Goal: Task Accomplishment & Management: Complete application form

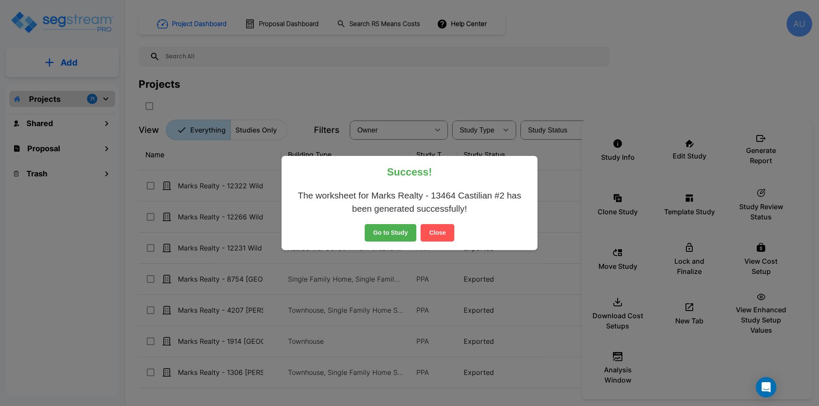
click at [435, 232] on button "Close" at bounding box center [438, 233] width 34 height 18
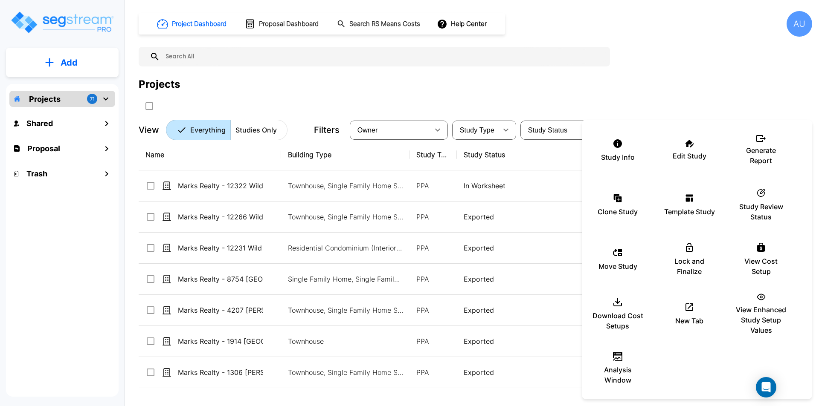
click at [60, 62] on div at bounding box center [409, 203] width 819 height 406
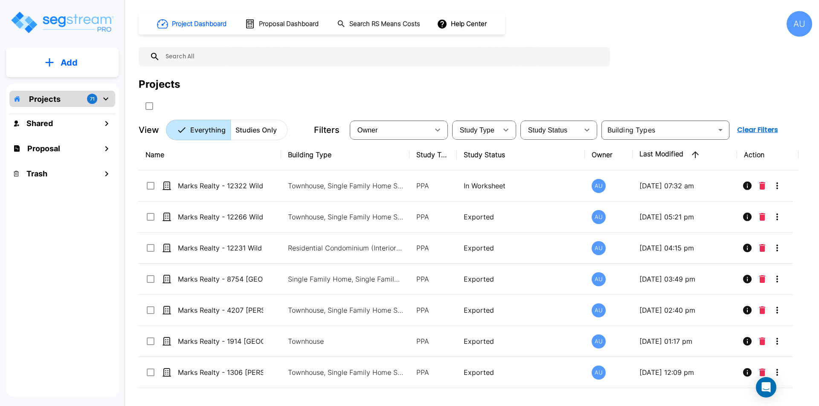
click at [67, 62] on p "Add" at bounding box center [69, 62] width 17 height 13
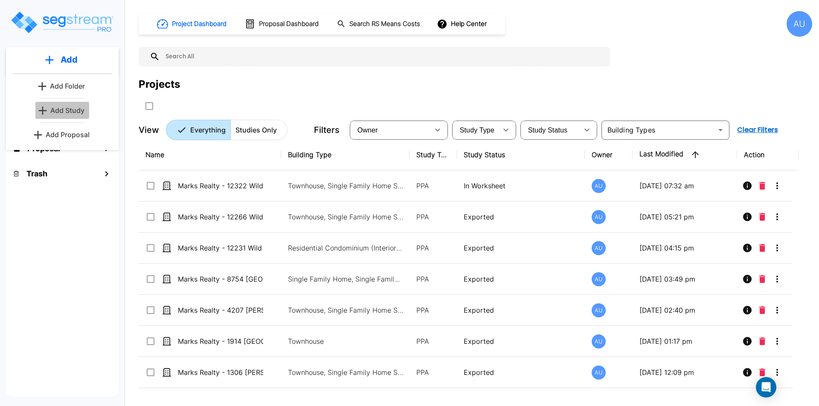
click at [67, 112] on p "Add Study" at bounding box center [67, 110] width 34 height 10
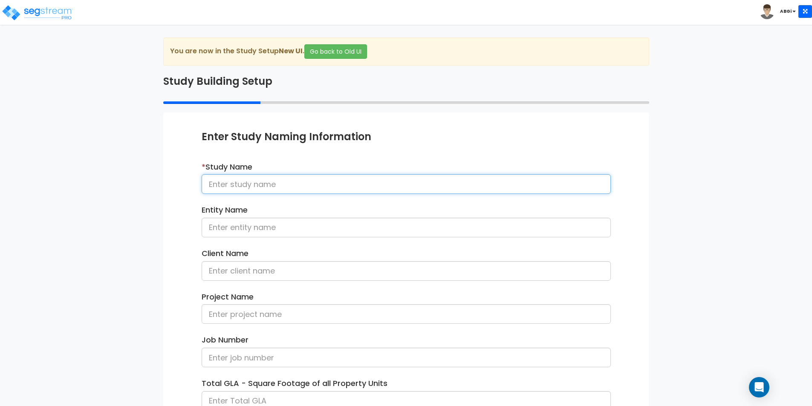
click at [289, 189] on input at bounding box center [406, 184] width 409 height 20
click at [284, 191] on input "Marks Realty - 50 Evanston #1" at bounding box center [406, 184] width 409 height 20
drag, startPoint x: 265, startPoint y: 184, endPoint x: 326, endPoint y: 184, distance: 60.6
click at [326, 184] on input "Marks Realty - 50 Evanston #1" at bounding box center [406, 184] width 409 height 20
type input "Marks Realty - [STREET_ADDRESS]"
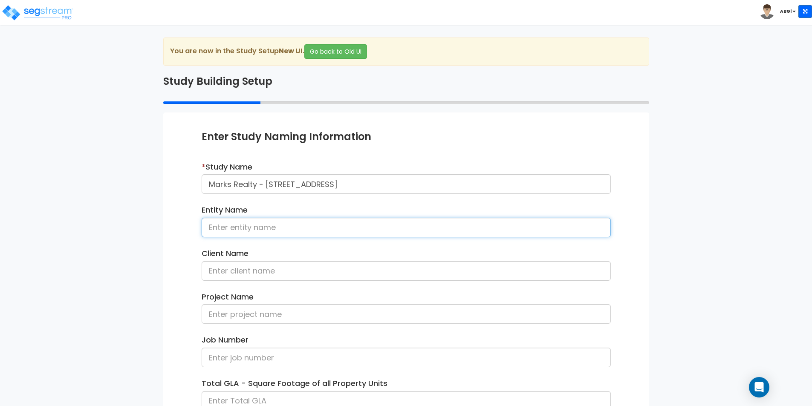
click at [296, 230] on input at bounding box center [406, 228] width 409 height 20
type input "Marks Realty, LLC"
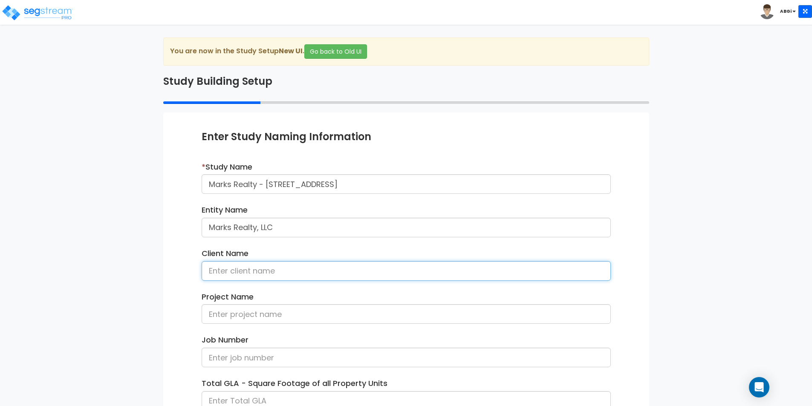
click at [256, 269] on input at bounding box center [406, 271] width 409 height 20
type input "Jonathan Marks"
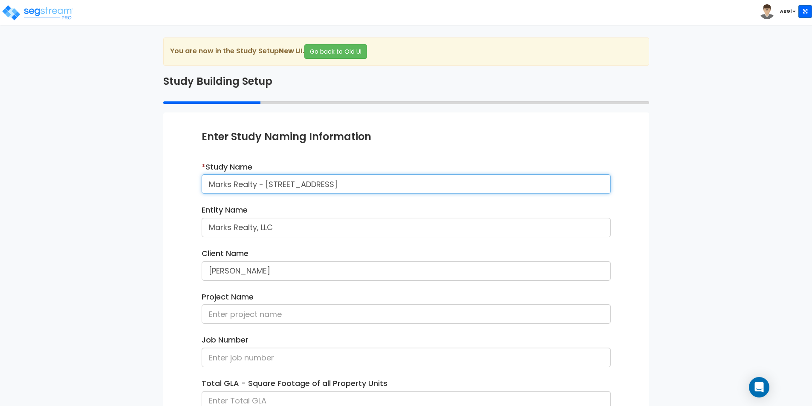
drag, startPoint x: 210, startPoint y: 184, endPoint x: 361, endPoint y: 190, distance: 151.5
click at [361, 190] on input "Marks Realty - [STREET_ADDRESS]" at bounding box center [406, 184] width 409 height 20
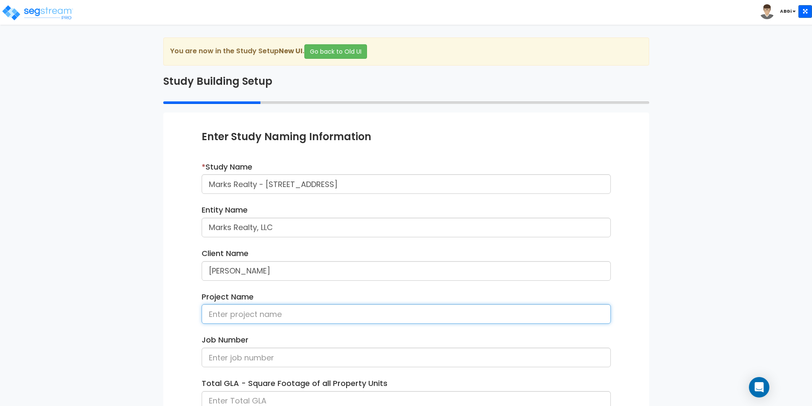
click at [261, 317] on input at bounding box center [406, 315] width 409 height 20
paste input "Marks Realty - [STREET_ADDRESS]"
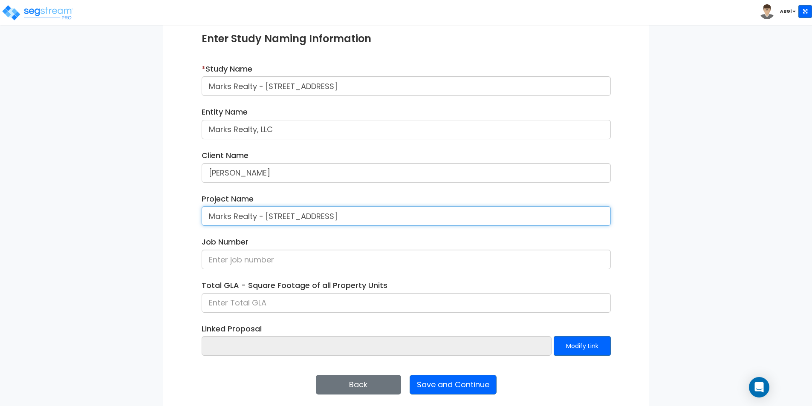
scroll to position [104, 0]
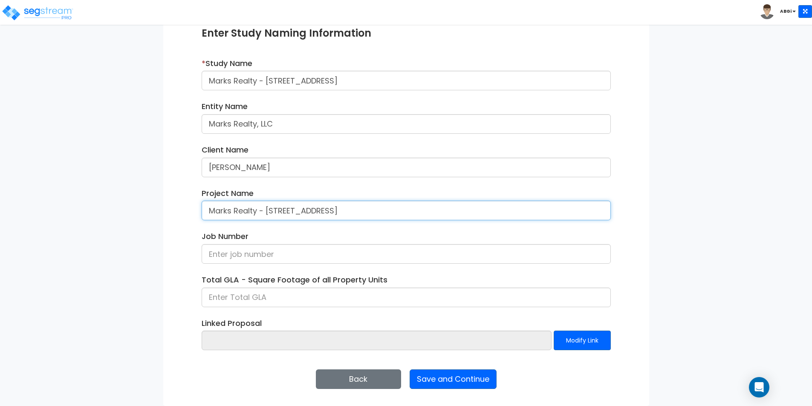
type input "Marks Realty - [STREET_ADDRESS]"
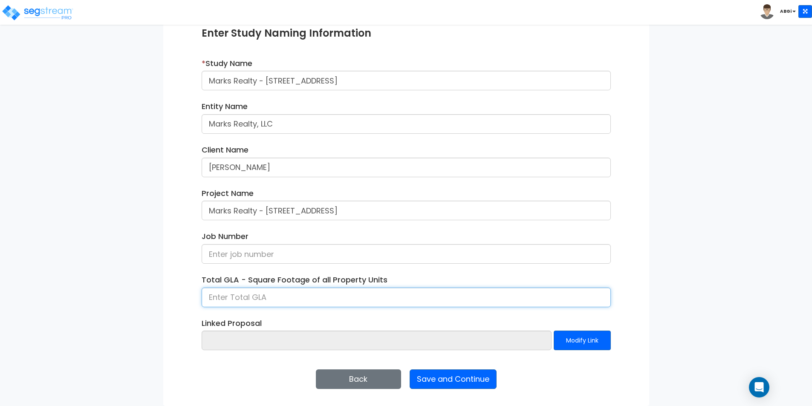
click at [314, 296] on input at bounding box center [406, 298] width 409 height 20
type input "2,701"
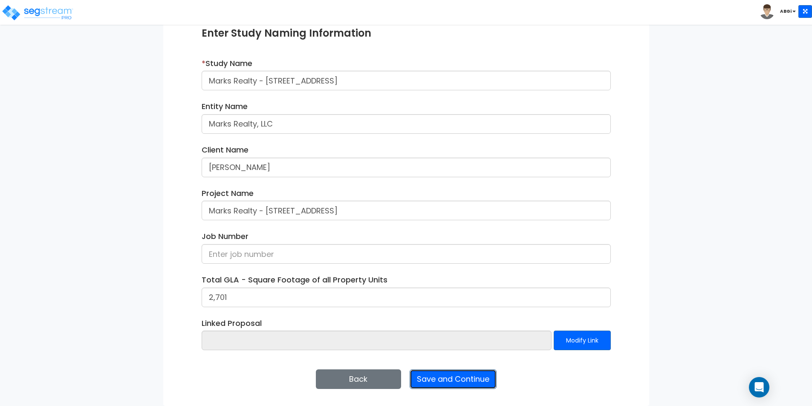
click at [465, 381] on button "Save and Continue" at bounding box center [453, 380] width 87 height 20
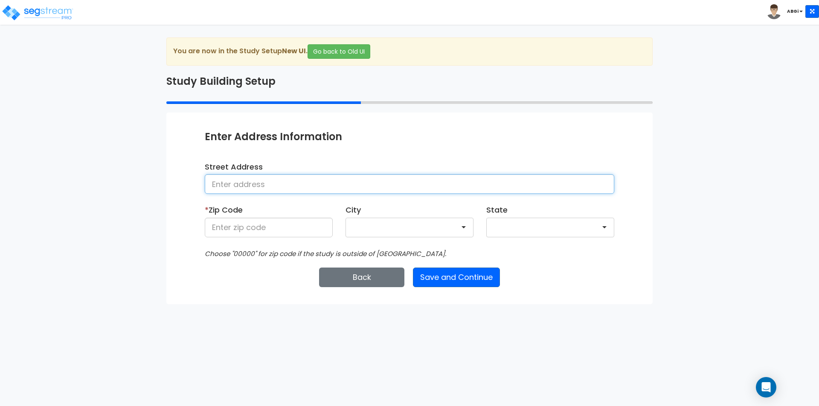
click at [314, 189] on input at bounding box center [409, 184] width 409 height 20
type input "12302 Crescent Mountain Lane"
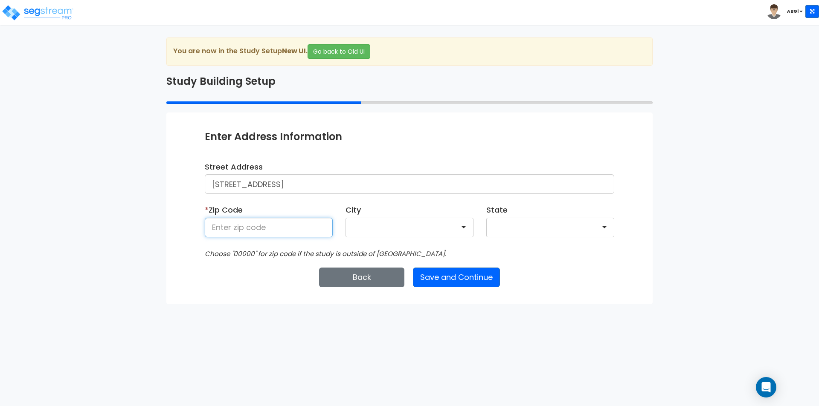
click at [307, 232] on input at bounding box center [269, 228] width 128 height 20
type input "77346"
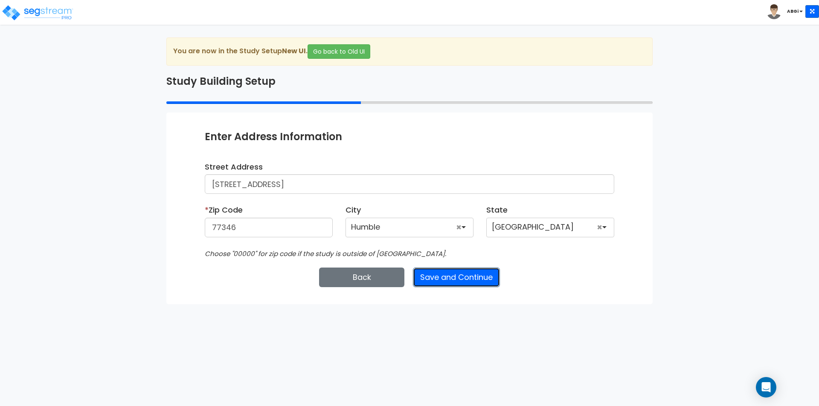
click at [439, 278] on button "Save and Continue" at bounding box center [456, 278] width 87 height 20
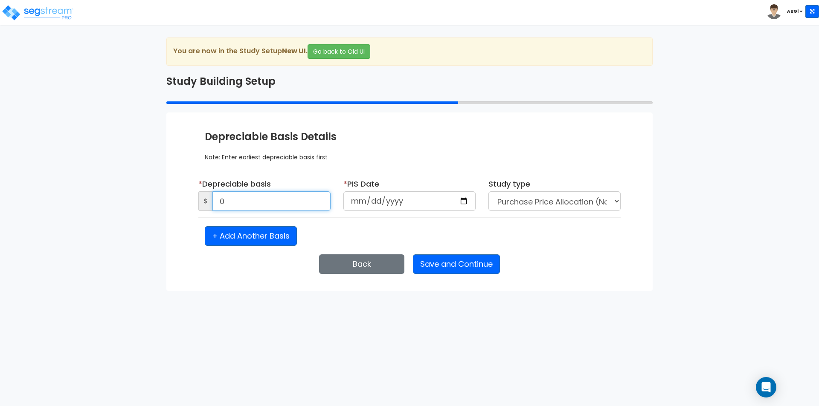
click at [261, 206] on input "0" at bounding box center [271, 201] width 118 height 20
type input "169,667"
click at [611, 203] on select "Purchase Price Allocation (No Given Costs) New Construction / Reno / TI's (Give…" at bounding box center [554, 201] width 132 height 20
click at [462, 200] on input "date" at bounding box center [409, 201] width 132 height 20
type input "2024-05-01"
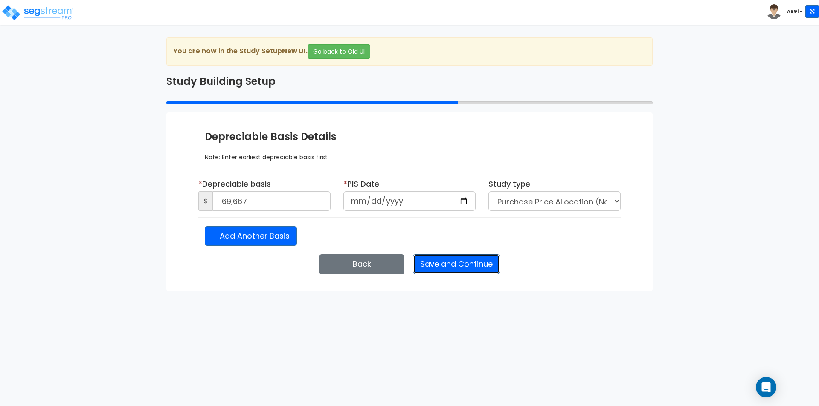
click at [459, 262] on button "Save and Continue" at bounding box center [456, 265] width 87 height 20
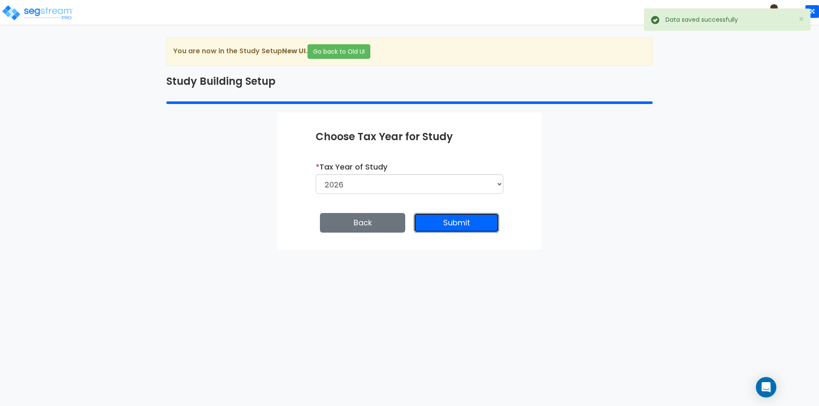
click at [462, 226] on button "Submit" at bounding box center [456, 223] width 85 height 20
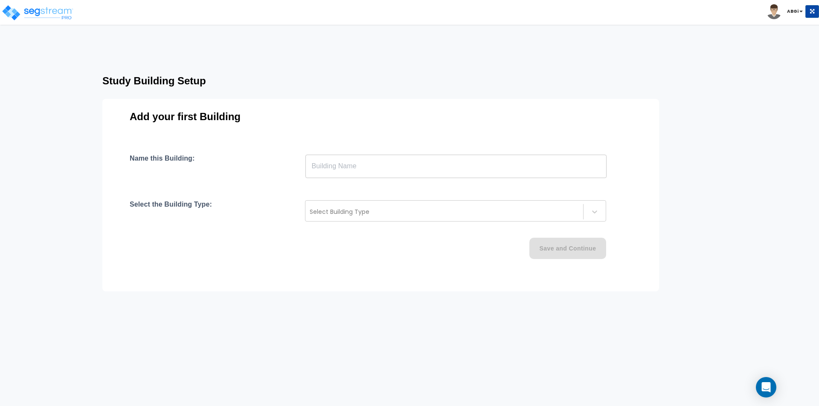
click at [469, 165] on input "text" at bounding box center [455, 166] width 301 height 24
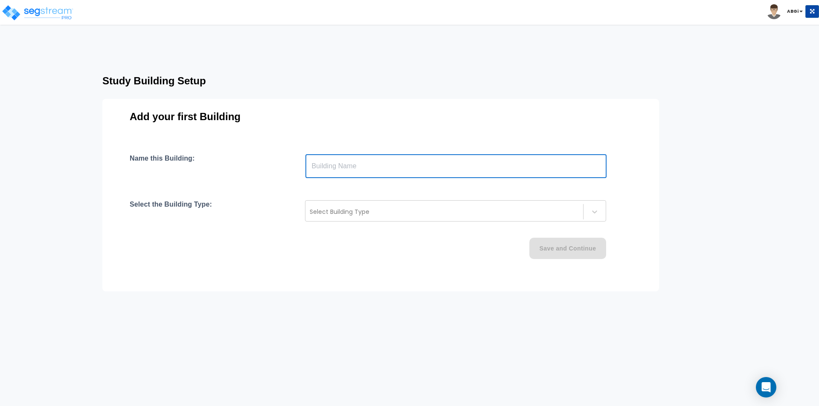
paste input "text"
type input "Marks Realty - [STREET_ADDRESS]"
click at [422, 209] on div at bounding box center [444, 212] width 269 height 10
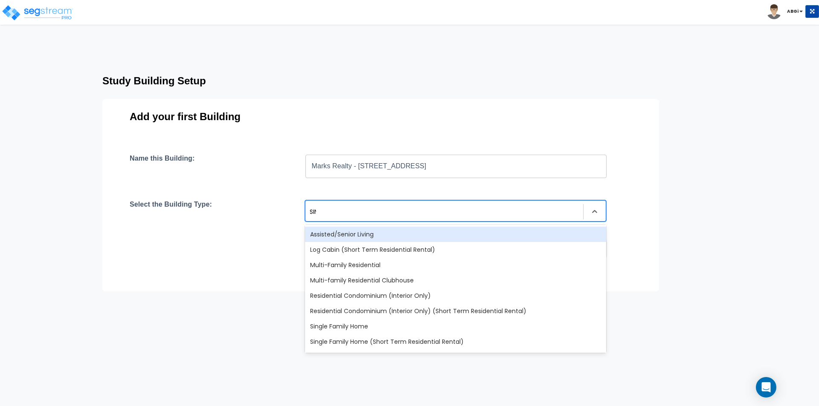
type input "SING"
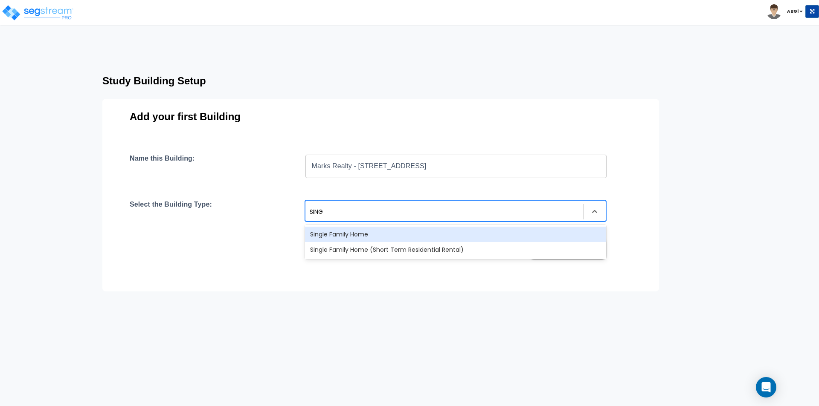
click at [369, 232] on div "Single Family Home" at bounding box center [455, 234] width 301 height 15
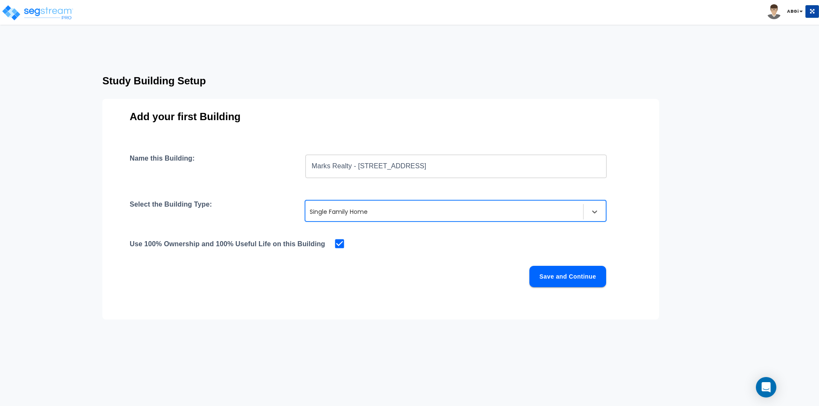
click at [557, 273] on button "Save and Continue" at bounding box center [567, 276] width 77 height 21
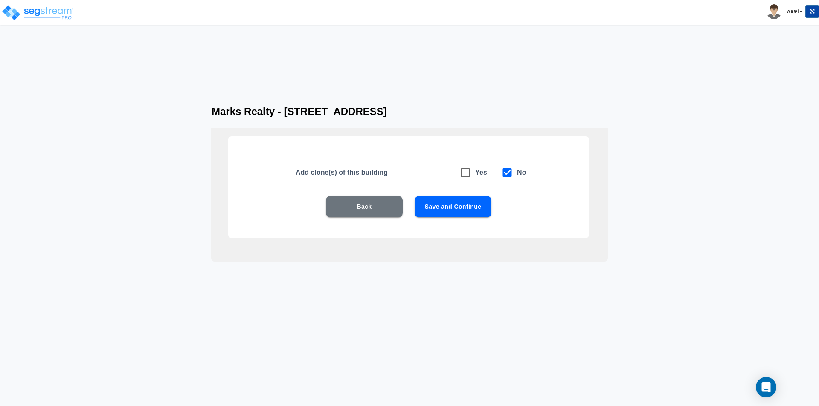
click at [458, 206] on button "Save and Continue" at bounding box center [453, 206] width 77 height 21
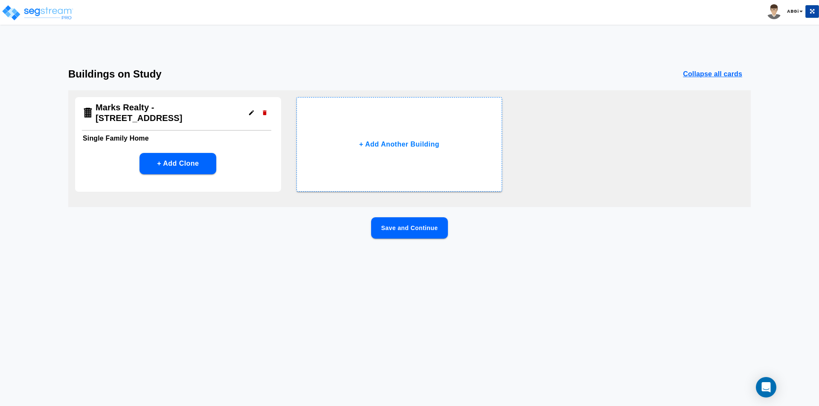
click at [393, 224] on button "Save and Continue" at bounding box center [409, 228] width 77 height 21
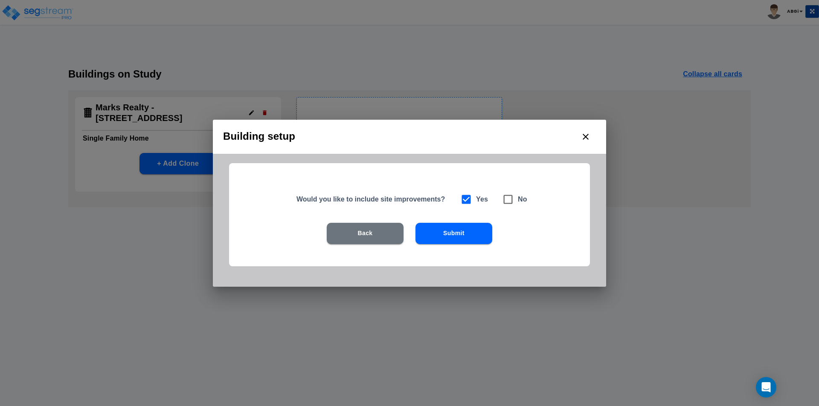
click at [450, 232] on button "Submit" at bounding box center [453, 233] width 77 height 21
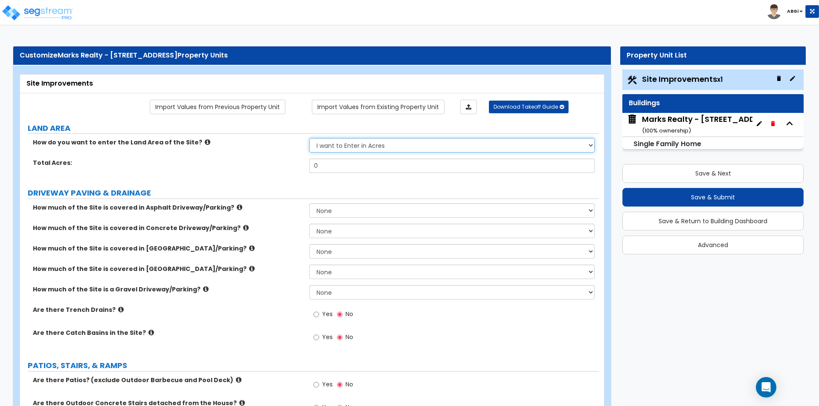
click at [436, 146] on select "I want to Enter in [GEOGRAPHIC_DATA] I want to Enter in Square Feet" at bounding box center [451, 145] width 285 height 15
select select "2"
click at [309, 138] on select "I want to Enter in [GEOGRAPHIC_DATA] I want to Enter in Square Feet" at bounding box center [451, 145] width 285 height 15
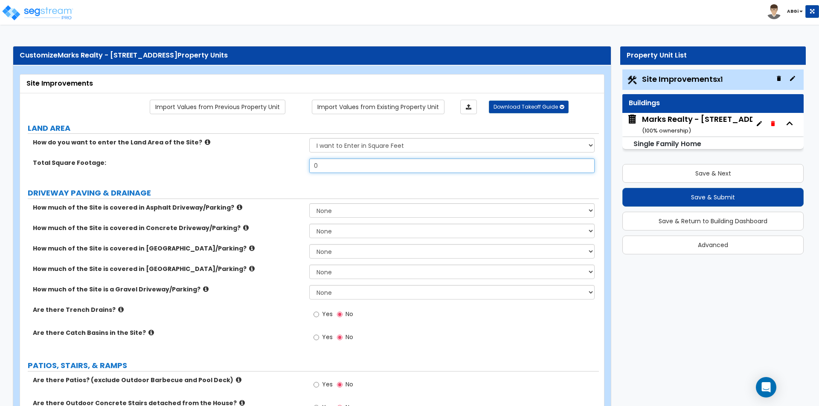
click at [334, 172] on input "0" at bounding box center [451, 166] width 285 height 15
type input "8,723"
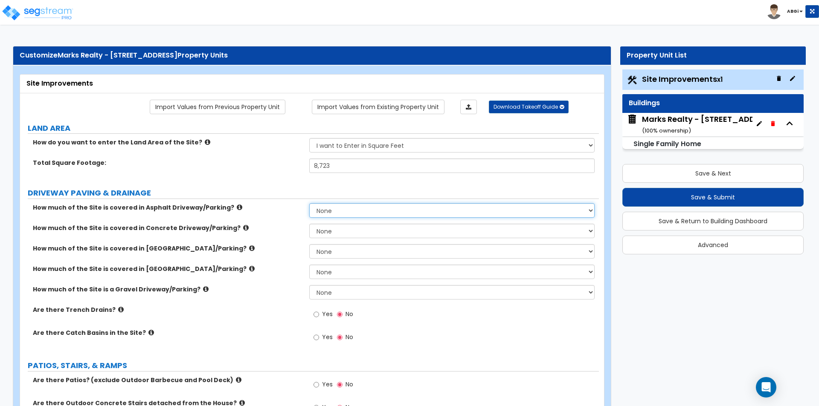
click at [331, 208] on select "None I want to Enter an Approximate Percentage I want to Enter the Square Foota…" at bounding box center [451, 210] width 285 height 15
select select "1"
click at [309, 203] on select "None I want to Enter an Approximate Percentage I want to Enter the Square Foota…" at bounding box center [451, 210] width 285 height 15
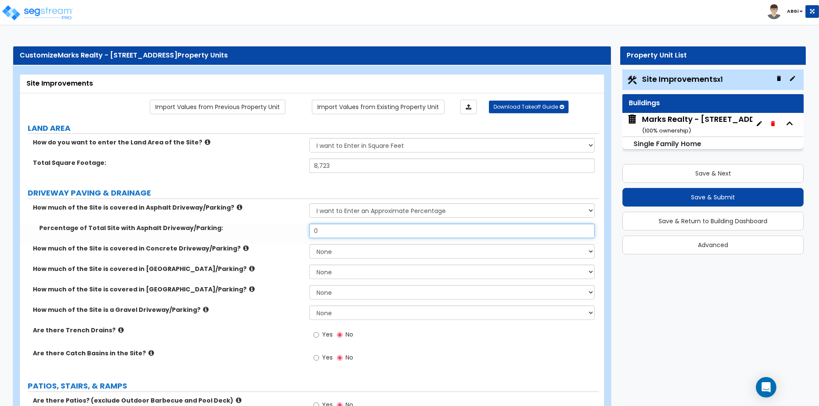
click at [337, 236] on input "0" at bounding box center [451, 231] width 285 height 15
type input "11"
click at [362, 208] on select "None I want to Enter an Approximate Percentage I want to Enter the Square Foota…" at bounding box center [451, 210] width 285 height 15
select select "0"
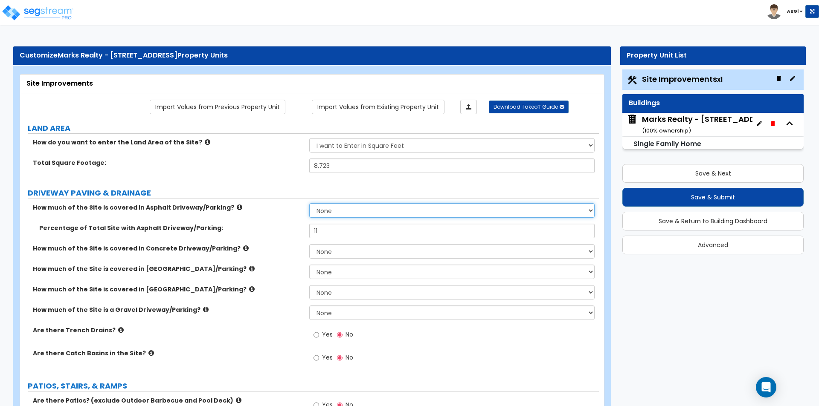
click at [309, 203] on select "None I want to Enter an Approximate Percentage I want to Enter the Square Foota…" at bounding box center [451, 210] width 285 height 15
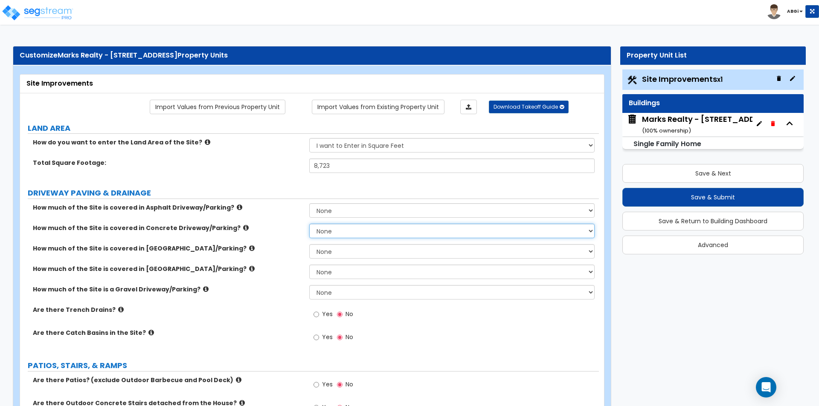
click at [337, 229] on select "None I want to Enter an Approximate Percentage I want to Enter the Square Foota…" at bounding box center [451, 231] width 285 height 15
select select "1"
click at [309, 224] on select "None I want to Enter an Approximate Percentage I want to Enter the Square Foota…" at bounding box center [451, 231] width 285 height 15
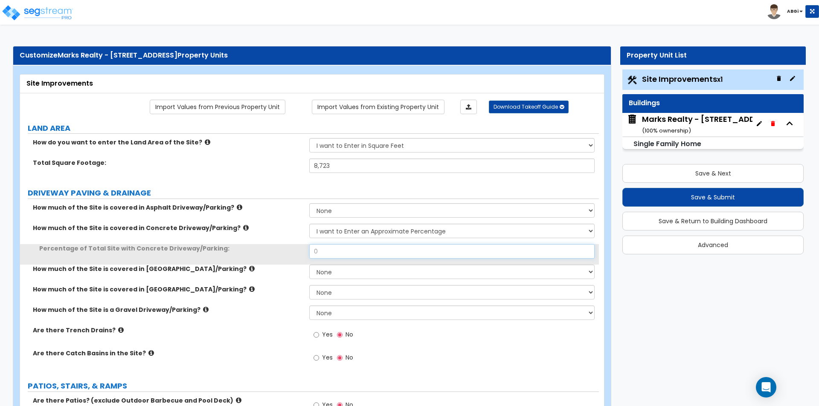
click at [339, 252] on input "0" at bounding box center [451, 251] width 285 height 15
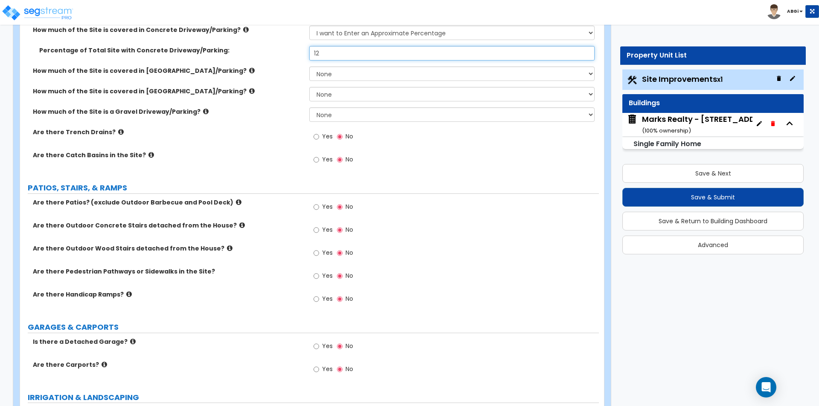
scroll to position [213, 0]
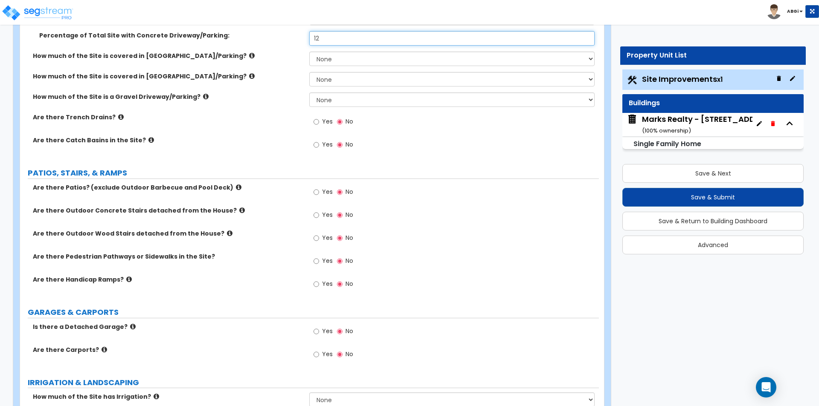
type input "12"
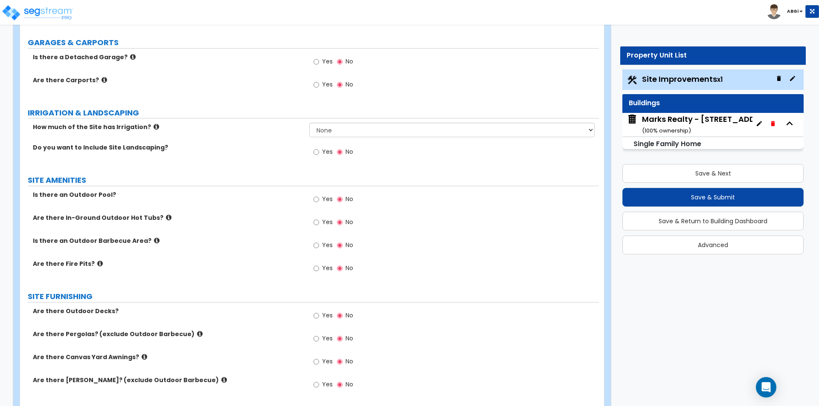
scroll to position [468, 0]
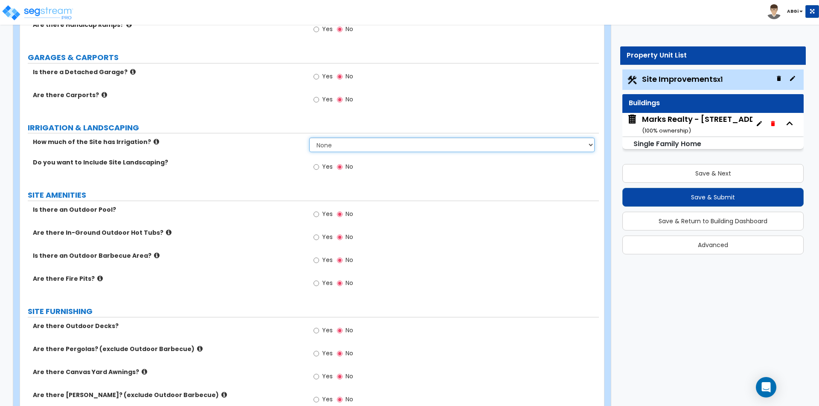
click at [351, 142] on select "None I want to Enter an Approximate Percentage I want to Enter the Square Foota…" at bounding box center [451, 145] width 285 height 15
select select "1"
click at [309, 138] on select "None I want to Enter an Approximate Percentage I want to Enter the Square Foota…" at bounding box center [451, 145] width 285 height 15
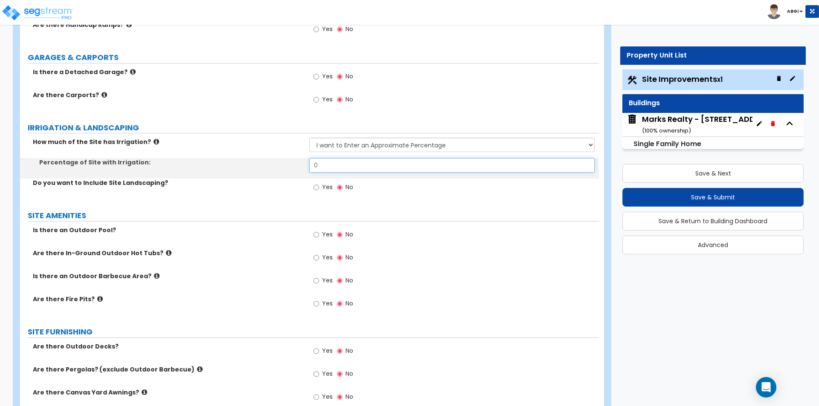
click at [335, 170] on input "0" at bounding box center [451, 165] width 285 height 15
click at [335, 170] on input "40" at bounding box center [451, 165] width 285 height 15
click at [335, 170] on input "50" at bounding box center [451, 165] width 285 height 15
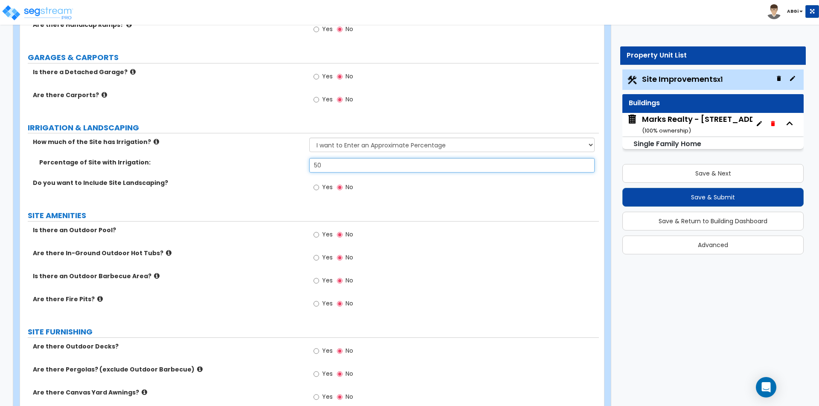
click at [335, 170] on input "50" at bounding box center [451, 165] width 285 height 15
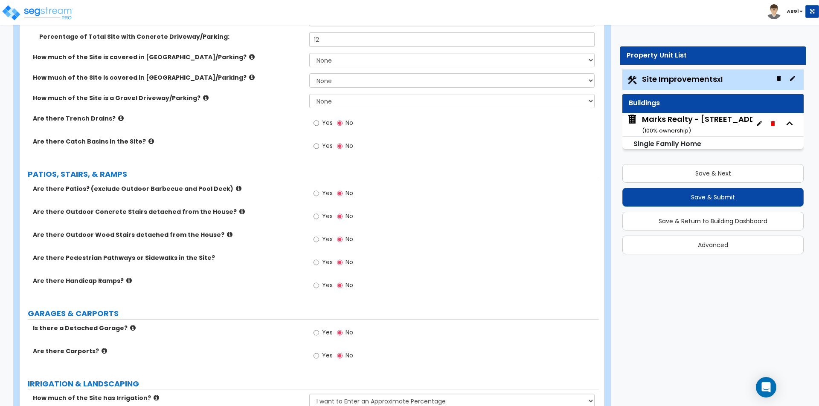
scroll to position [212, 0]
type input "60"
click at [314, 261] on input "Yes" at bounding box center [316, 262] width 6 height 9
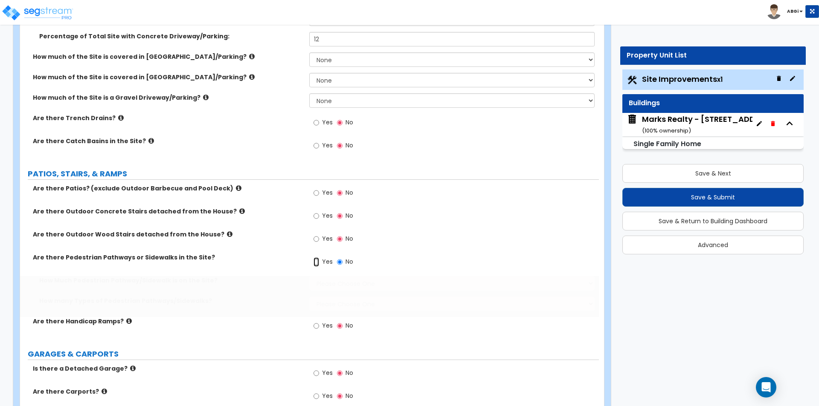
radio input "true"
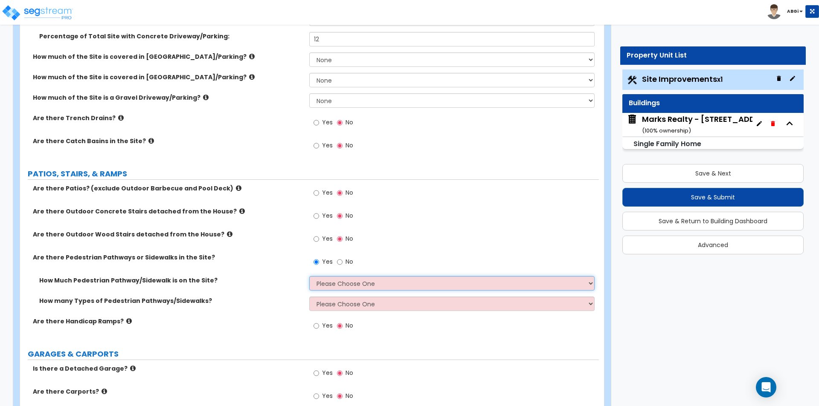
click at [330, 283] on select "Please Choose One I Don't Know, Please Estimate For Me Enter Linear Footage" at bounding box center [451, 283] width 285 height 15
select select "1"
click at [309, 276] on select "Please Choose One I Don't Know, Please Estimate For Me Enter Linear Footage" at bounding box center [451, 283] width 285 height 15
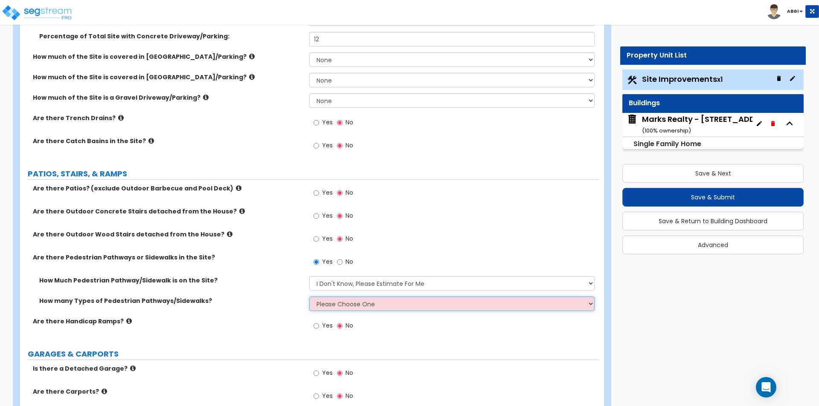
click at [325, 302] on select "Please Choose One 1 2 3" at bounding box center [451, 304] width 285 height 15
select select "1"
click at [309, 297] on select "Please Choose One 1 2 3" at bounding box center [451, 304] width 285 height 15
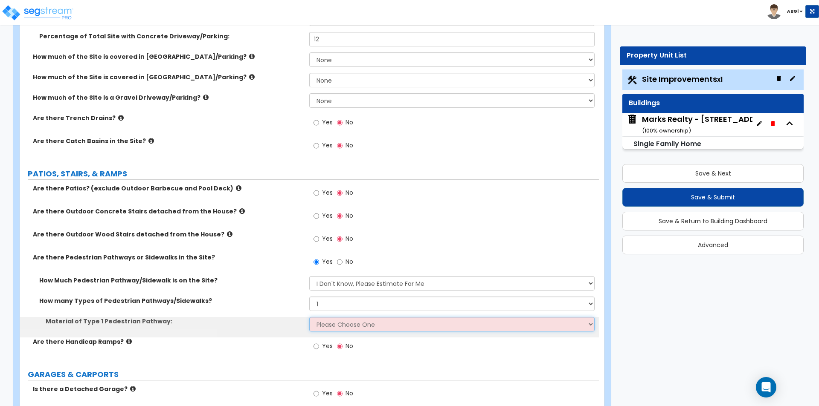
click at [334, 328] on select "Please Choose One Bare Concrete Stamped Concrete Brick Pavers Stone Pavers Wood…" at bounding box center [451, 324] width 285 height 15
select select "1"
click at [309, 317] on select "Please Choose One Bare Concrete Stamped Concrete Brick Pavers Stone Pavers Wood…" at bounding box center [451, 324] width 285 height 15
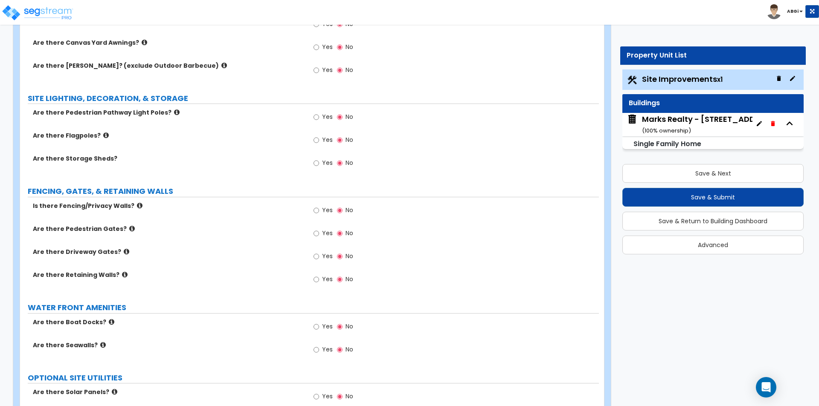
scroll to position [895, 0]
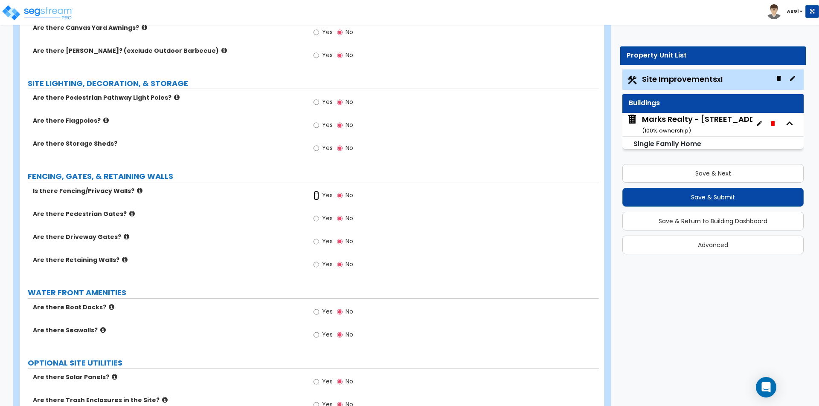
click at [316, 196] on input "Yes" at bounding box center [316, 195] width 6 height 9
radio input "true"
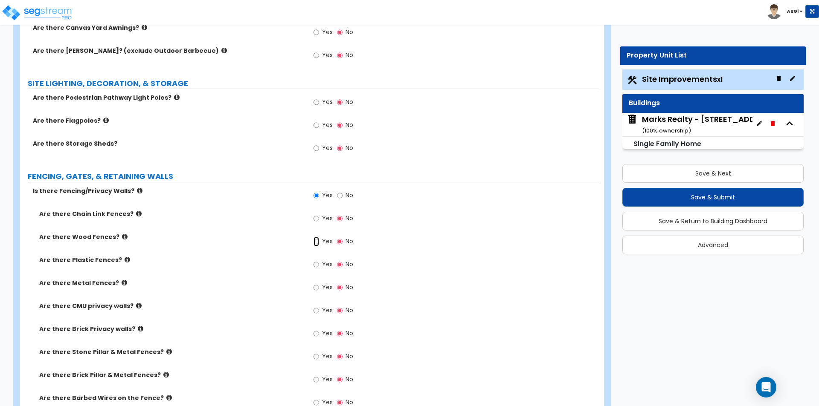
click at [317, 239] on input "Yes" at bounding box center [316, 241] width 6 height 9
radio input "true"
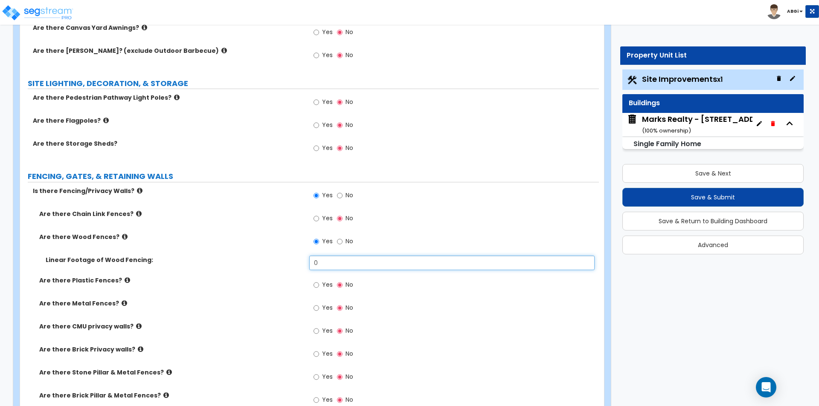
click at [324, 258] on input "0" at bounding box center [451, 263] width 285 height 15
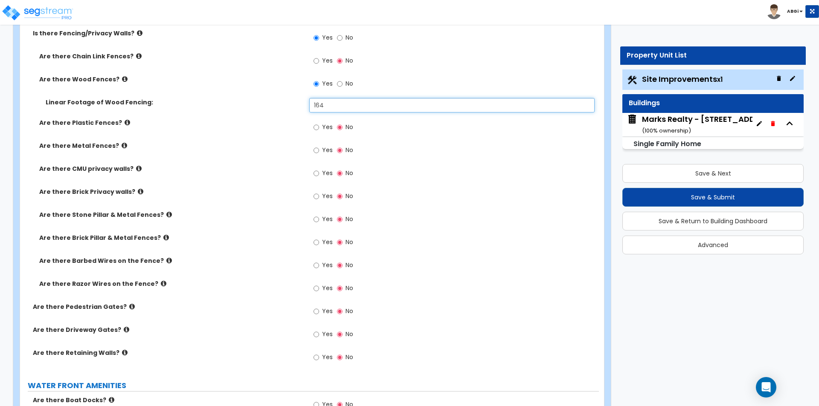
scroll to position [1065, 0]
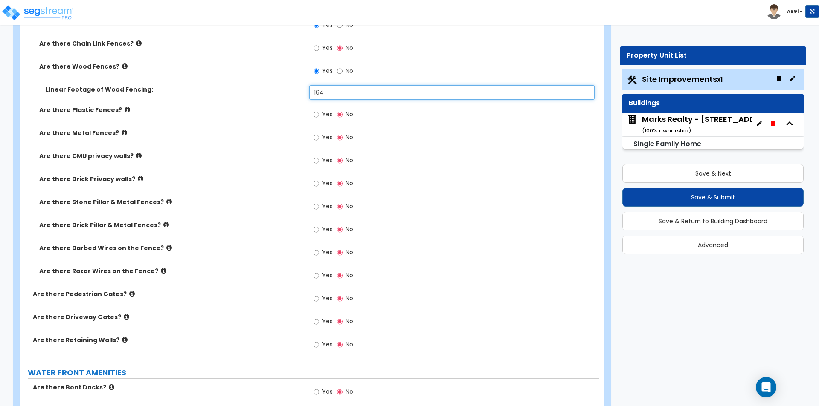
type input "164"
click at [317, 300] on input "Yes" at bounding box center [316, 298] width 6 height 9
radio input "true"
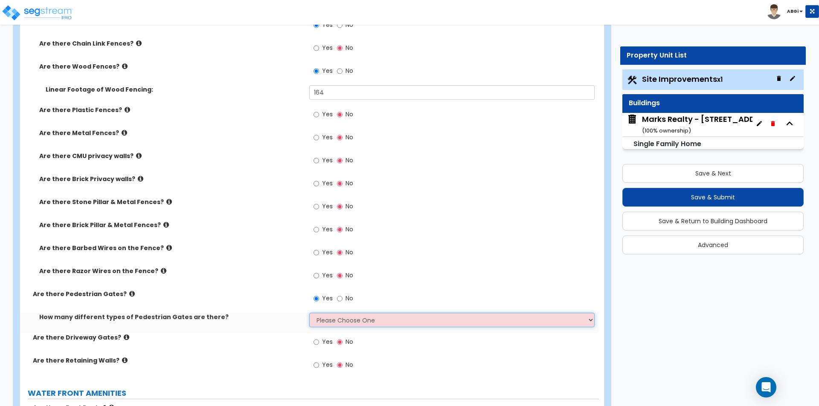
click at [331, 322] on select "Please Choose One 1 2 3" at bounding box center [451, 320] width 285 height 15
select select "1"
click at [309, 313] on select "Please Choose One 1 2 3" at bounding box center [451, 320] width 285 height 15
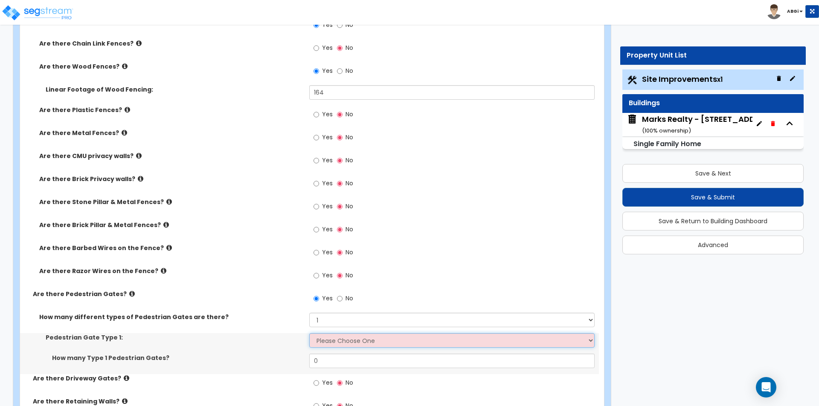
click at [331, 339] on select "Please Choose One Chain Link, 3 ft Height Chain Link, 4 ft Height Chain Link, 6…" at bounding box center [451, 341] width 285 height 15
select select "9"
click at [309, 334] on select "Please Choose One Chain Link, 3 ft Height Chain Link, 4 ft Height Chain Link, 6…" at bounding box center [451, 341] width 285 height 15
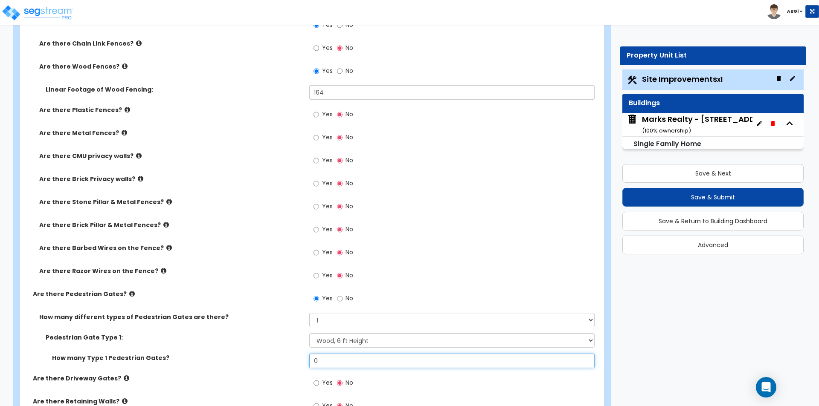
click at [326, 360] on input "0" at bounding box center [451, 361] width 285 height 15
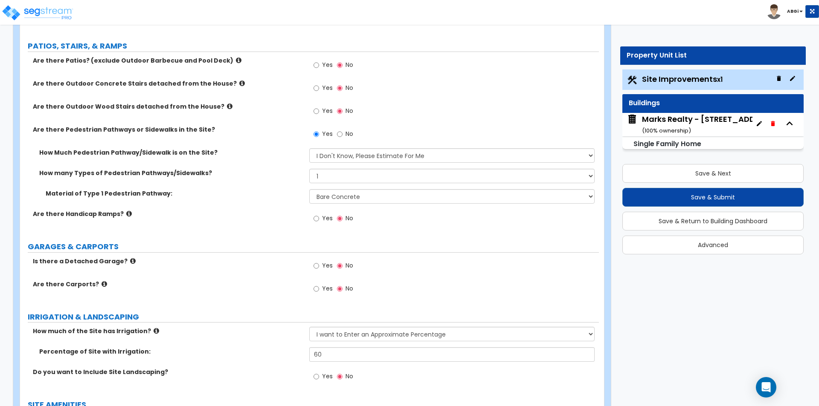
scroll to position [298, 0]
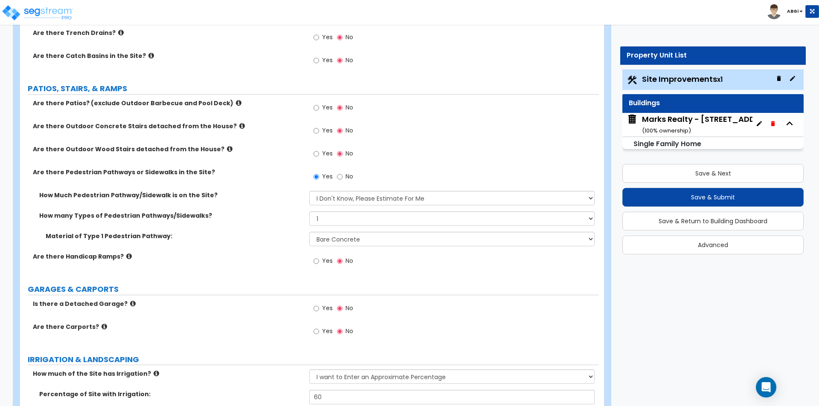
type input "2"
click at [316, 107] on input "Yes" at bounding box center [316, 107] width 6 height 9
radio input "true"
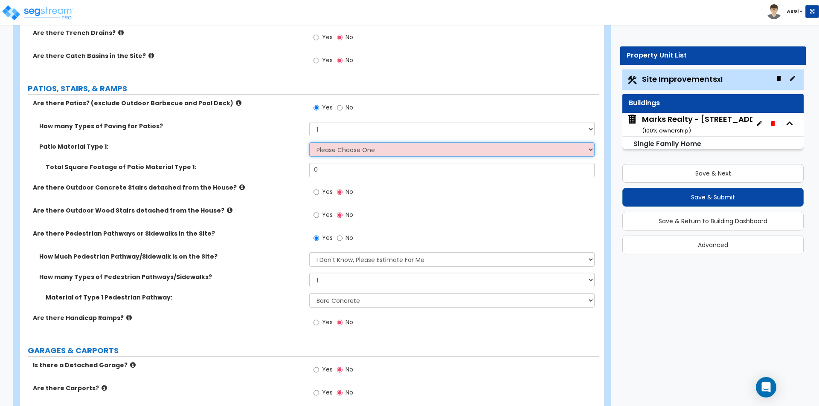
click at [325, 148] on select "Please Choose One Bare Concrete Stamped Concrete Brick Pavers Stone Pavers Tile…" at bounding box center [451, 149] width 285 height 15
select select "1"
click at [309, 142] on select "Please Choose One Bare Concrete Stamped Concrete Brick Pavers Stone Pavers Tile…" at bounding box center [451, 149] width 285 height 15
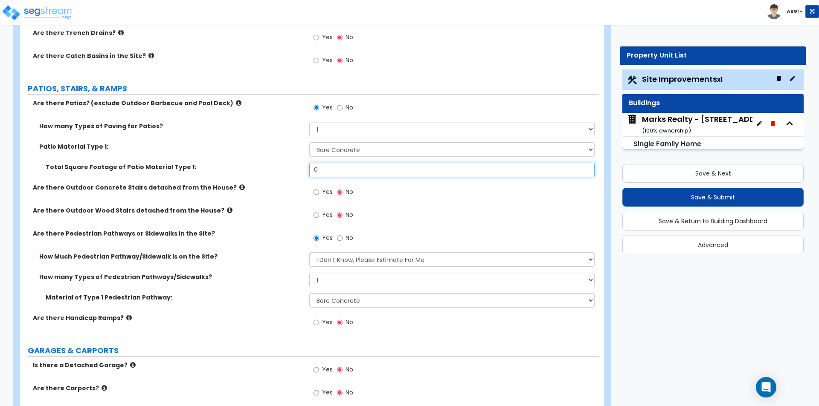
click at [330, 172] on input "0" at bounding box center [451, 170] width 285 height 15
type input "150"
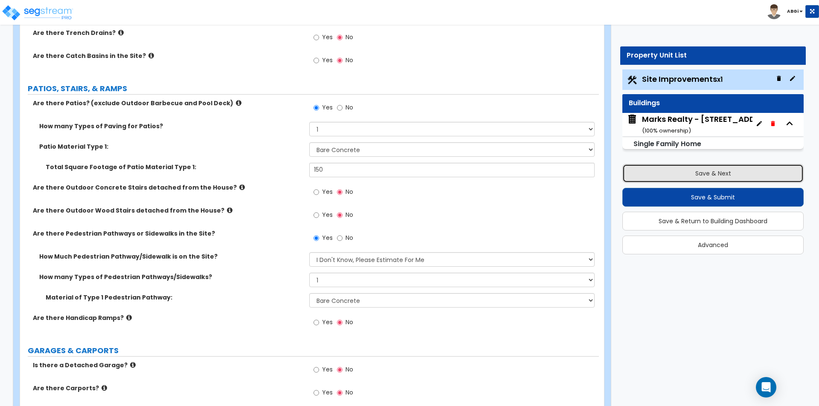
click at [704, 173] on button "Save & Next" at bounding box center [712, 173] width 181 height 19
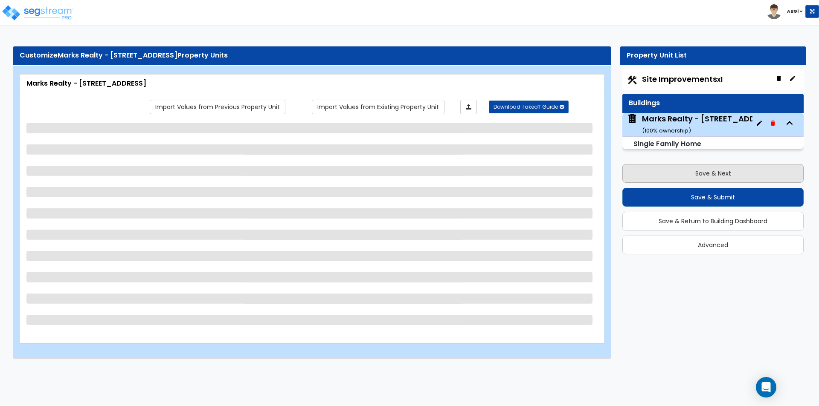
scroll to position [0, 0]
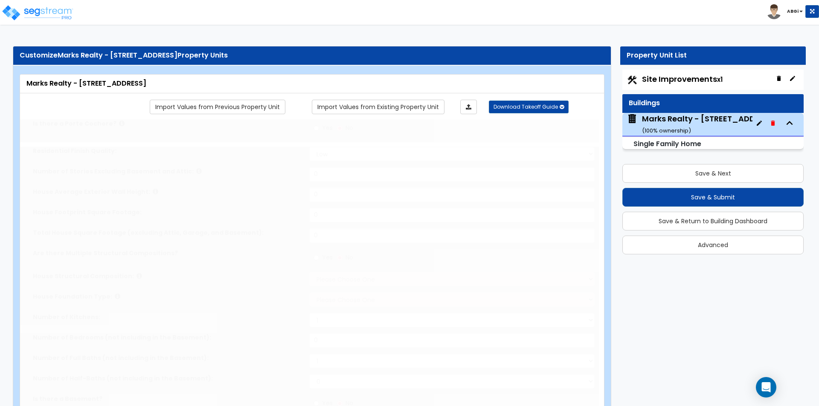
type input "1"
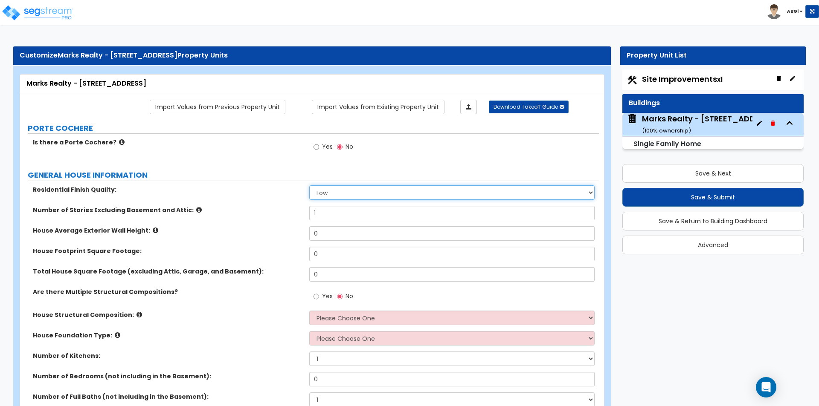
click at [341, 192] on select "Low Average High" at bounding box center [451, 193] width 285 height 15
select select "1"
click at [309, 186] on select "Low Average High" at bounding box center [451, 193] width 285 height 15
click at [339, 213] on input "1" at bounding box center [451, 213] width 285 height 15
type input "2"
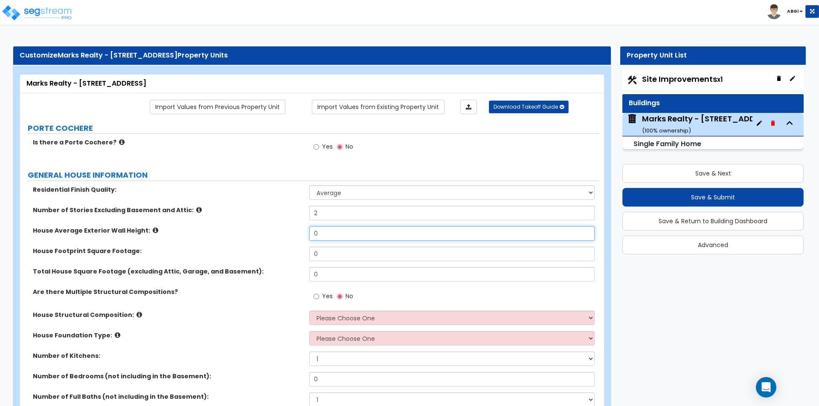
click at [329, 232] on input "0" at bounding box center [451, 233] width 285 height 15
type input "16"
click at [330, 255] on input "0" at bounding box center [451, 254] width 285 height 15
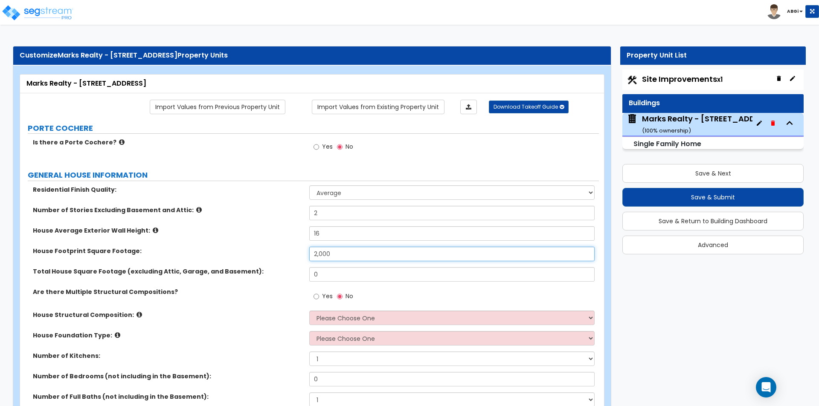
type input "2,000"
click at [331, 269] on input "0" at bounding box center [451, 274] width 285 height 15
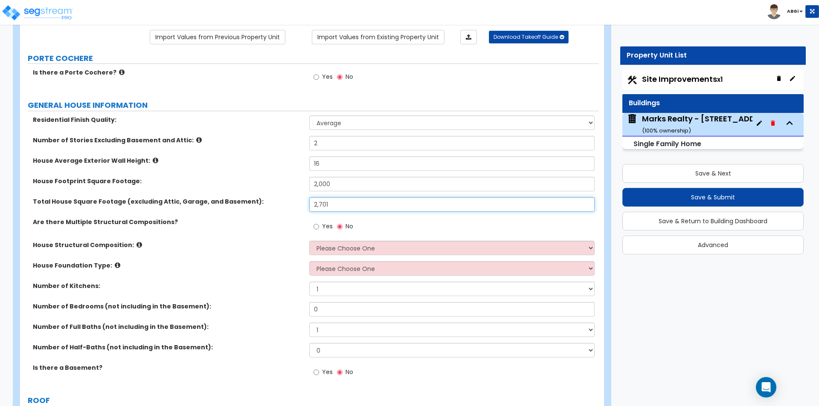
scroll to position [85, 0]
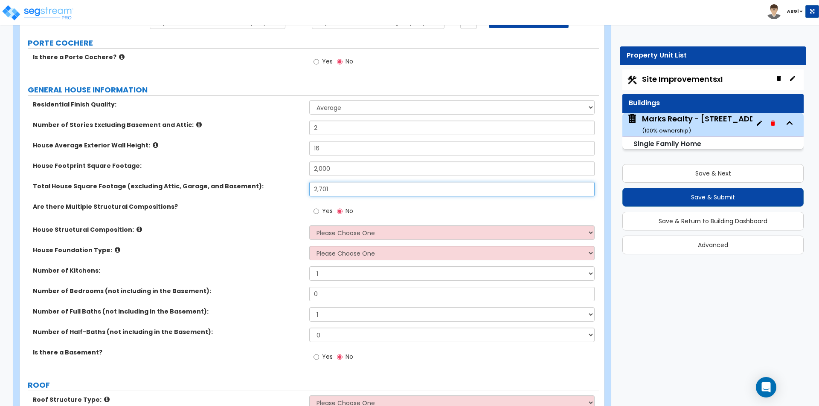
type input "2,701"
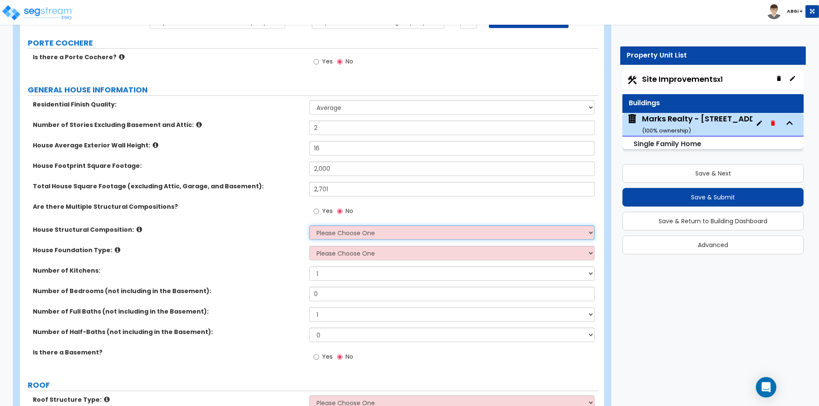
click at [327, 233] on select "Please Choose One Reinforced Concrete Structural Steel Brick Masonry CMU Masonr…" at bounding box center [451, 233] width 285 height 15
select select "7"
click at [309, 226] on select "Please Choose One Reinforced Concrete Structural Steel Brick Masonry CMU Masonr…" at bounding box center [451, 233] width 285 height 15
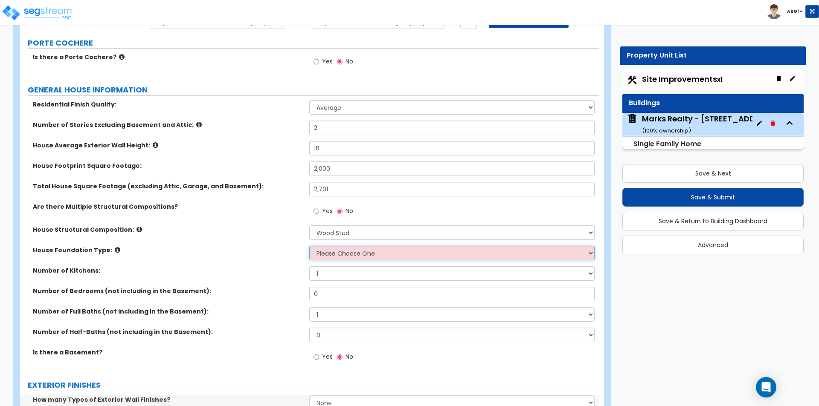
click at [340, 255] on select "Please Choose One Crawl Space Pier-Elevated First floor Slab on Grade" at bounding box center [451, 253] width 285 height 15
select select "3"
click at [309, 246] on select "Please Choose One Crawl Space Pier-Elevated First floor Slab on Grade" at bounding box center [451, 253] width 285 height 15
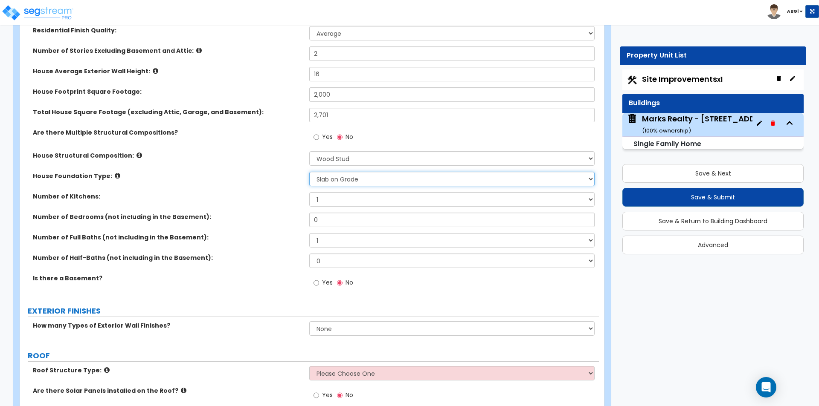
scroll to position [171, 0]
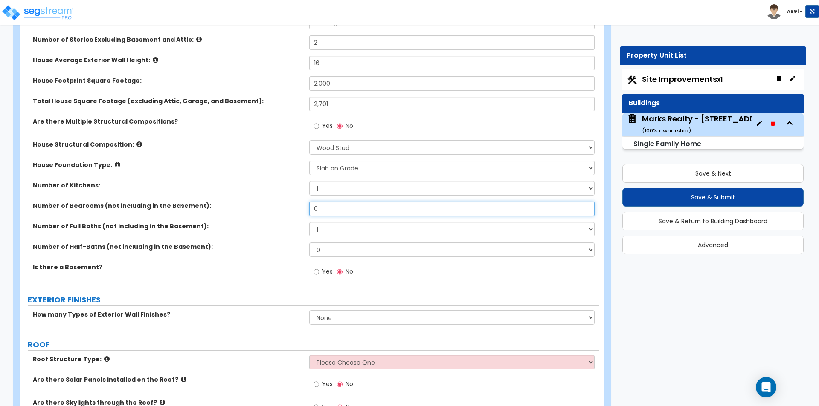
click at [325, 212] on input "0" at bounding box center [451, 209] width 285 height 15
type input "4"
click at [325, 229] on select "1 2 3 4 5 6 7 8 9 10" at bounding box center [451, 229] width 285 height 15
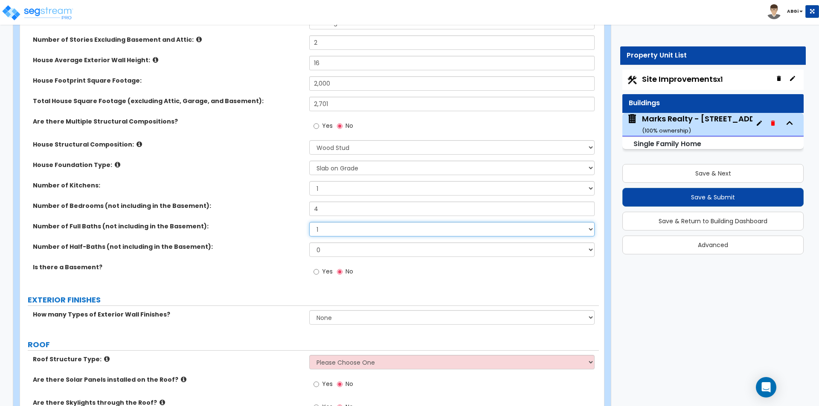
click at [326, 230] on select "1 2 3 4 5 6 7 8 9 10" at bounding box center [451, 229] width 285 height 15
select select "3"
click at [309, 222] on select "1 2 3 4 5 6 7 8 9 10" at bounding box center [451, 229] width 285 height 15
click at [329, 248] on select "0 1 2 3 4 5" at bounding box center [451, 250] width 285 height 15
select select "1"
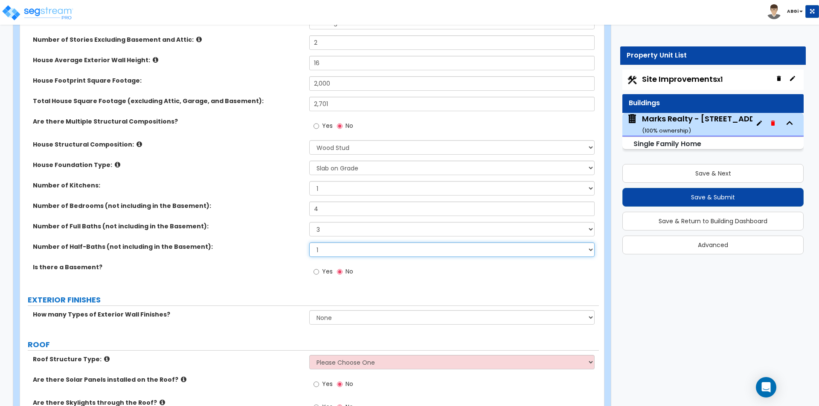
click at [309, 243] on select "0 1 2 3 4 5" at bounding box center [451, 250] width 285 height 15
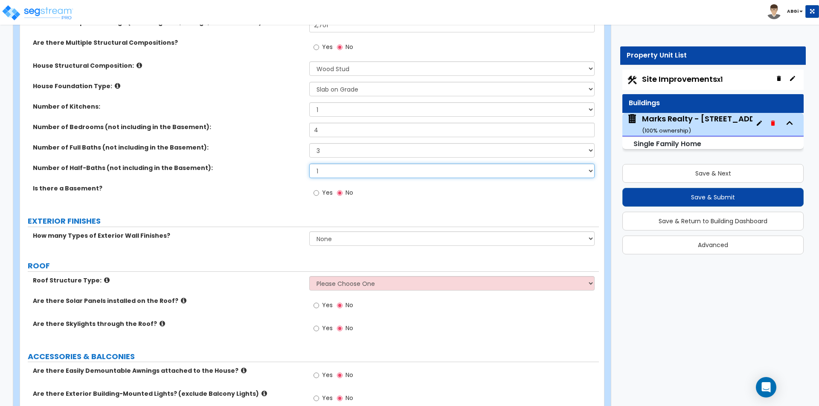
scroll to position [256, 0]
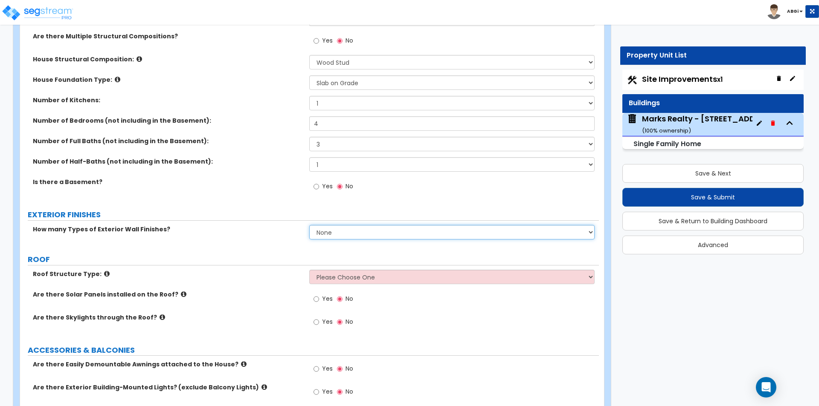
click at [324, 232] on select "None 1 2 3" at bounding box center [451, 232] width 285 height 15
select select "2"
click at [309, 225] on select "None 1 2 3" at bounding box center [451, 232] width 285 height 15
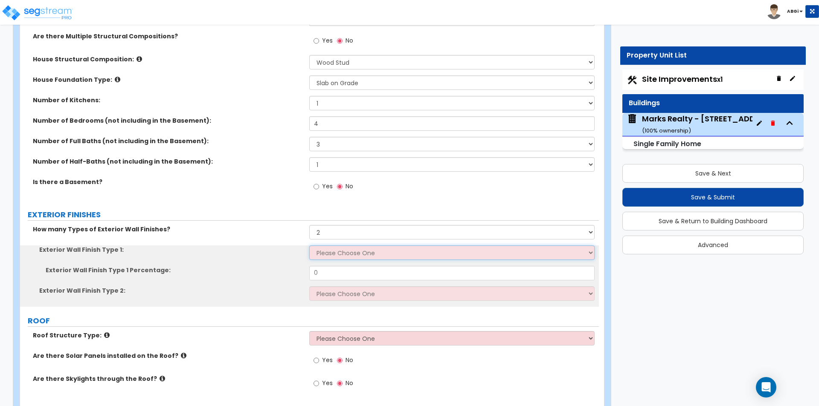
click at [334, 252] on select "Please Choose One No Finish/Shared Wall No Wall Brick Finish Stone Finish Wood …" at bounding box center [451, 253] width 285 height 15
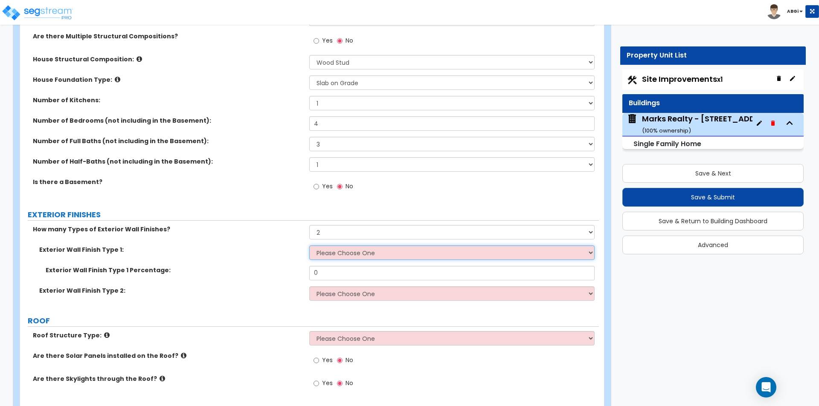
select select "2"
click at [309, 246] on select "Please Choose One No Finish/Shared Wall No Wall Brick Finish Stone Finish Wood …" at bounding box center [451, 253] width 285 height 15
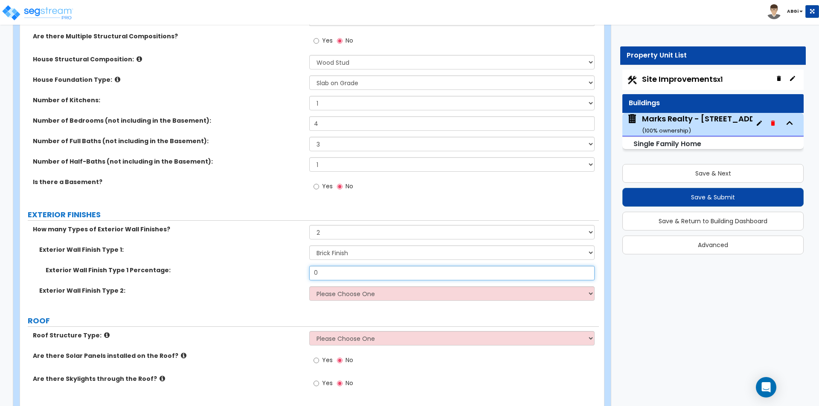
click at [331, 270] on input "0" at bounding box center [451, 273] width 285 height 15
type input "60"
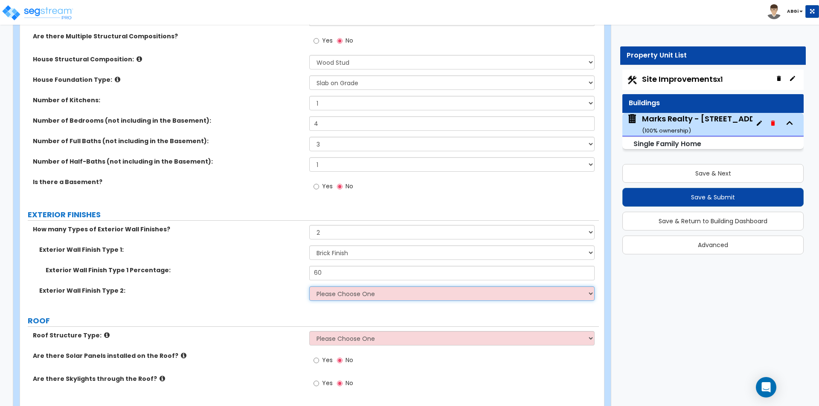
click at [349, 294] on select "Please Choose One No Finish/Shared Wall No Wall Brick Finish Stone Finish Wood …" at bounding box center [451, 294] width 285 height 15
select select "5"
click at [309, 287] on select "Please Choose One No Finish/Shared Wall No Wall Brick Finish Stone Finish Wood …" at bounding box center [451, 294] width 285 height 15
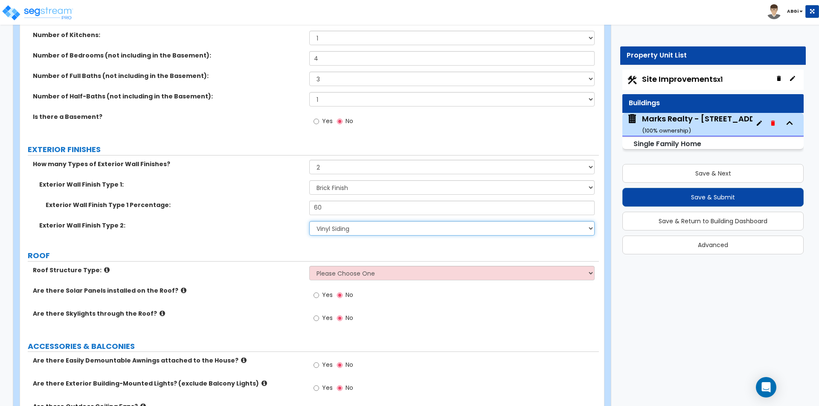
scroll to position [341, 0]
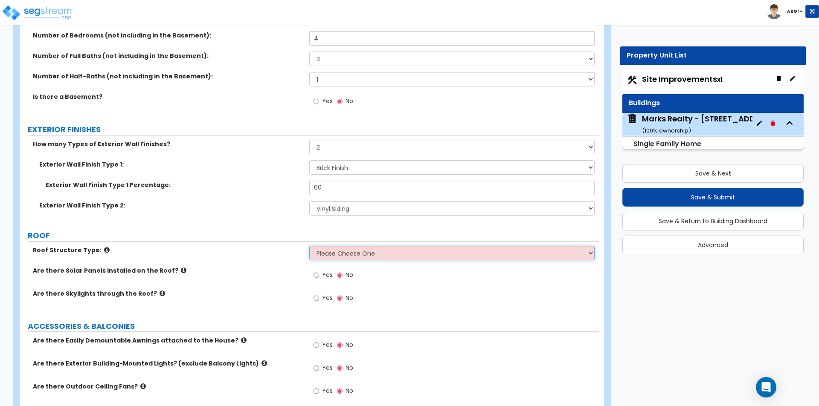
click at [337, 252] on select "Please Choose One Gable Roof Flat Roof Hybrid Gable & Flat Roof" at bounding box center [451, 253] width 285 height 15
select select "1"
click at [309, 246] on select "Please Choose One Gable Roof Flat Roof Hybrid Gable & Flat Roof" at bounding box center [451, 253] width 285 height 15
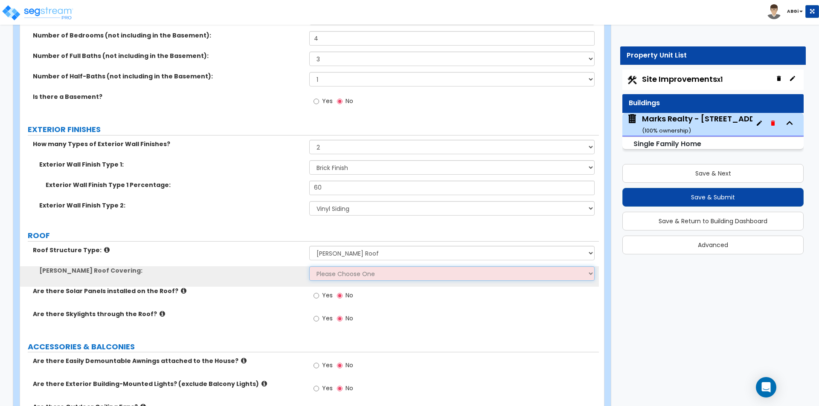
click at [335, 276] on select "Please Choose One Asphalt Shingle Clay Tile Wood Shingle Metal Shingle Standing…" at bounding box center [451, 274] width 285 height 15
select select "1"
click at [309, 267] on select "Please Choose One Asphalt Shingle Clay Tile Wood Shingle Metal Shingle Standing…" at bounding box center [451, 274] width 285 height 15
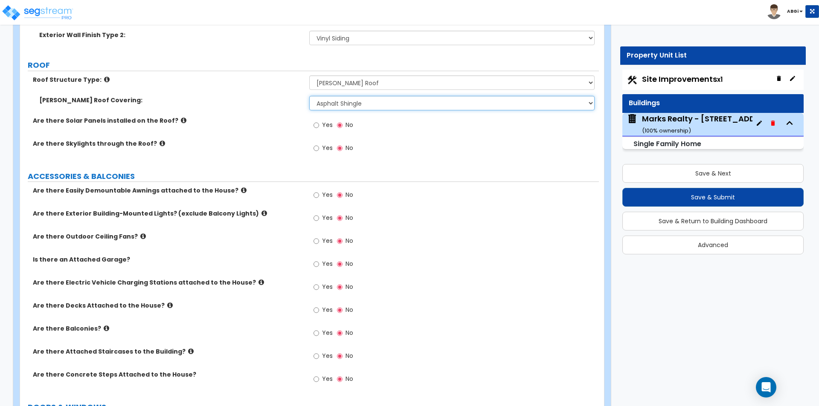
scroll to position [554, 0]
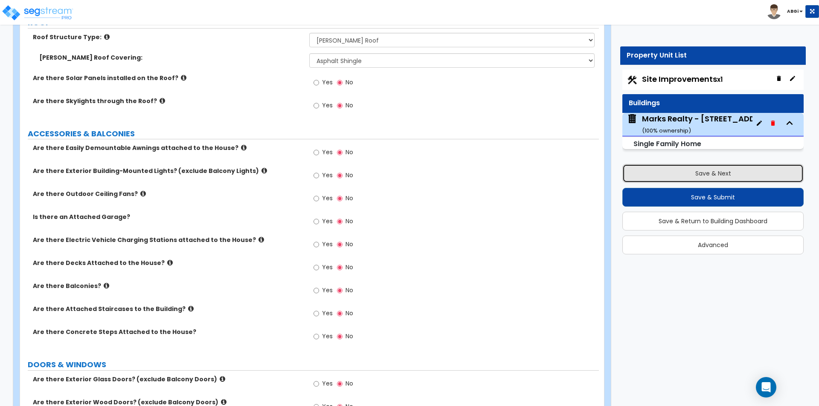
click at [705, 177] on button "Save & Next" at bounding box center [712, 173] width 181 height 19
select select "2"
select select "1"
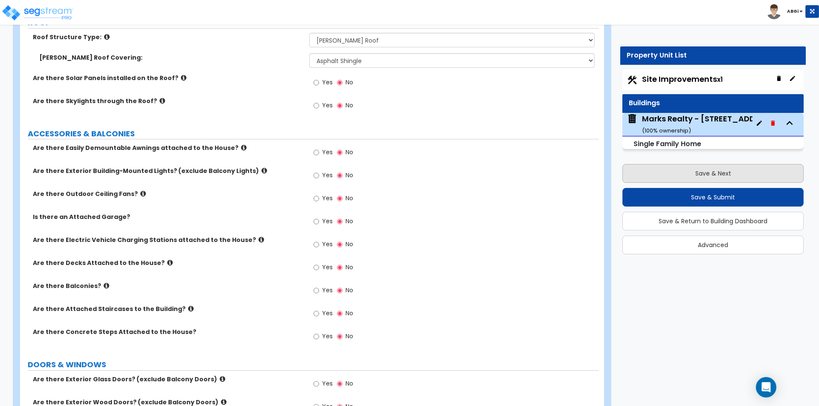
select select "1"
select select "9"
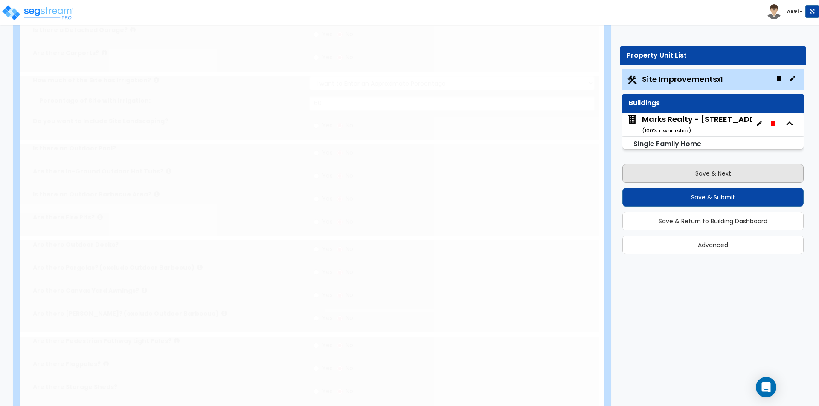
scroll to position [0, 0]
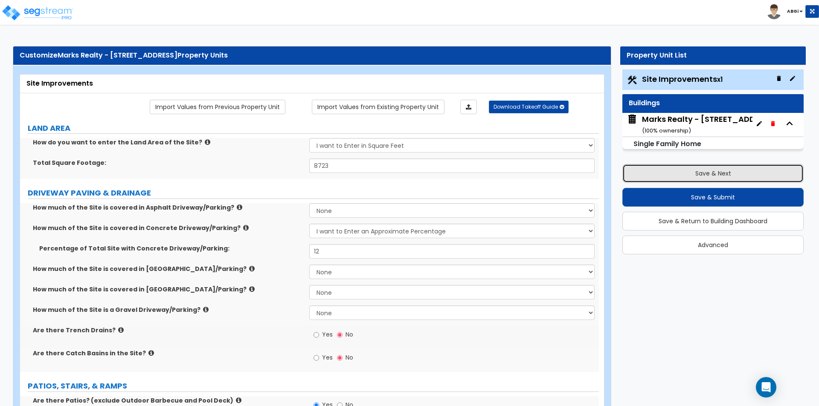
click at [705, 176] on button "Save & Next" at bounding box center [712, 173] width 181 height 19
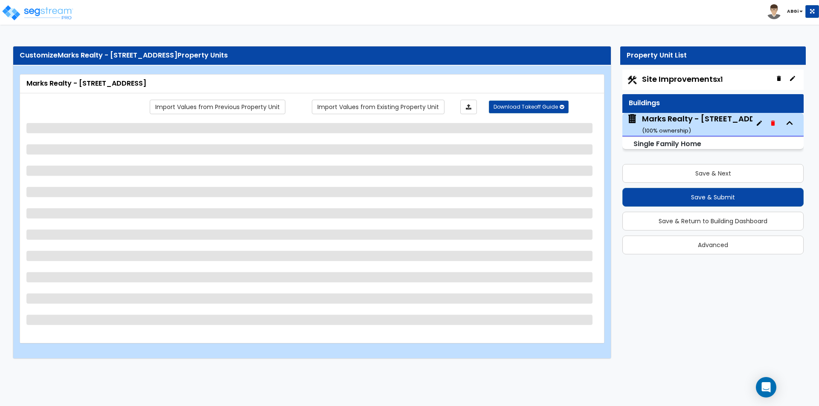
select select "2"
select select "1"
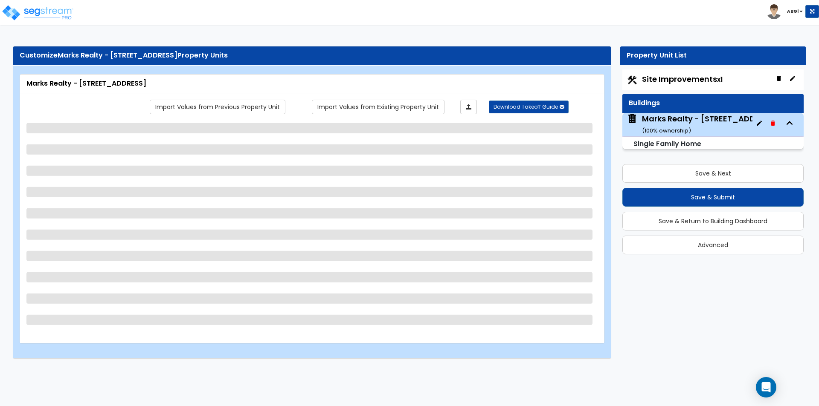
select select "1"
select select "9"
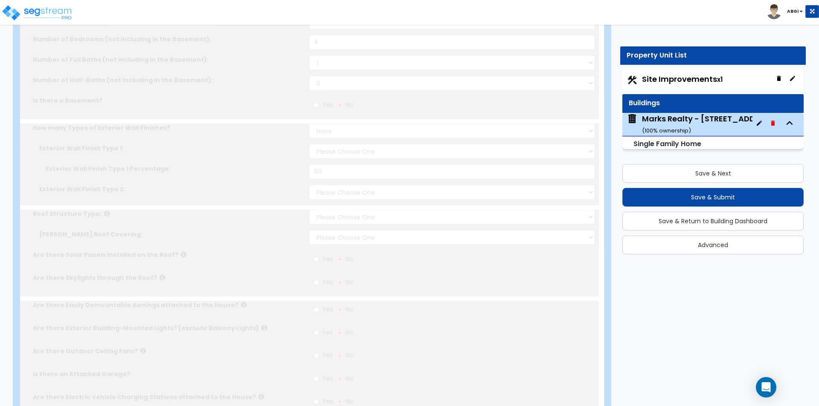
select select "1"
type input "2"
type input "16"
type input "2000"
type input "2701"
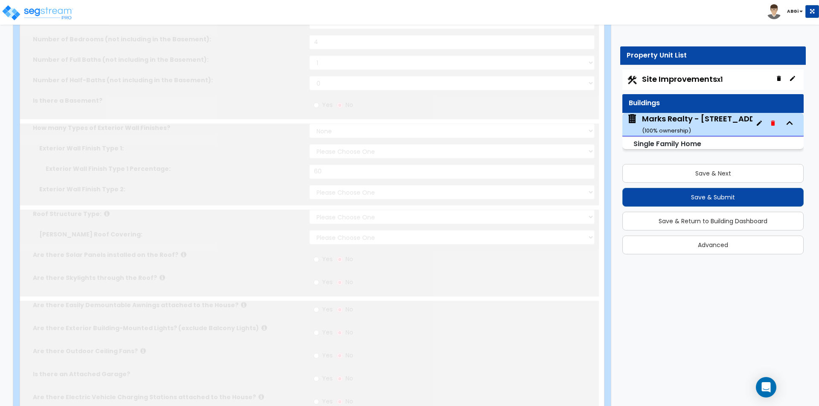
select select "7"
select select "3"
type input "4"
select select "3"
select select "1"
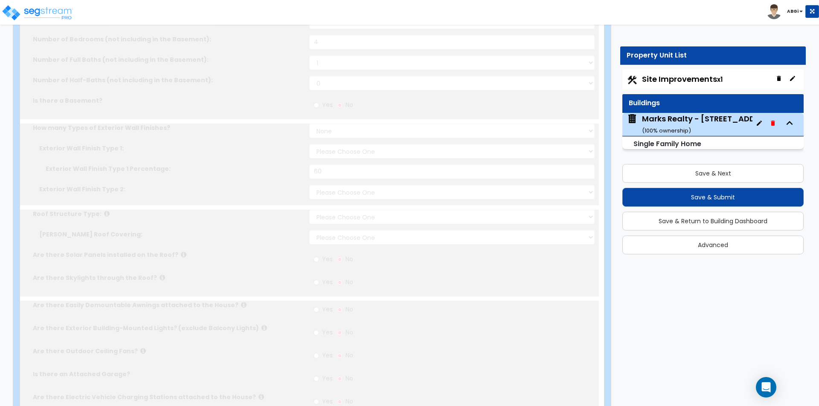
select select "2"
type input "60"
select select "5"
select select "1"
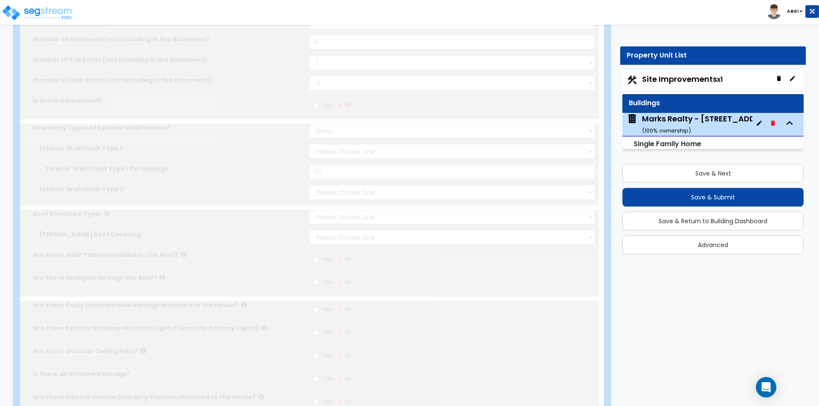
select select "1"
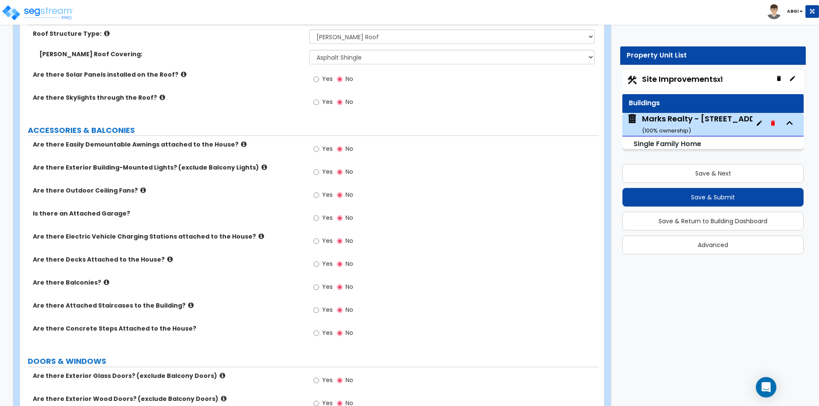
scroll to position [600, 0]
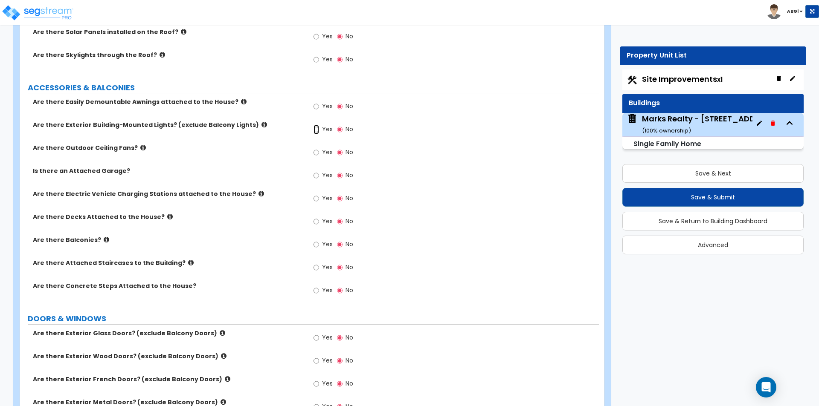
click at [315, 129] on input "Yes" at bounding box center [316, 129] width 6 height 9
radio input "true"
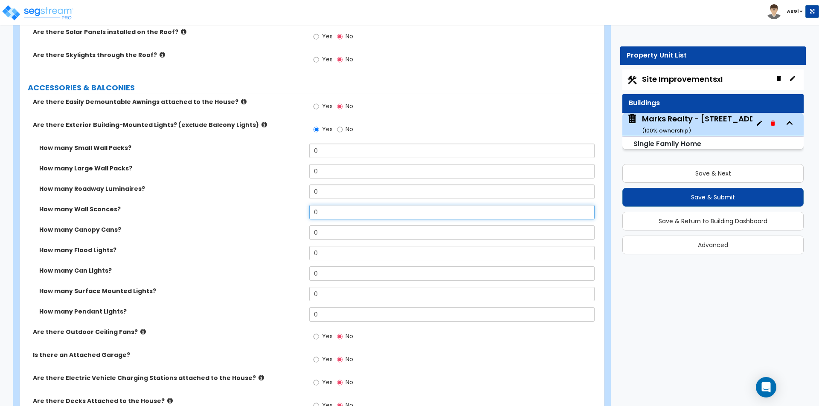
click at [325, 217] on input "0" at bounding box center [451, 212] width 285 height 15
type input "4"
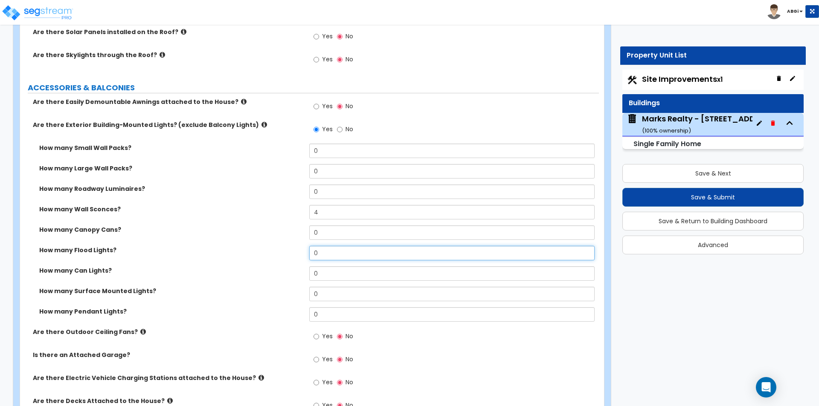
click at [323, 257] on input "0" at bounding box center [451, 253] width 285 height 15
type input "1"
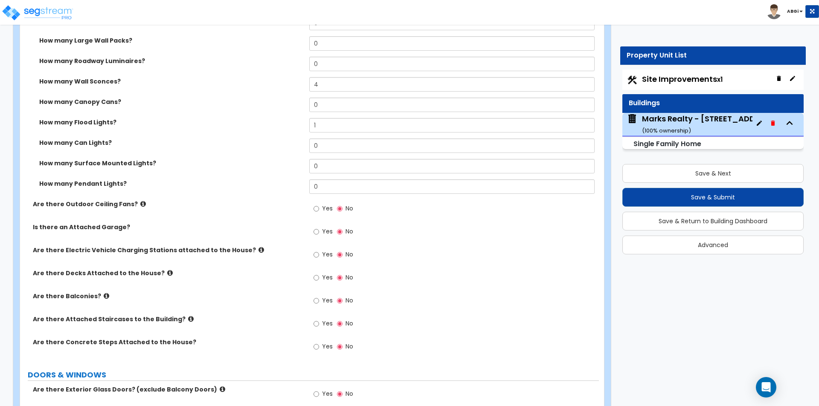
scroll to position [771, 0]
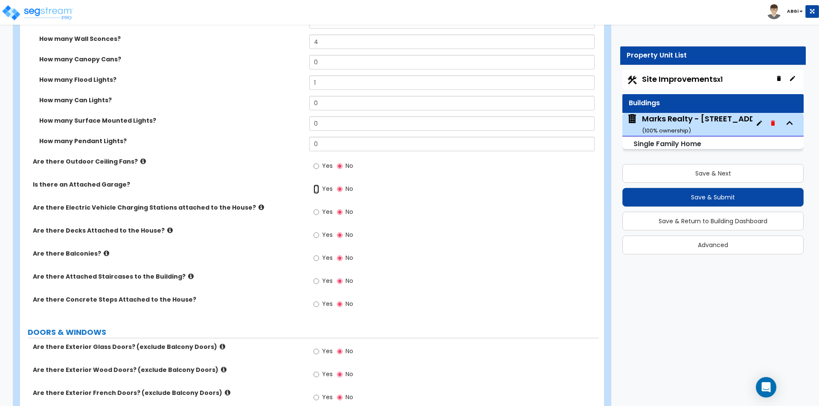
click at [318, 189] on input "Yes" at bounding box center [316, 189] width 6 height 9
radio input "true"
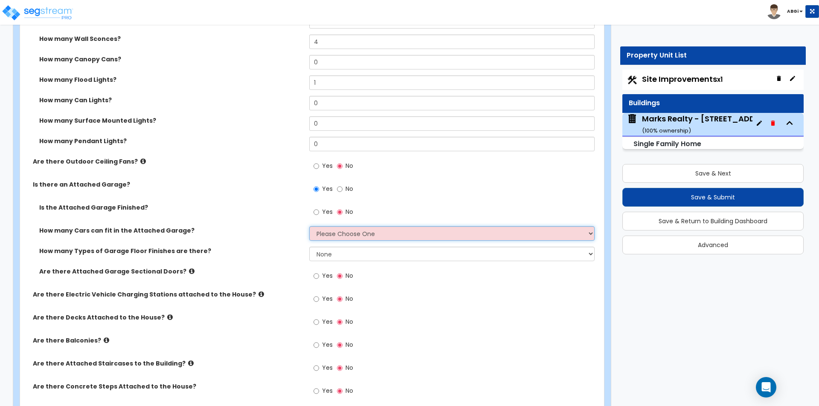
click at [329, 235] on select "Please Choose One 1 2 3 4 5" at bounding box center [451, 233] width 285 height 15
select select "2"
click at [309, 226] on select "Please Choose One 1 2 3 4 5" at bounding box center [451, 233] width 285 height 15
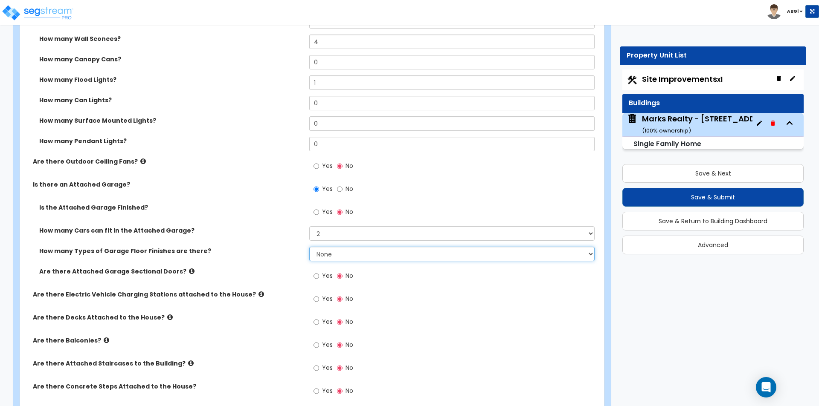
click at [329, 253] on select "None 1 2 3 4" at bounding box center [451, 254] width 285 height 15
click at [330, 254] on select "None 1 2 3 4" at bounding box center [451, 254] width 285 height 15
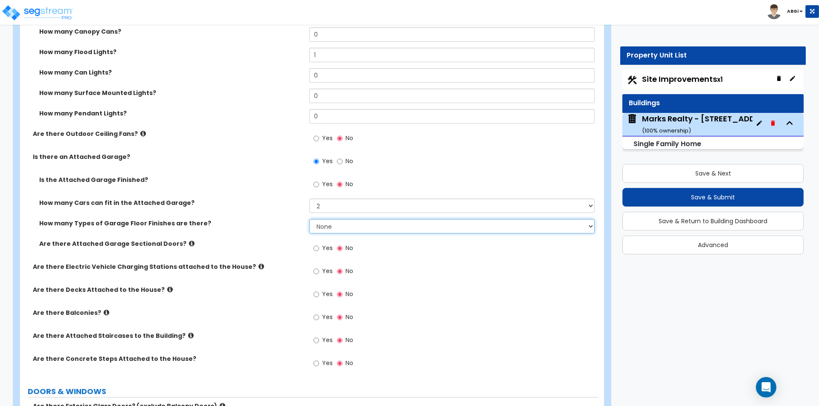
scroll to position [814, 0]
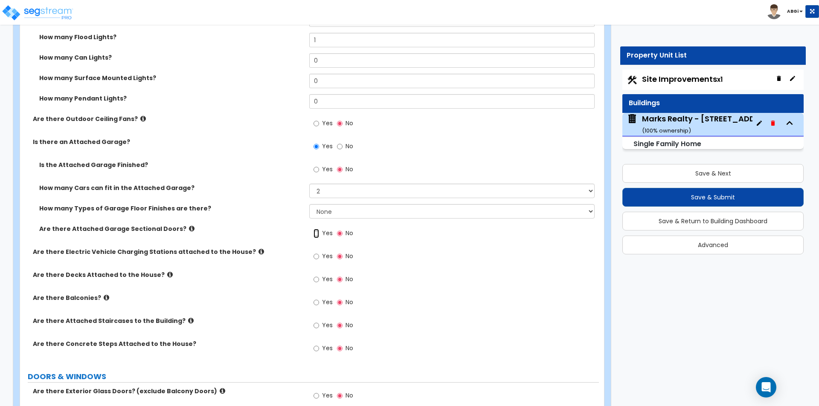
click at [318, 233] on input "Yes" at bounding box center [316, 233] width 6 height 9
radio input "true"
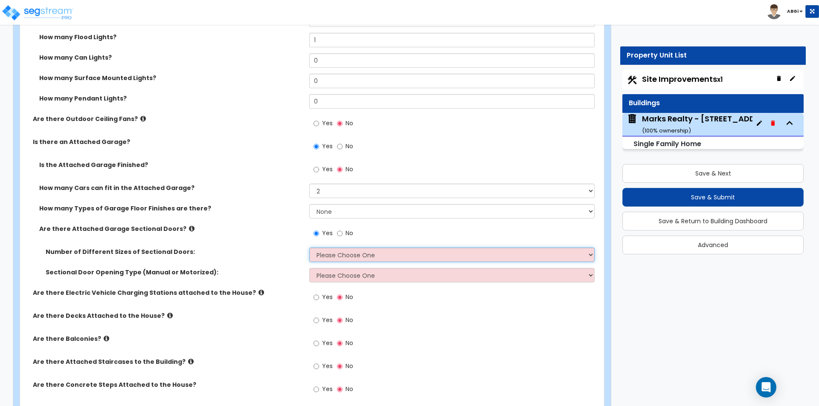
click at [323, 252] on select "Please Choose One 1 2" at bounding box center [451, 255] width 285 height 15
select select "1"
click at [309, 248] on select "Please Choose One 1 2" at bounding box center [451, 255] width 285 height 15
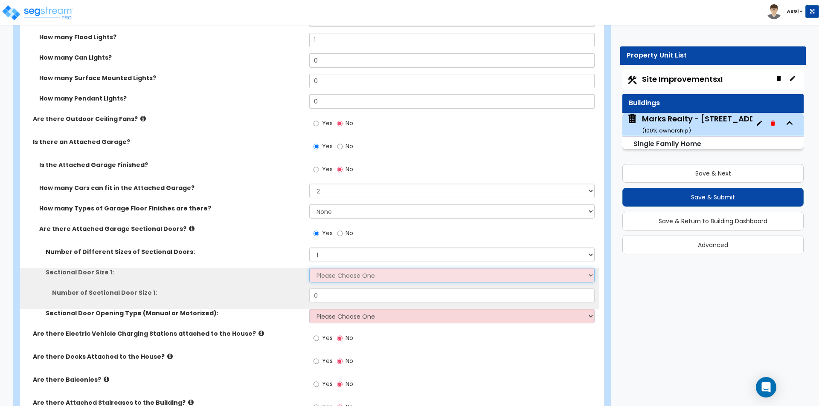
click at [328, 277] on select "Please Choose One 9' x 7' 16' x 7'" at bounding box center [451, 275] width 285 height 15
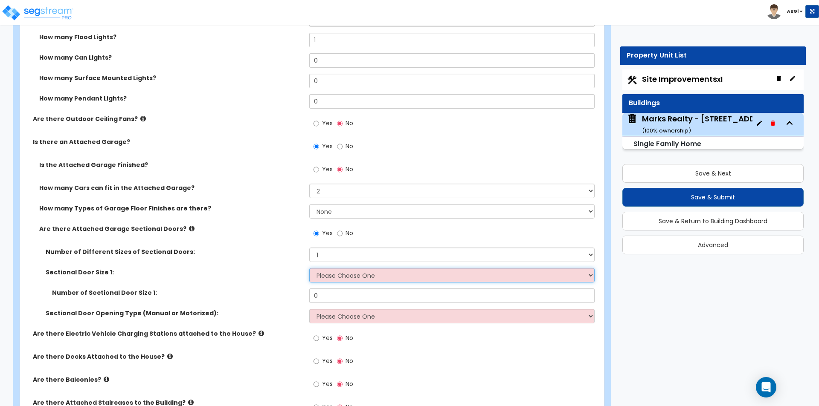
select select "2"
click at [309, 268] on select "Please Choose One 9' x 7' 16' x 7'" at bounding box center [451, 275] width 285 height 15
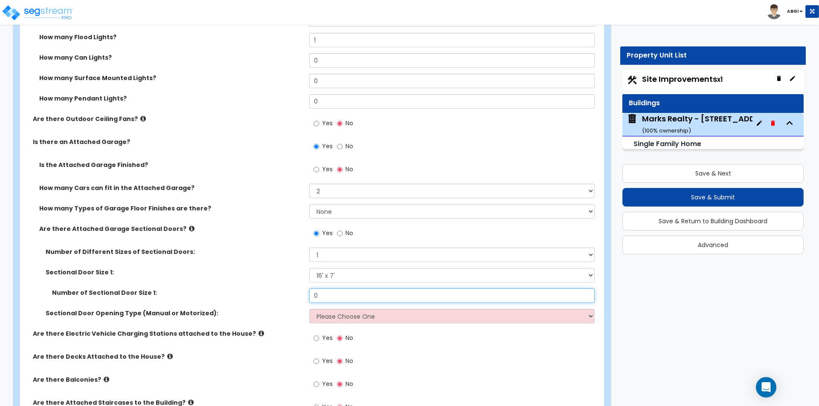
click at [327, 293] on input "0" at bounding box center [451, 296] width 285 height 15
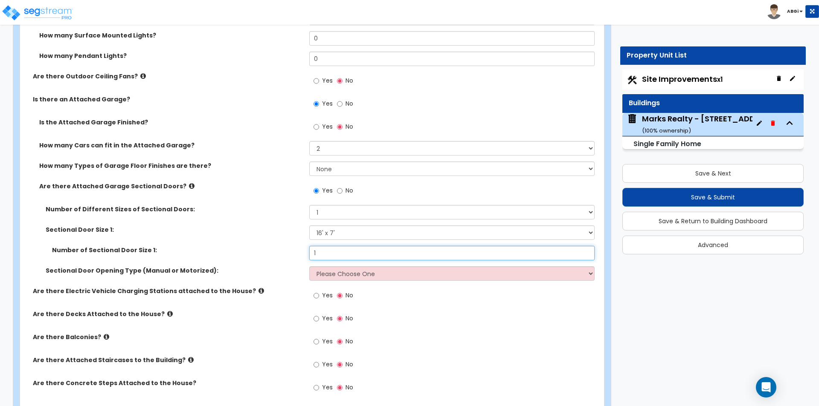
type input "1"
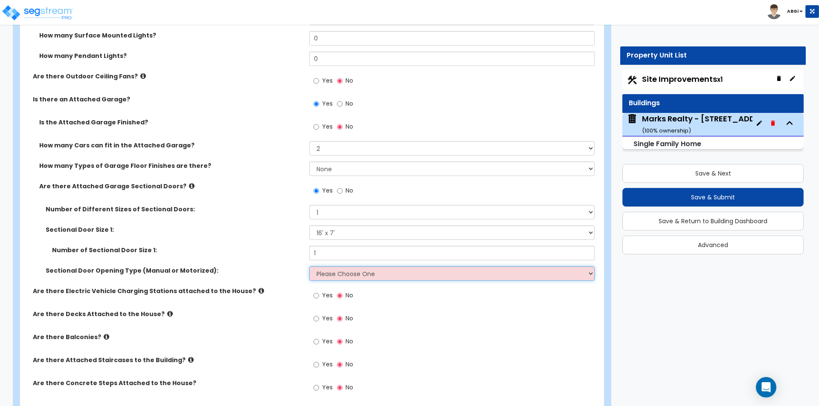
click at [319, 272] on select "Please Choose One All Manual All Motorized Some are Motorized" at bounding box center [451, 274] width 285 height 15
select select "2"
click at [309, 267] on select "Please Choose One All Manual All Motorized Some are Motorized" at bounding box center [451, 274] width 285 height 15
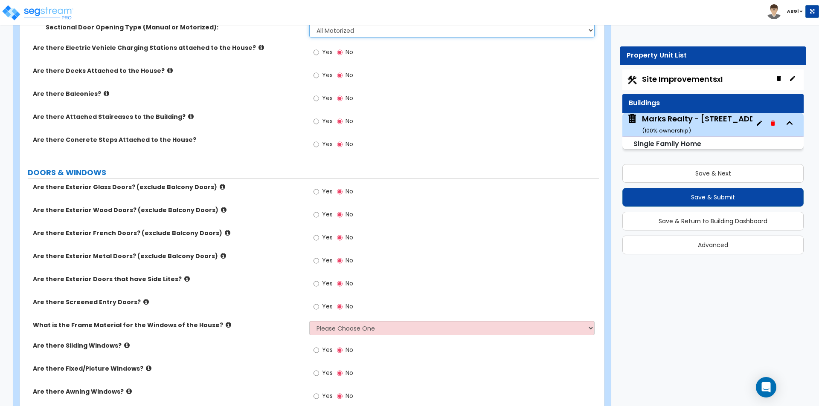
scroll to position [1112, 0]
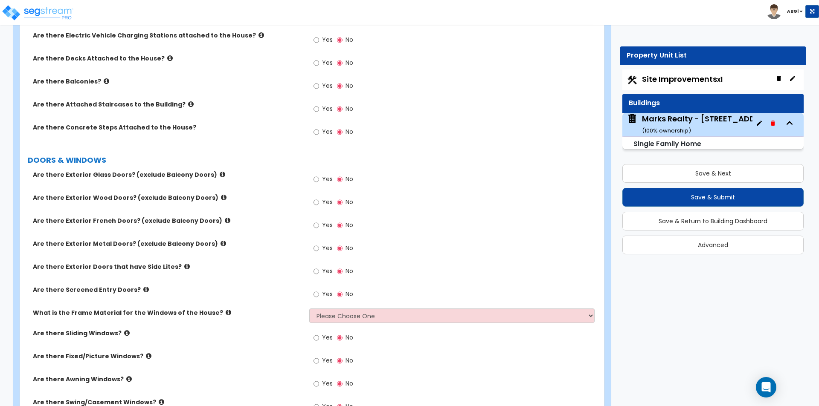
click at [220, 173] on icon at bounding box center [223, 174] width 6 height 6
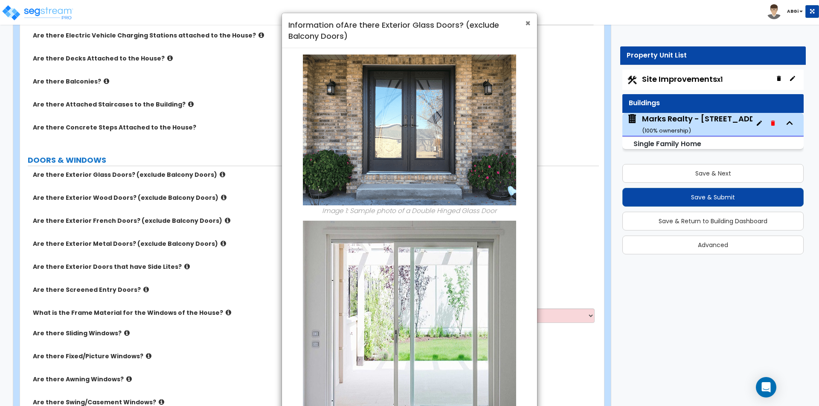
click at [530, 24] on span "×" at bounding box center [528, 23] width 6 height 12
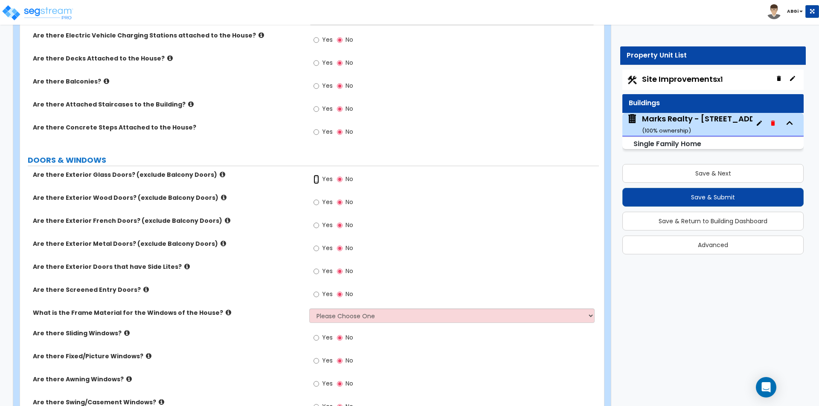
click at [317, 180] on input "Yes" at bounding box center [316, 179] width 6 height 9
radio input "true"
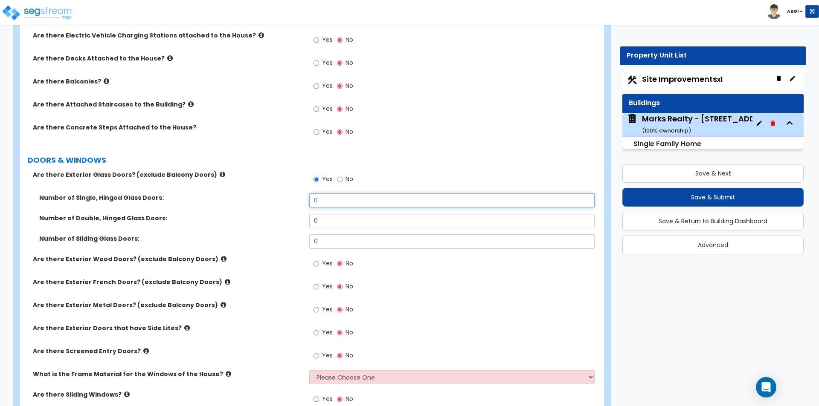
click at [326, 199] on input "0" at bounding box center [451, 201] width 285 height 15
type input "1"
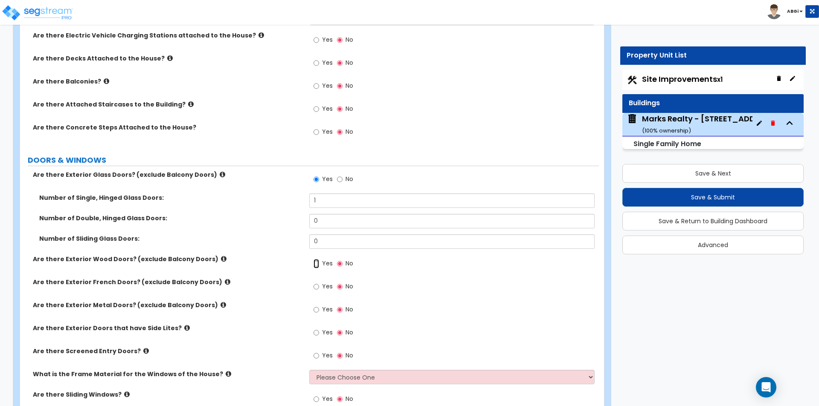
click at [314, 263] on input "Yes" at bounding box center [316, 263] width 6 height 9
radio input "true"
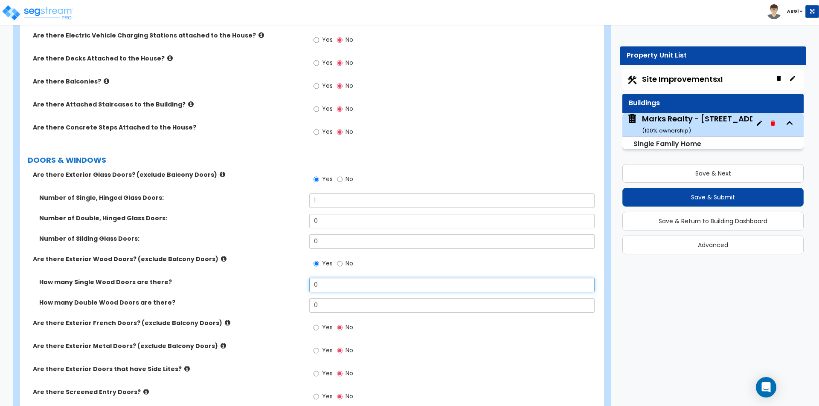
click at [324, 282] on input "0" at bounding box center [451, 285] width 285 height 15
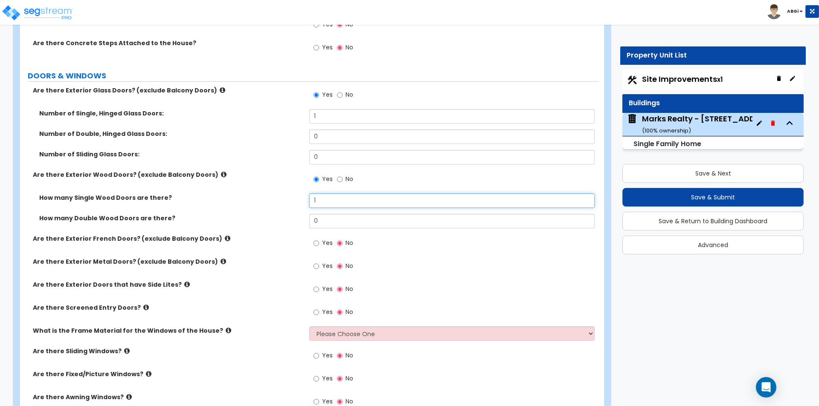
scroll to position [1198, 0]
type input "1"
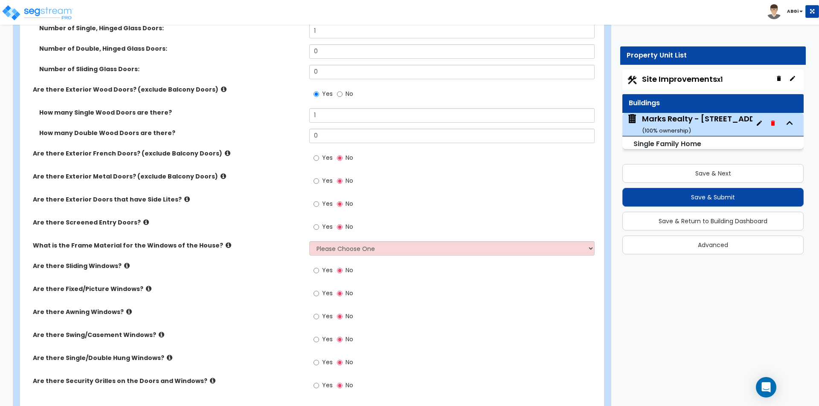
scroll to position [1368, 0]
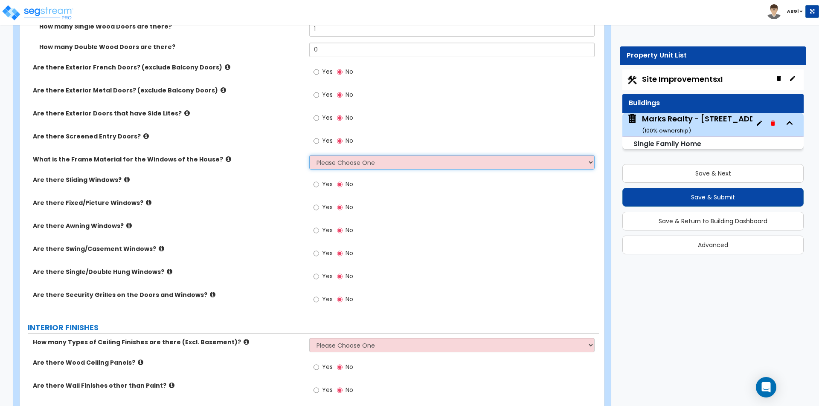
click at [333, 165] on select "Please Choose One Vinyl Aluminum Wood" at bounding box center [451, 162] width 285 height 15
select select "1"
click at [309, 155] on select "Please Choose One Vinyl Aluminum Wood" at bounding box center [451, 162] width 285 height 15
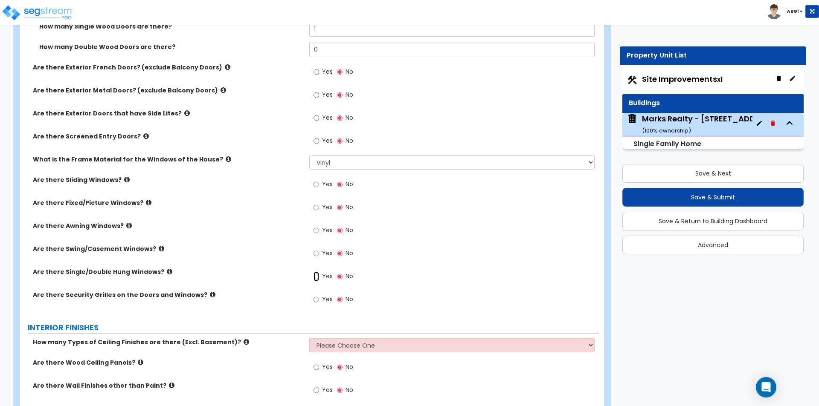
click at [316, 278] on input "Yes" at bounding box center [316, 276] width 6 height 9
radio input "true"
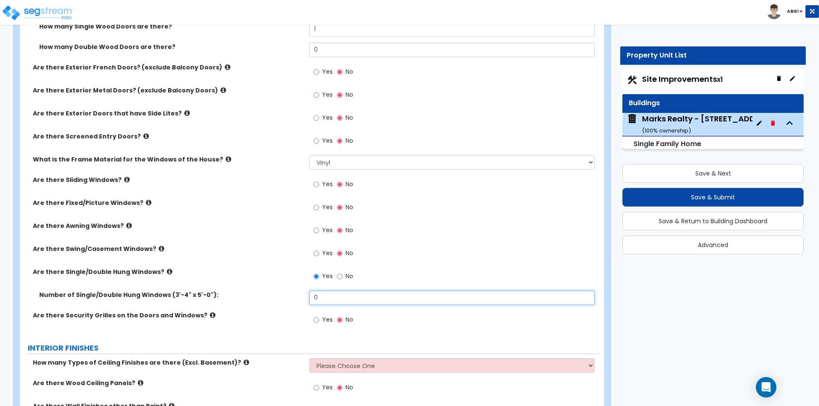
click at [328, 295] on input "0" at bounding box center [451, 298] width 285 height 15
type input "16"
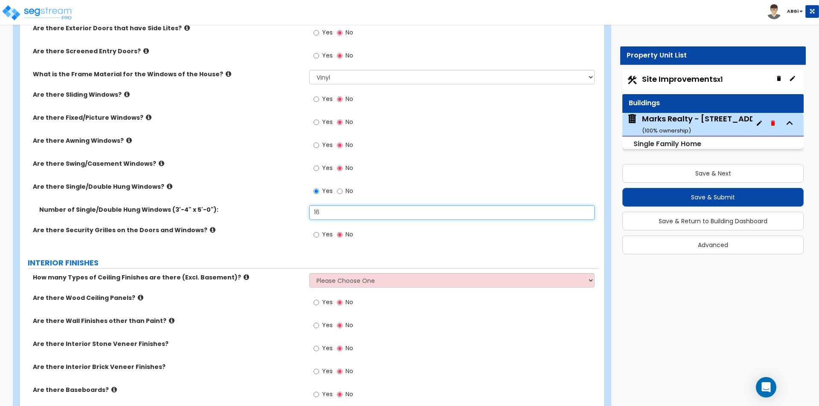
scroll to position [1539, 0]
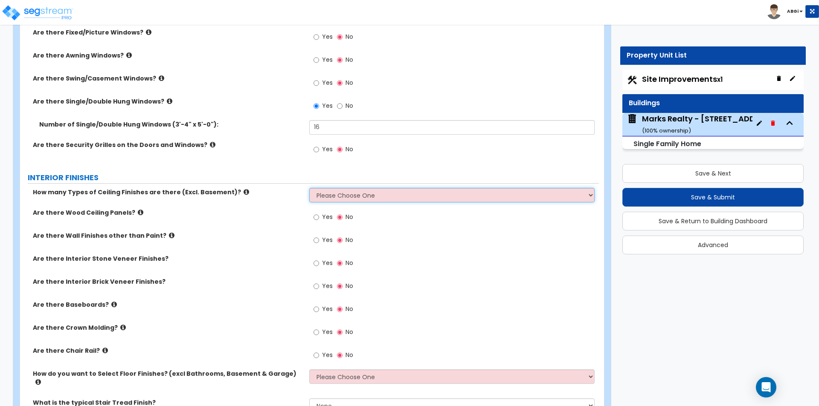
click at [316, 194] on select "Please Choose One 1 2 3" at bounding box center [451, 195] width 285 height 15
select select "1"
click at [309, 188] on select "Please Choose One 1 2 3" at bounding box center [451, 195] width 285 height 15
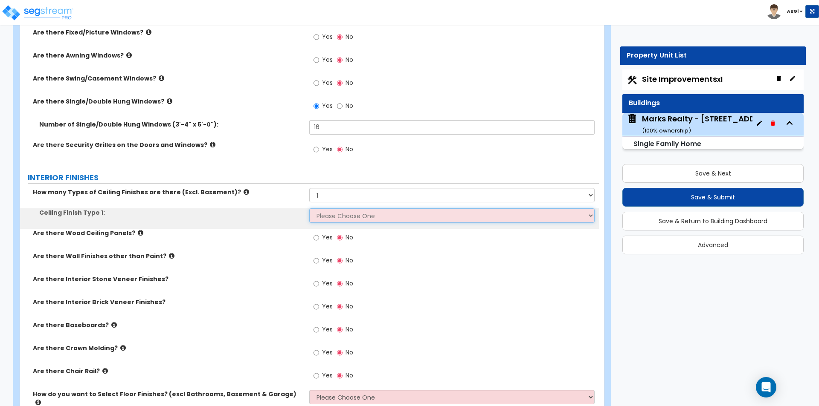
click at [322, 215] on select "Please Choose One Drop Ceiling Drywall Ceiling Open Ceiling" at bounding box center [451, 216] width 285 height 15
select select "2"
click at [309, 209] on select "Please Choose One Drop Ceiling Drywall Ceiling Open Ceiling" at bounding box center [451, 216] width 285 height 15
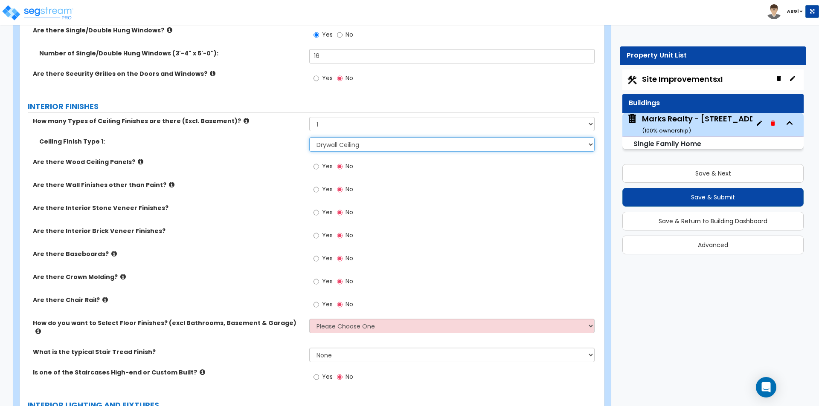
scroll to position [1624, 0]
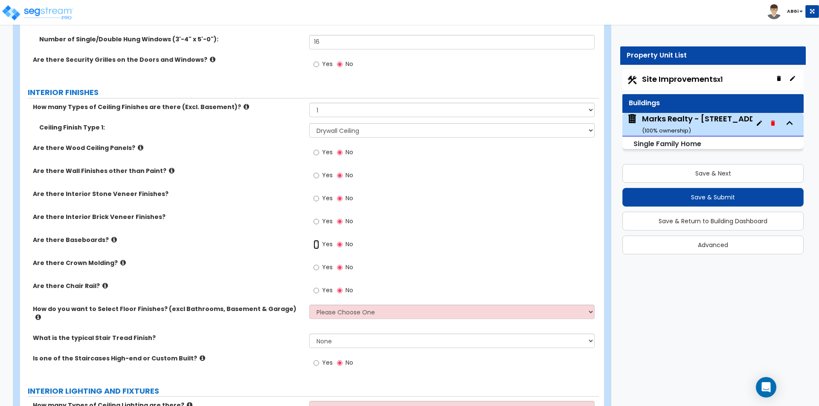
click at [318, 245] on input "Yes" at bounding box center [316, 244] width 6 height 9
radio input "true"
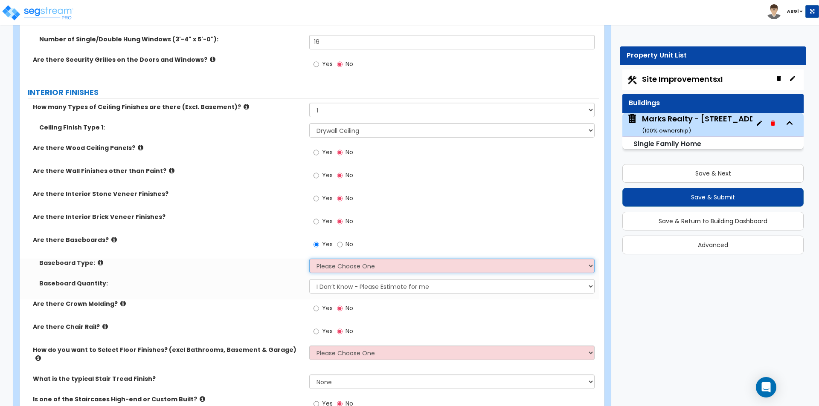
click at [332, 266] on select "Please Choose One Wood Vinyl Carpet Tile" at bounding box center [451, 266] width 285 height 15
select select "1"
click at [309, 259] on select "Please Choose One Wood Vinyl Carpet Tile" at bounding box center [451, 266] width 285 height 15
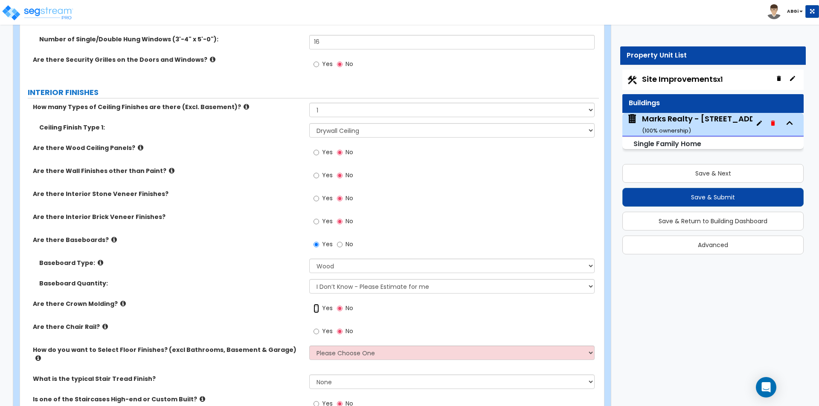
click at [316, 309] on input "Yes" at bounding box center [316, 308] width 6 height 9
radio input "true"
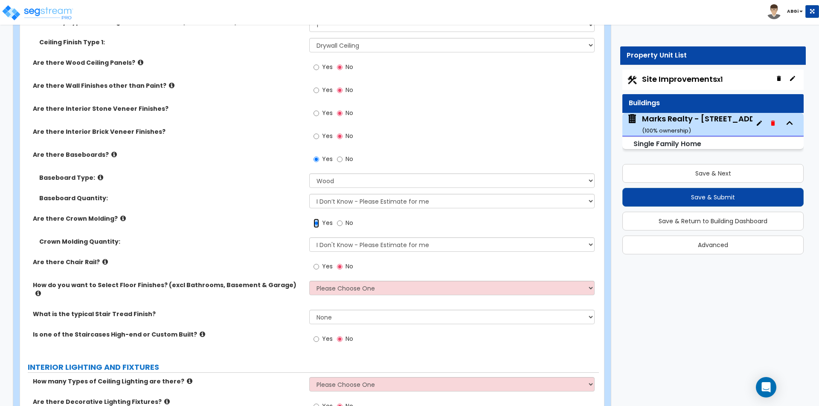
scroll to position [1752, 0]
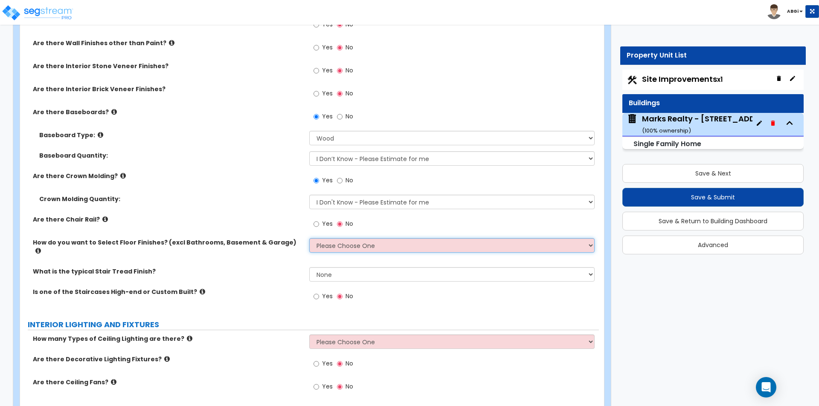
click at [331, 248] on select "Please Choose One I want to Select Floor Finishes for the Areas of the House I …" at bounding box center [451, 245] width 285 height 15
select select "2"
click at [309, 238] on select "Please Choose One I want to Select Floor Finishes for the Areas of the House I …" at bounding box center [451, 245] width 285 height 15
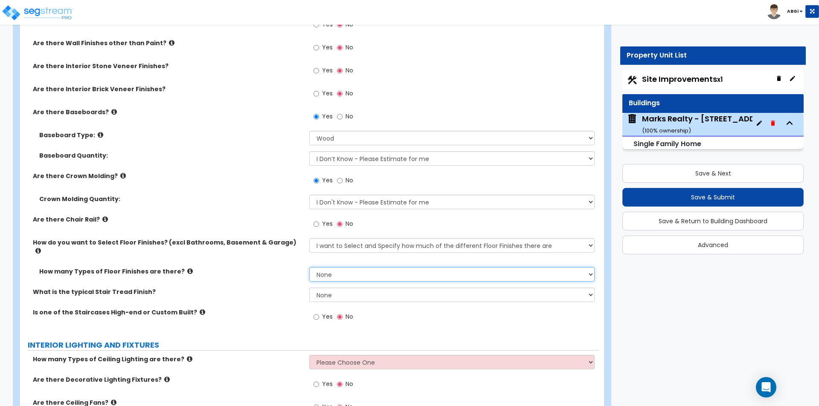
click at [327, 269] on select "None 1 2 3 4" at bounding box center [451, 274] width 285 height 15
select select "3"
click at [309, 267] on select "None 1 2 3 4" at bounding box center [451, 274] width 285 height 15
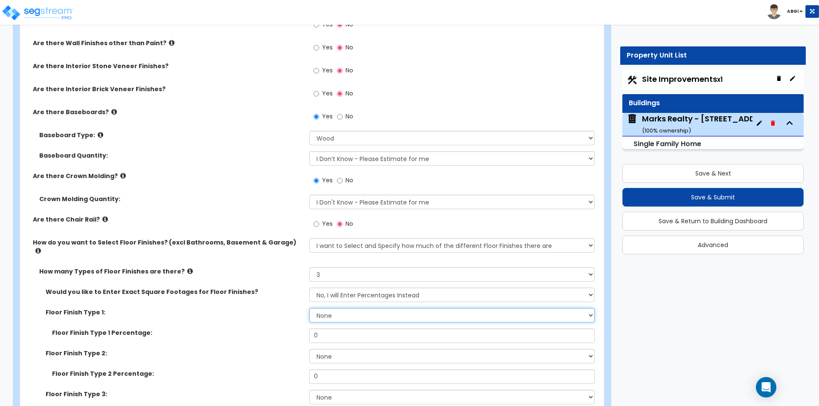
click at [330, 308] on select "None Tile Flooring Hardwood Flooring Resilient Laminate Flooring VCT Flooring S…" at bounding box center [451, 315] width 285 height 15
select select "2"
click at [309, 308] on select "None Tile Flooring Hardwood Flooring Resilient Laminate Flooring VCT Flooring S…" at bounding box center [451, 315] width 285 height 15
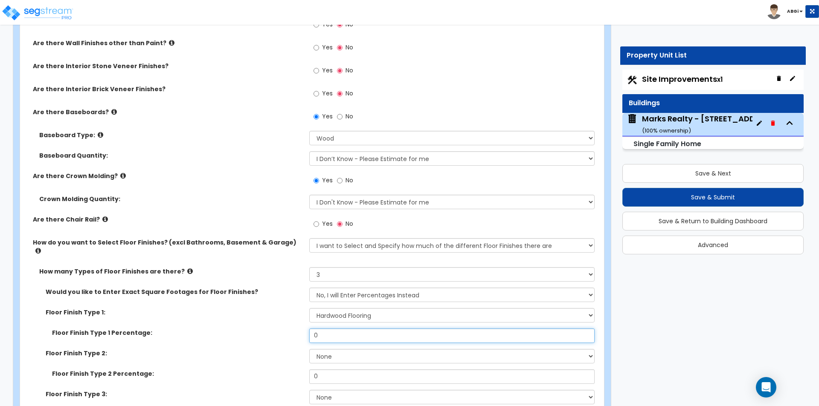
click at [332, 329] on input "0" at bounding box center [451, 336] width 285 height 15
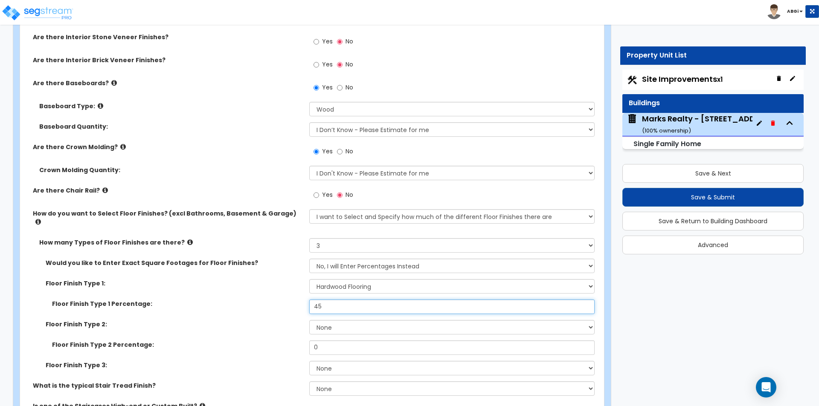
scroll to position [1795, 0]
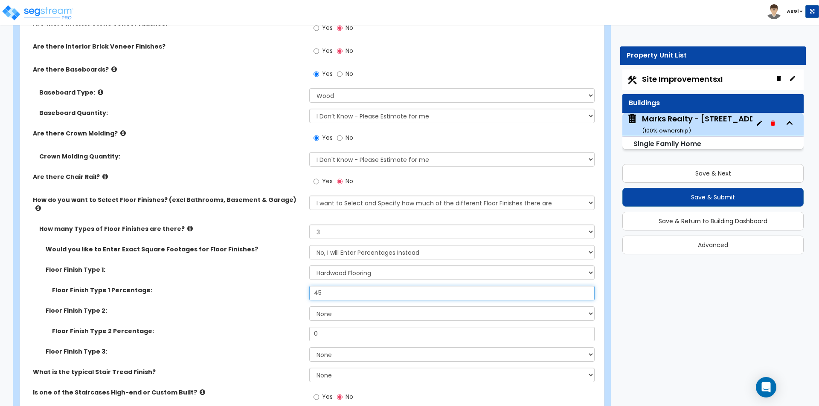
type input "45"
click at [331, 308] on select "None Tile Flooring Hardwood Flooring Resilient Laminate Flooring VCT Flooring S…" at bounding box center [451, 314] width 285 height 15
select select "5"
click at [309, 307] on select "None Tile Flooring Hardwood Flooring Resilient Laminate Flooring VCT Flooring S…" at bounding box center [451, 314] width 285 height 15
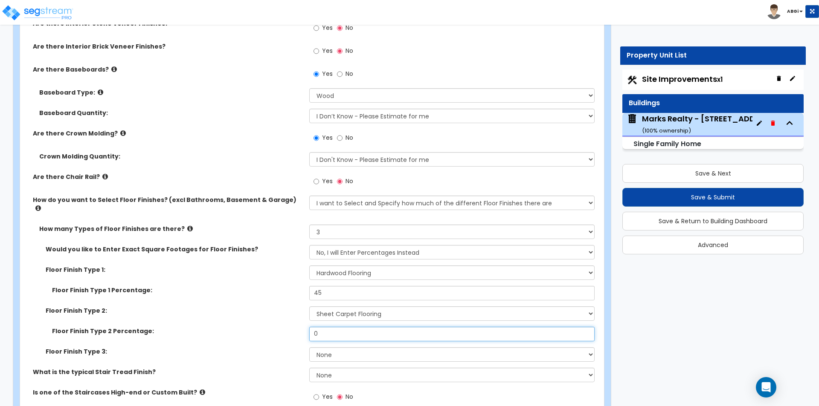
click at [331, 330] on input "0" at bounding box center [451, 334] width 285 height 15
type input "30"
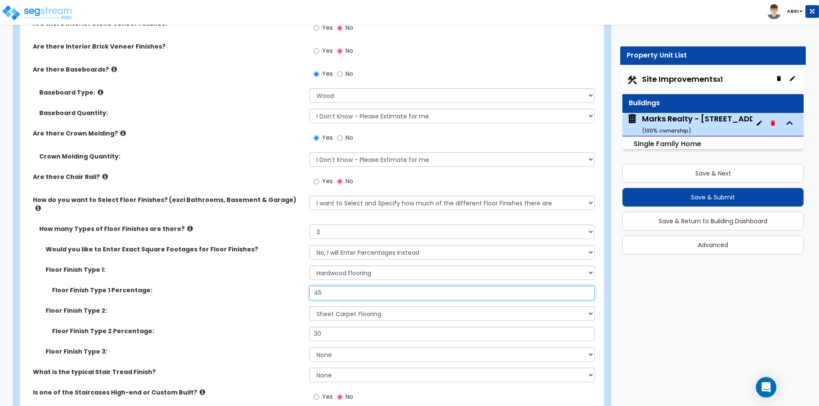
click at [348, 286] on input "45" at bounding box center [451, 293] width 285 height 15
type input "50"
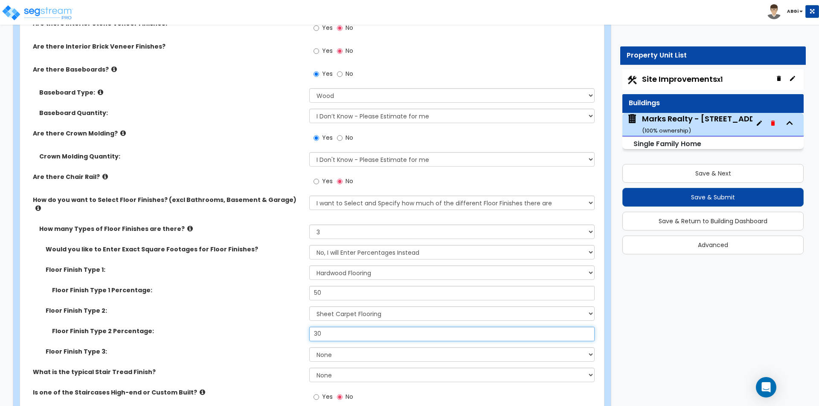
click at [340, 327] on input "30" at bounding box center [451, 334] width 285 height 15
type input "40"
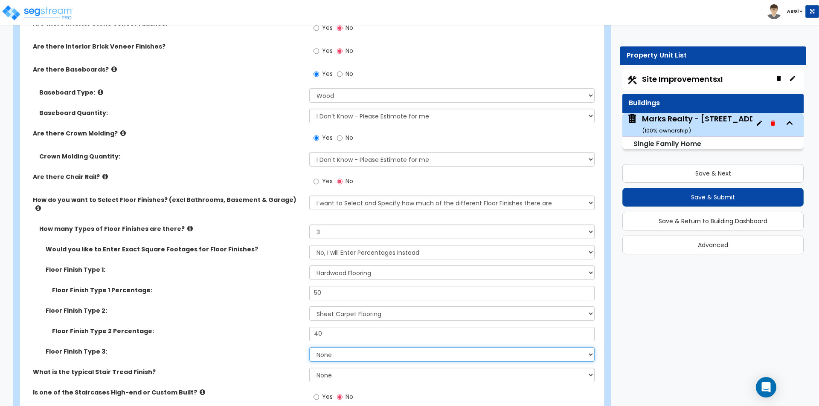
click at [336, 348] on select "None Tile Flooring Hardwood Flooring Resilient Laminate Flooring VCT Flooring S…" at bounding box center [451, 355] width 285 height 15
select select "1"
click at [309, 348] on select "None Tile Flooring Hardwood Flooring Resilient Laminate Flooring VCT Flooring S…" at bounding box center [451, 355] width 285 height 15
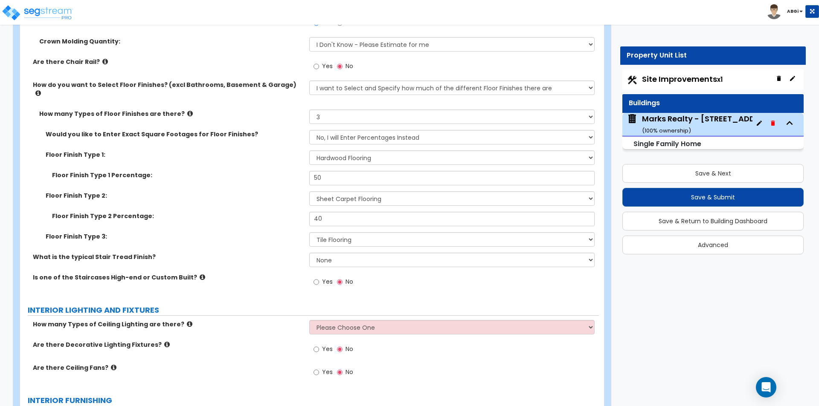
scroll to position [1965, 0]
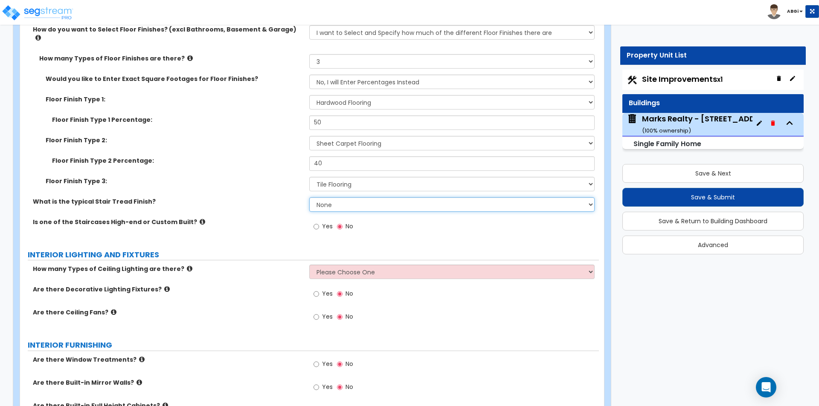
click at [326, 200] on select "None Tile Wood Laminate VCT Sheet Carpet Sheet Vinyl Carpet Tile" at bounding box center [451, 204] width 285 height 15
select select "5"
click at [309, 197] on select "None Tile Wood Laminate VCT Sheet Carpet Sheet Vinyl Carpet Tile" at bounding box center [451, 204] width 285 height 15
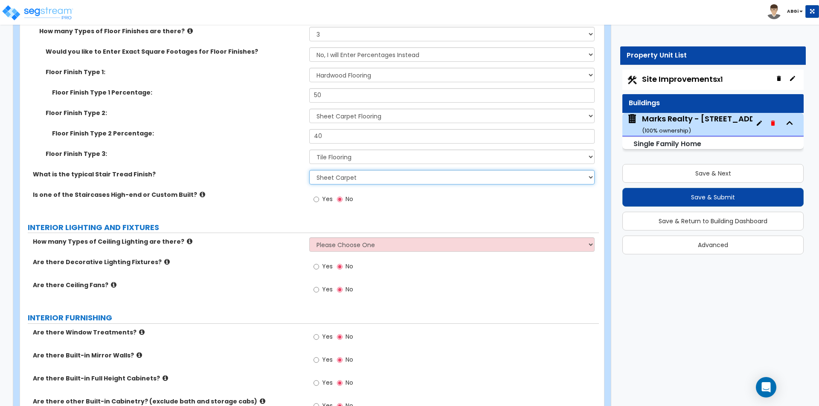
scroll to position [2008, 0]
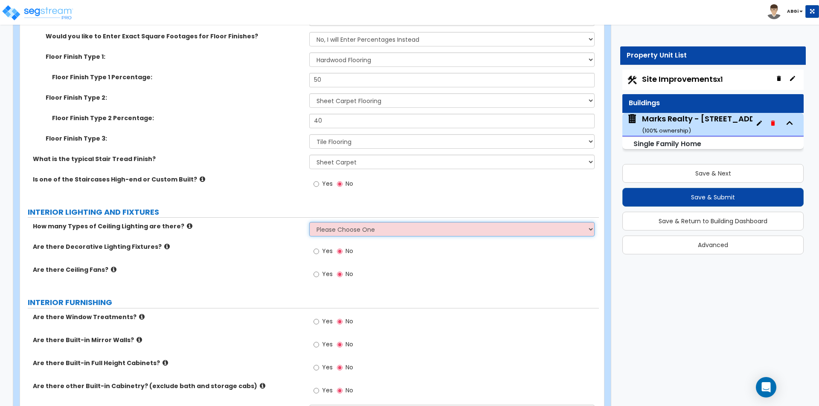
click at [394, 223] on select "Please Choose One 1 2 3" at bounding box center [451, 229] width 285 height 15
select select "1"
click at [309, 222] on select "Please Choose One 1 2 3" at bounding box center [451, 229] width 285 height 15
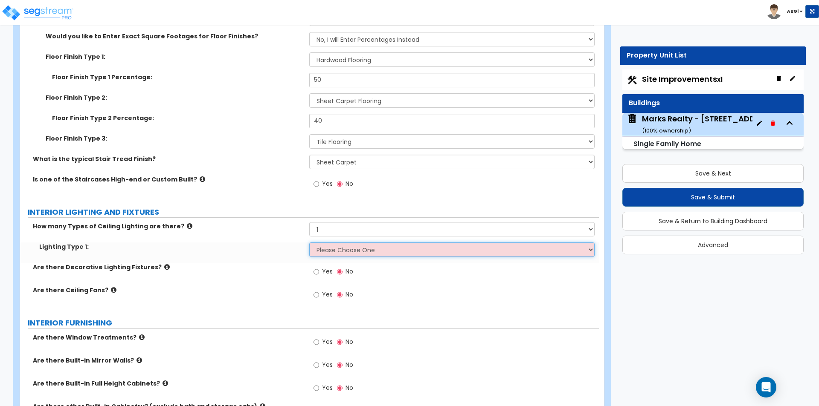
click at [361, 243] on select "Please Choose One LED Surface-Mounted LED Recessed Fluorescent Surface-Mounted …" at bounding box center [451, 250] width 285 height 15
select select "2"
click at [309, 243] on select "Please Choose One LED Surface-Mounted LED Recessed Fluorescent Surface-Mounted …" at bounding box center [451, 250] width 285 height 15
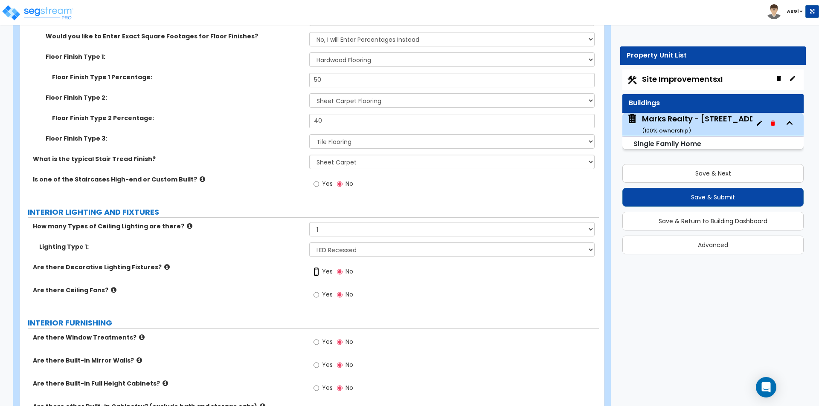
click at [316, 267] on input "Yes" at bounding box center [316, 271] width 6 height 9
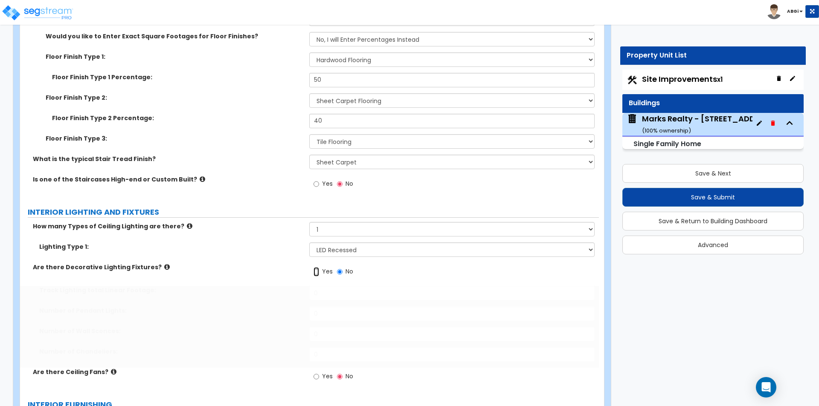
radio input "true"
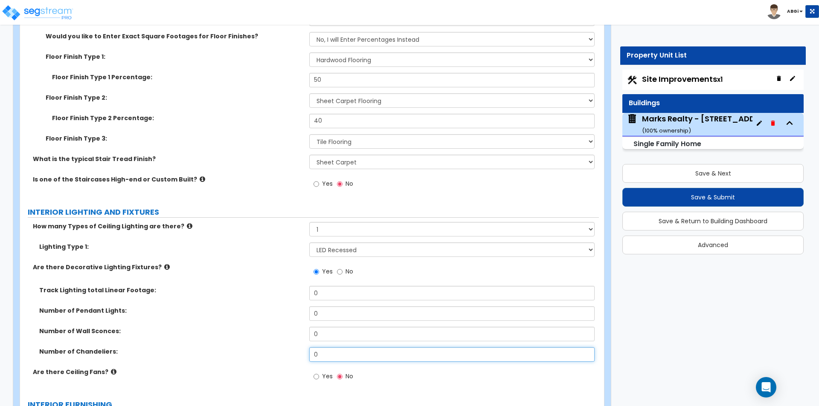
click at [317, 348] on input "0" at bounding box center [451, 355] width 285 height 15
type input "2"
click at [318, 372] on input "Yes" at bounding box center [316, 376] width 6 height 9
radio input "true"
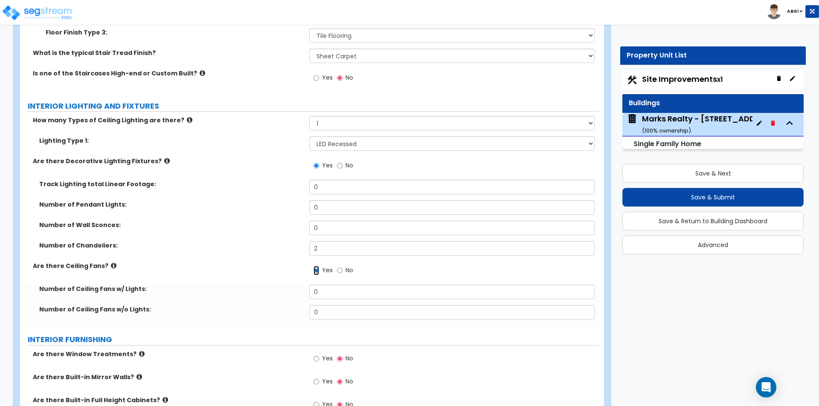
scroll to position [2136, 0]
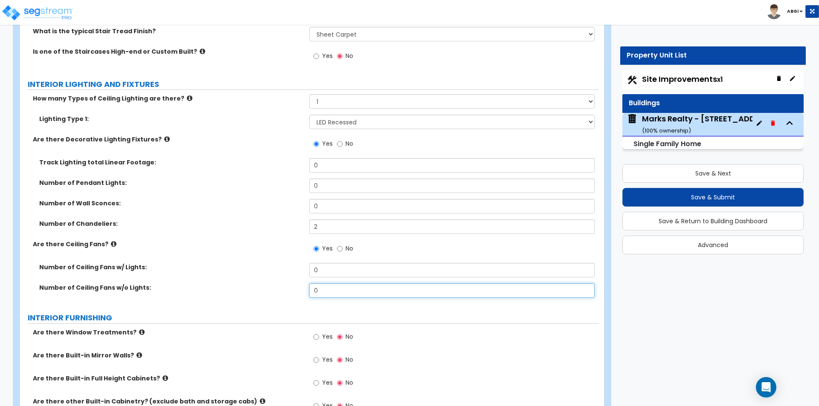
click at [332, 285] on input "0" at bounding box center [451, 291] width 285 height 15
click at [340, 286] on input "5" at bounding box center [451, 291] width 285 height 15
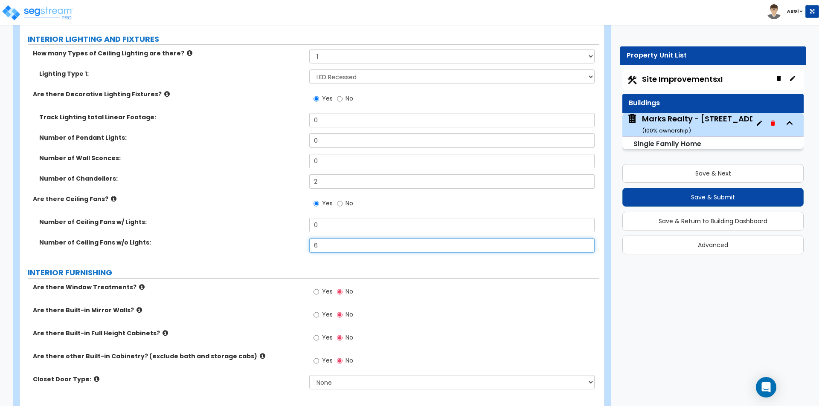
scroll to position [2221, 0]
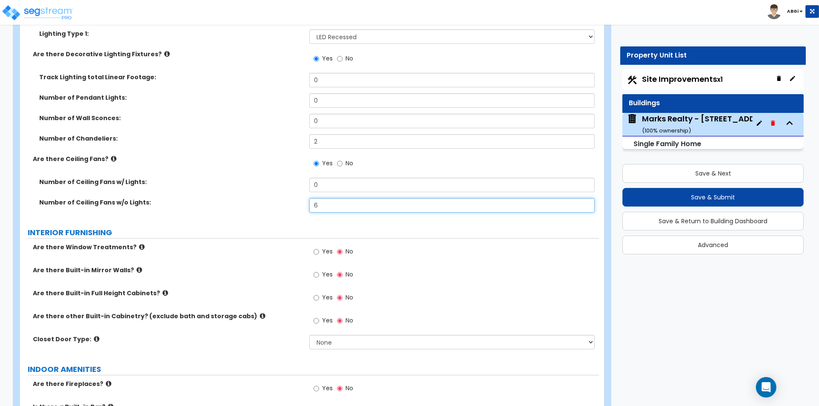
type input "6"
click at [316, 247] on input "Yes" at bounding box center [316, 251] width 6 height 9
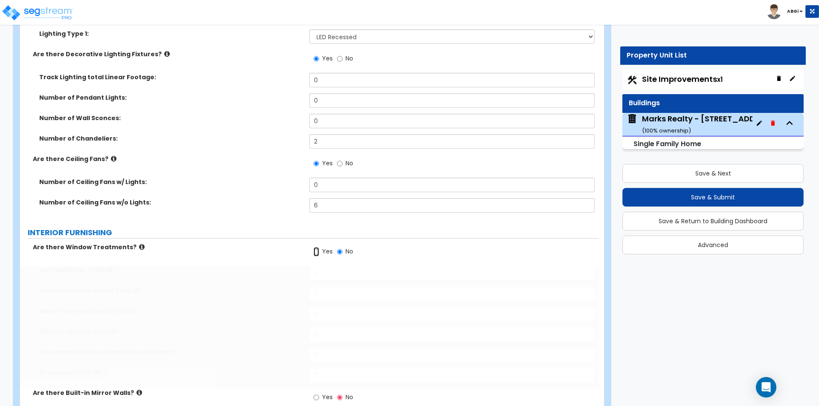
radio input "true"
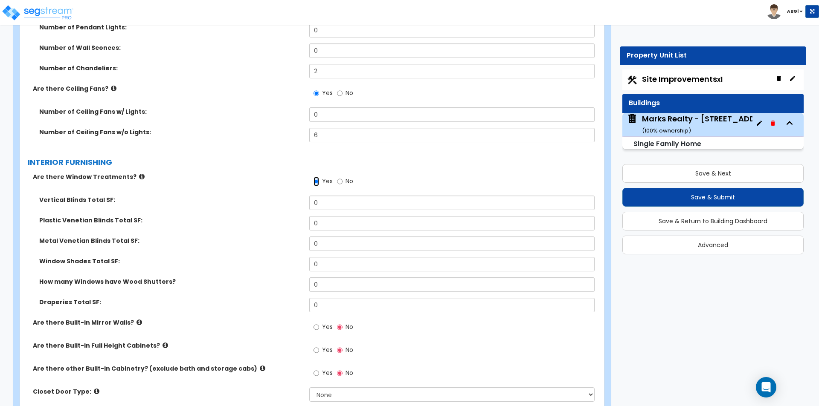
scroll to position [2306, 0]
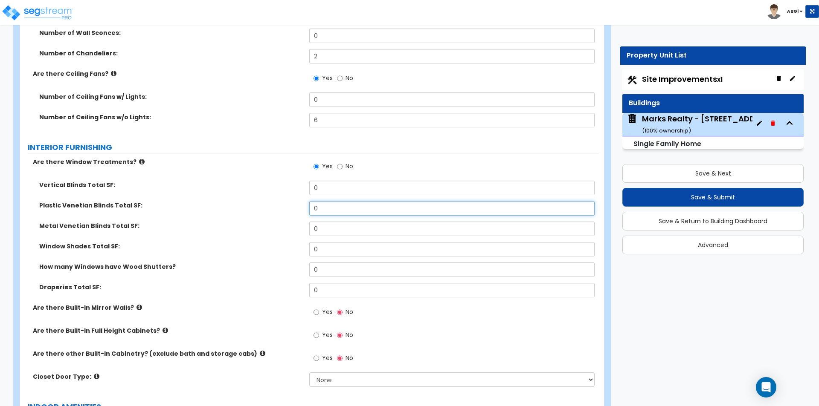
click at [321, 201] on input "0" at bounding box center [451, 208] width 285 height 15
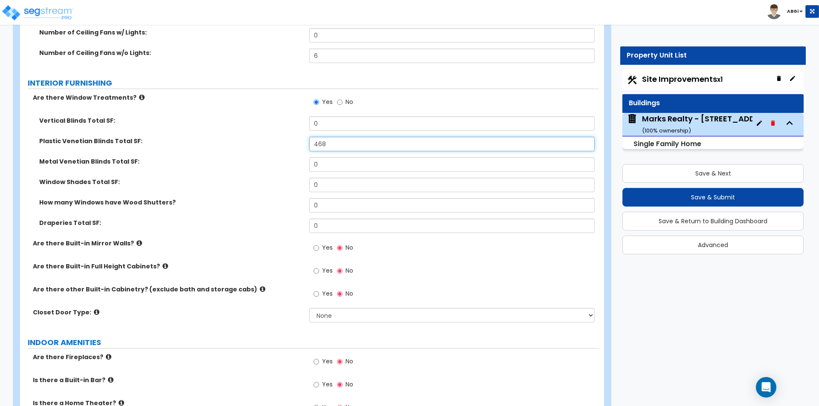
scroll to position [2392, 0]
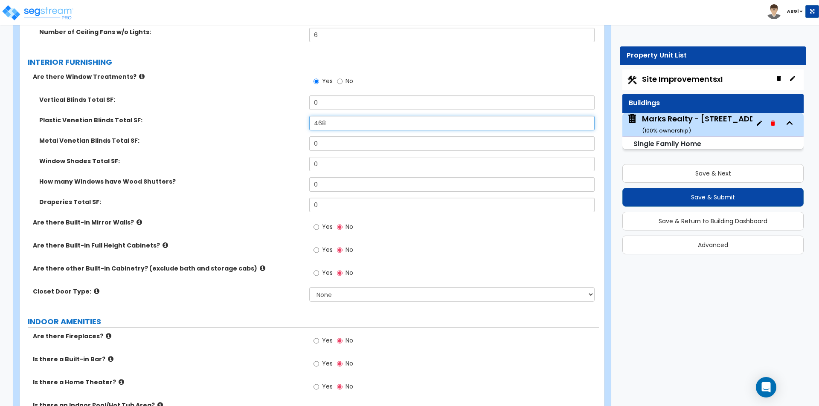
type input "468"
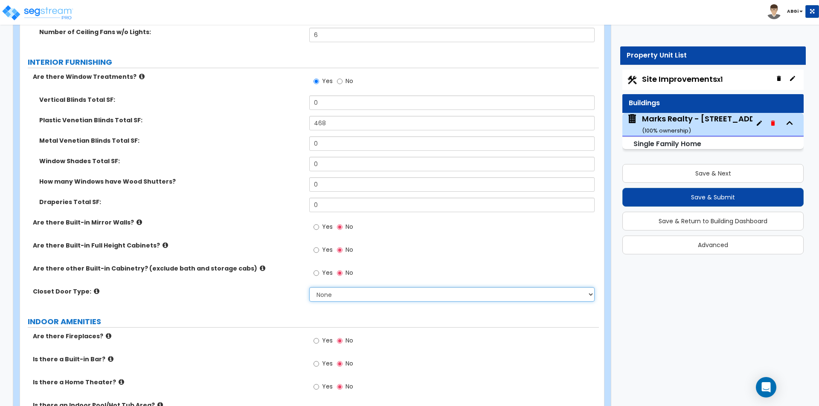
click at [342, 287] on select "None Bi-fold Louvered Doors Bi-fold Panel Doors Sliding Doors Hinged Wood Door" at bounding box center [451, 294] width 285 height 15
select select "3"
click at [309, 287] on select "None Bi-fold Louvered Doors Bi-fold Panel Doors Sliding Doors Hinged Wood Door" at bounding box center [451, 294] width 285 height 15
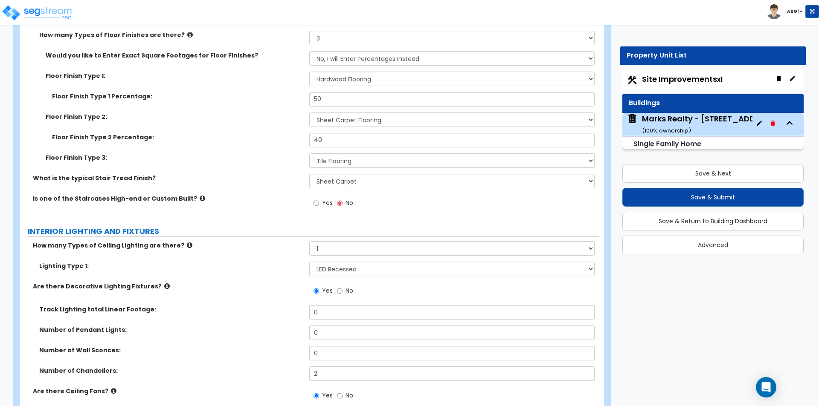
scroll to position [1965, 0]
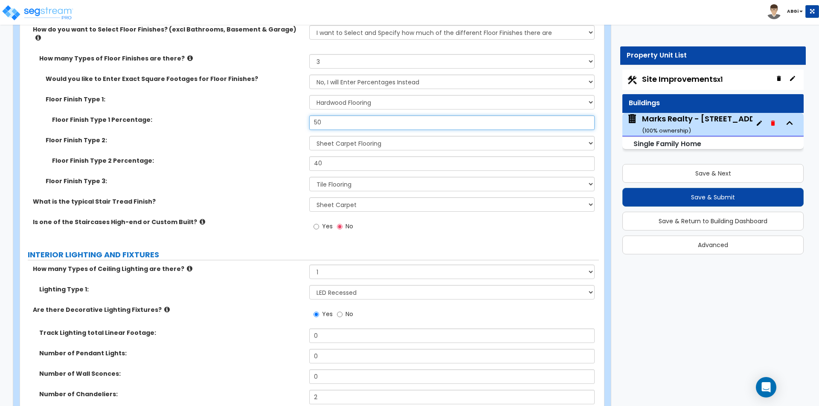
click at [325, 117] on input "50" at bounding box center [451, 123] width 285 height 15
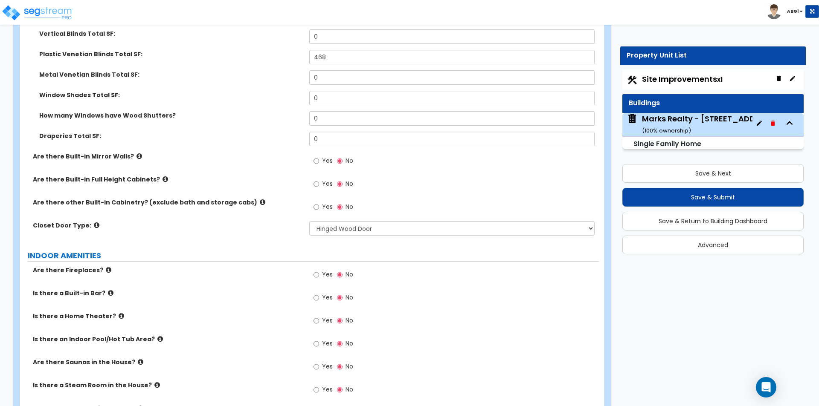
scroll to position [2520, 0]
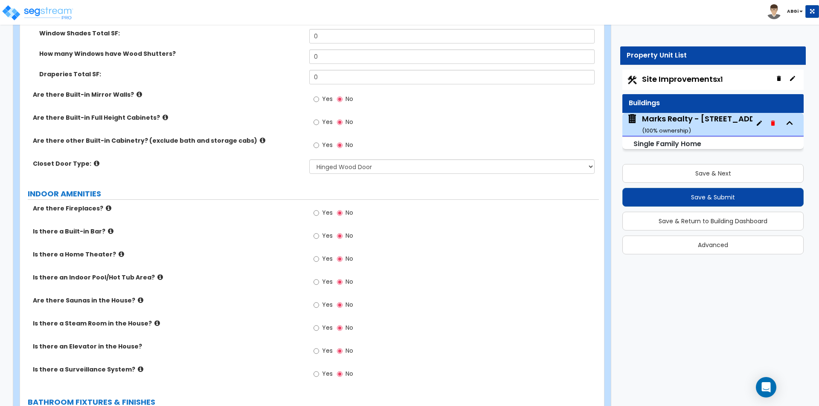
type input "55"
click at [317, 209] on input "Yes" at bounding box center [316, 213] width 6 height 9
radio input "true"
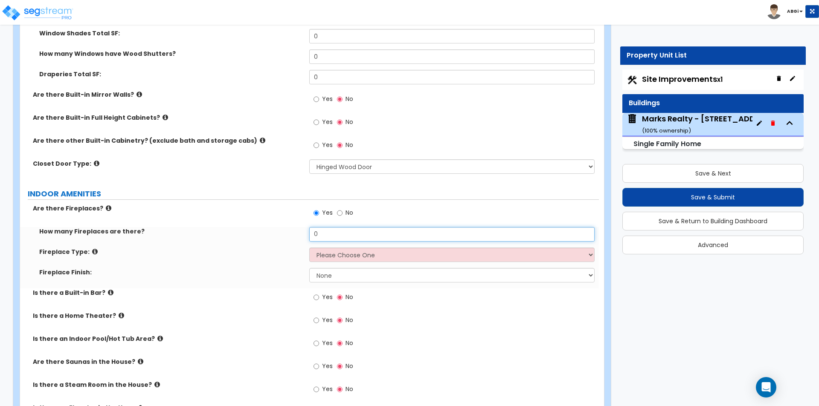
click at [322, 227] on input "0" at bounding box center [451, 234] width 285 height 15
click at [323, 227] on input "0" at bounding box center [451, 234] width 285 height 15
type input "1"
click at [342, 251] on select "Please Choose One Built-in Electric Fireplace Built-in Gas Fireplace Built-in W…" at bounding box center [451, 255] width 285 height 15
select select "2"
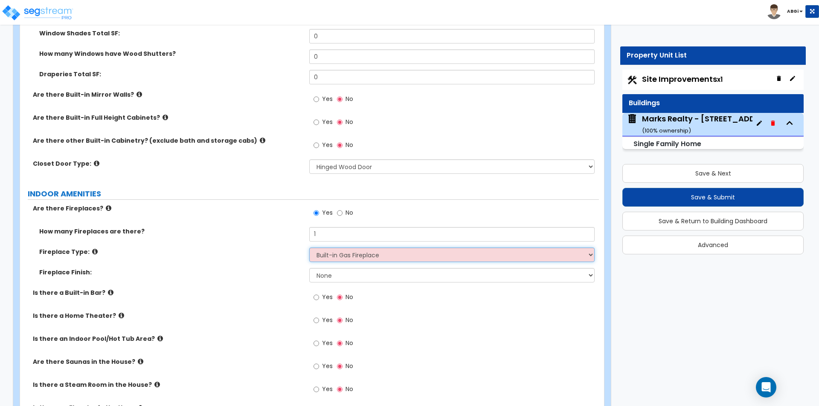
click at [309, 248] on select "Please Choose One Built-in Electric Fireplace Built-in Gas Fireplace Built-in W…" at bounding box center [451, 255] width 285 height 15
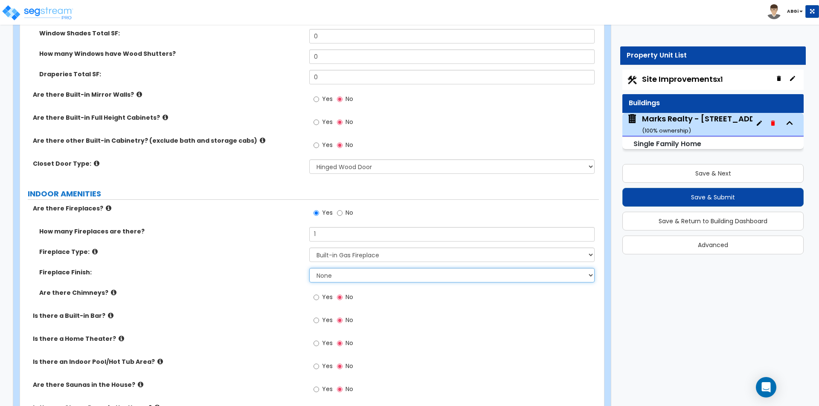
click at [331, 269] on select "None Brick Stone Tile Painted Molding" at bounding box center [451, 275] width 285 height 15
select select "3"
click at [309, 268] on select "None Brick Stone Tile Painted Molding" at bounding box center [451, 275] width 285 height 15
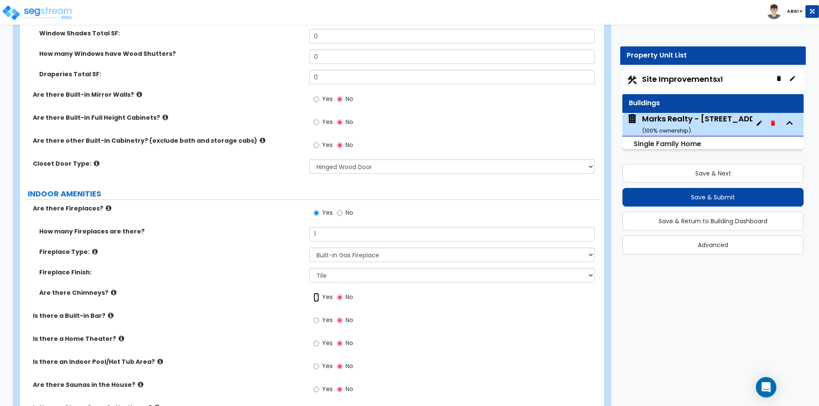
click at [316, 293] on input "Yes" at bounding box center [316, 297] width 6 height 9
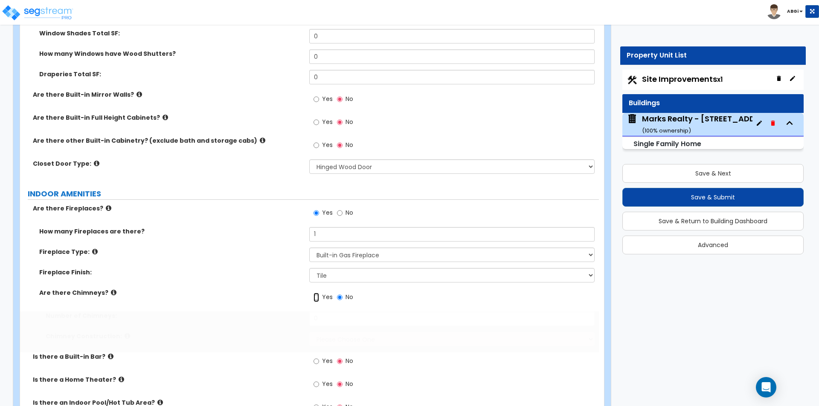
radio input "true"
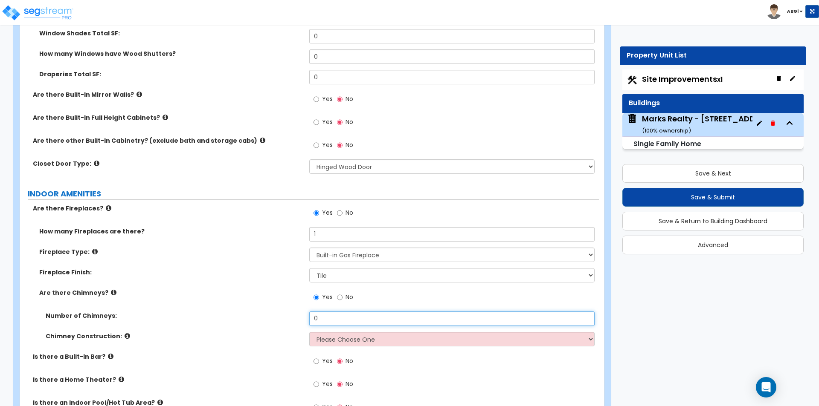
click at [330, 312] on input "0" at bounding box center [451, 319] width 285 height 15
type input "1"
click at [361, 333] on select "Please Choose One Brick Construction Cinder Block Construction Stone Constructi…" at bounding box center [451, 339] width 285 height 15
select select "4"
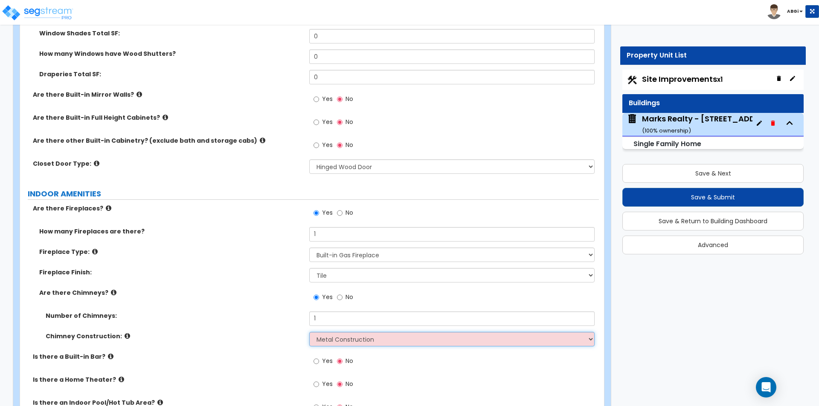
click at [309, 332] on select "Please Choose One Brick Construction Cinder Block Construction Stone Constructi…" at bounding box center [451, 339] width 285 height 15
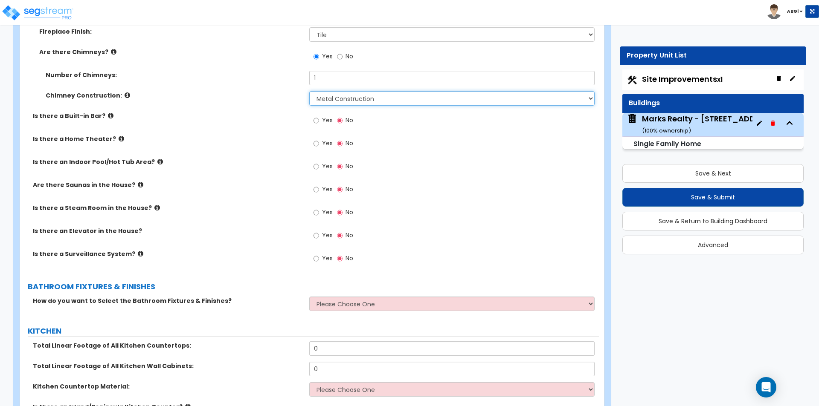
scroll to position [2776, 0]
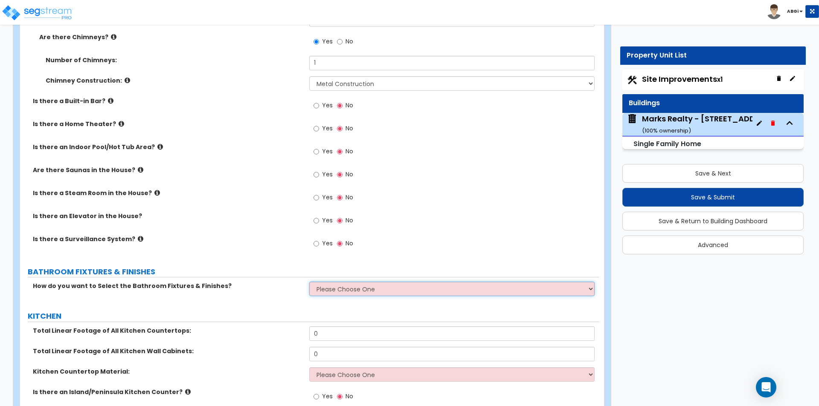
click at [325, 282] on select "Please Choose One I want to Select Fixtures and Finishes only for one Bath and …" at bounding box center [451, 289] width 285 height 15
select select "2"
click at [309, 282] on select "Please Choose One I want to Select Fixtures and Finishes only for one Bath and …" at bounding box center [451, 289] width 285 height 15
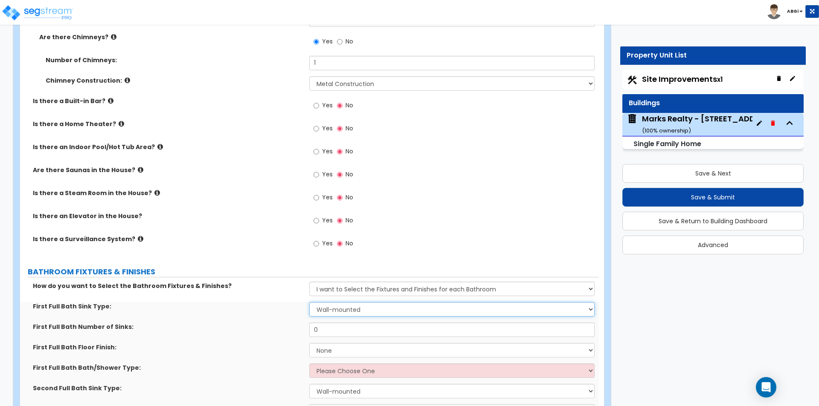
click at [353, 302] on select "Wall-mounted Pedestal-mounted Vanity-mounted" at bounding box center [451, 309] width 285 height 15
select select "3"
click at [309, 302] on select "Wall-mounted Pedestal-mounted Vanity-mounted" at bounding box center [451, 309] width 285 height 15
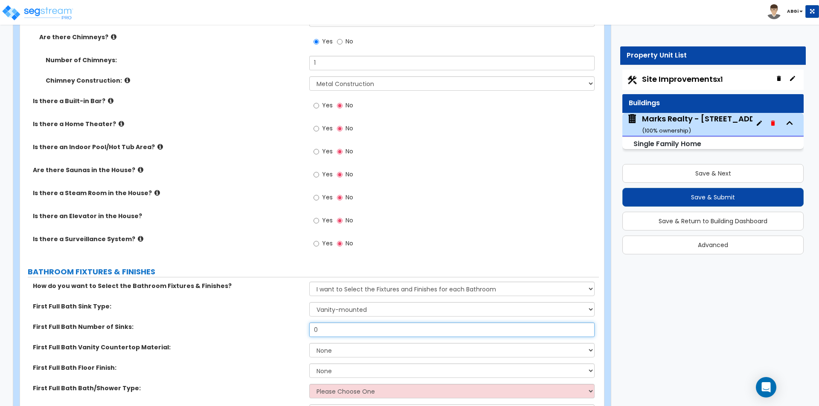
click at [322, 323] on input "0" at bounding box center [451, 330] width 285 height 15
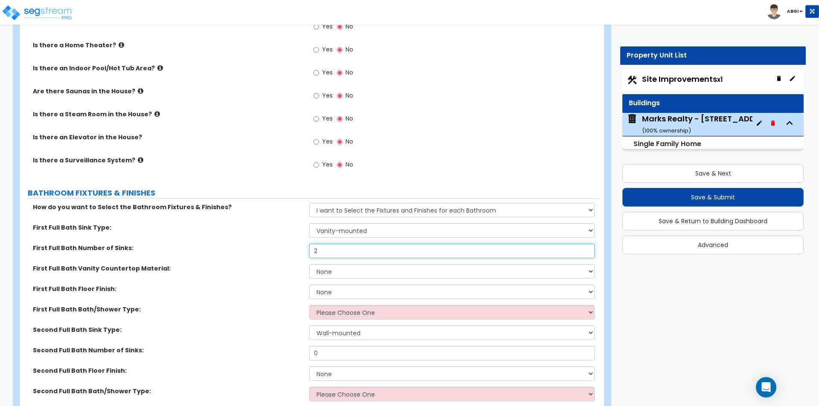
scroll to position [2861, 0]
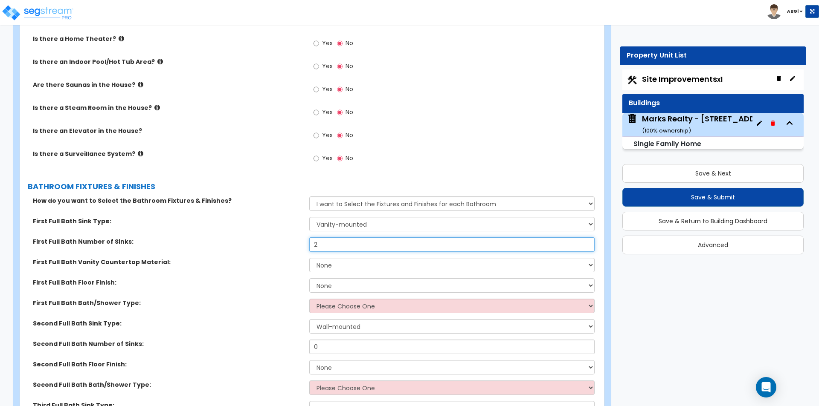
type input "2"
click at [345, 258] on select "None Plastic Laminate Solid Surface Stone Quartz Marble Tile Wood Stainless Ste…" at bounding box center [451, 265] width 285 height 15
select select "2"
click at [309, 258] on select "None Plastic Laminate Solid Surface Stone Quartz Marble Tile Wood Stainless Ste…" at bounding box center [451, 265] width 285 height 15
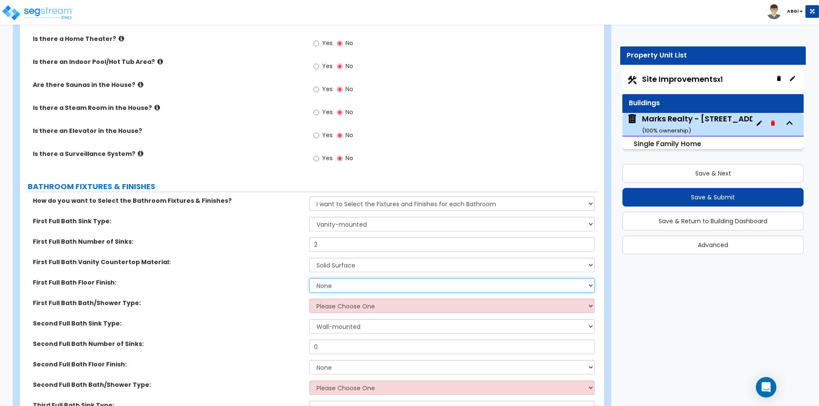
click at [339, 278] on select "None Tile Flooring Hardwood Flooring Resilient Laminate Flooring VCT Flooring S…" at bounding box center [451, 285] width 285 height 15
select select "1"
click at [309, 278] on select "None Tile Flooring Hardwood Flooring Resilient Laminate Flooring VCT Flooring S…" at bounding box center [451, 285] width 285 height 15
click at [340, 299] on select "Please Choose One Standalone Shower Bathtub - Shower Combo" at bounding box center [451, 306] width 285 height 15
select select "1"
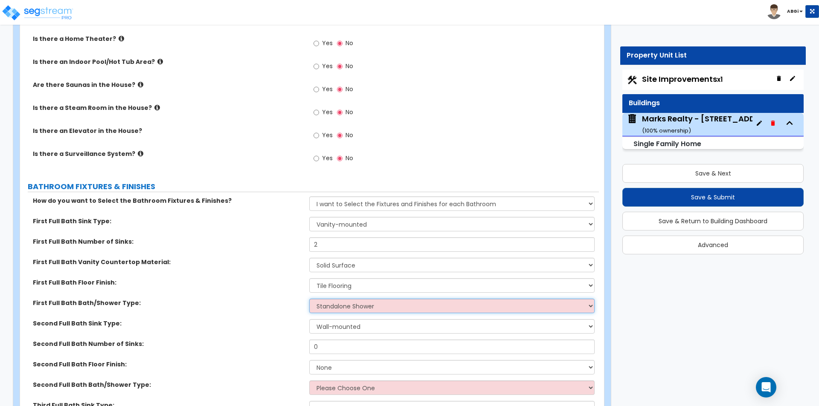
click at [309, 299] on select "Please Choose One Standalone Shower Bathtub - Shower Combo" at bounding box center [451, 306] width 285 height 15
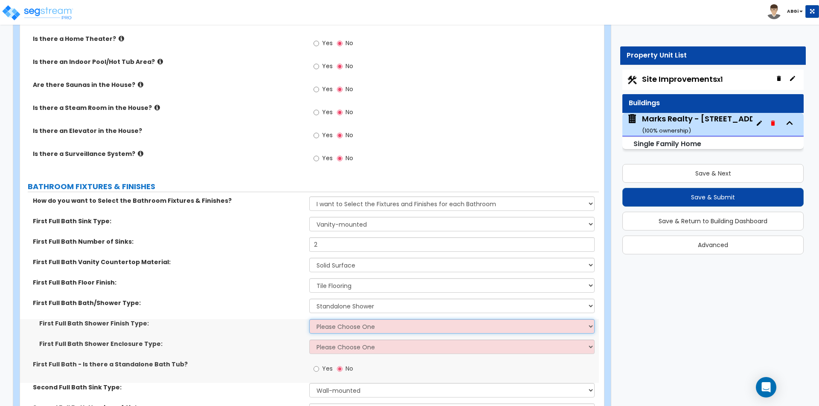
click at [343, 319] on select "Please Choose One Plastic Tile Stone" at bounding box center [451, 326] width 285 height 15
select select "2"
click at [309, 319] on select "Please Choose One Plastic Tile Stone" at bounding box center [451, 326] width 285 height 15
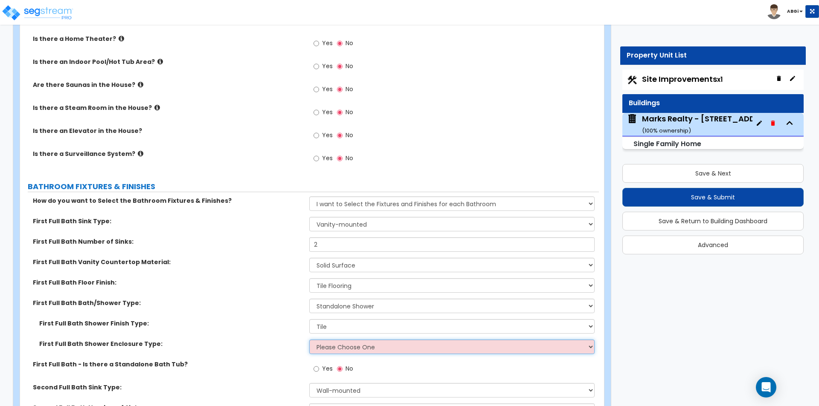
click at [338, 340] on select "Please Choose One Curtain & Rod Glass Sliding Doors Glass Hinged Doors" at bounding box center [451, 347] width 285 height 15
select select "3"
click at [309, 340] on select "Please Choose One Curtain & Rod Glass Sliding Doors Glass Hinged Doors" at bounding box center [451, 347] width 285 height 15
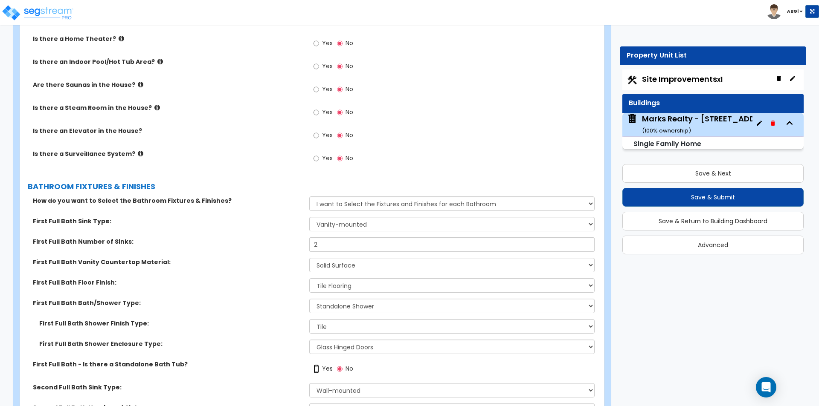
click at [317, 365] on input "Yes" at bounding box center [316, 369] width 6 height 9
radio input "true"
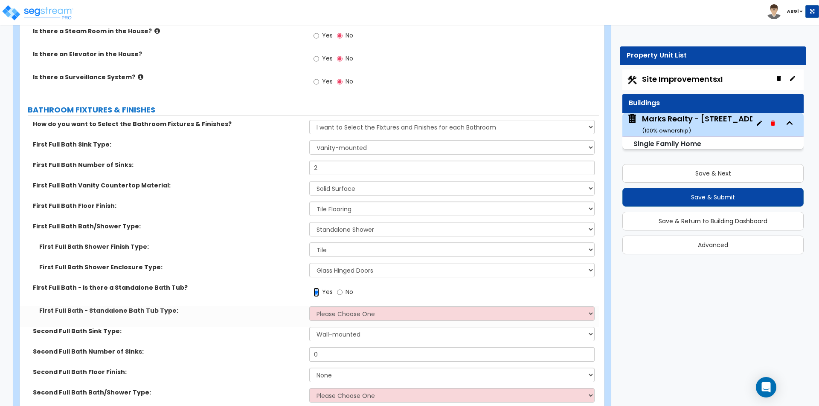
scroll to position [2946, 0]
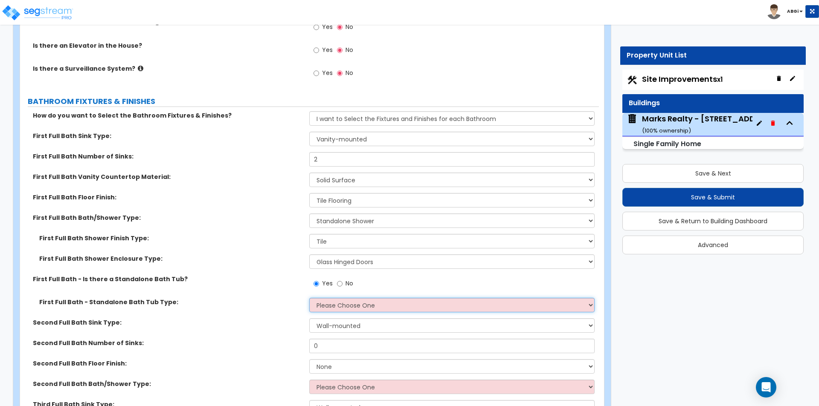
click at [338, 298] on select "Please Choose One Freestanding Bathtub Recessed Bathtub Walk-in Bathtub" at bounding box center [451, 305] width 285 height 15
select select "1"
click at [309, 298] on select "Please Choose One Freestanding Bathtub Recessed Bathtub Walk-in Bathtub" at bounding box center [451, 305] width 285 height 15
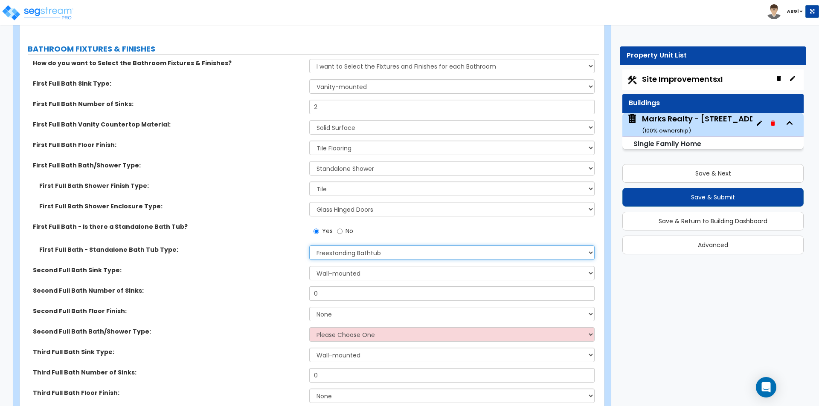
scroll to position [3031, 0]
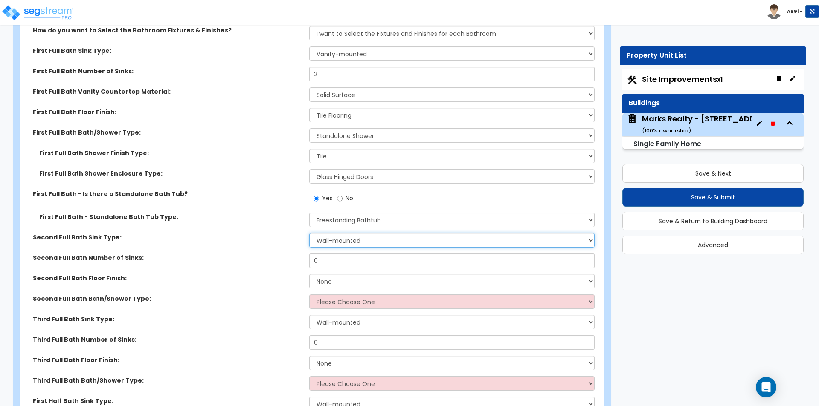
click at [343, 233] on select "Wall-mounted Pedestal-mounted Vanity-mounted" at bounding box center [451, 240] width 285 height 15
select select "3"
click at [309, 233] on select "Wall-mounted Pedestal-mounted Vanity-mounted" at bounding box center [451, 240] width 285 height 15
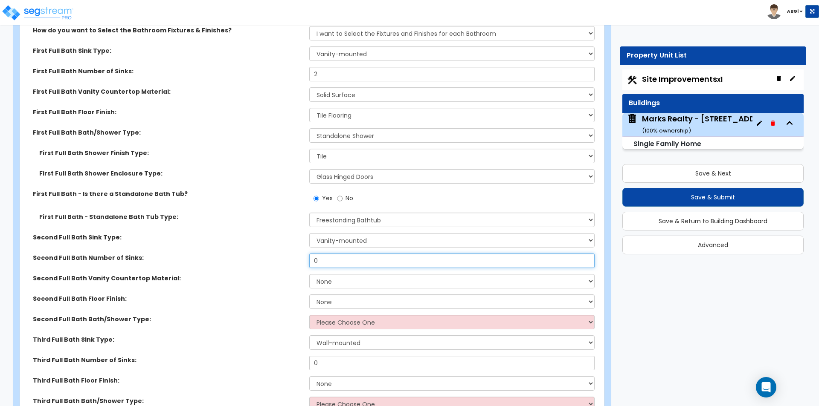
click at [338, 254] on input "0" at bounding box center [451, 261] width 285 height 15
type input "1"
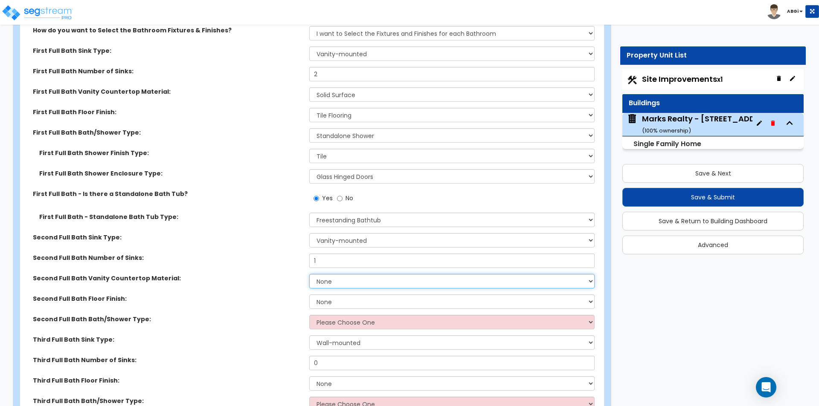
click at [338, 276] on select "None Plastic Laminate Solid Surface Stone Quartz Marble Tile Wood Stainless Ste…" at bounding box center [451, 281] width 285 height 15
select select "2"
click at [309, 274] on select "None Plastic Laminate Solid Surface Stone Quartz Marble Tile Wood Stainless Ste…" at bounding box center [451, 281] width 285 height 15
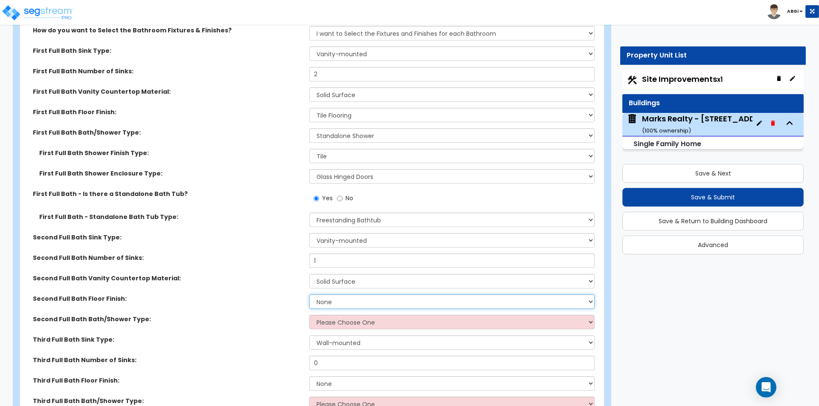
click at [347, 295] on select "None Tile Flooring Hardwood Flooring Resilient Laminate Flooring VCT Flooring S…" at bounding box center [451, 302] width 285 height 15
select select "1"
click at [309, 295] on select "None Tile Flooring Hardwood Flooring Resilient Laminate Flooring VCT Flooring S…" at bounding box center [451, 302] width 285 height 15
click at [342, 315] on select "Please Choose One Standalone Shower Bathtub - Shower Combo" at bounding box center [451, 322] width 285 height 15
select select "2"
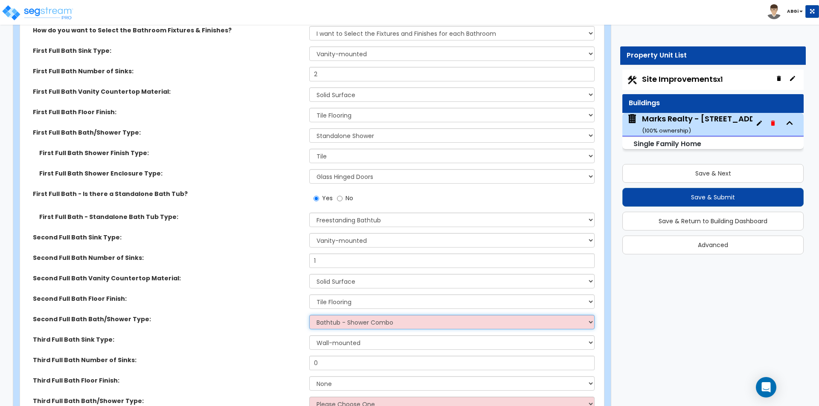
click at [309, 315] on select "Please Choose One Standalone Shower Bathtub - Shower Combo" at bounding box center [451, 322] width 285 height 15
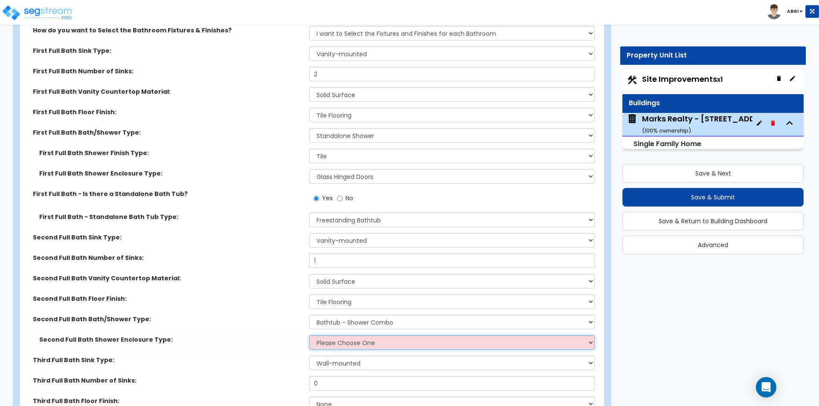
click at [345, 336] on select "Please Choose One Curtain & Rod Glass Sliding Doors Glass Hinged Doors" at bounding box center [451, 343] width 285 height 15
select select "1"
click at [309, 336] on select "Please Choose One Curtain & Rod Glass Sliding Doors Glass Hinged Doors" at bounding box center [451, 343] width 285 height 15
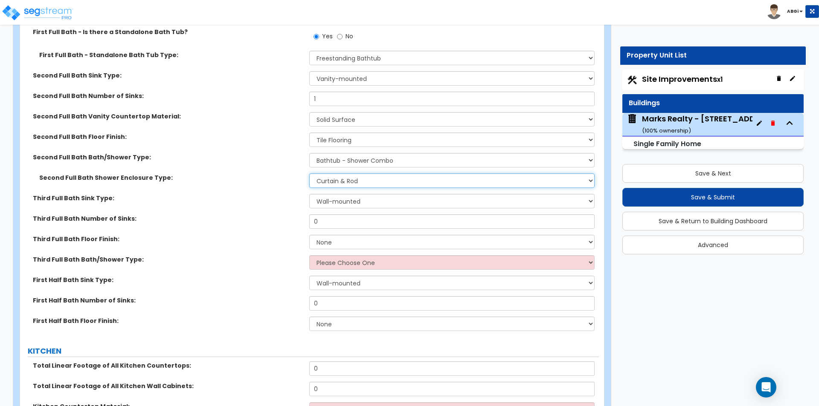
scroll to position [3202, 0]
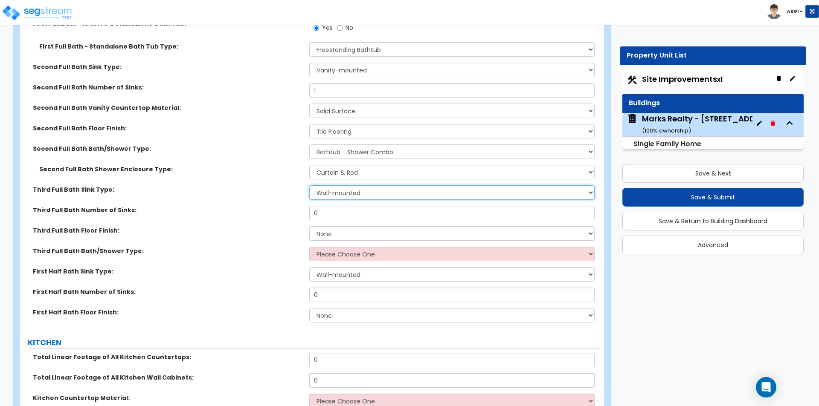
click at [341, 186] on select "Wall-mounted Pedestal-mounted Vanity-mounted" at bounding box center [451, 193] width 285 height 15
select select "3"
click at [309, 186] on select "Wall-mounted Pedestal-mounted Vanity-mounted" at bounding box center [451, 193] width 285 height 15
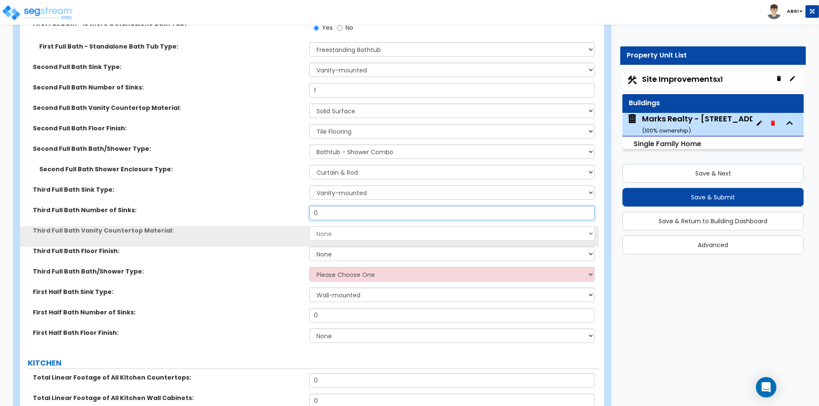
click at [341, 206] on input "0" at bounding box center [451, 213] width 285 height 15
type input "1"
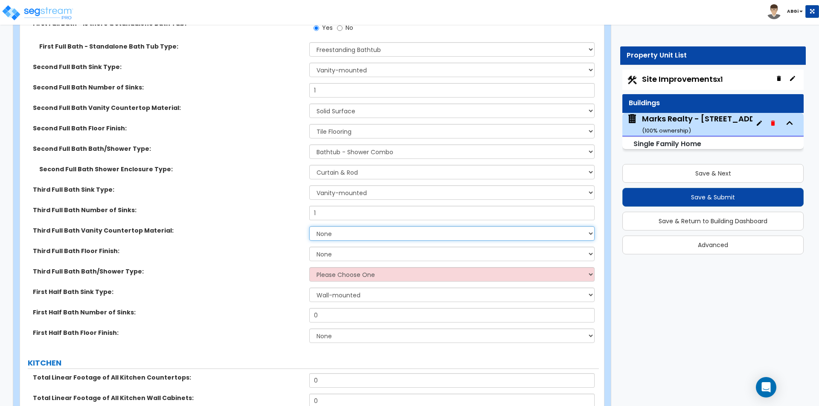
click at [341, 226] on select "None Plastic Laminate Solid Surface Stone Quartz Marble Tile Wood Stainless Ste…" at bounding box center [451, 233] width 285 height 15
select select "2"
click at [309, 226] on select "None Plastic Laminate Solid Surface Stone Quartz Marble Tile Wood Stainless Ste…" at bounding box center [451, 233] width 285 height 15
click at [339, 247] on select "None Tile Flooring Hardwood Flooring Resilient Laminate Flooring VCT Flooring S…" at bounding box center [451, 254] width 285 height 15
select select "1"
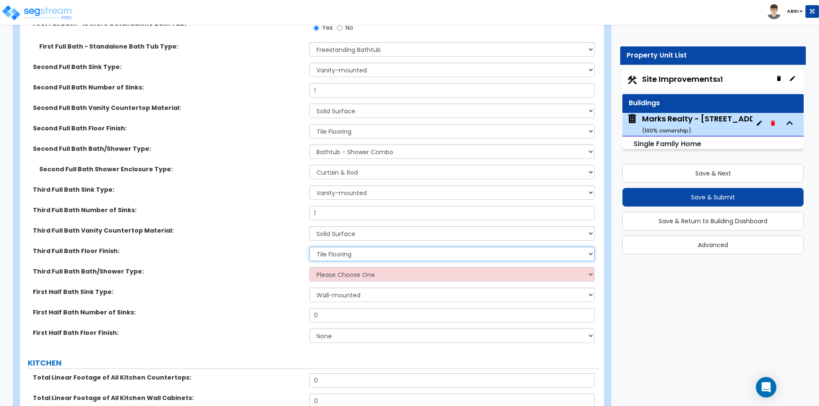
click at [309, 247] on select "None Tile Flooring Hardwood Flooring Resilient Laminate Flooring VCT Flooring S…" at bounding box center [451, 254] width 285 height 15
click at [337, 267] on select "Please Choose One Standalone Shower Bathtub - Shower Combo" at bounding box center [451, 274] width 285 height 15
select select "2"
click at [309, 267] on select "Please Choose One Standalone Shower Bathtub - Shower Combo" at bounding box center [451, 274] width 285 height 15
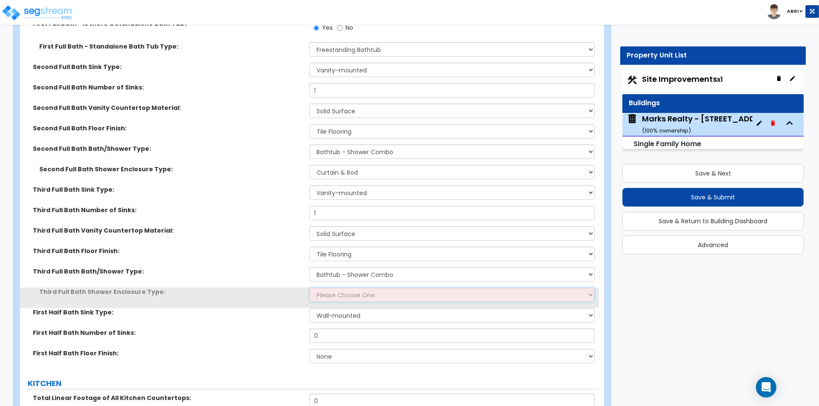
click at [340, 288] on select "Please Choose One Curtain & Rod Glass Sliding Doors Glass Hinged Doors" at bounding box center [451, 295] width 285 height 15
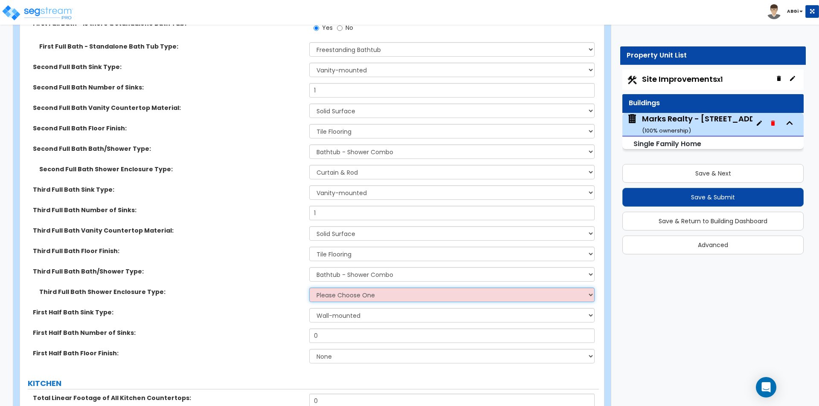
select select "1"
click at [309, 288] on select "Please Choose One Curtain & Rod Glass Sliding Doors Glass Hinged Doors" at bounding box center [451, 295] width 285 height 15
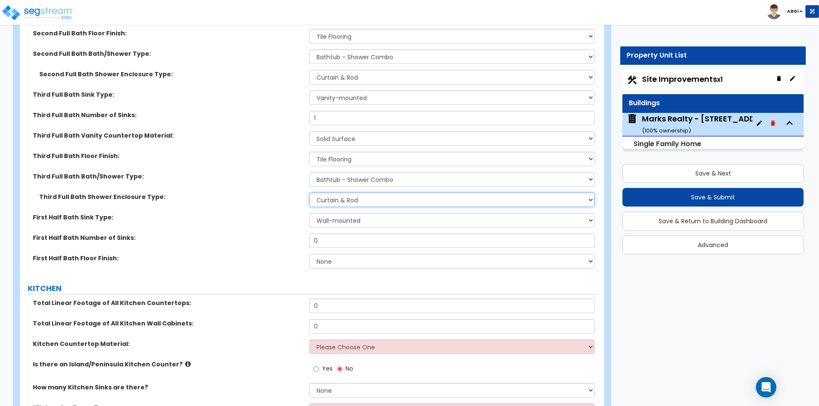
scroll to position [3330, 0]
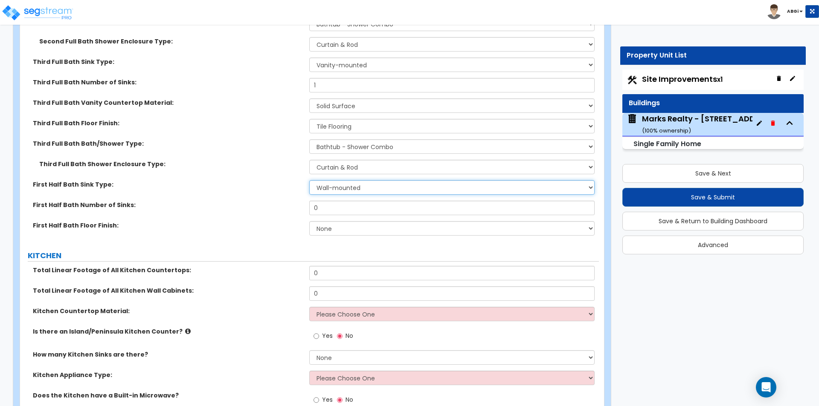
click at [330, 180] on select "Wall-mounted Pedestal-mounted Vanity-mounted" at bounding box center [451, 187] width 285 height 15
select select "3"
click at [309, 180] on select "Wall-mounted Pedestal-mounted Vanity-mounted" at bounding box center [451, 187] width 285 height 15
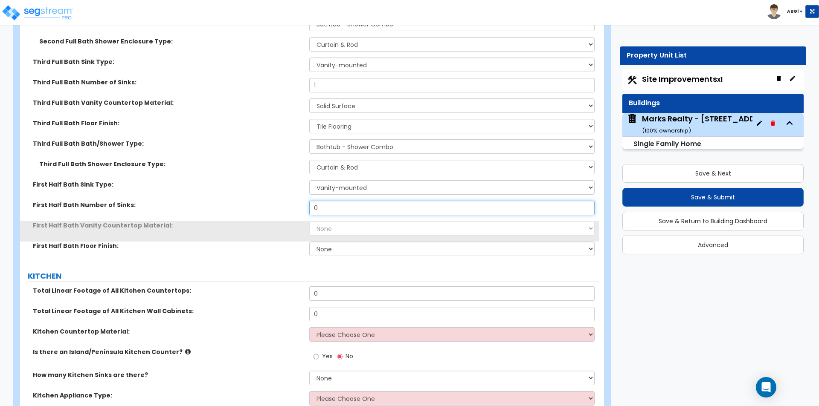
click at [335, 201] on input "0" at bounding box center [451, 208] width 285 height 15
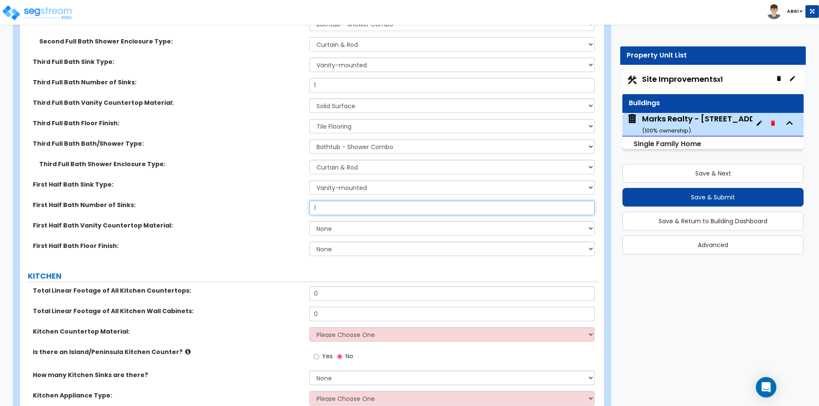
type input "1"
click at [337, 221] on select "None Plastic Laminate Solid Surface Stone Quartz Marble Tile Wood Stainless Ste…" at bounding box center [451, 228] width 285 height 15
select select "2"
click at [309, 221] on select "None Plastic Laminate Solid Surface Stone Quartz Marble Tile Wood Stainless Ste…" at bounding box center [451, 228] width 285 height 15
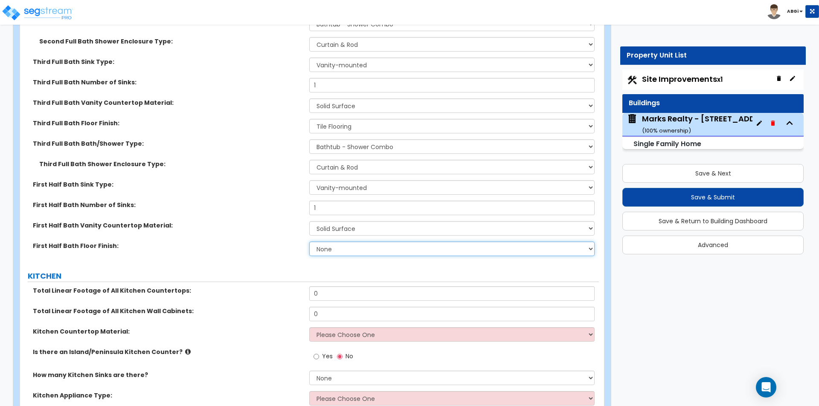
click at [342, 242] on select "None Tile Flooring Hardwood Flooring Resilient Laminate Flooring VCT Flooring S…" at bounding box center [451, 249] width 285 height 15
select select "1"
click at [309, 242] on select "None Tile Flooring Hardwood Flooring Resilient Laminate Flooring VCT Flooring S…" at bounding box center [451, 249] width 285 height 15
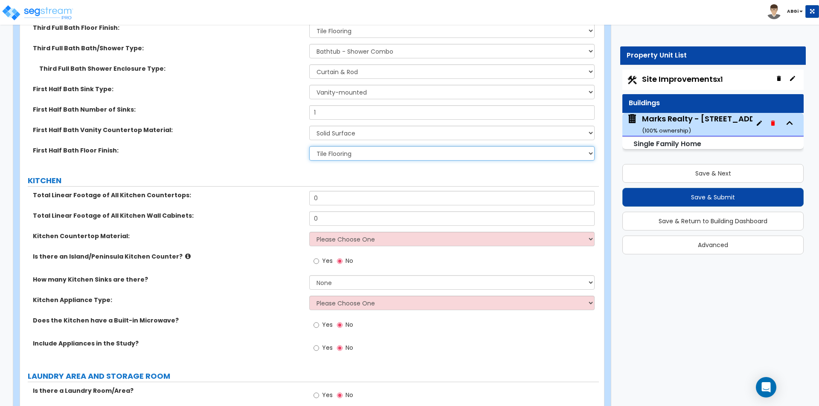
scroll to position [3458, 0]
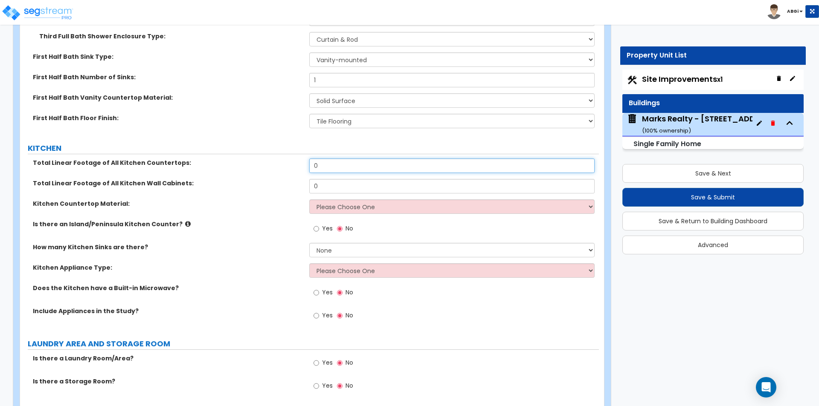
click at [325, 164] on input "0" at bounding box center [451, 166] width 285 height 15
type input "22"
click at [328, 179] on input "0" at bounding box center [451, 186] width 285 height 15
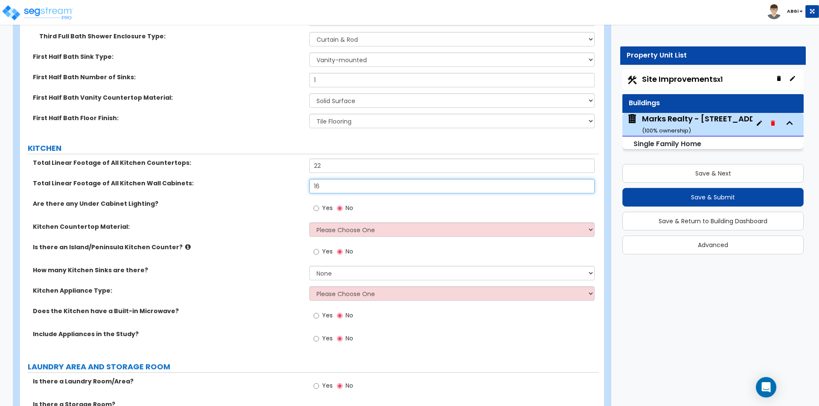
type input "16"
click at [316, 247] on input "Yes" at bounding box center [316, 251] width 6 height 9
radio input "true"
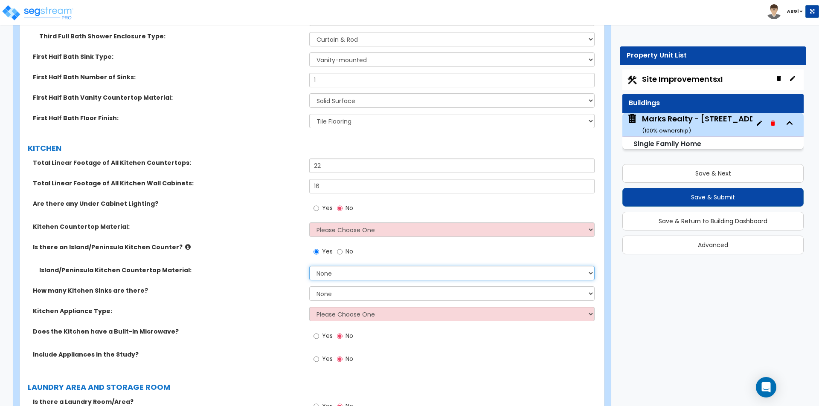
click at [333, 266] on select "None Plastic Laminate Solid Surface Stone Quartz Marble Tile Wood Stainless Ste…" at bounding box center [451, 273] width 285 height 15
select select "2"
click at [309, 266] on select "None Plastic Laminate Solid Surface Stone Quartz Marble Tile Wood Stainless Ste…" at bounding box center [451, 273] width 285 height 15
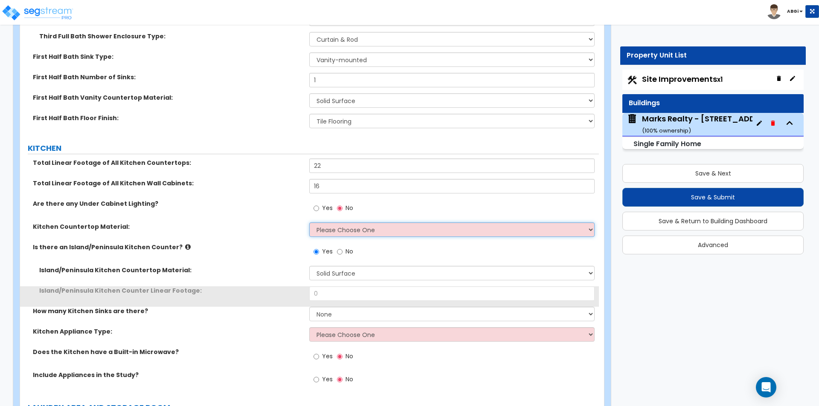
click at [339, 223] on select "Please Choose One Plastic Laminate Solid Surface Stone Quartz Marble Tile Wood …" at bounding box center [451, 230] width 285 height 15
select select "2"
click at [309, 223] on select "Please Choose One Plastic Laminate Solid Surface Stone Quartz Marble Tile Wood …" at bounding box center [451, 230] width 285 height 15
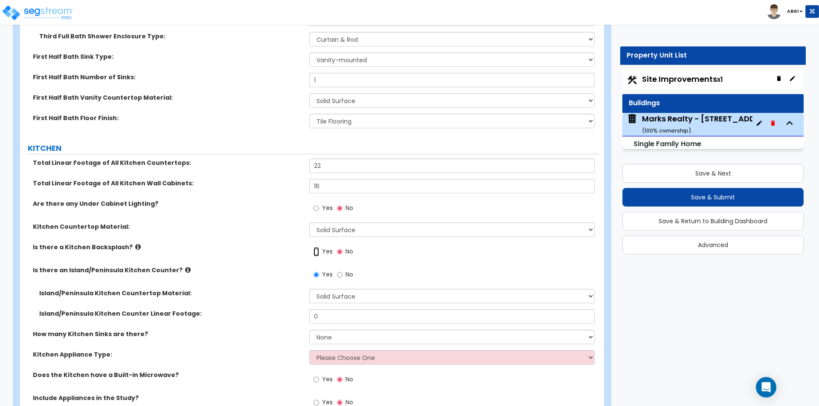
click at [316, 247] on input "Yes" at bounding box center [316, 251] width 6 height 9
radio input "true"
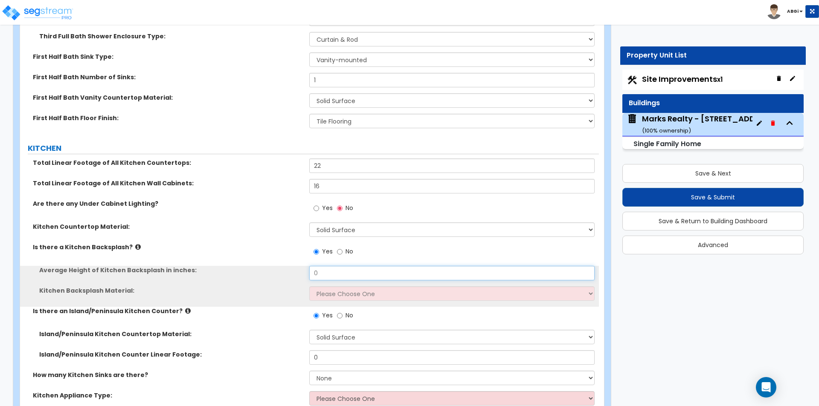
click at [323, 266] on input "0" at bounding box center [451, 273] width 285 height 15
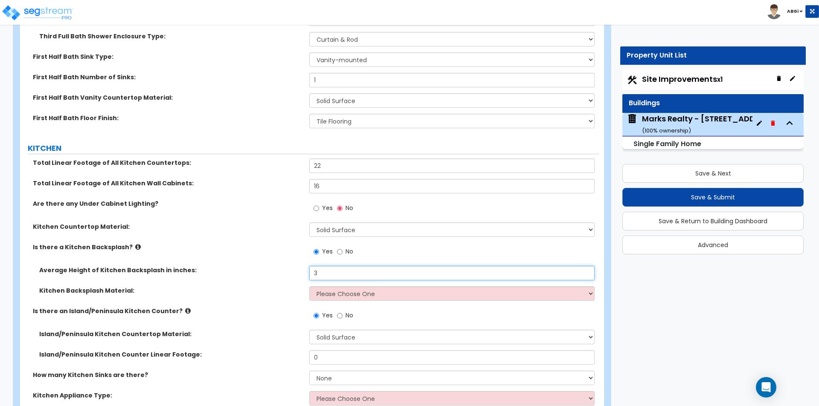
type input "3"
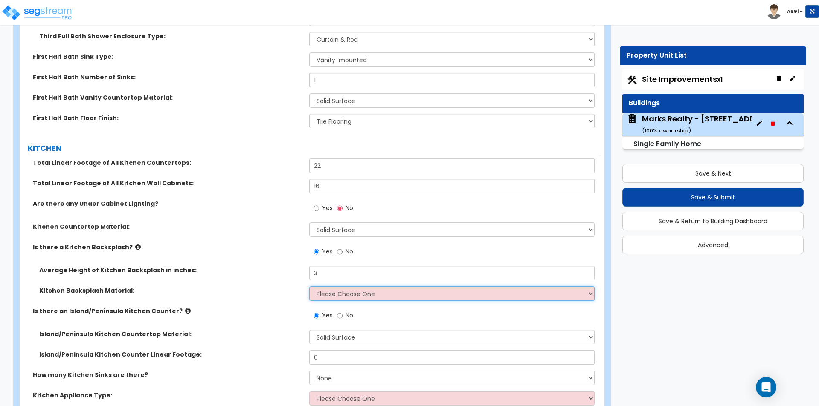
click at [336, 287] on select "Please Choose One Plastic Laminate Solid Surface Stone Quartz Tile Stainless St…" at bounding box center [451, 294] width 285 height 15
select select "6"
click at [309, 287] on select "Please Choose One Plastic Laminate Solid Surface Stone Quartz Tile Stainless St…" at bounding box center [451, 294] width 285 height 15
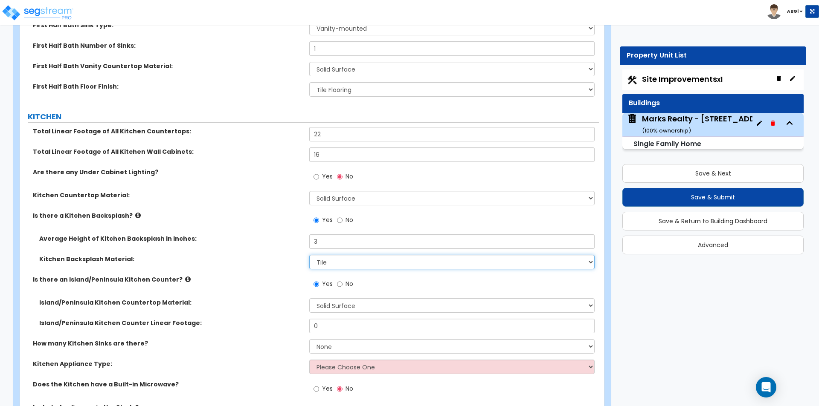
scroll to position [3501, 0]
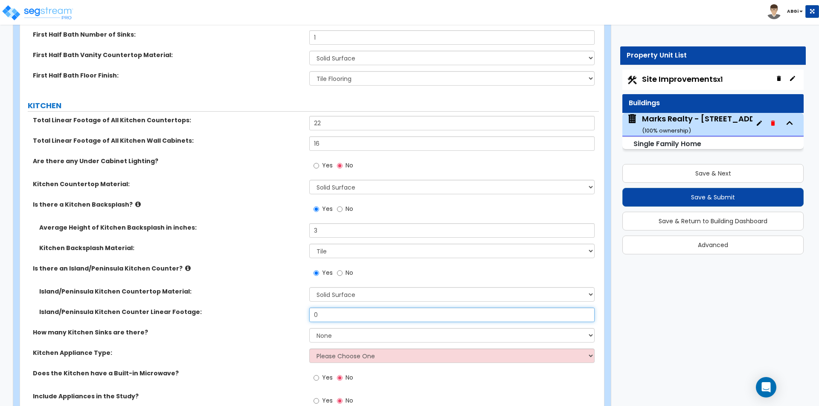
click at [327, 310] on input "0" at bounding box center [451, 315] width 285 height 15
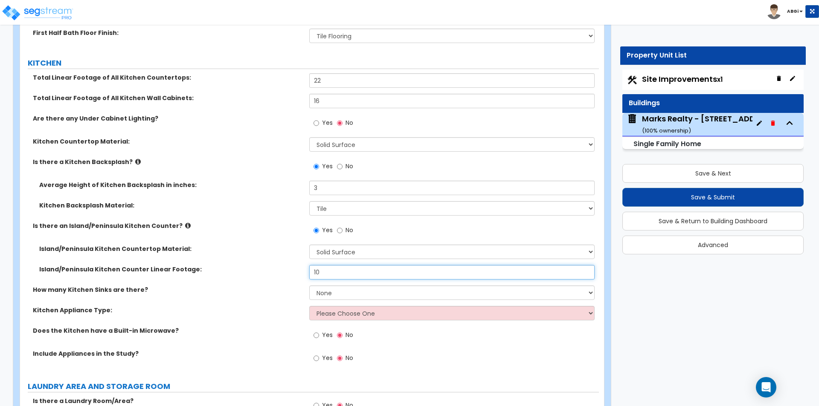
type input "10"
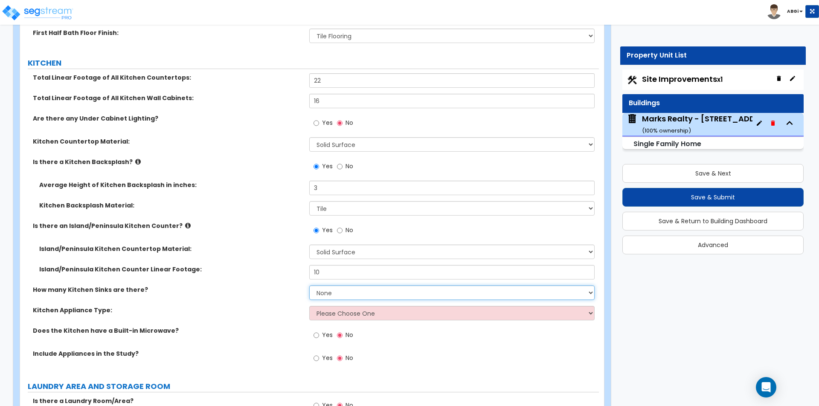
click at [340, 286] on select "None 1 2 3" at bounding box center [451, 293] width 285 height 15
select select "1"
click at [309, 286] on select "None 1 2 3" at bounding box center [451, 293] width 285 height 15
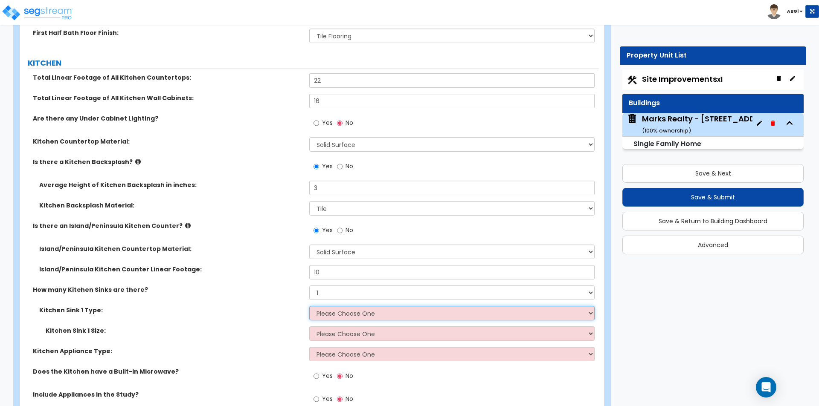
click at [336, 306] on select "Please Choose One Stainless Steel Porcelain Enamel Cast Iron Granite Composite" at bounding box center [451, 313] width 285 height 15
select select "1"
click at [309, 306] on select "Please Choose One Stainless Steel Porcelain Enamel Cast Iron Granite Composite" at bounding box center [451, 313] width 285 height 15
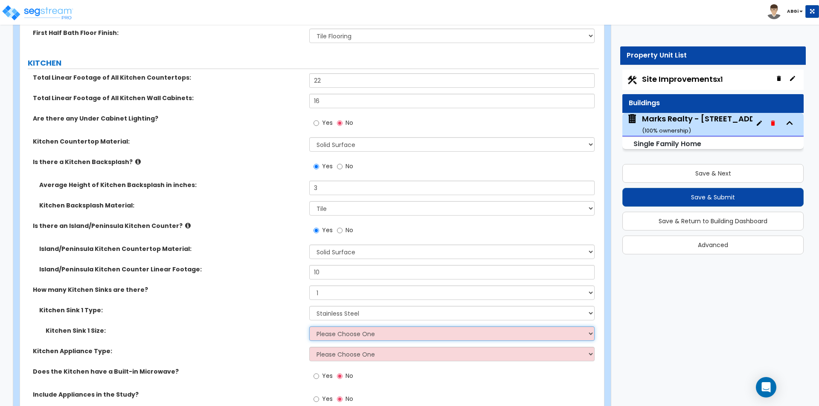
click at [337, 327] on select "Please Choose One Single Sink Double Sink" at bounding box center [451, 334] width 285 height 15
select select "2"
click at [309, 327] on select "Please Choose One Single Sink Double Sink" at bounding box center [451, 334] width 285 height 15
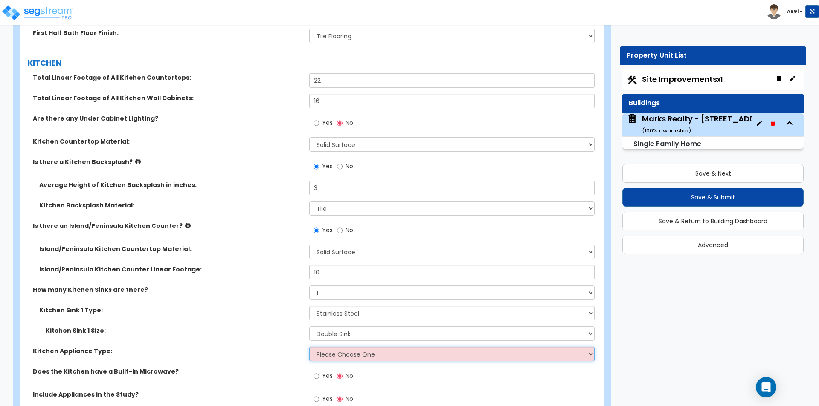
click at [344, 348] on select "Please Choose One Gas Electric" at bounding box center [451, 354] width 285 height 15
select select "1"
click at [309, 347] on select "Please Choose One Gas Electric" at bounding box center [451, 354] width 285 height 15
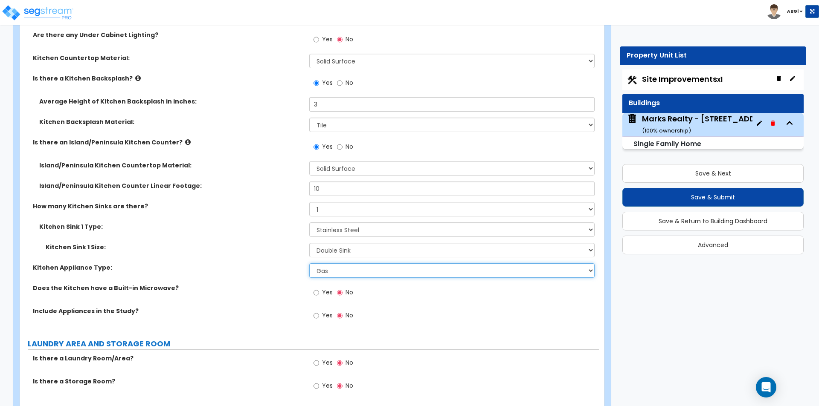
scroll to position [3629, 0]
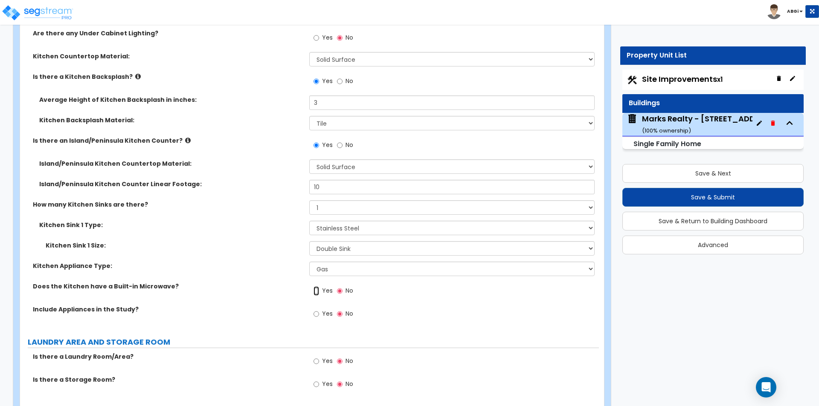
click at [316, 287] on input "Yes" at bounding box center [316, 291] width 6 height 9
radio input "true"
click at [317, 310] on input "Yes" at bounding box center [316, 314] width 6 height 9
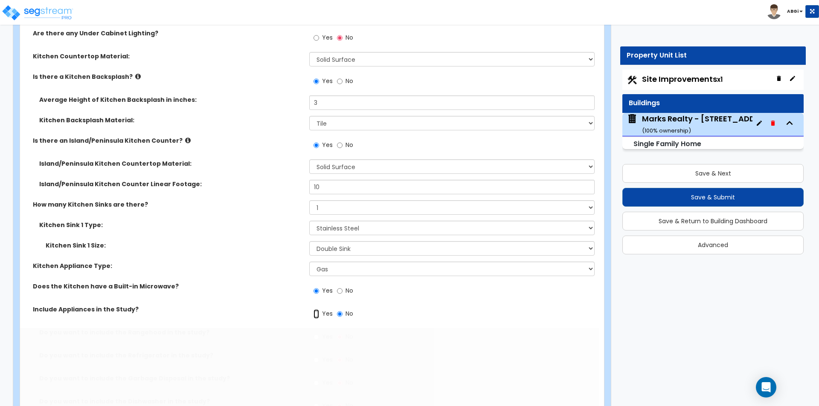
radio input "true"
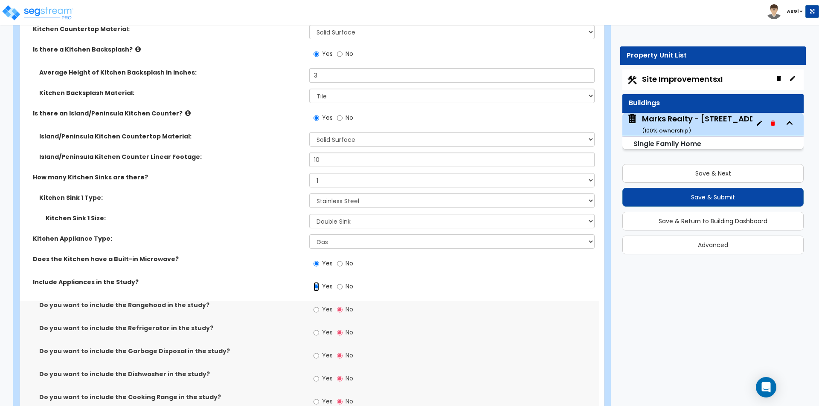
scroll to position [3671, 0]
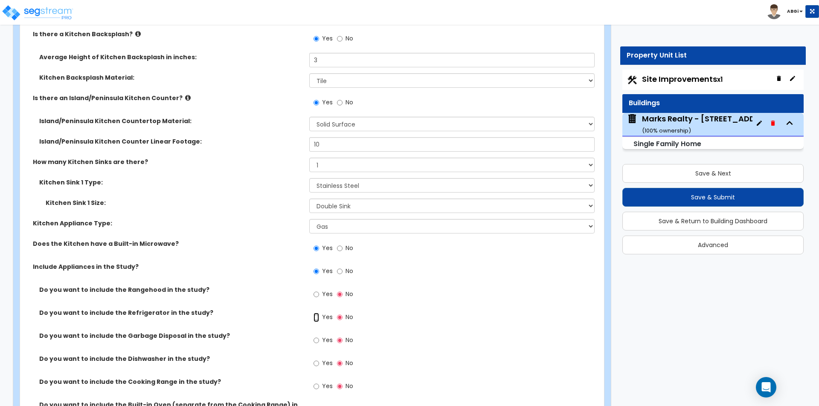
click at [318, 313] on input "Yes" at bounding box center [316, 317] width 6 height 9
radio input "true"
click at [317, 336] on input "Yes" at bounding box center [316, 340] width 6 height 9
radio input "true"
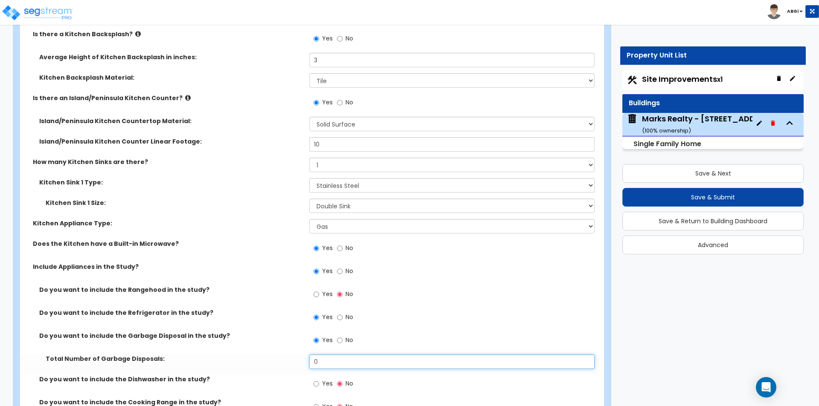
click at [321, 355] on input "0" at bounding box center [451, 362] width 285 height 15
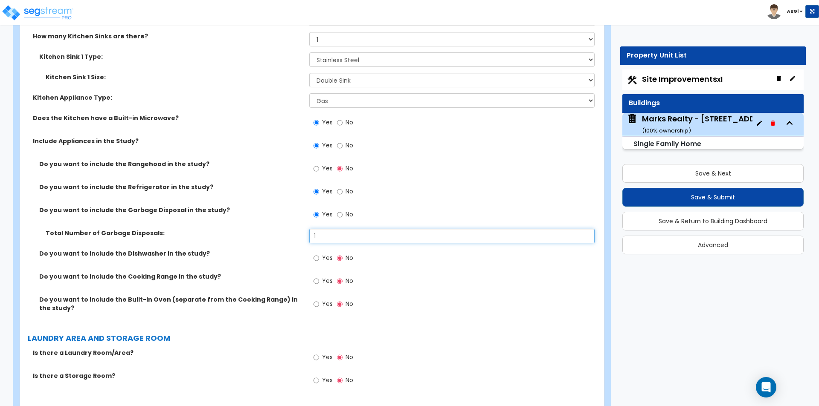
scroll to position [3799, 0]
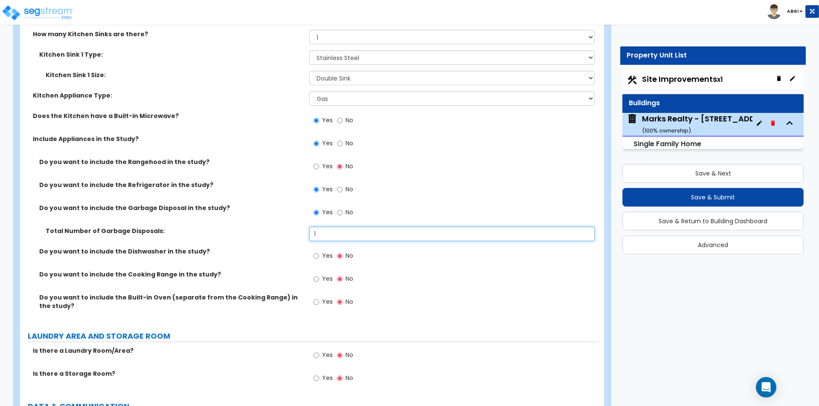
type input "1"
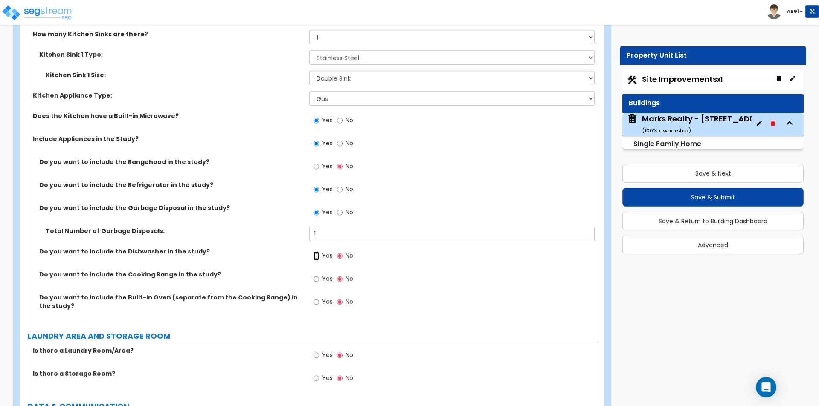
click at [316, 252] on input "Yes" at bounding box center [316, 256] width 6 height 9
radio input "true"
click at [314, 275] on input "Yes" at bounding box center [316, 279] width 6 height 9
radio input "true"
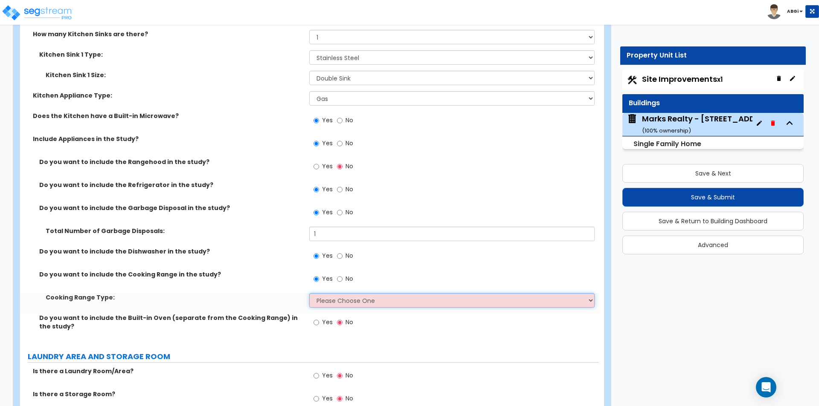
click at [326, 296] on select "Please Choose One Cook Top Only Range with Oven" at bounding box center [451, 300] width 285 height 15
select select "2"
click at [309, 293] on select "Please Choose One Cook Top Only Range with Oven" at bounding box center [451, 300] width 285 height 15
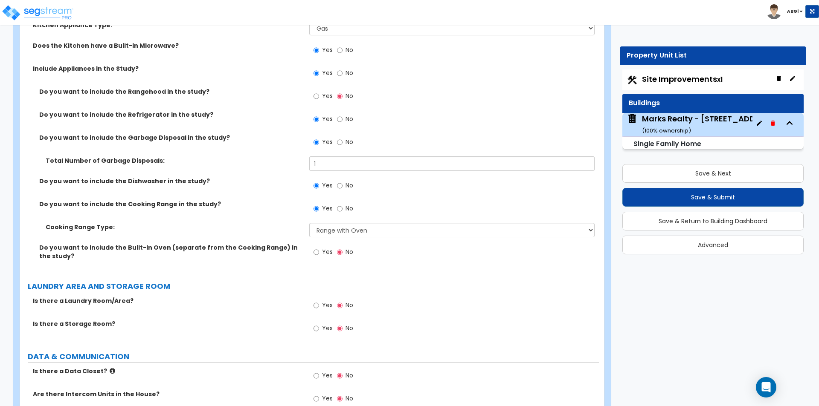
scroll to position [3927, 0]
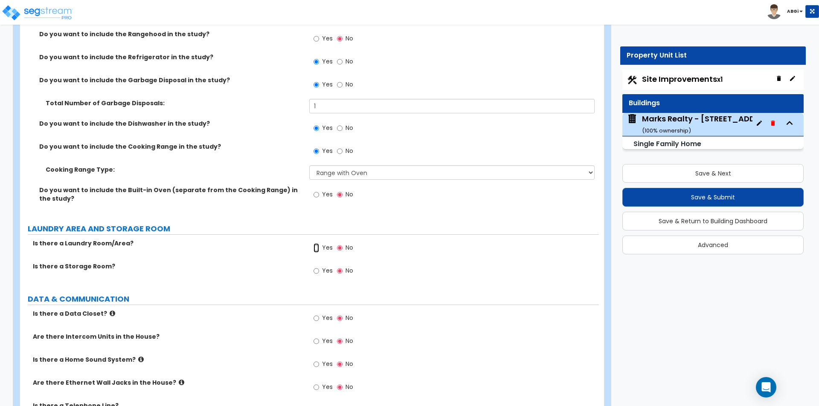
click at [315, 244] on input "Yes" at bounding box center [316, 248] width 6 height 9
radio input "true"
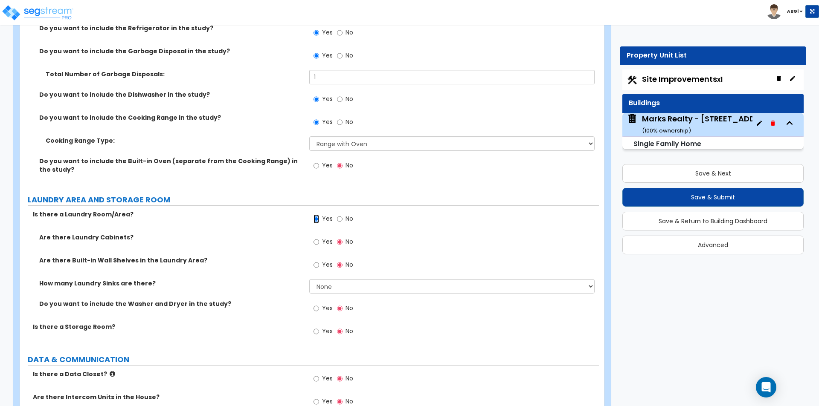
scroll to position [3970, 0]
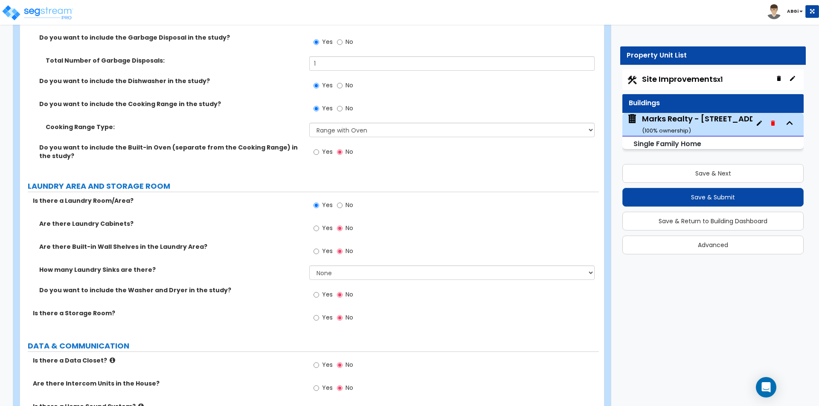
click at [313, 244] on div "Yes No" at bounding box center [333, 253] width 48 height 20
click at [315, 247] on input "Yes" at bounding box center [316, 251] width 6 height 9
radio input "true"
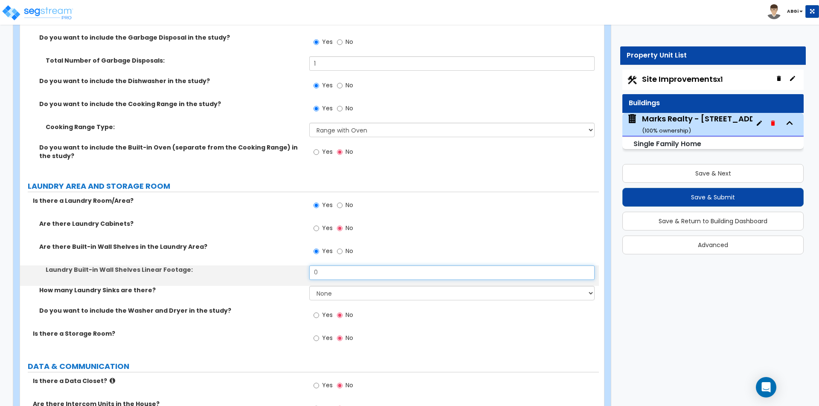
click at [328, 267] on input "0" at bounding box center [451, 273] width 285 height 15
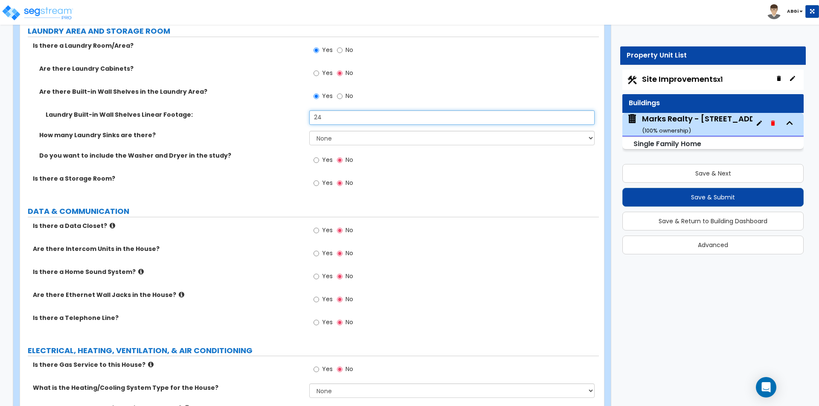
scroll to position [4140, 0]
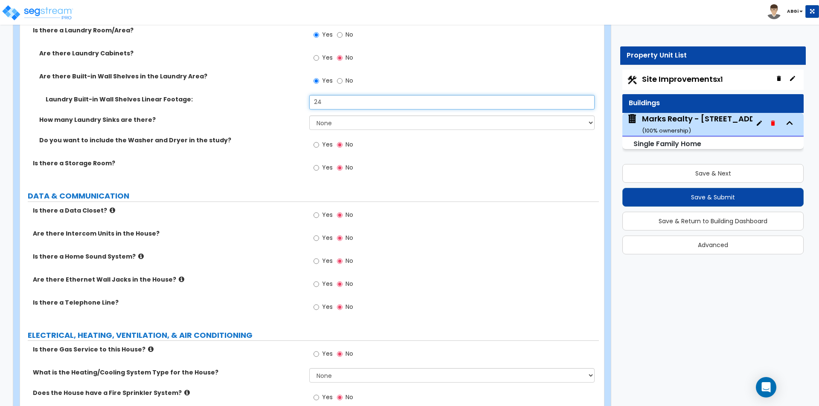
type input "24"
click at [316, 280] on input "Yes" at bounding box center [316, 284] width 6 height 9
radio input "true"
click at [317, 303] on input "Yes" at bounding box center [316, 307] width 6 height 9
radio input "true"
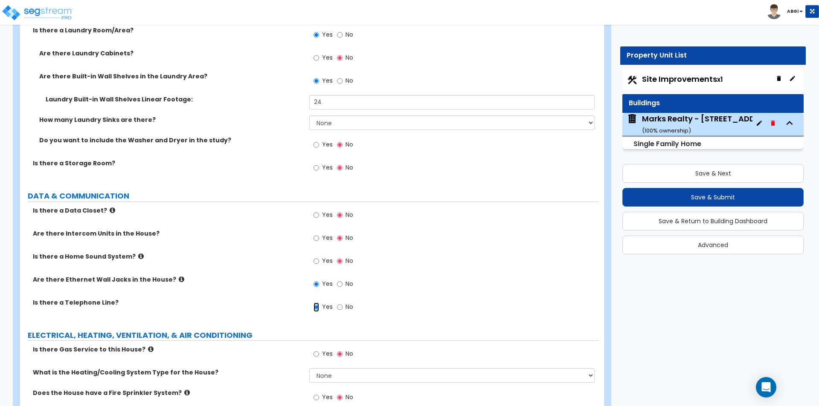
scroll to position [4183, 0]
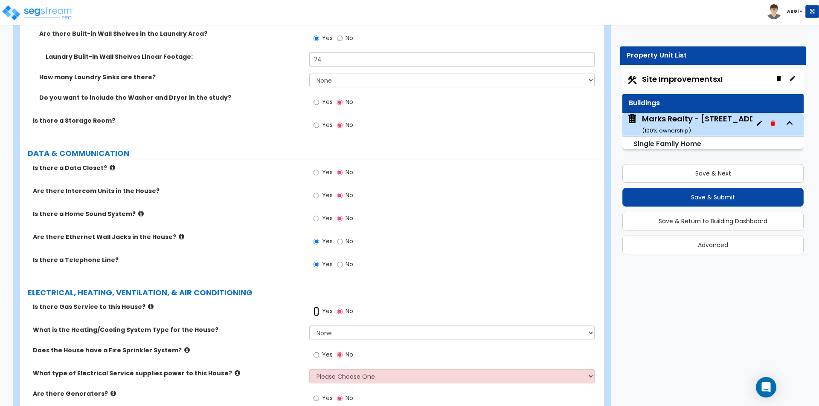
click at [316, 307] on input "Yes" at bounding box center [316, 311] width 6 height 9
radio input "true"
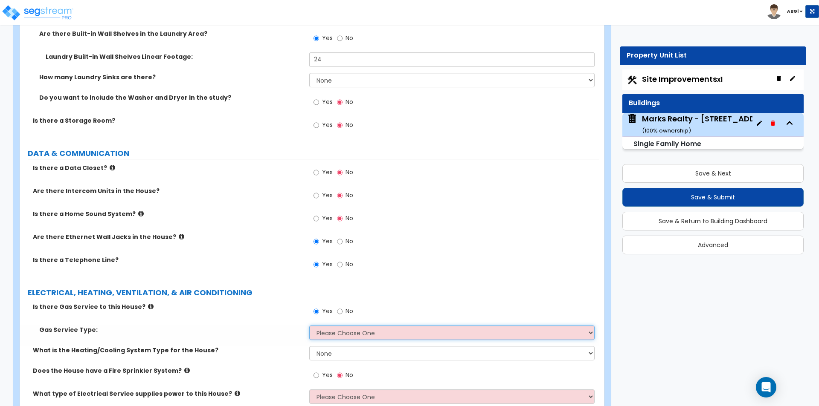
click at [330, 326] on select "Please Choose One Natural Gas Service Propane Tank On-site" at bounding box center [451, 333] width 285 height 15
select select "1"
click at [309, 326] on select "Please Choose One Natural Gas Service Propane Tank On-site" at bounding box center [451, 333] width 285 height 15
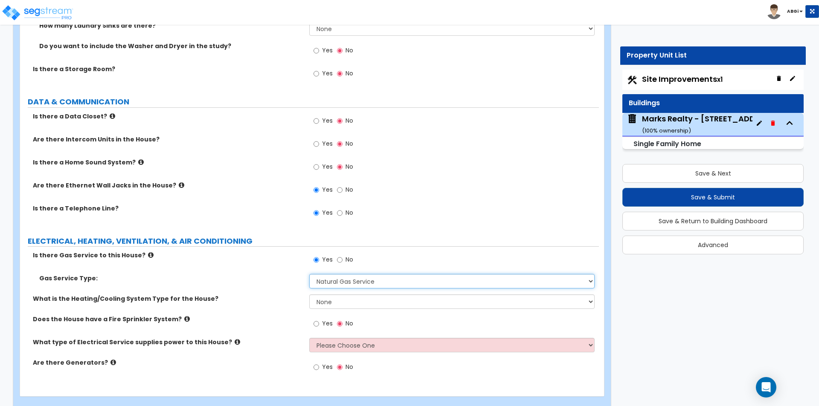
scroll to position [4241, 0]
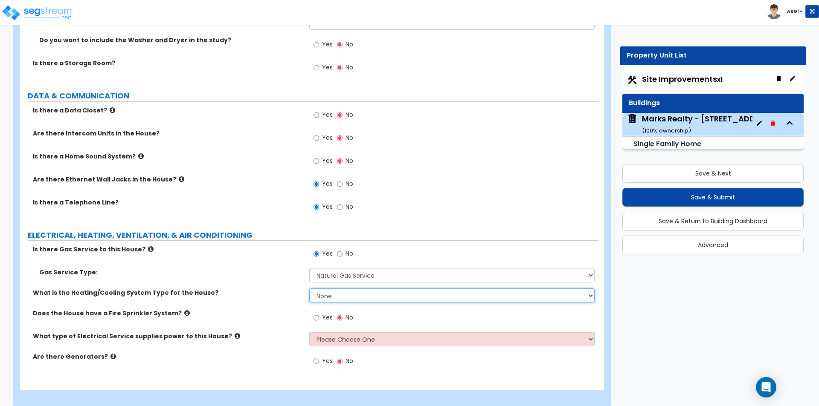
click at [330, 289] on select "None Heat Only Centralized Heating & Cooling Thru Wall Air Conditioners Mini Sp…" at bounding box center [451, 296] width 285 height 15
select select "2"
click at [309, 289] on select "None Heat Only Centralized Heating & Cooling Thru Wall Air Conditioners Mini Sp…" at bounding box center [451, 296] width 285 height 15
click at [320, 332] on select "Please Choose One Overhead Underground" at bounding box center [451, 339] width 285 height 15
select select "1"
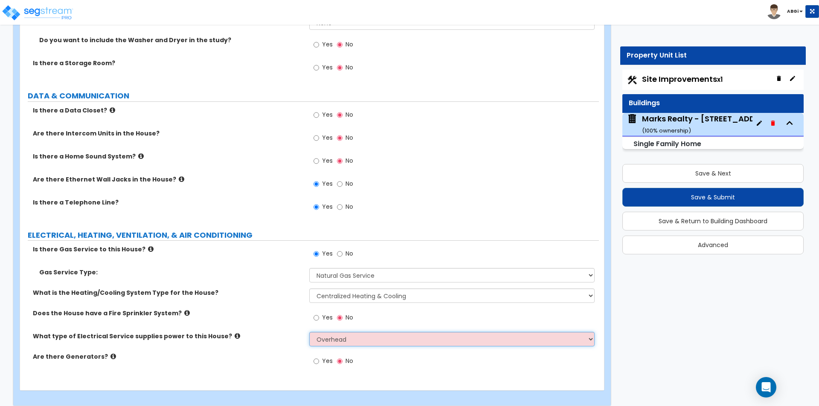
click at [309, 332] on select "Please Choose One Overhead Underground" at bounding box center [451, 339] width 285 height 15
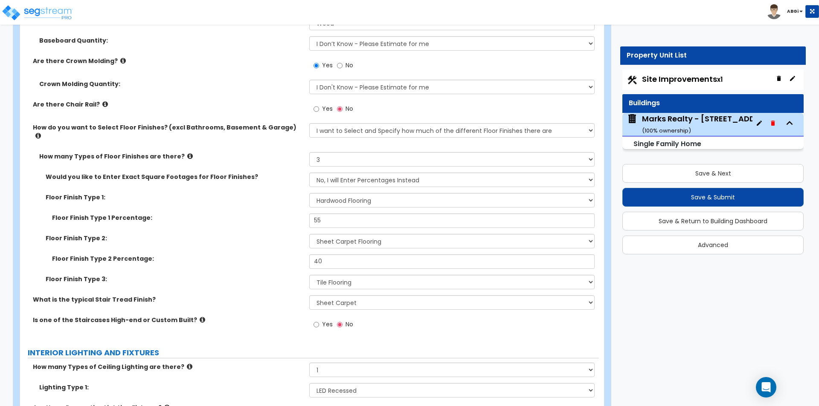
scroll to position [1852, 0]
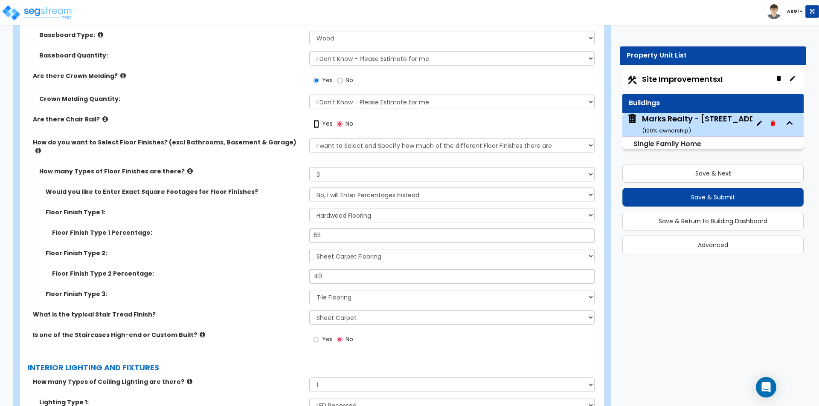
click at [315, 123] on input "Yes" at bounding box center [316, 123] width 6 height 9
radio input "true"
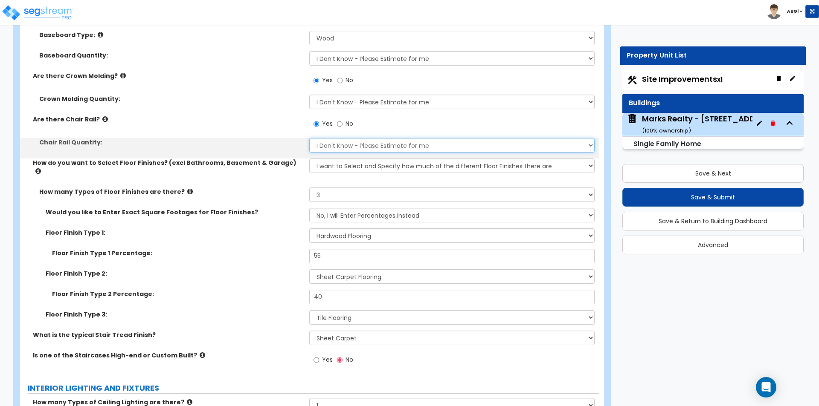
click at [327, 145] on select "I Don't Know - Please Estimate for me I want to Enter the Linear Footage" at bounding box center [451, 145] width 285 height 15
select select "1"
click at [309, 138] on select "I Don't Know - Please Estimate for me I want to Enter the Linear Footage" at bounding box center [451, 145] width 285 height 15
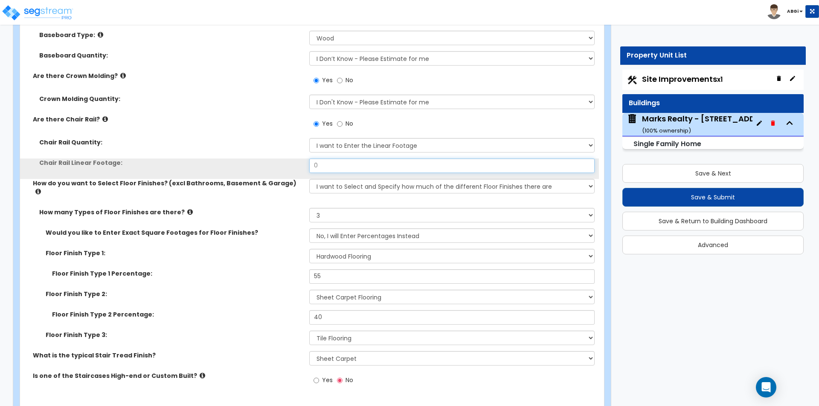
click at [331, 169] on input "0" at bounding box center [451, 166] width 285 height 15
type input "32"
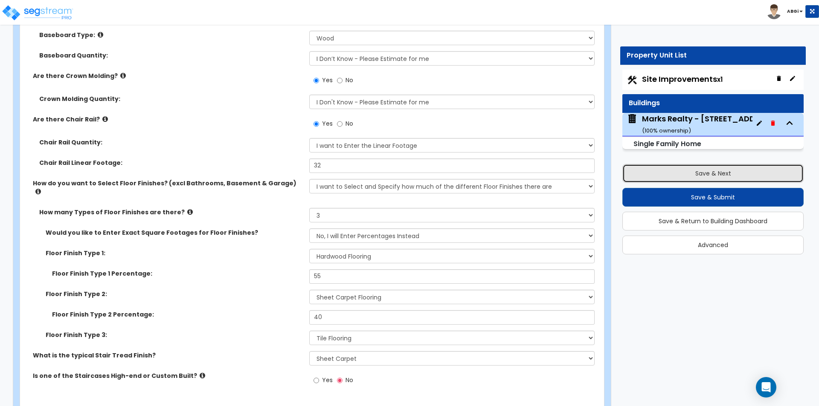
click at [698, 172] on button "Save & Next" at bounding box center [712, 173] width 181 height 19
select select "2"
select select "1"
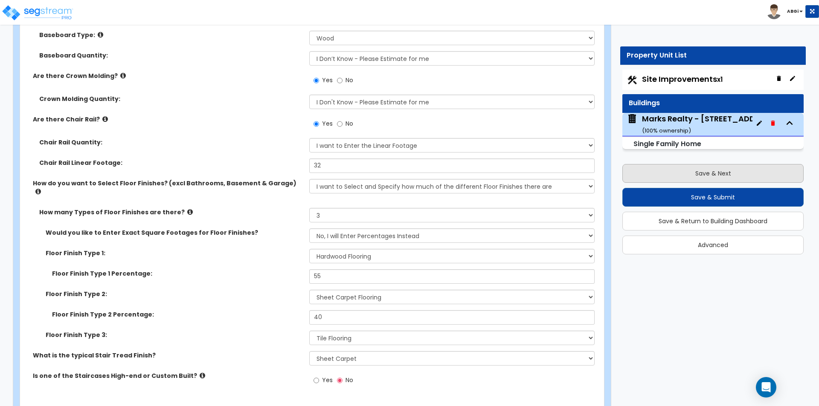
select select "1"
select select "9"
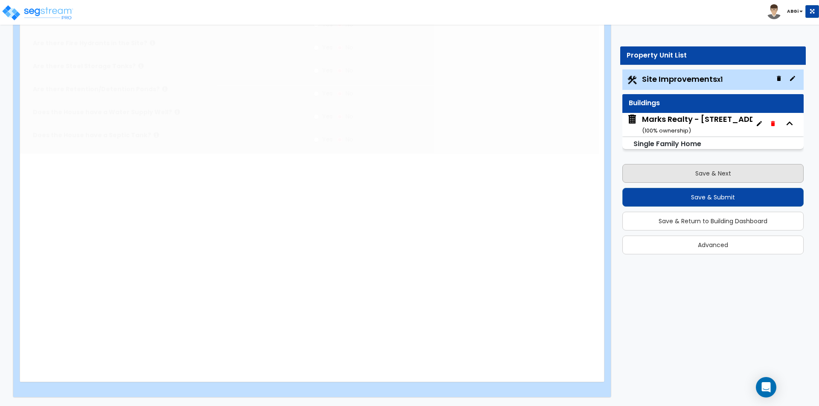
scroll to position [0, 0]
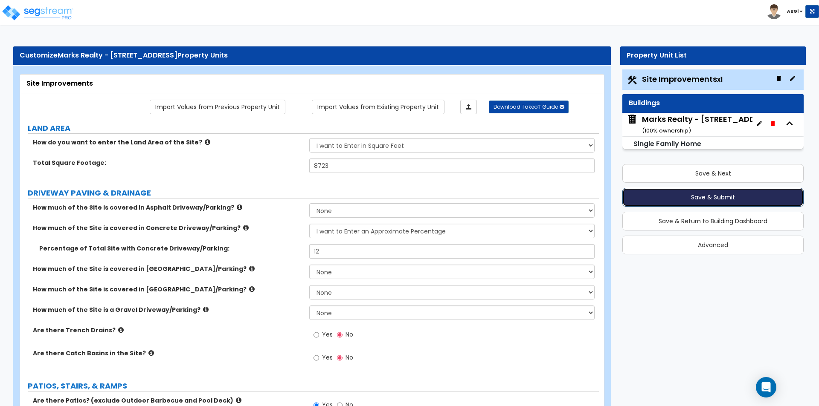
click at [695, 193] on button "Save & Submit" at bounding box center [712, 197] width 181 height 19
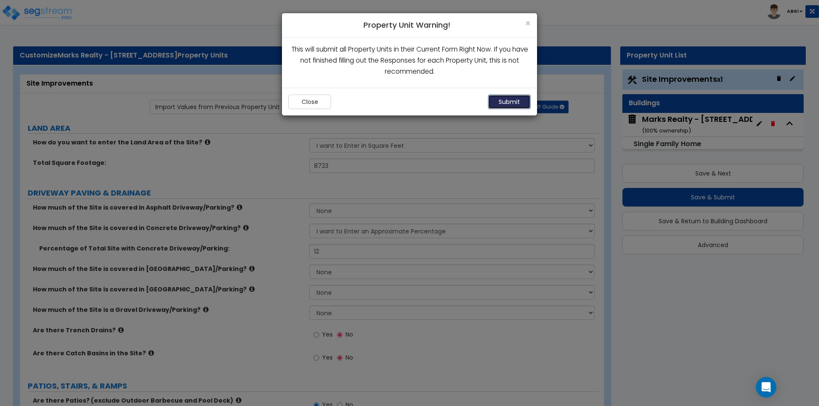
click at [511, 99] on button "Submit" at bounding box center [509, 102] width 43 height 15
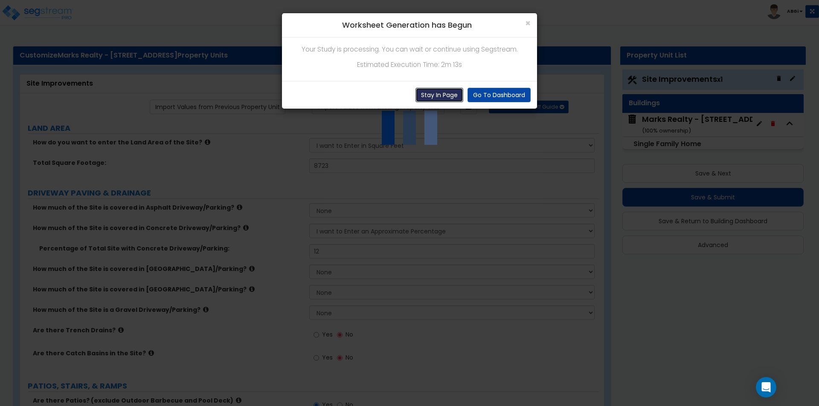
click at [443, 93] on button "Stay In Page" at bounding box center [439, 95] width 48 height 15
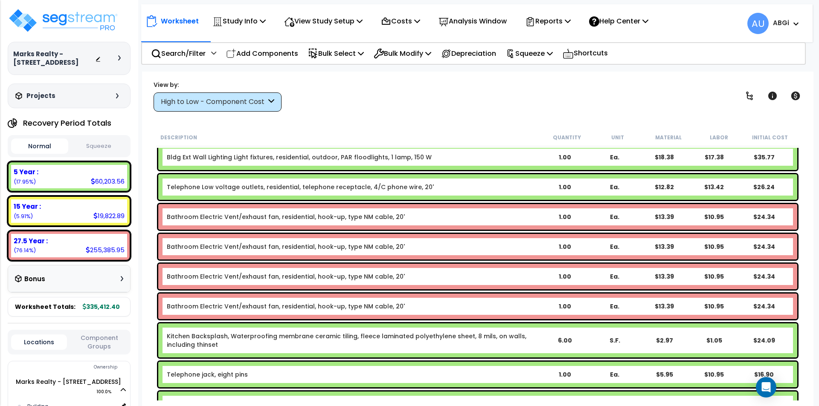
scroll to position [5946, 0]
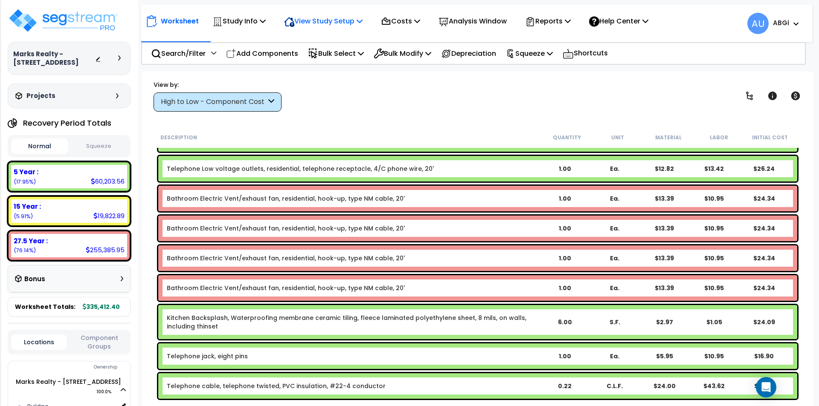
click at [358, 19] on p "View Study Setup" at bounding box center [323, 21] width 78 height 12
click at [318, 60] on link "View Questionnaire" at bounding box center [322, 58] width 84 height 17
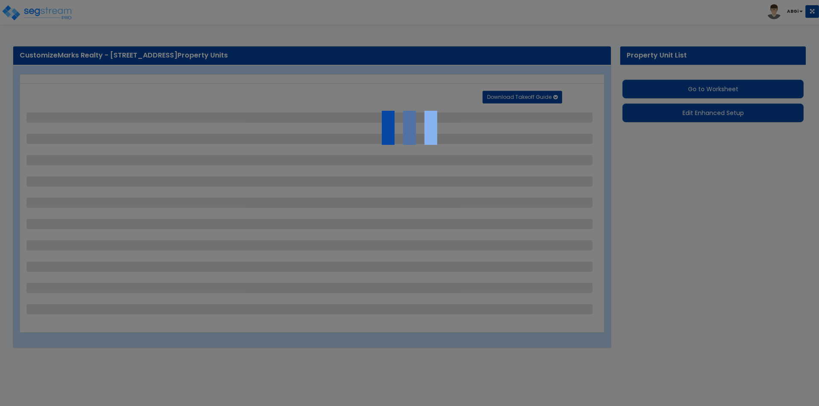
select select "2"
select select "1"
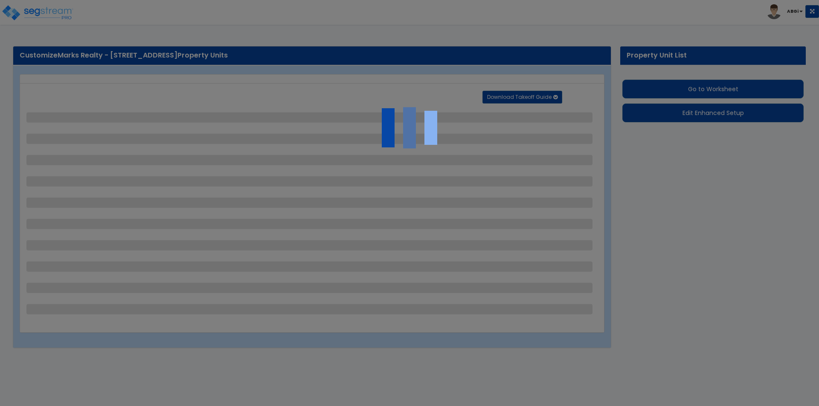
select select "1"
select select "9"
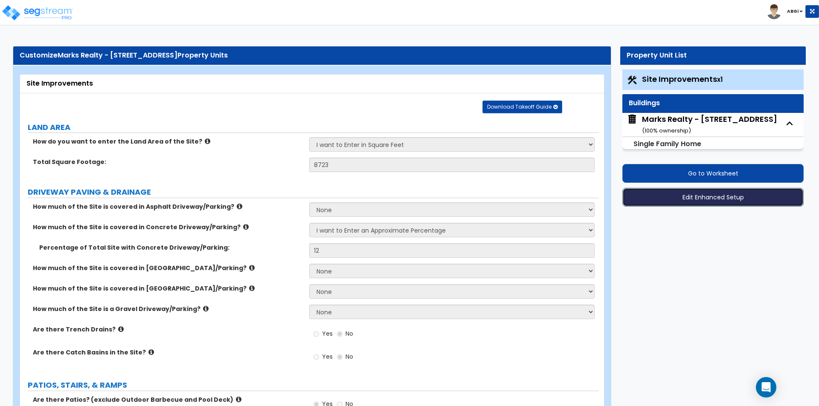
click at [682, 200] on button "Edit Enhanced Setup" at bounding box center [712, 197] width 181 height 19
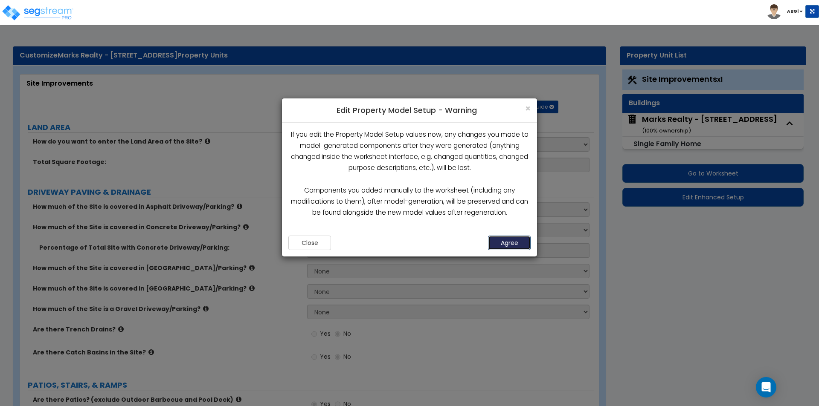
click at [510, 239] on button "Agree" at bounding box center [509, 243] width 43 height 15
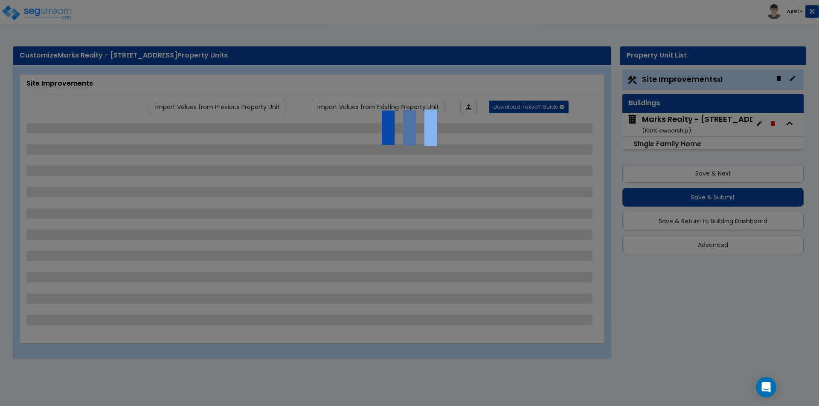
select select "2"
select select "1"
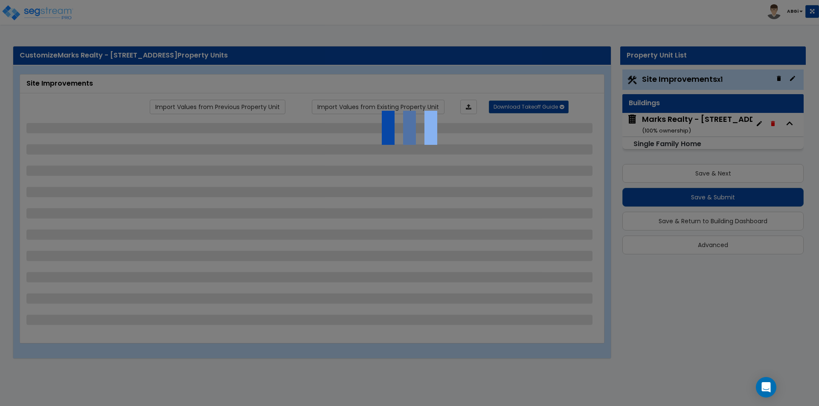
select select "1"
select select "9"
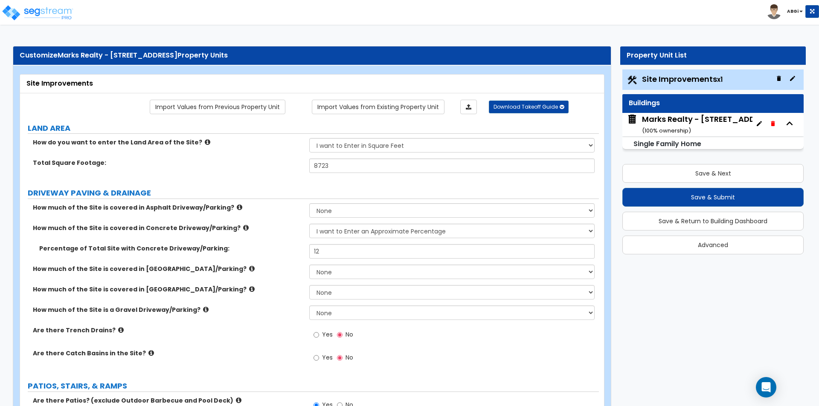
scroll to position [43, 0]
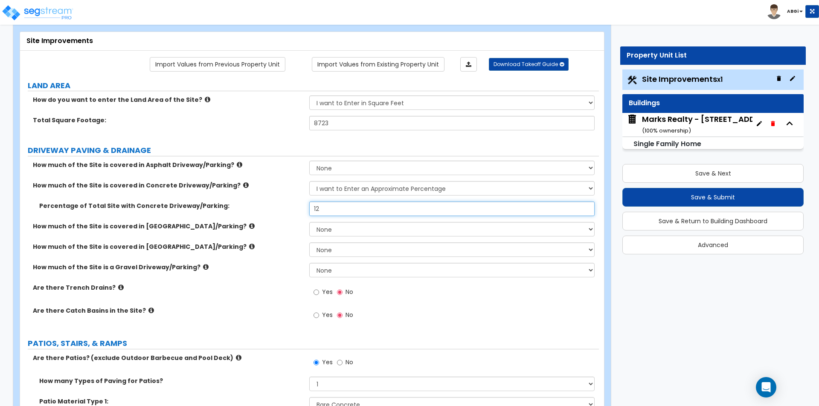
click at [319, 212] on input "12" at bounding box center [451, 209] width 285 height 15
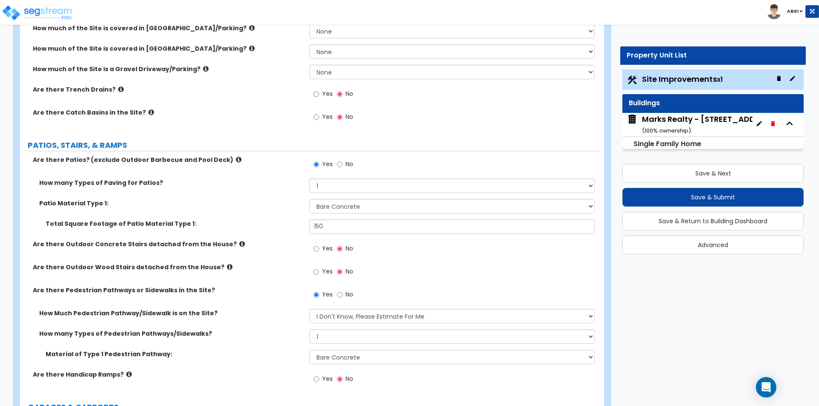
scroll to position [256, 0]
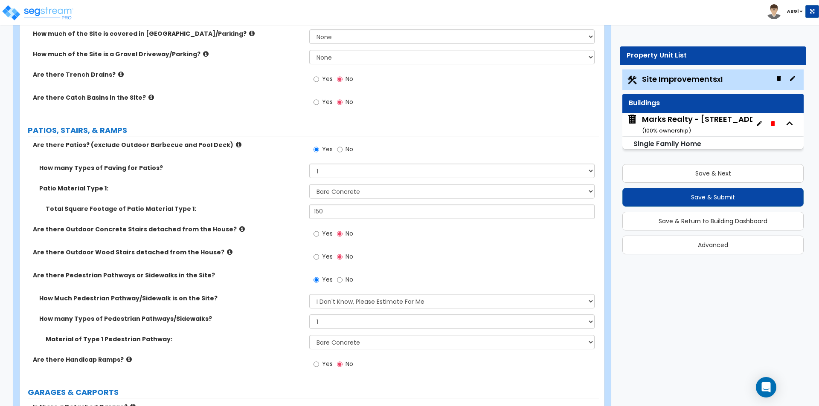
type input "14"
click at [330, 215] on input "150" at bounding box center [451, 212] width 285 height 15
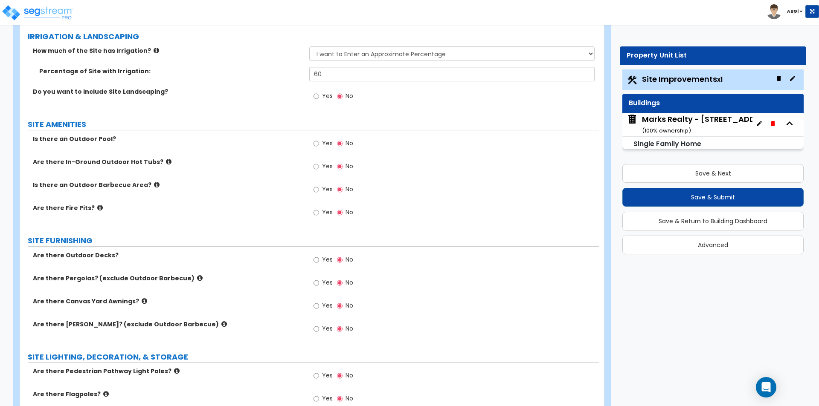
scroll to position [640, 0]
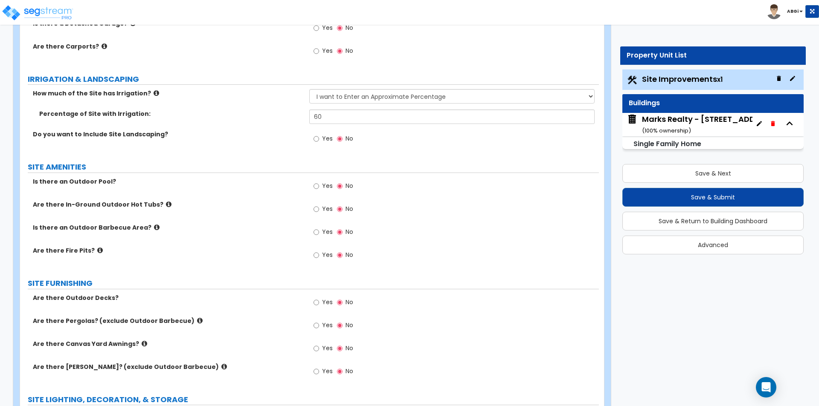
type input "170"
click at [327, 120] on input "60" at bounding box center [451, 117] width 285 height 15
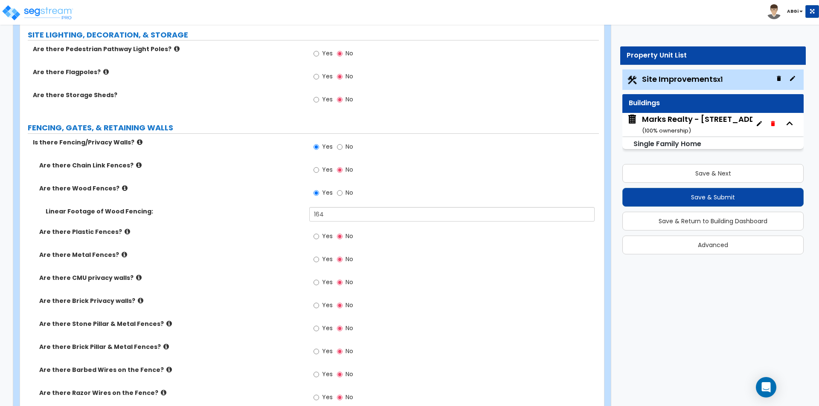
scroll to position [1024, 0]
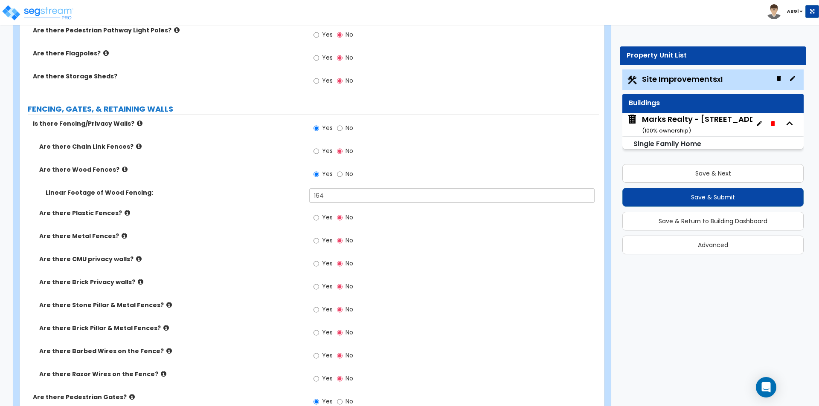
type input "62"
click at [327, 191] on input "164" at bounding box center [451, 196] width 285 height 15
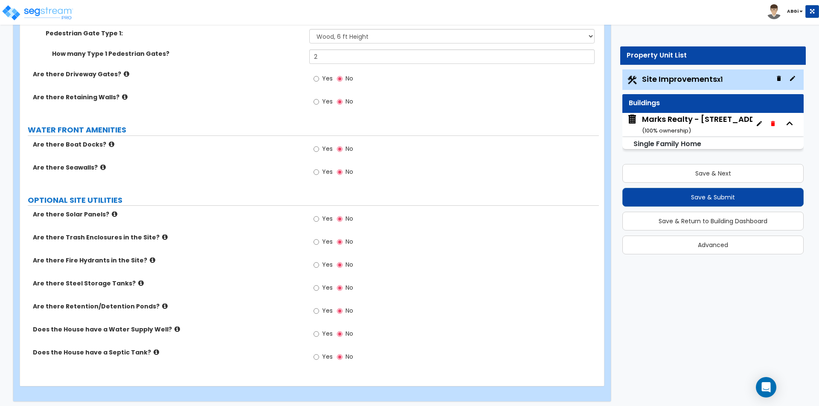
scroll to position [1436, 0]
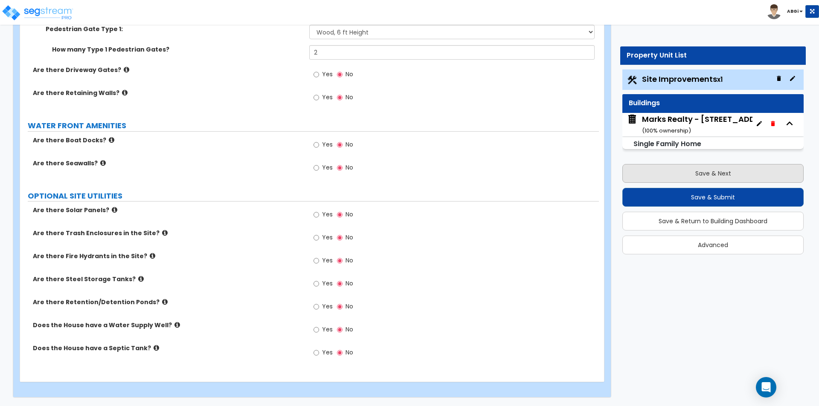
type input "176"
click at [701, 176] on button "Save & Next" at bounding box center [712, 173] width 181 height 19
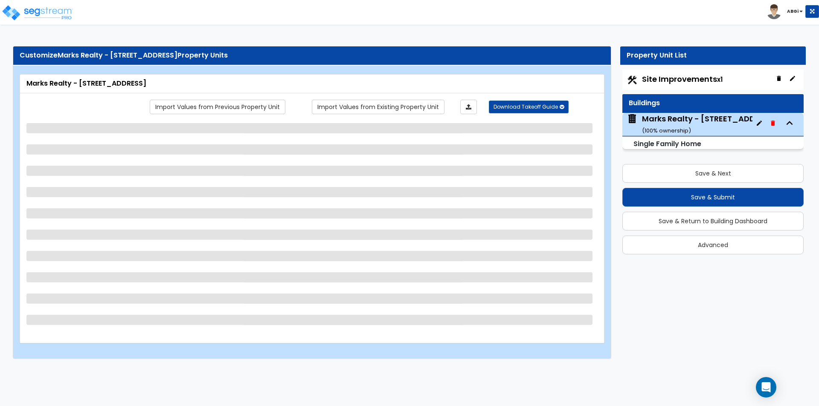
select select "1"
select select "7"
select select "3"
select select "1"
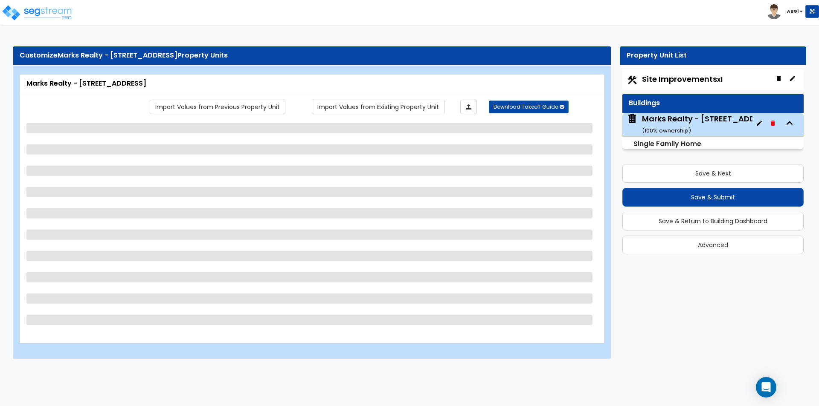
select select "2"
select select "5"
select select "1"
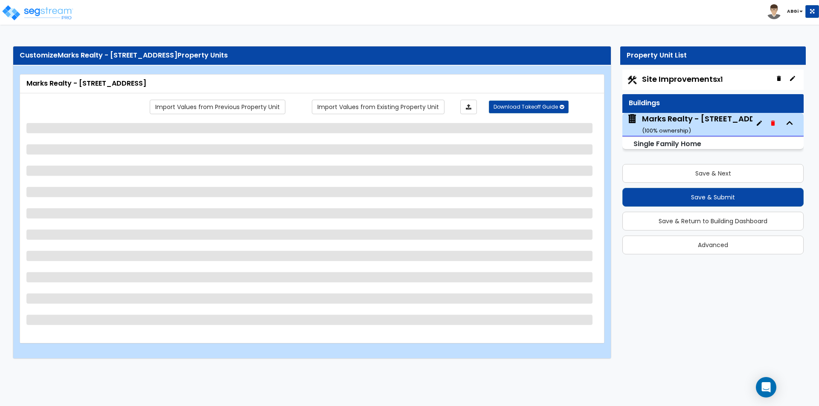
select select "2"
select select "1"
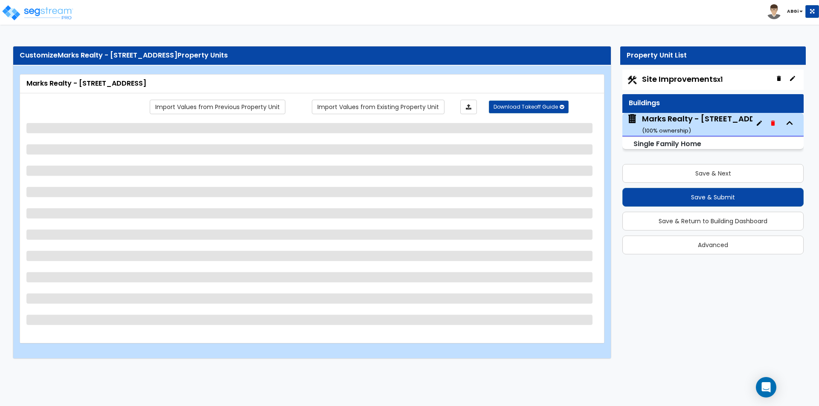
select select "2"
select select "3"
select select "2"
select select "5"
select select "1"
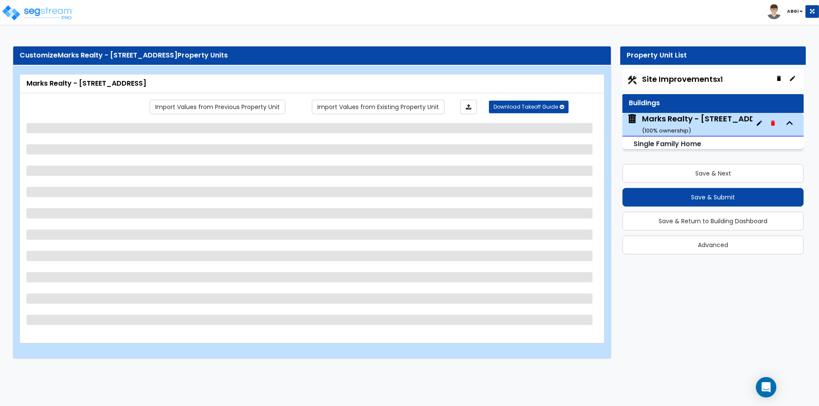
select select "5"
select select "1"
select select "2"
select select "3"
select select "2"
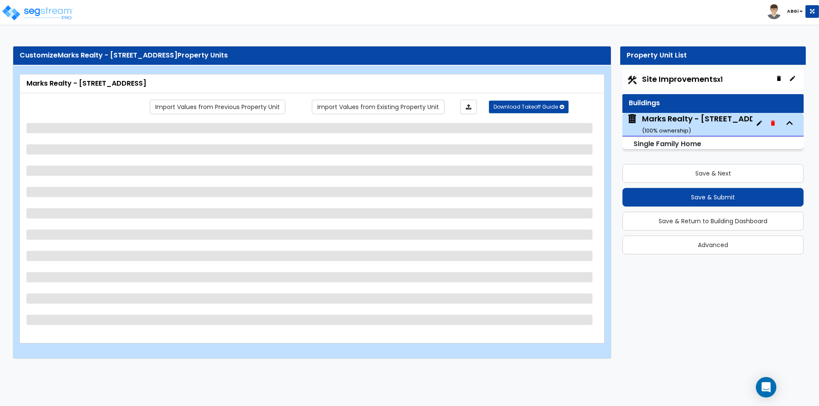
select select "3"
select select "4"
select select "2"
select select "3"
select select "2"
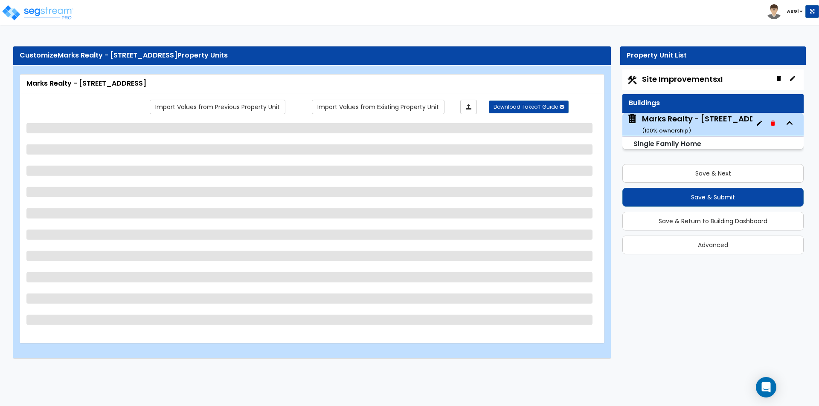
select select "1"
select select "2"
select select "3"
select select "1"
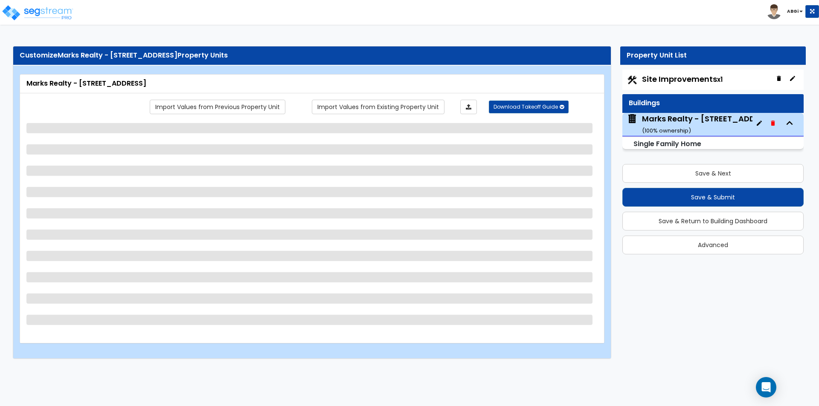
select select "3"
select select "2"
select select "1"
select select "2"
select select "1"
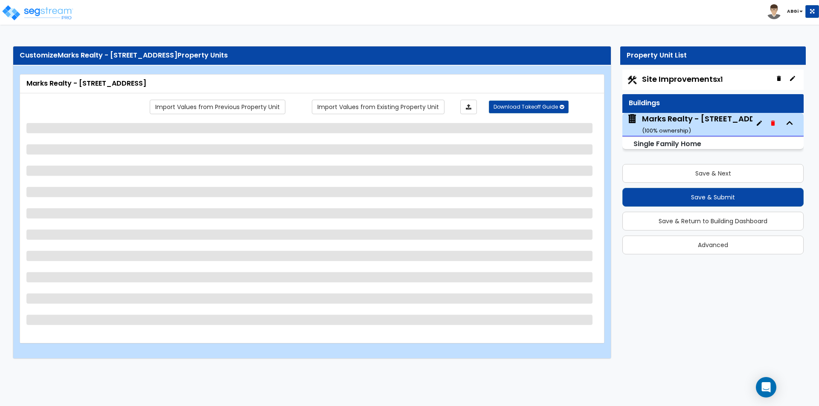
select select "3"
select select "2"
select select "1"
select select "2"
select select "1"
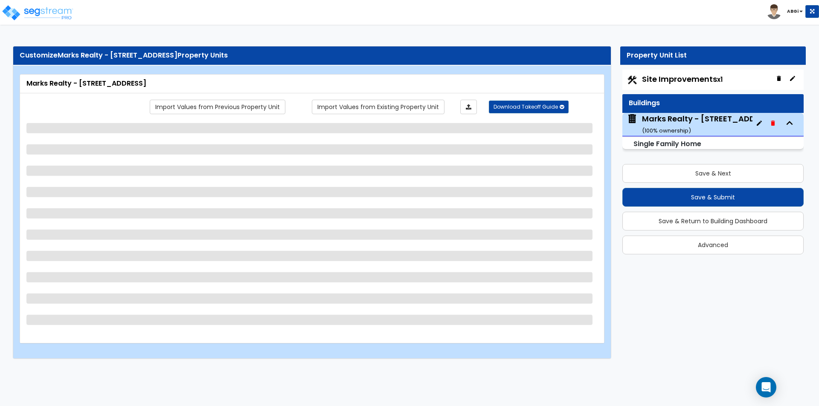
select select "3"
select select "2"
select select "1"
select select "2"
select select "6"
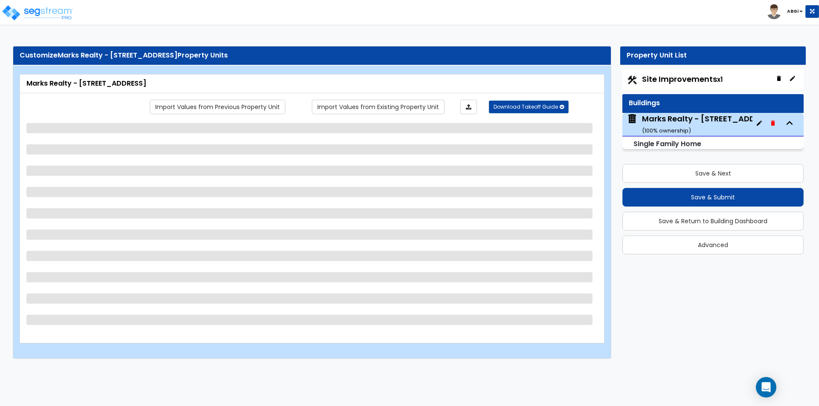
select select "2"
select select "1"
select select "2"
select select "1"
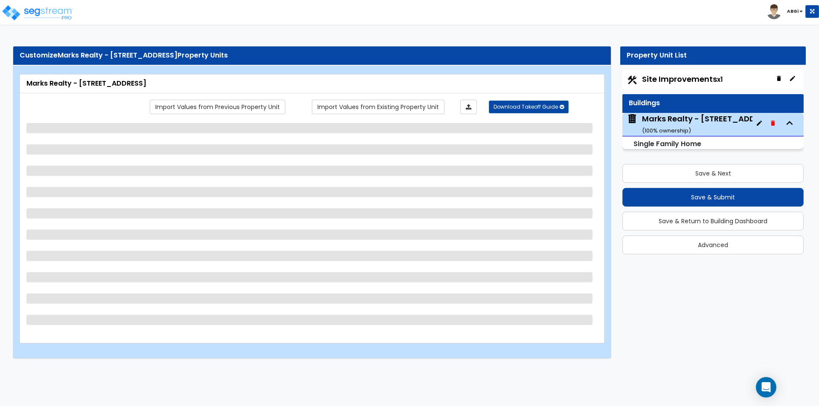
select select "2"
select select "1"
select select "2"
select select "1"
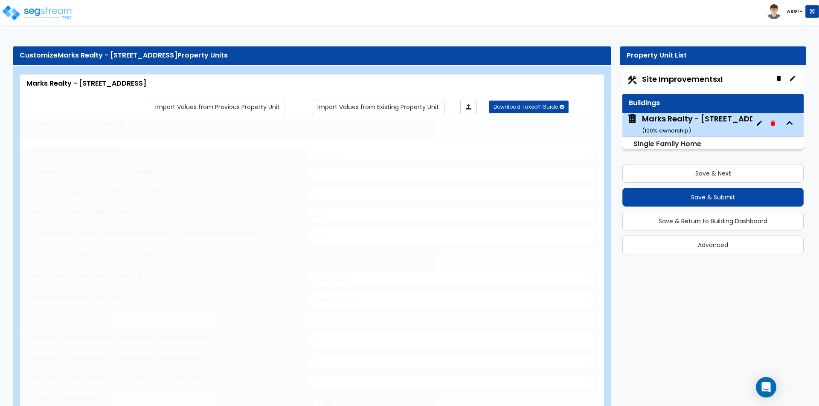
type input "4"
type input "1"
select select "1"
select select "2"
type input "1"
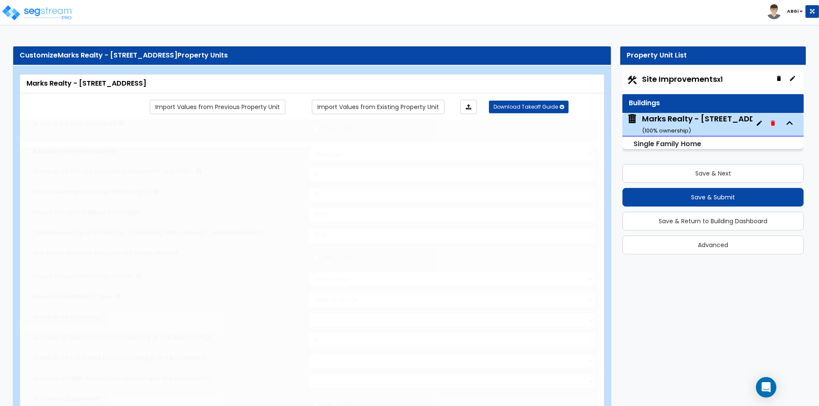
select select "2"
type input "6"
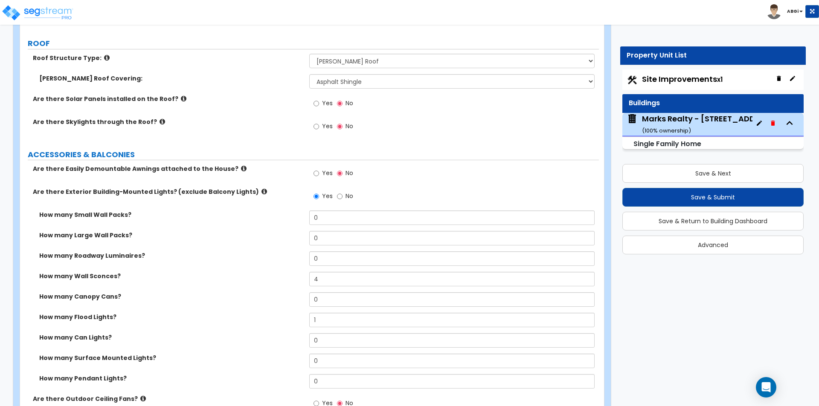
scroll to position [554, 0]
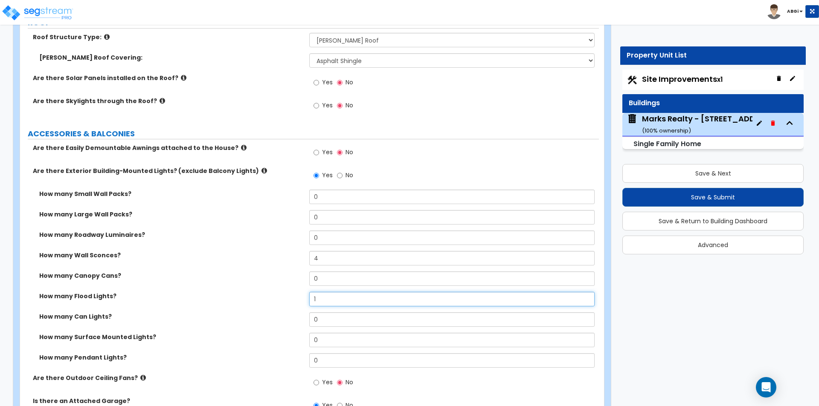
click at [322, 302] on input "1" at bounding box center [451, 299] width 285 height 15
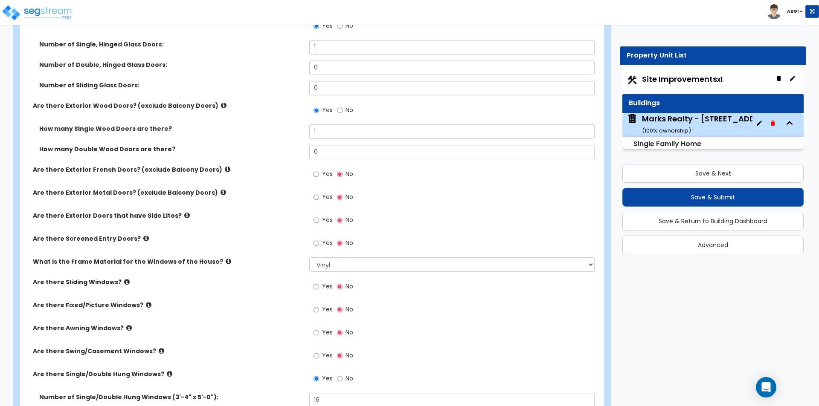
scroll to position [1279, 0]
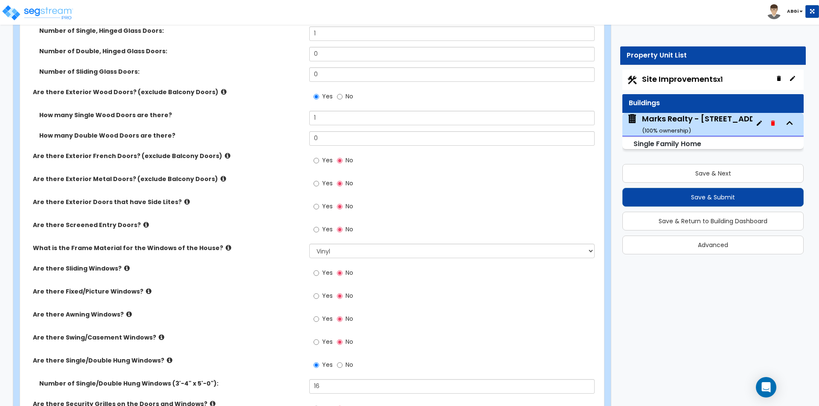
type input "2"
click at [184, 203] on icon at bounding box center [187, 202] width 6 height 6
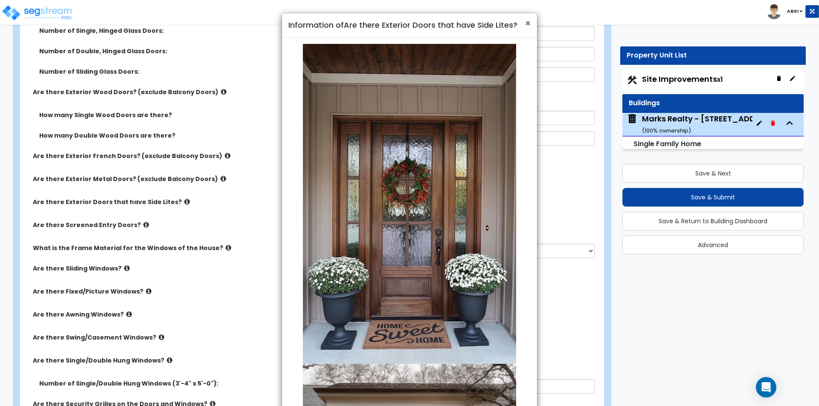
drag, startPoint x: 527, startPoint y: 23, endPoint x: 521, endPoint y: 28, distance: 7.6
click at [527, 23] on span "×" at bounding box center [528, 23] width 6 height 12
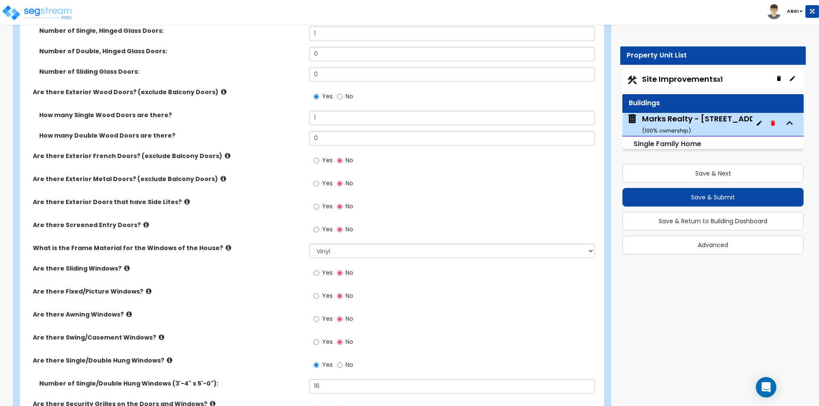
scroll to position [1237, 0]
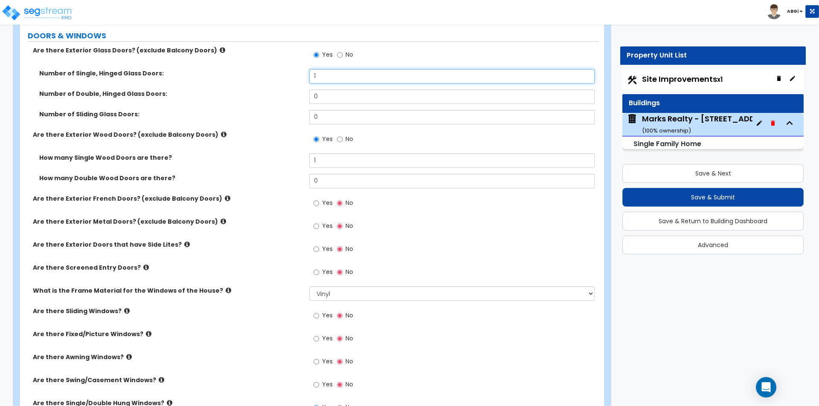
click at [319, 75] on input "1" at bounding box center [451, 76] width 285 height 15
type input "0"
click at [316, 250] on input "Yes" at bounding box center [316, 249] width 6 height 9
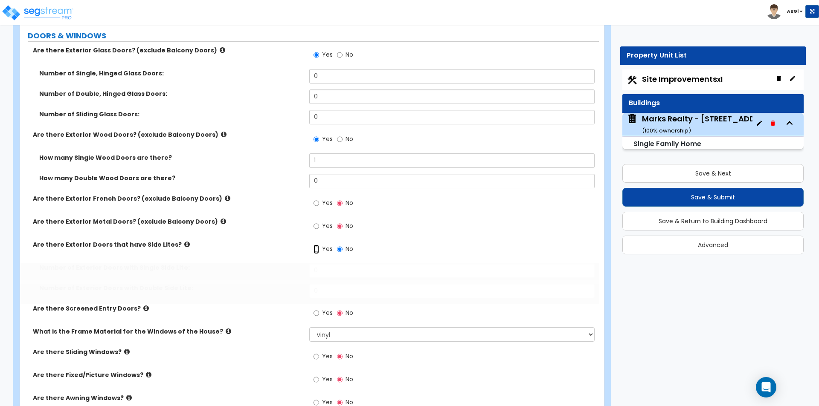
radio input "true"
click at [184, 242] on icon at bounding box center [187, 244] width 6 height 6
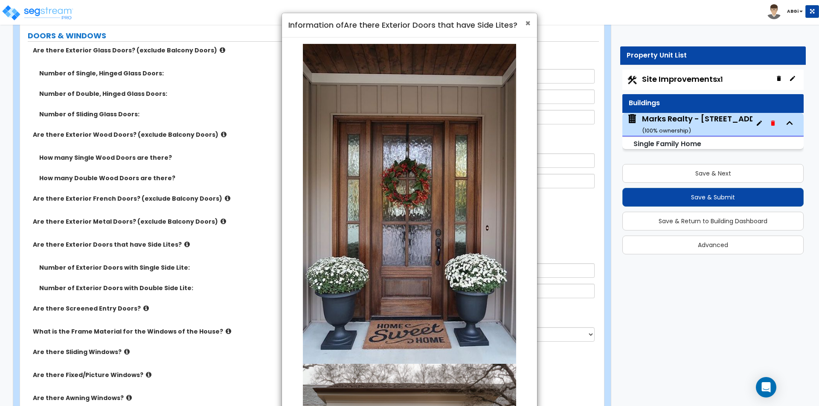
click at [528, 22] on span "×" at bounding box center [528, 23] width 6 height 12
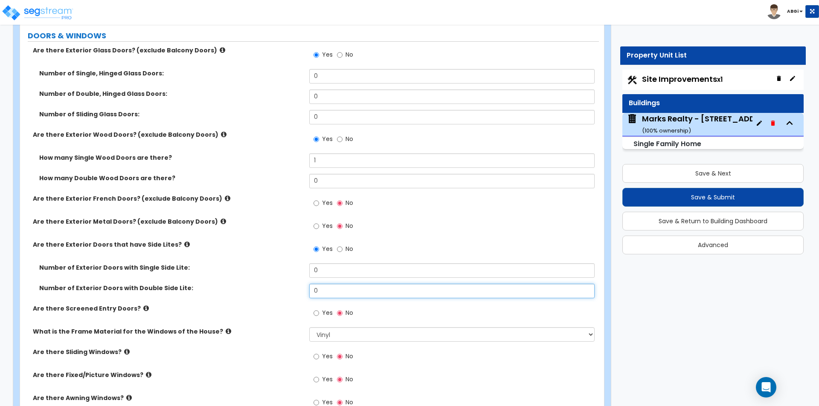
click at [325, 287] on input "0" at bounding box center [451, 291] width 285 height 15
type input "1"
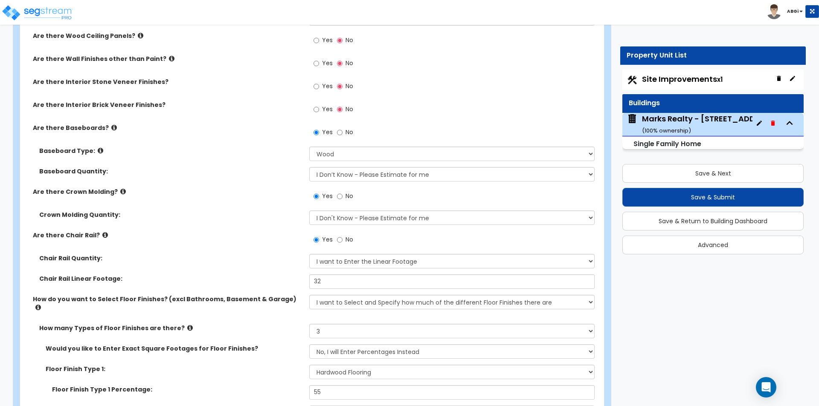
scroll to position [1791, 0]
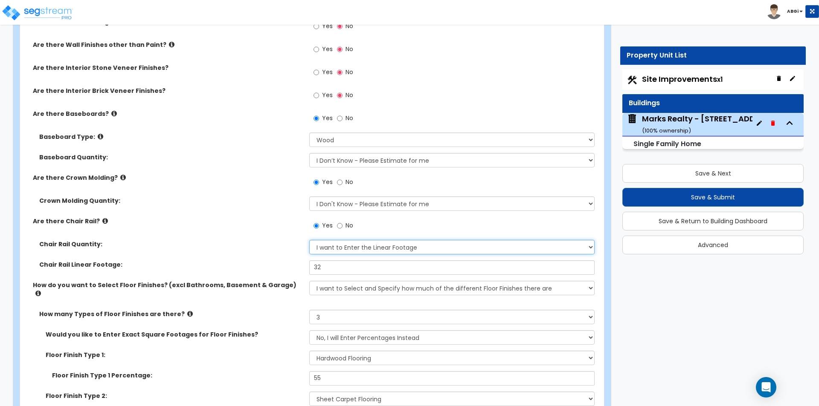
click at [345, 249] on select "I Don't Know - Please Estimate for me I want to Enter the Linear Footage" at bounding box center [451, 247] width 285 height 15
select select "0"
click at [309, 240] on select "I Don't Know - Please Estimate for me I want to Enter the Linear Footage" at bounding box center [451, 247] width 285 height 15
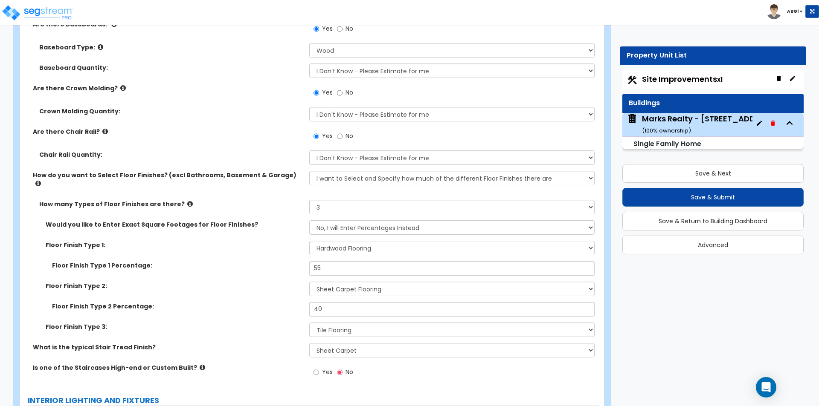
scroll to position [1919, 0]
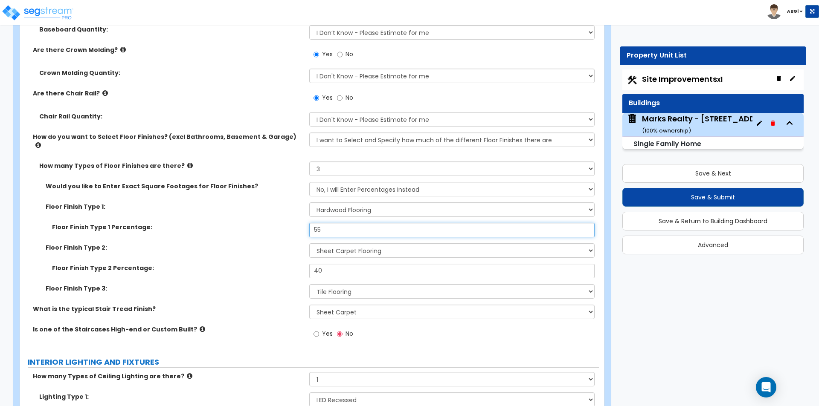
click at [327, 223] on input "55" at bounding box center [451, 230] width 285 height 15
type input "60"
click at [339, 264] on input "40" at bounding box center [451, 271] width 285 height 15
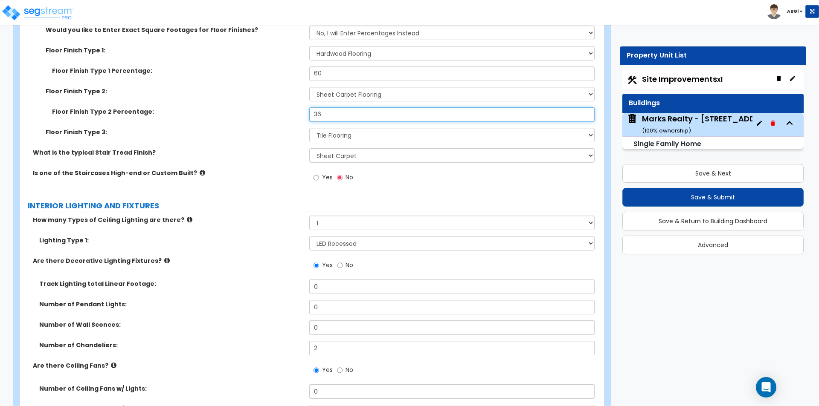
scroll to position [2132, 0]
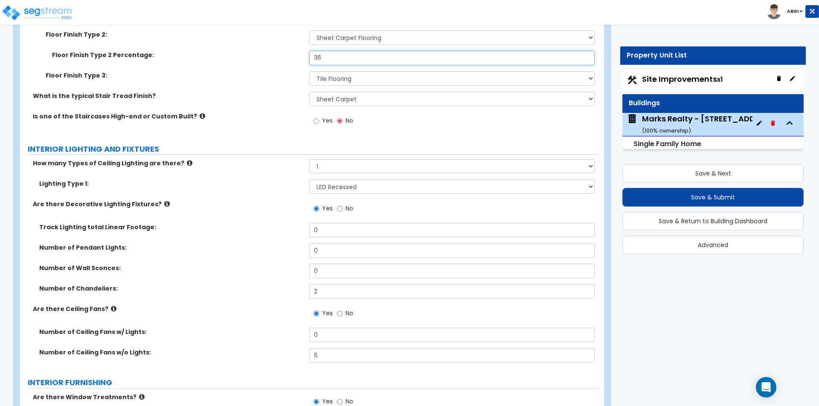
type input "36"
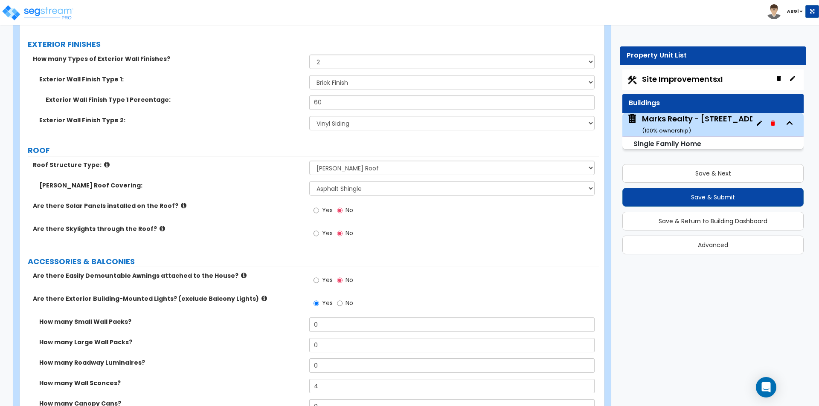
scroll to position [341, 0]
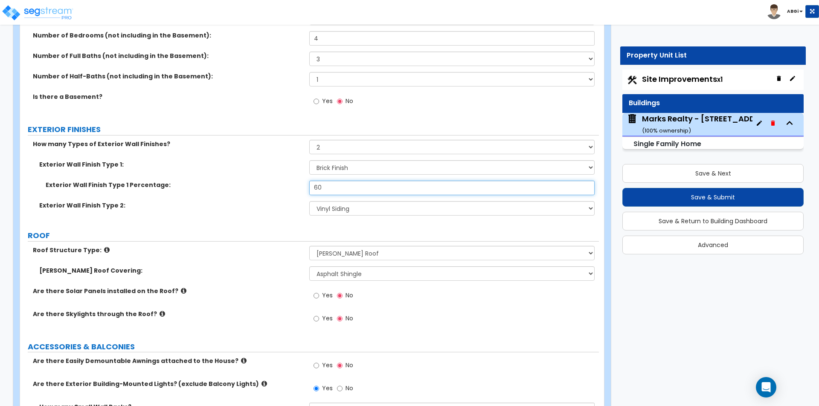
click at [322, 191] on input "60" at bounding box center [451, 188] width 285 height 15
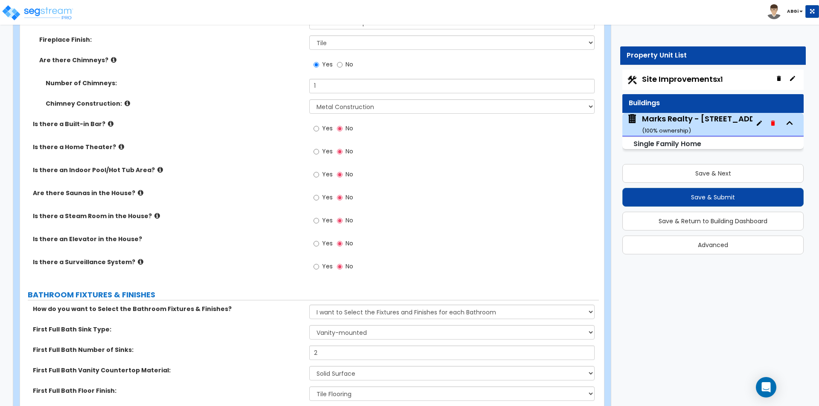
scroll to position [2815, 0]
type input "50"
click at [138, 258] on icon at bounding box center [141, 261] width 6 height 6
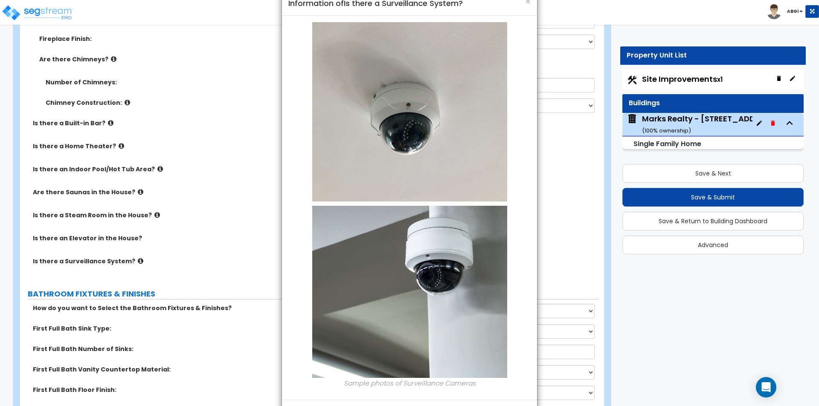
scroll to position [56, 0]
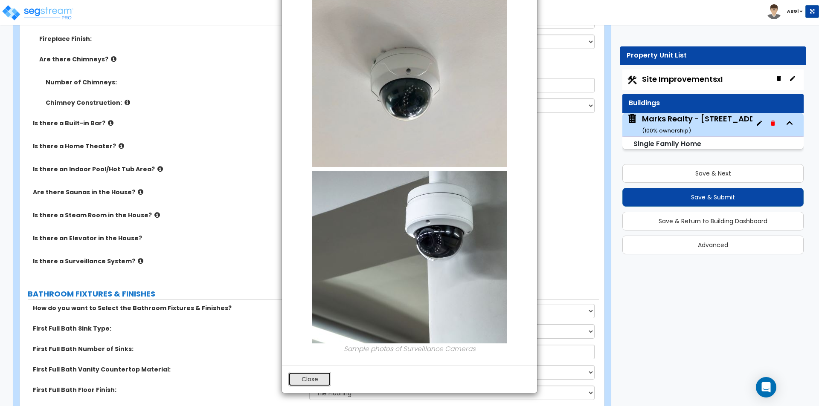
click at [298, 386] on button "Close" at bounding box center [309, 379] width 43 height 15
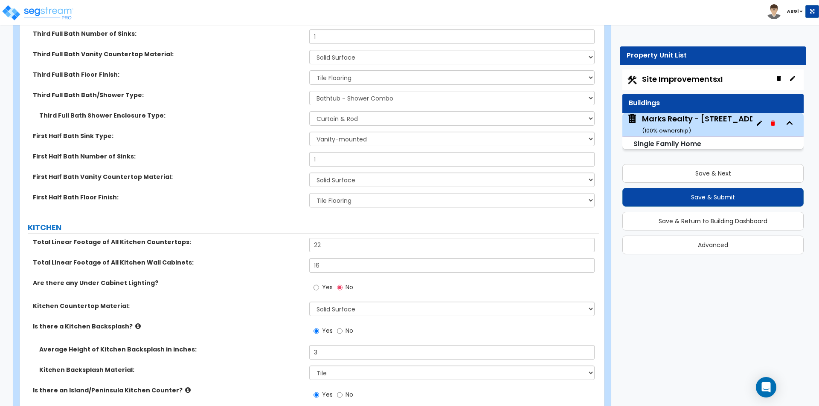
scroll to position [3455, 0]
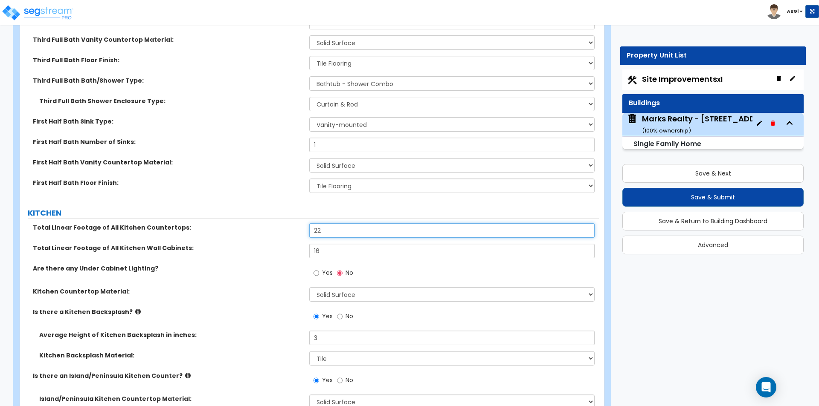
click at [325, 225] on input "22" at bounding box center [451, 230] width 285 height 15
type input "24"
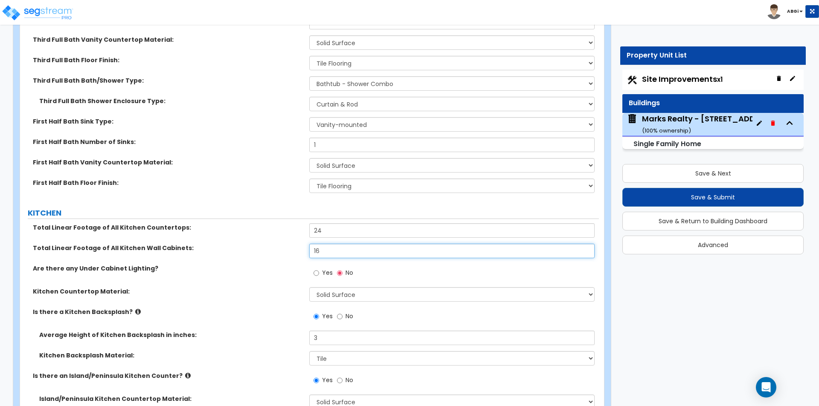
click at [316, 244] on input "16" at bounding box center [451, 251] width 285 height 15
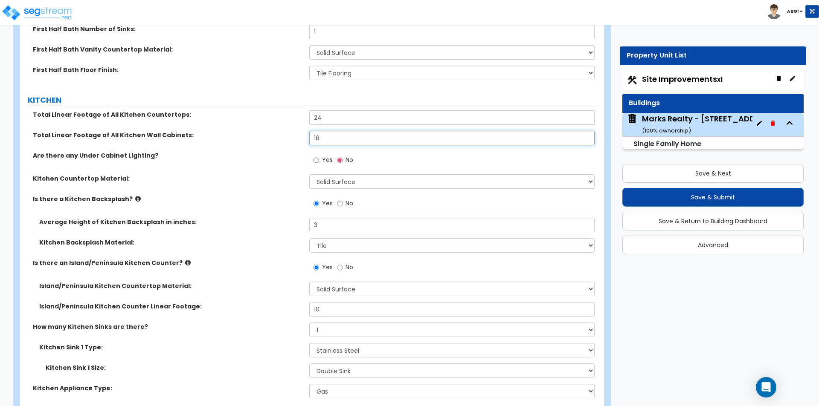
scroll to position [3582, 0]
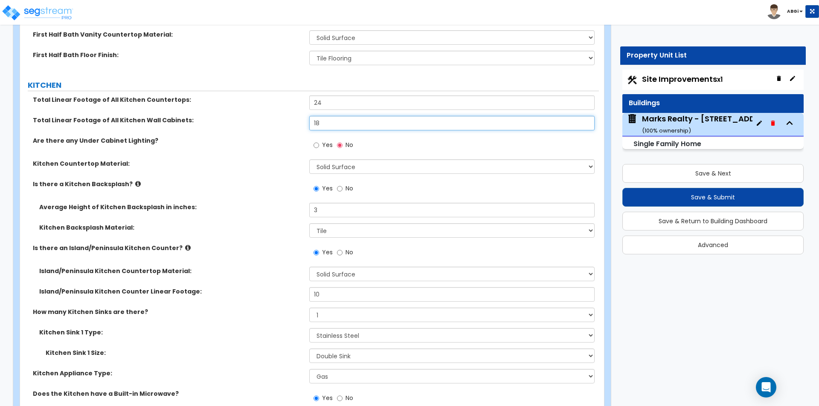
type input "18"
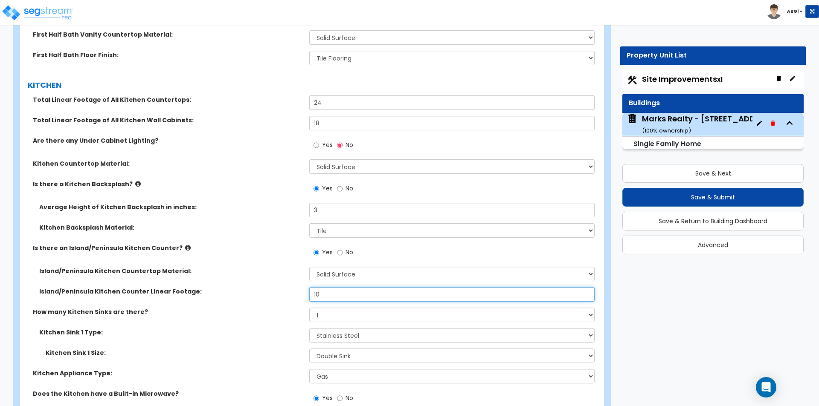
click at [332, 287] on input "10" at bounding box center [451, 294] width 285 height 15
click at [333, 287] on input "10" at bounding box center [451, 294] width 285 height 15
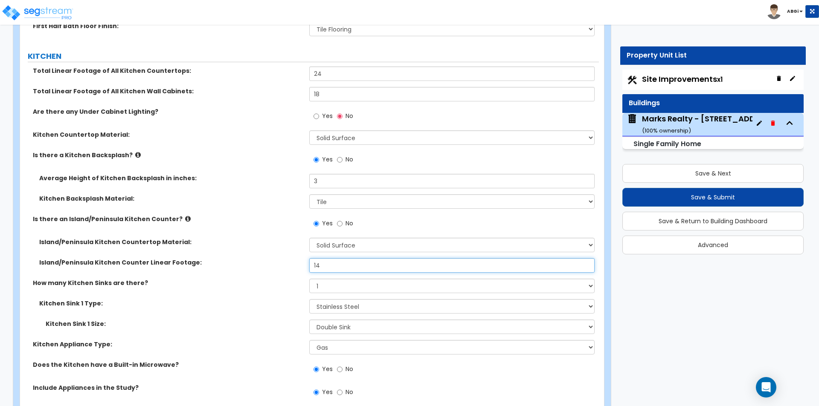
scroll to position [3625, 0]
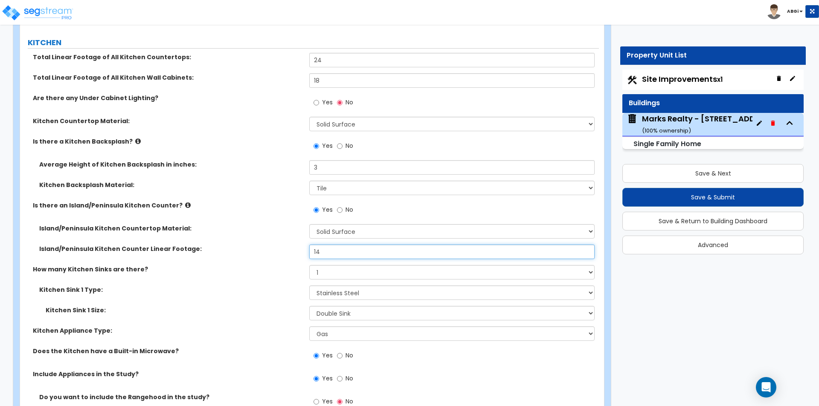
type input "14"
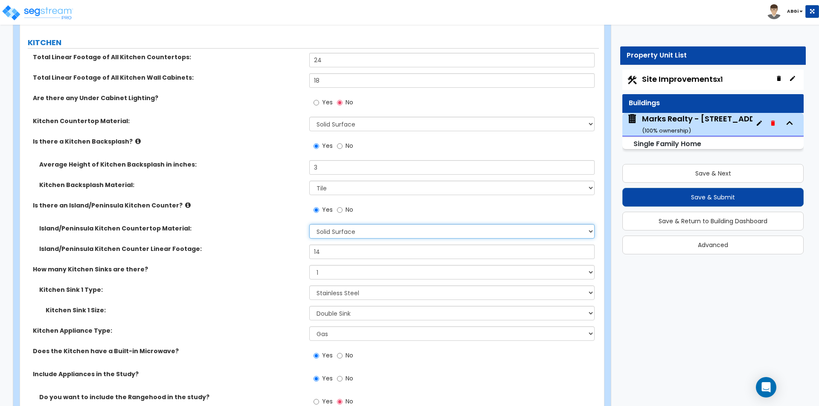
click at [355, 224] on select "None Plastic Laminate Solid Surface Stone Quartz Marble Tile Wood Stainless Ste…" at bounding box center [451, 231] width 285 height 15
select select "3"
click at [309, 224] on select "None Plastic Laminate Solid Surface Stone Quartz Marble Tile Wood Stainless Ste…" at bounding box center [451, 231] width 285 height 15
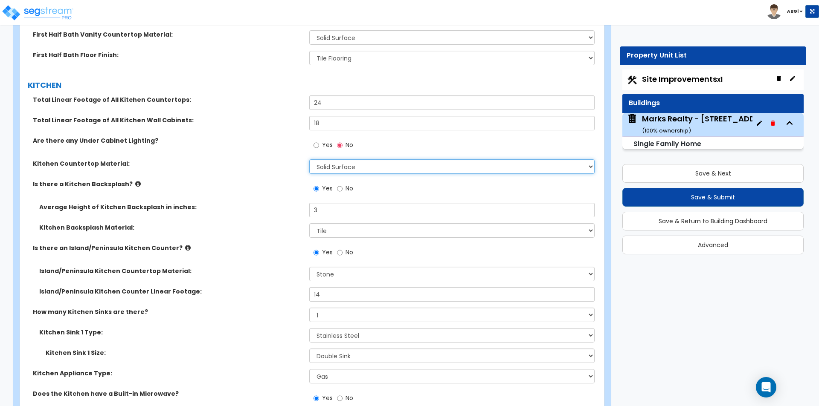
click at [330, 160] on select "Please Choose One Plastic Laminate Solid Surface Stone Quartz Marble Tile Wood …" at bounding box center [451, 167] width 285 height 15
select select "3"
click at [309, 160] on select "Please Choose One Plastic Laminate Solid Surface Stone Quartz Marble Tile Wood …" at bounding box center [451, 167] width 285 height 15
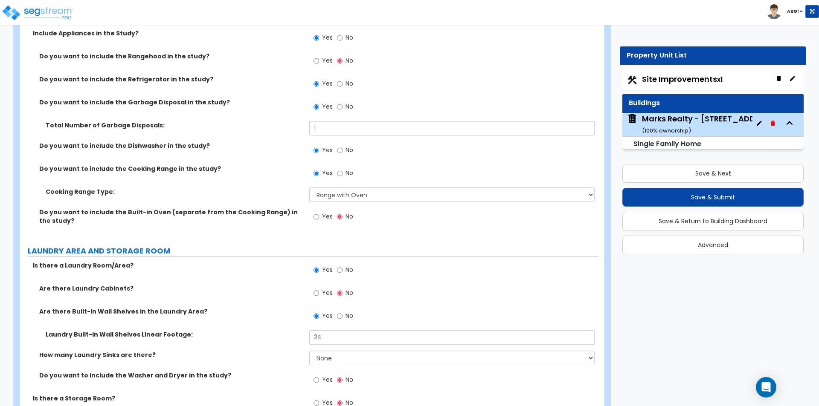
scroll to position [4009, 0]
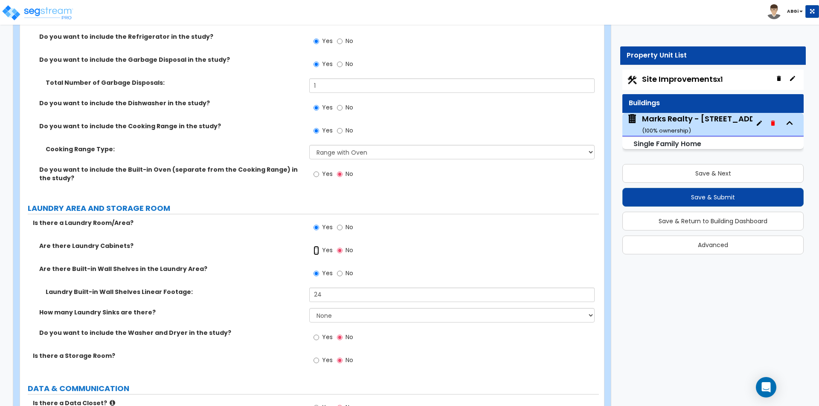
click at [317, 246] on input "Yes" at bounding box center [316, 250] width 6 height 9
radio input "true"
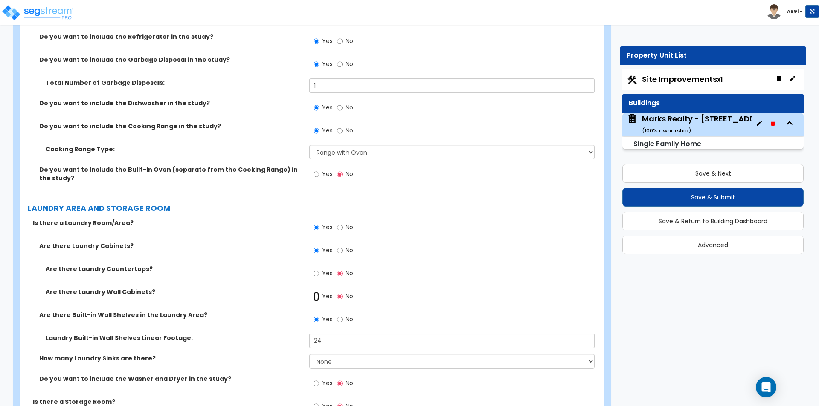
click at [316, 292] on input "Yes" at bounding box center [316, 296] width 6 height 9
radio input "true"
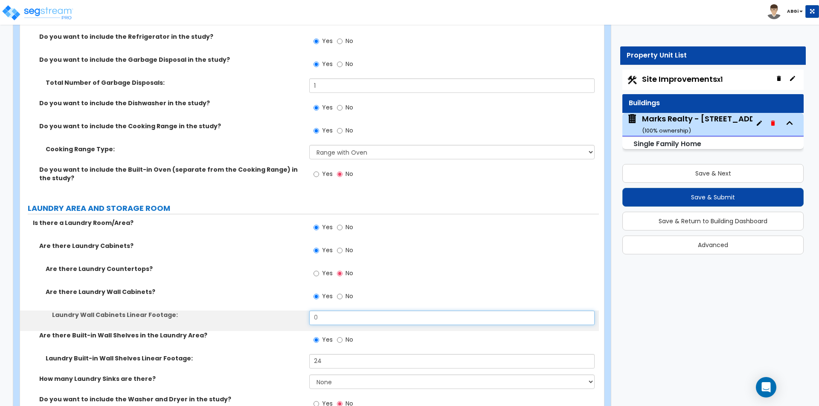
click at [331, 312] on input "0" at bounding box center [451, 318] width 285 height 15
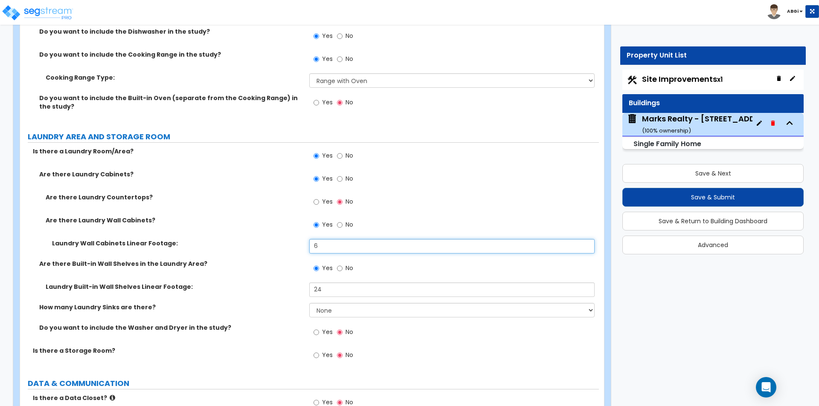
scroll to position [4094, 0]
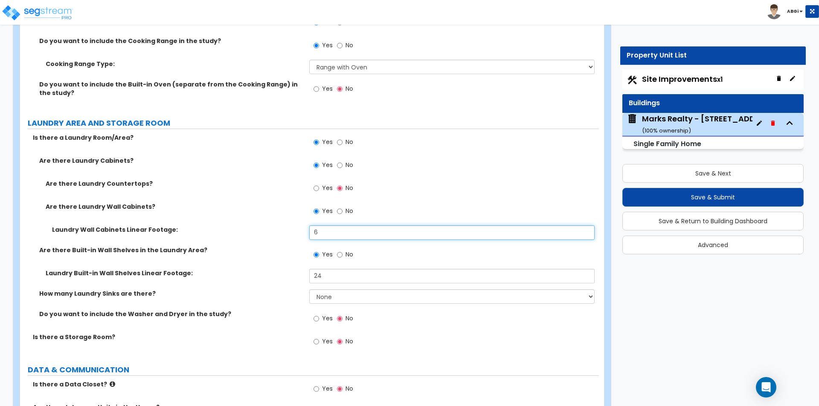
type input "6"
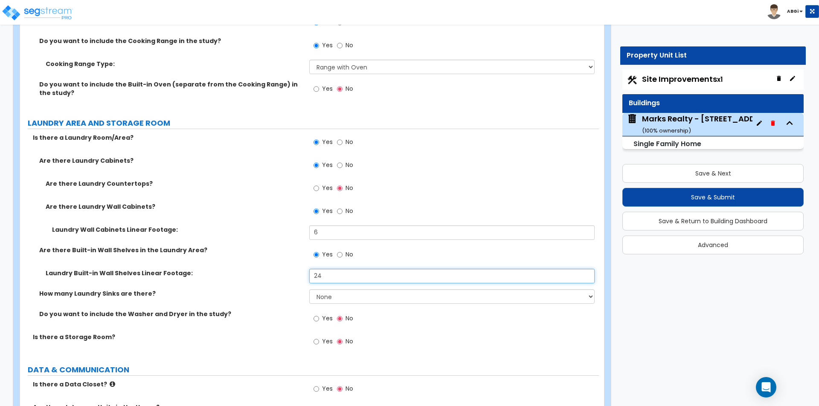
click at [321, 271] on input "24" at bounding box center [451, 276] width 285 height 15
click at [323, 269] on input "28" at bounding box center [451, 276] width 285 height 15
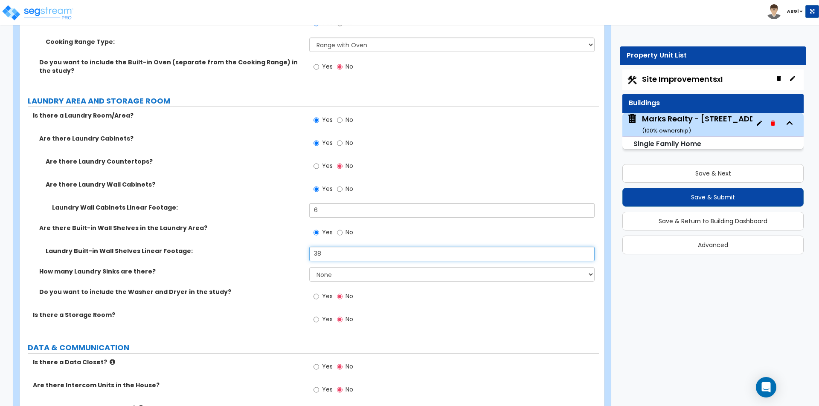
scroll to position [4137, 0]
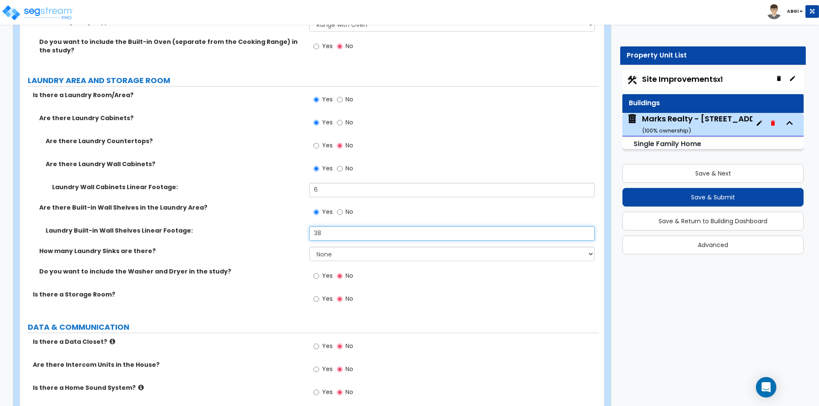
type input "38"
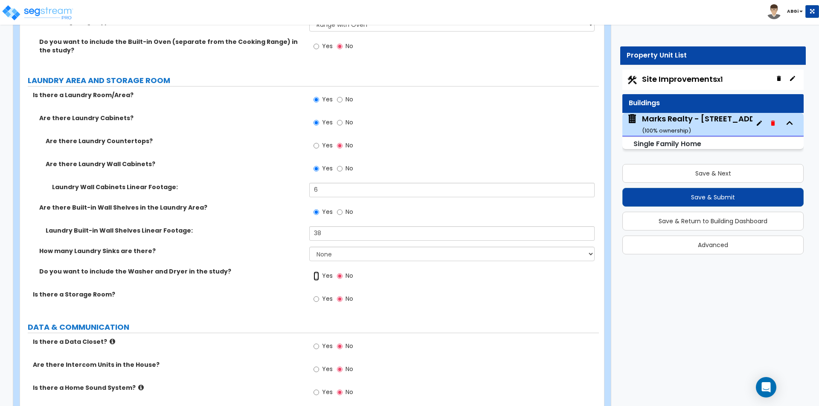
click at [316, 272] on input "Yes" at bounding box center [316, 276] width 6 height 9
radio input "true"
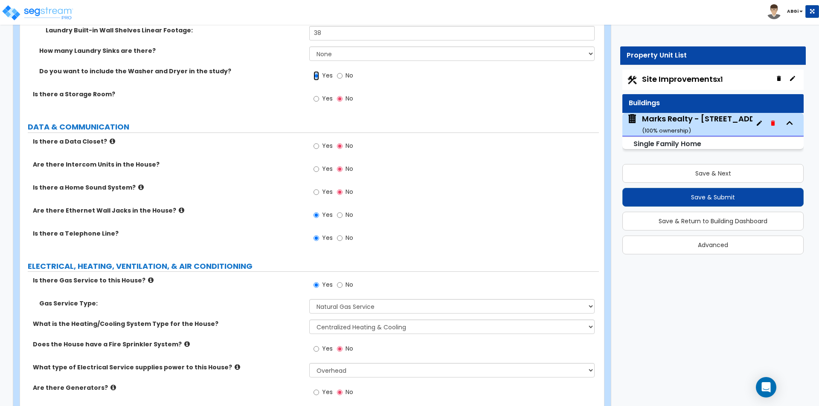
scroll to position [4350, 0]
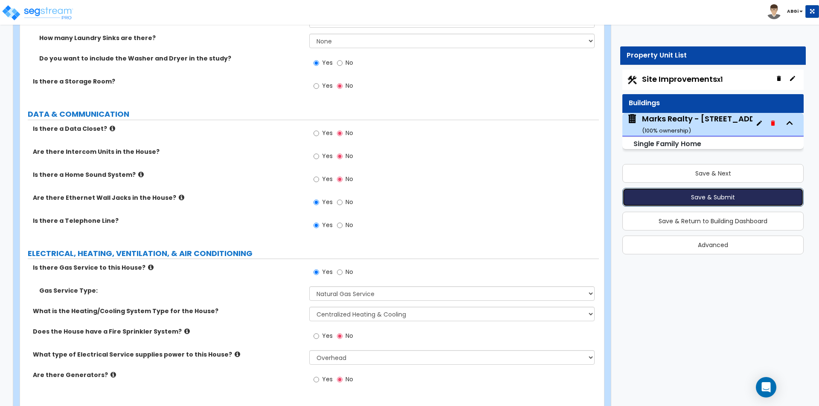
click at [681, 200] on button "Save & Submit" at bounding box center [712, 197] width 181 height 19
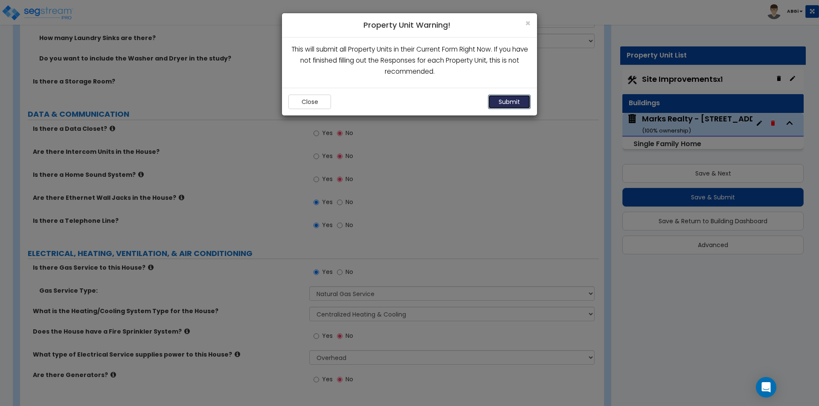
click at [514, 106] on button "Submit" at bounding box center [509, 102] width 43 height 15
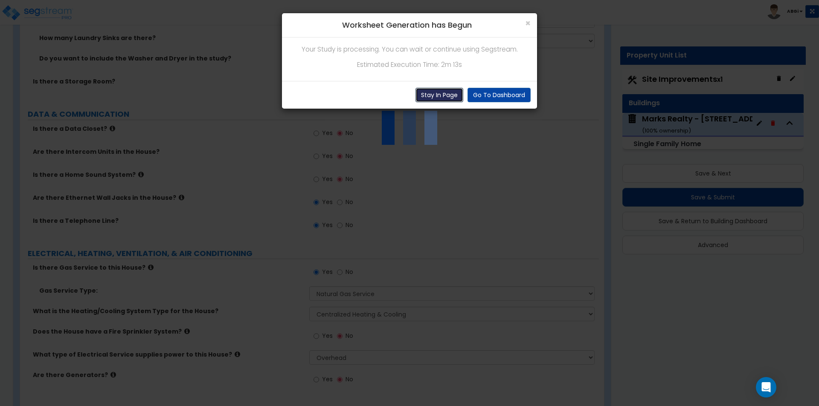
click at [446, 96] on button "Stay In Page" at bounding box center [439, 95] width 48 height 15
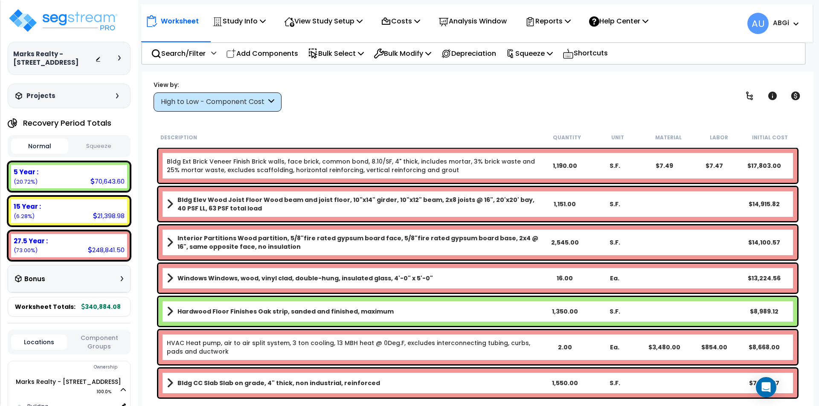
click at [805, 347] on div "Description Quantity Unit Material Labor Initial Cost Bldg Ext Brick Veneer Fin…" at bounding box center [478, 265] width 654 height 273
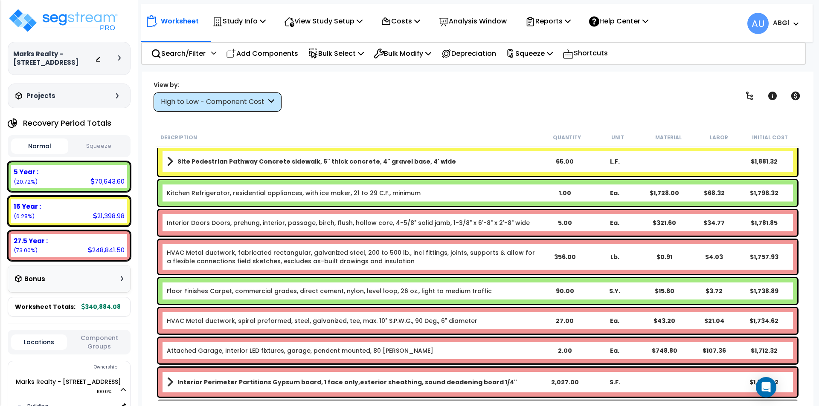
scroll to position [1834, 0]
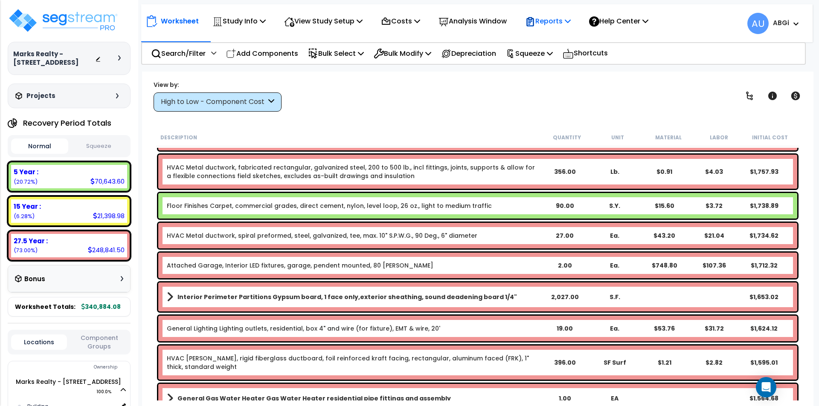
click at [571, 20] on icon at bounding box center [568, 20] width 6 height 7
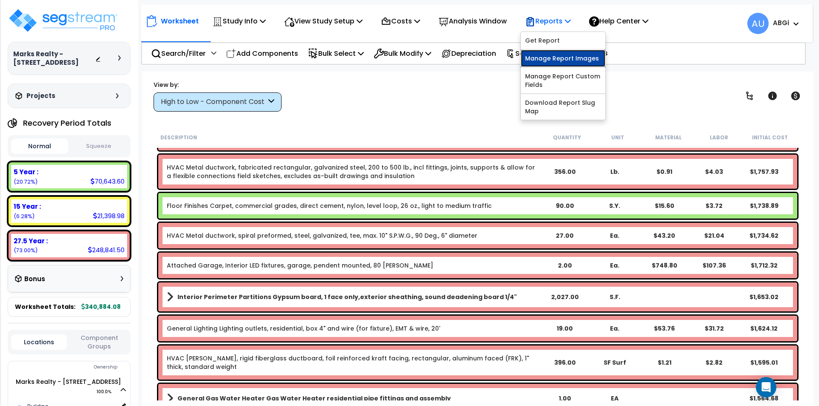
click at [554, 58] on link "Manage Report Images" at bounding box center [563, 58] width 84 height 17
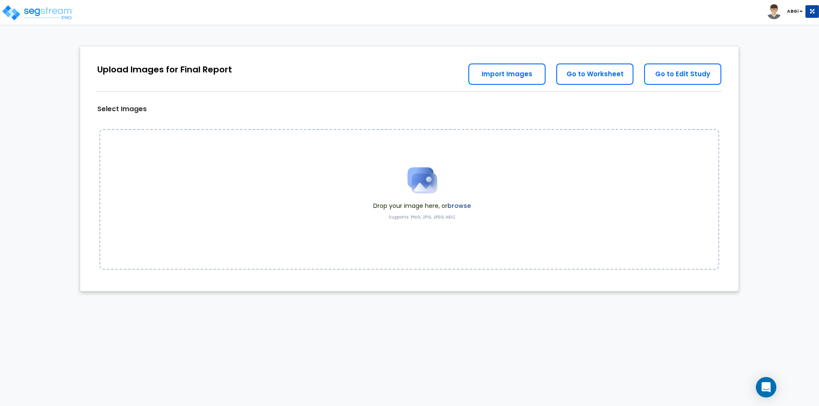
click at [421, 186] on img at bounding box center [422, 180] width 43 height 43
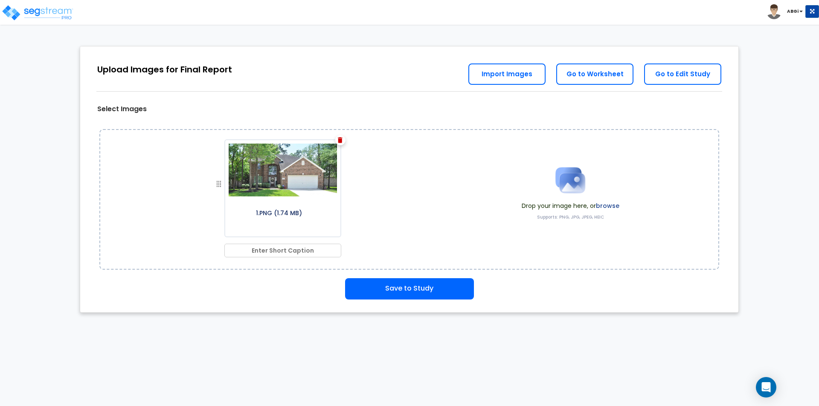
click at [569, 181] on img at bounding box center [570, 180] width 43 height 43
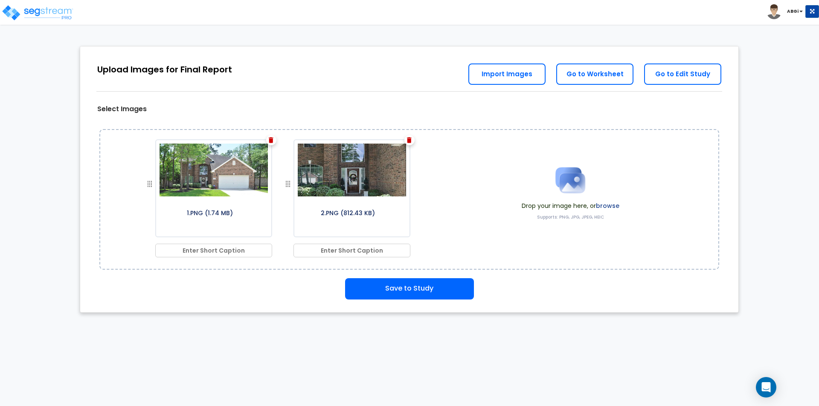
click at [571, 177] on img at bounding box center [570, 180] width 43 height 43
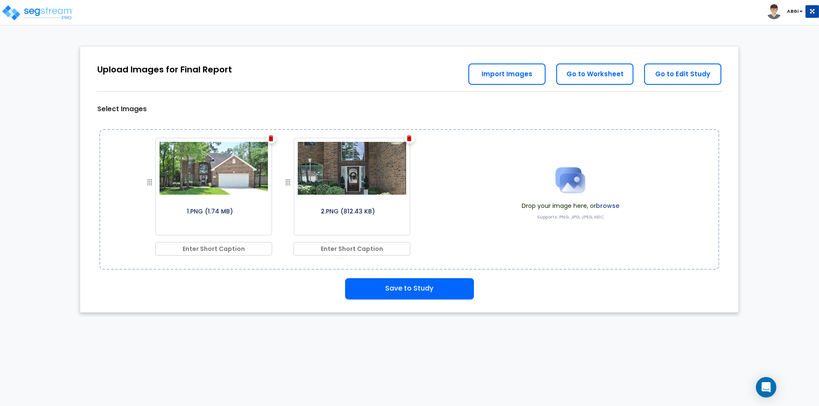
click at [583, 185] on img at bounding box center [570, 180] width 43 height 43
click at [569, 182] on img at bounding box center [570, 180] width 43 height 43
click at [569, 190] on img at bounding box center [570, 180] width 43 height 43
click at [573, 185] on img at bounding box center [570, 180] width 43 height 43
click at [573, 189] on img at bounding box center [570, 180] width 43 height 43
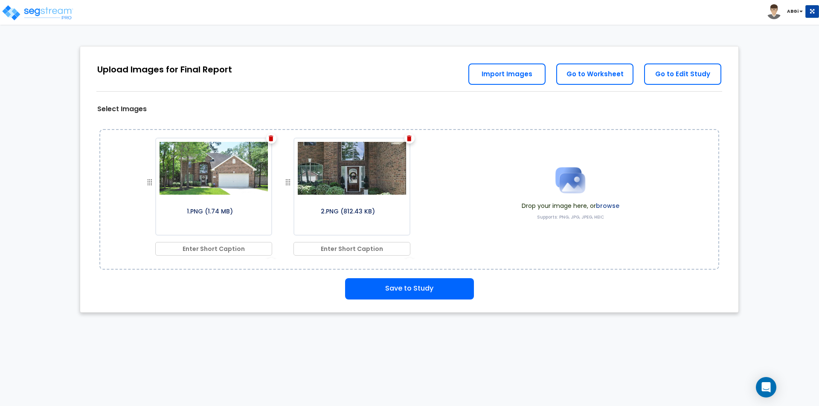
click at [570, 180] on img at bounding box center [570, 180] width 43 height 43
click at [567, 188] on img at bounding box center [570, 180] width 43 height 43
click at [574, 169] on img at bounding box center [570, 180] width 43 height 43
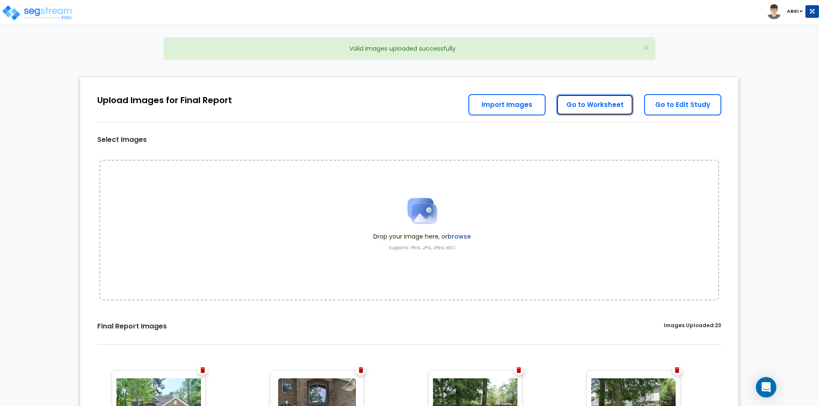
click at [605, 106] on link "Go to Worksheet" at bounding box center [594, 104] width 77 height 21
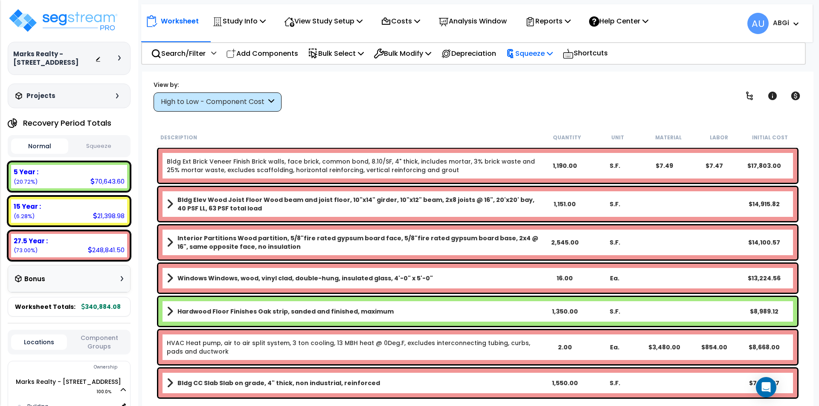
click at [553, 54] on p "Squeeze" at bounding box center [529, 54] width 47 height 12
click at [534, 70] on link "Squeeze" at bounding box center [544, 72] width 84 height 17
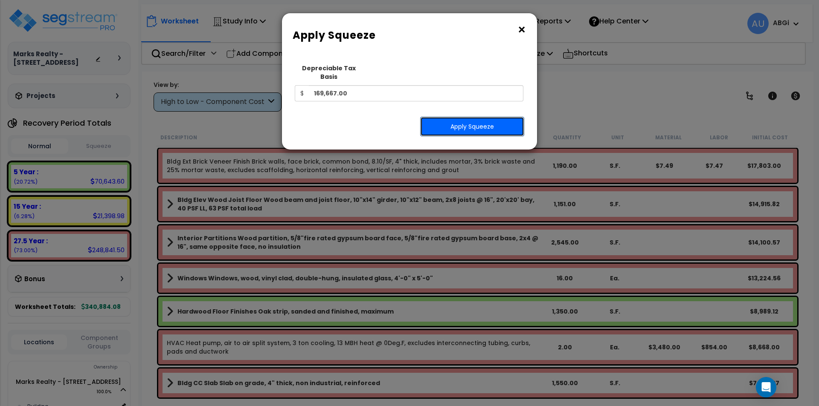
click at [475, 117] on button "Apply Squeeze" at bounding box center [472, 127] width 104 height 20
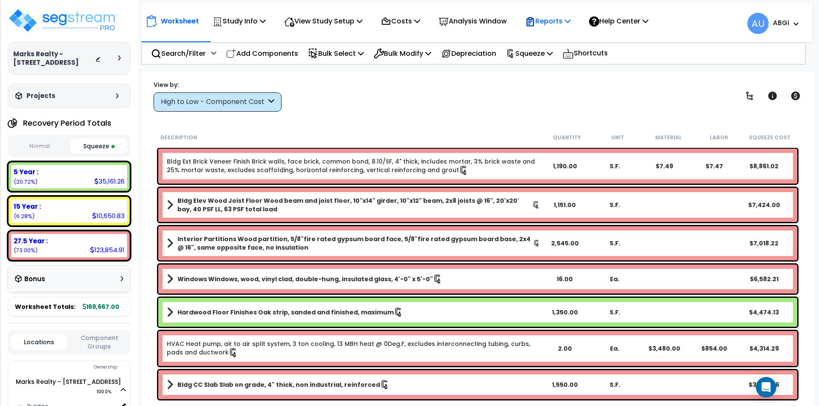
click at [571, 20] on icon at bounding box center [568, 20] width 6 height 7
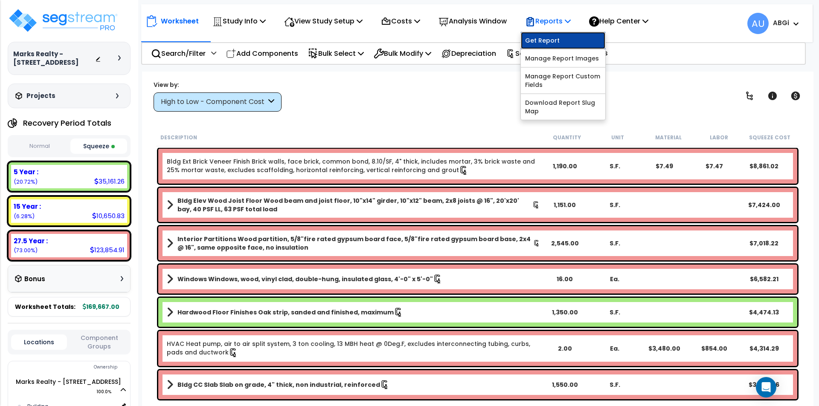
click at [559, 36] on link "Get Report" at bounding box center [563, 40] width 84 height 17
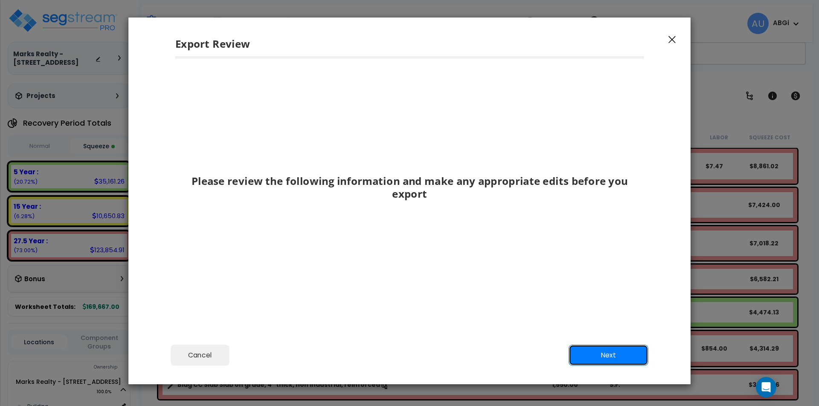
click at [592, 357] on button "Next" at bounding box center [609, 355] width 80 height 21
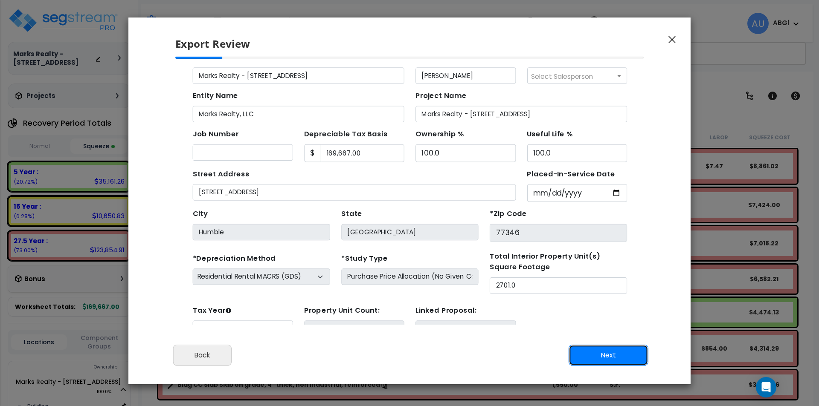
scroll to position [39, 0]
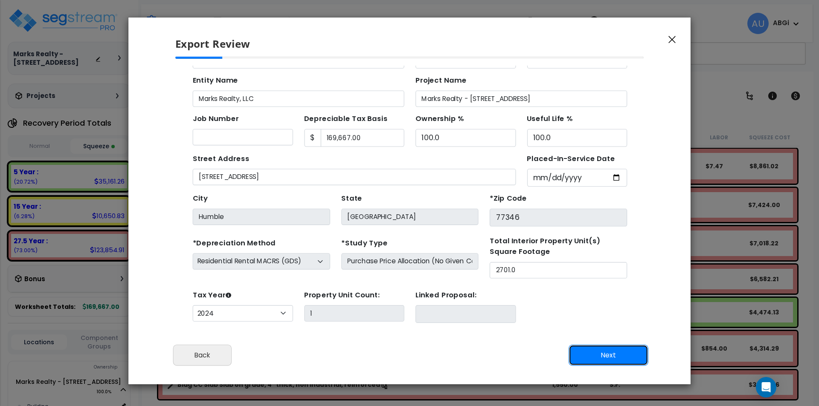
click at [599, 353] on button "Next" at bounding box center [609, 355] width 80 height 21
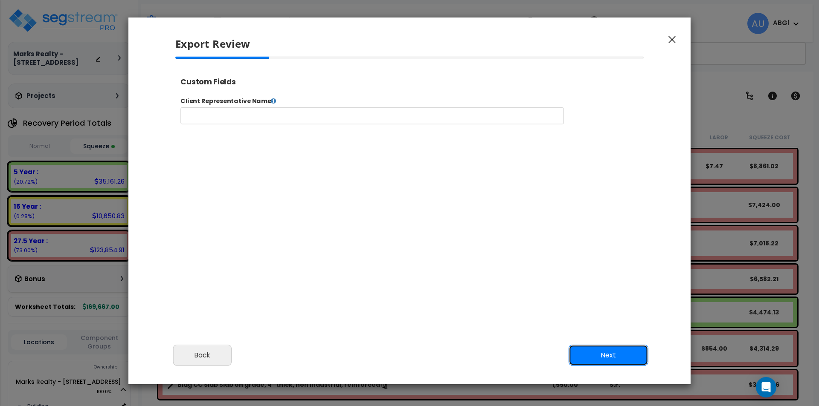
scroll to position [0, 0]
click at [592, 352] on button "Next" at bounding box center [609, 355] width 80 height 21
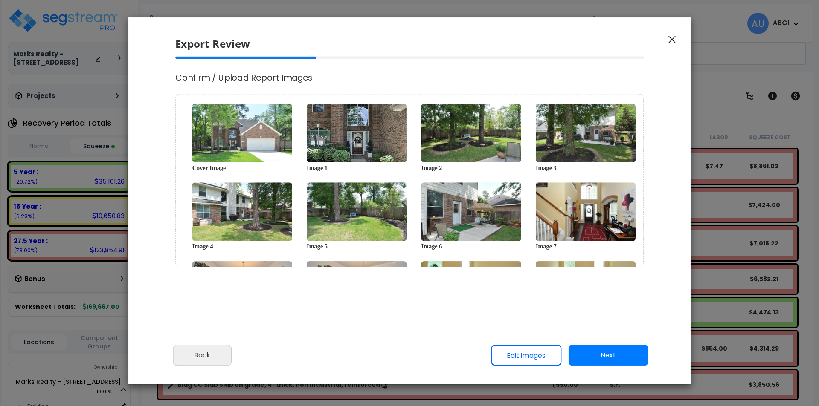
select select "2024"
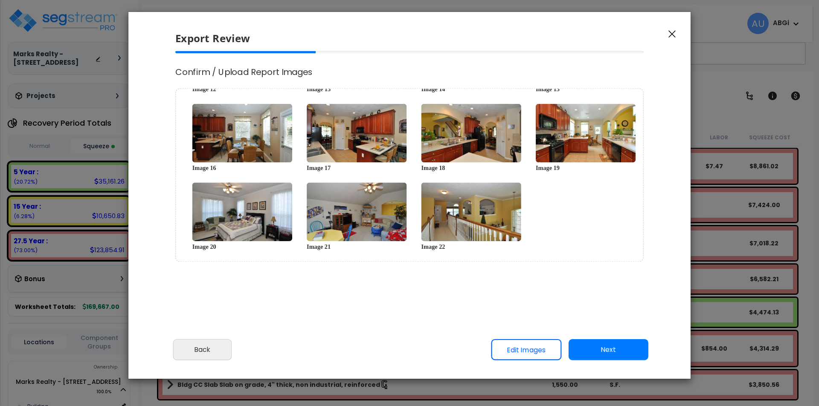
scroll to position [7, 0]
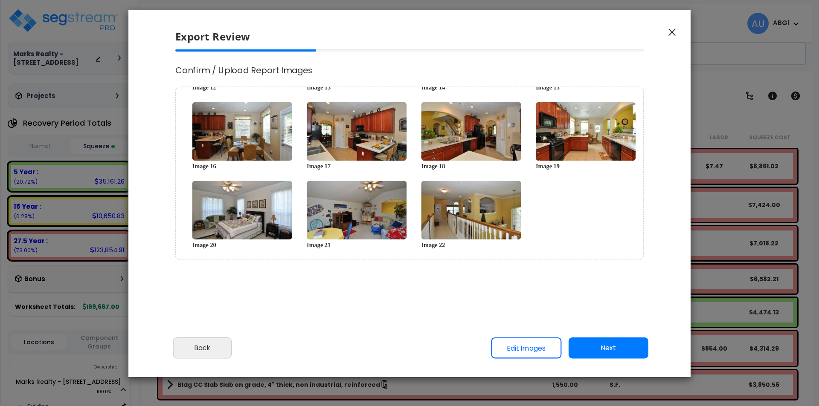
click at [584, 345] on button "Next" at bounding box center [609, 348] width 80 height 21
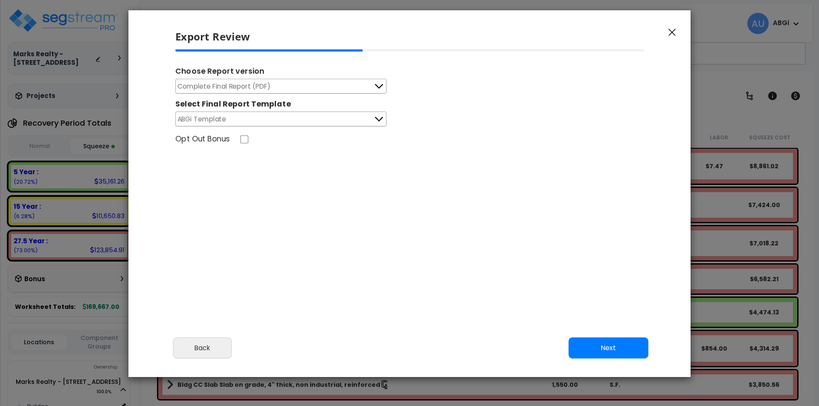
click at [598, 349] on button "Next" at bounding box center [609, 348] width 80 height 21
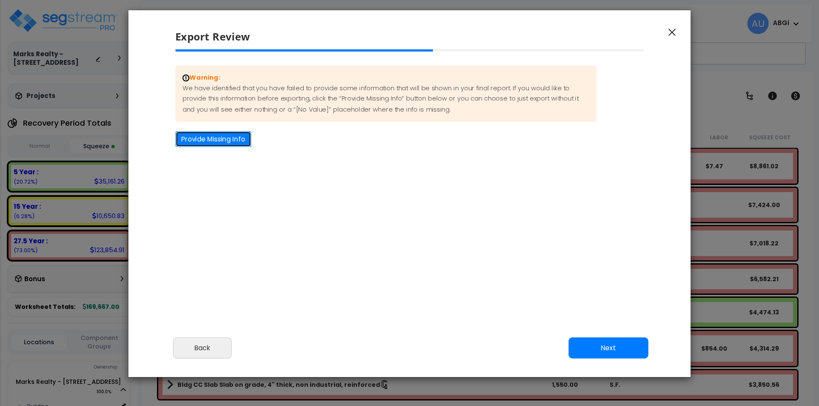
click at [220, 141] on button "Provide Missing Info" at bounding box center [213, 139] width 76 height 16
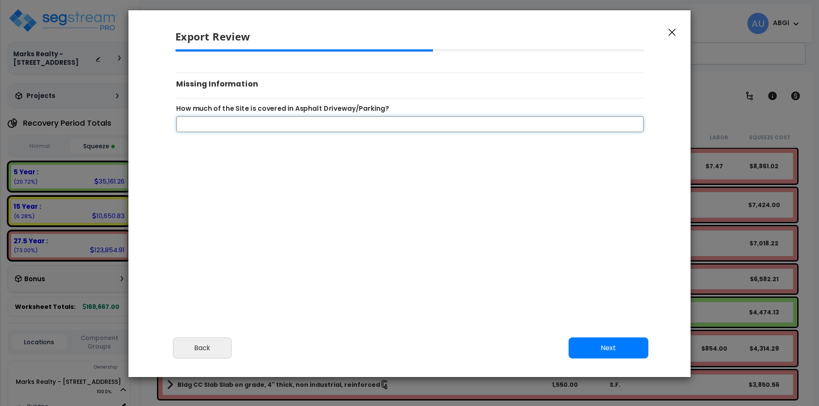
click at [381, 125] on input "How much of the Site is covered in Asphalt Driveway/Parking?" at bounding box center [409, 124] width 467 height 16
type input "0"
click at [602, 347] on button "Next" at bounding box center [609, 348] width 80 height 21
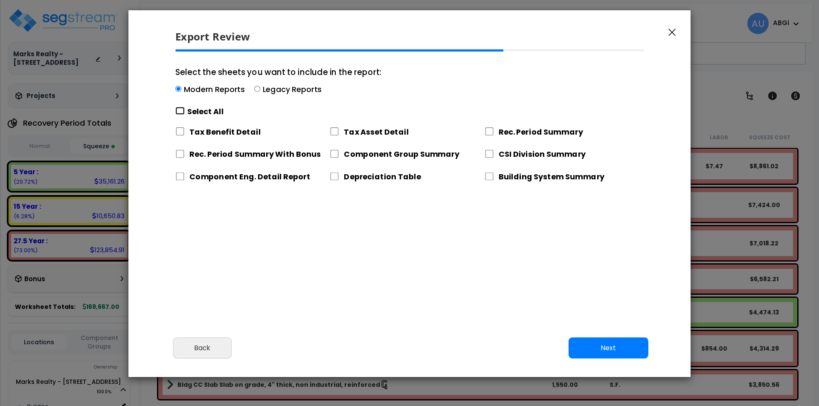
click at [181, 108] on input "Select the sheets you want to include in the report: Modern Reports Legacy Repo…" at bounding box center [179, 111] width 9 height 8
checkbox input "true"
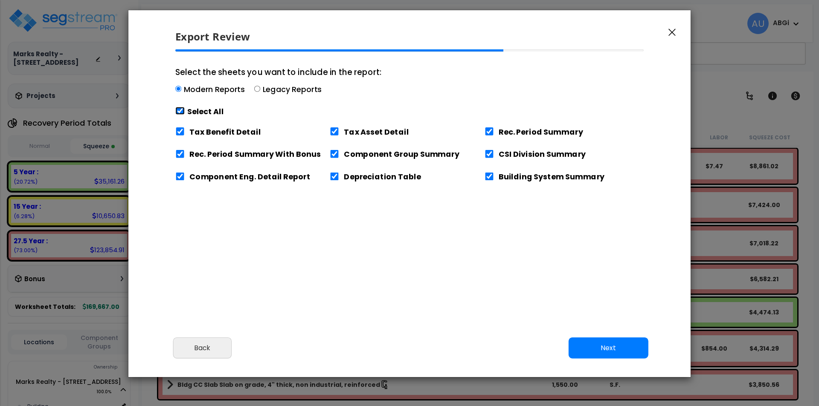
checkbox input "true"
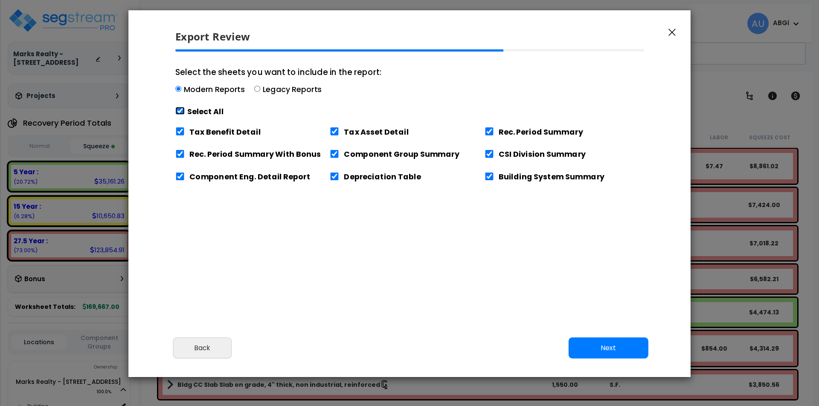
checkbox input "true"
click at [180, 130] on input "Tax Benefit Detail" at bounding box center [179, 132] width 9 height 8
checkbox input "false"
click at [617, 348] on button "Next" at bounding box center [609, 348] width 80 height 21
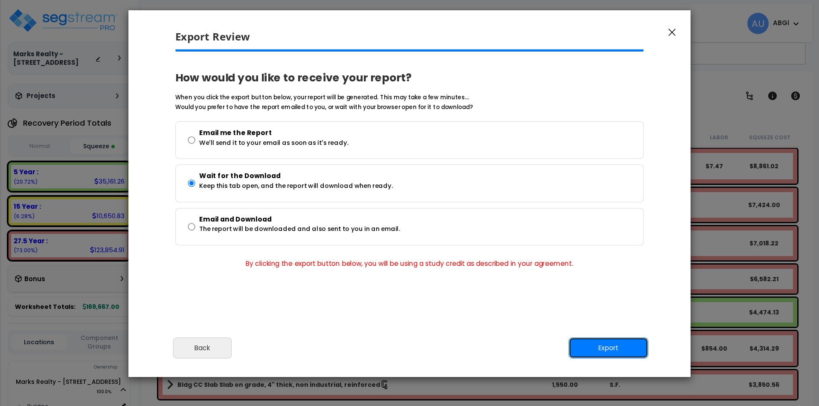
click at [600, 346] on button "Export" at bounding box center [609, 348] width 80 height 21
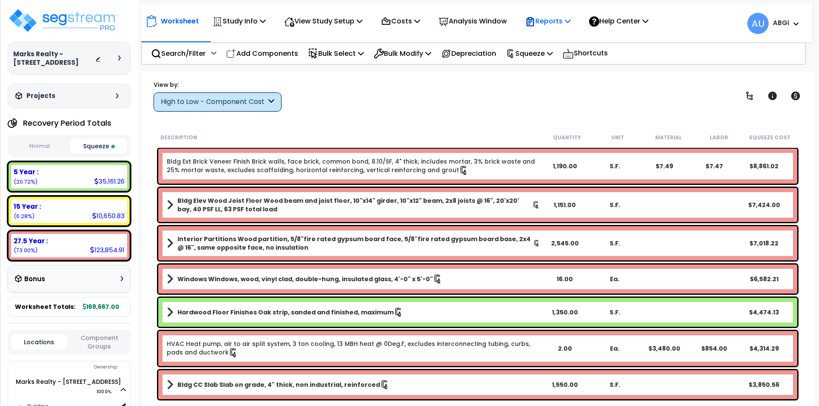
click at [571, 20] on p "Reports" at bounding box center [548, 21] width 46 height 12
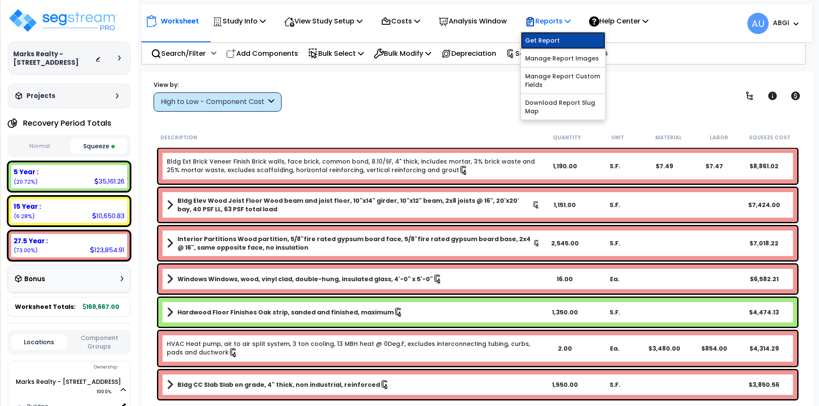
click at [563, 40] on link "Get Report" at bounding box center [563, 40] width 84 height 17
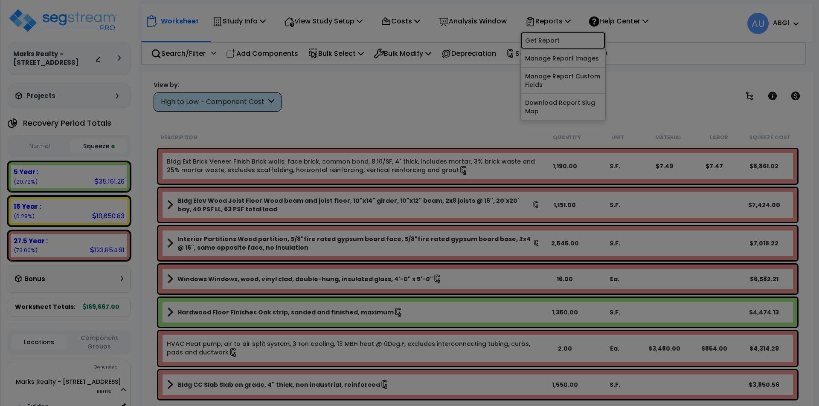
scroll to position [0, 0]
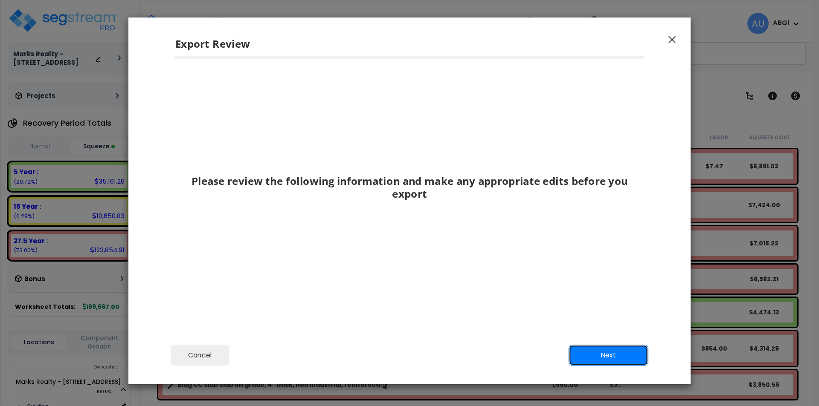
click at [602, 350] on button "Next" at bounding box center [609, 355] width 80 height 21
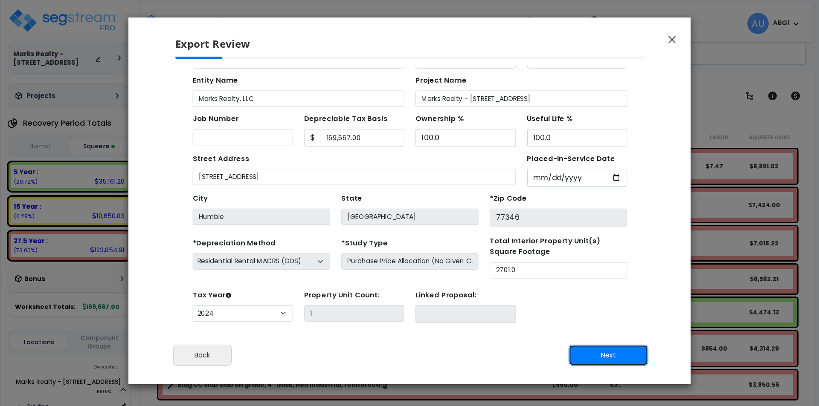
scroll to position [39, 0]
click at [602, 351] on button "Next" at bounding box center [609, 355] width 80 height 21
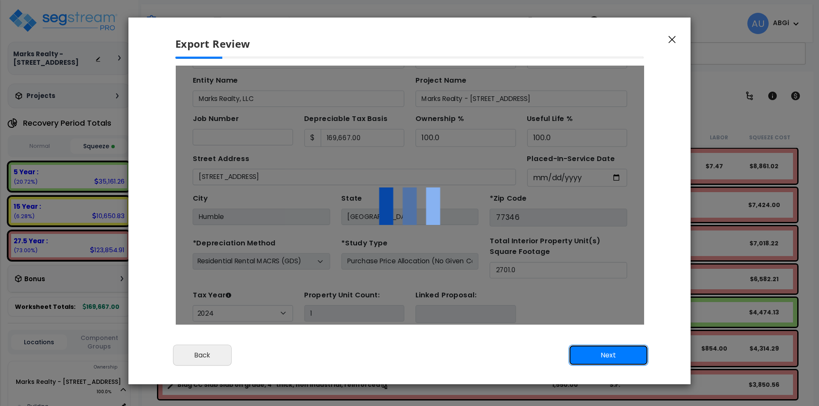
scroll to position [0, 0]
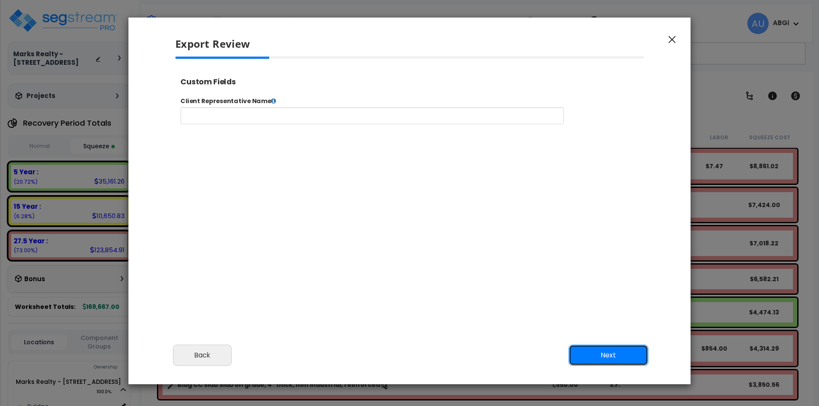
click at [602, 351] on button "Next" at bounding box center [609, 355] width 80 height 21
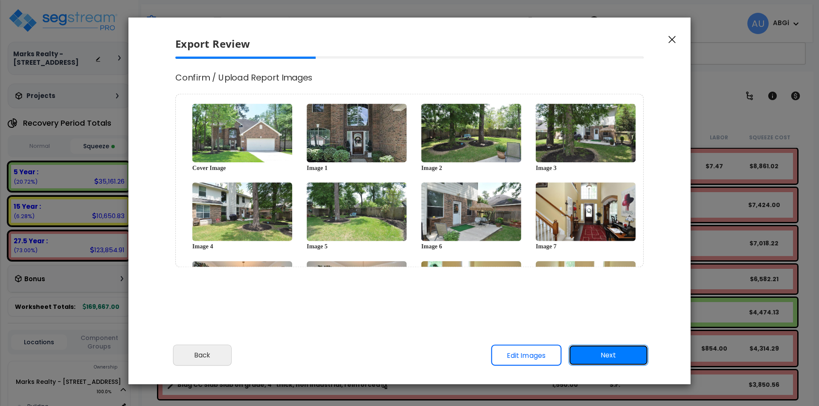
select select "2024"
click at [602, 351] on button "Next" at bounding box center [609, 355] width 80 height 21
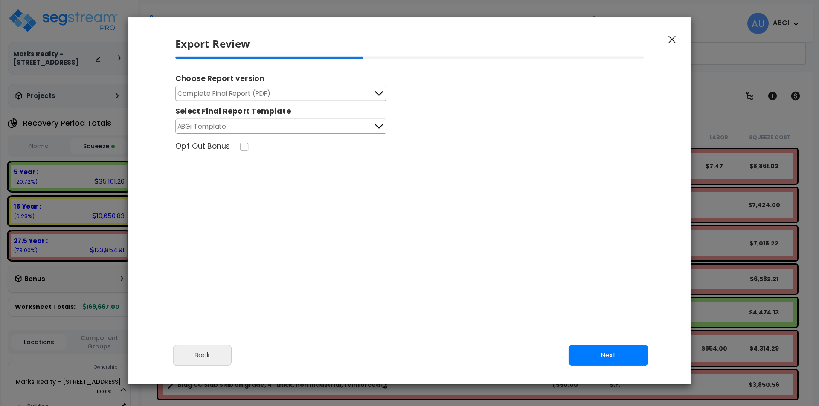
click at [371, 94] on button "Complete Final Report (PDF)" at bounding box center [280, 93] width 211 height 15
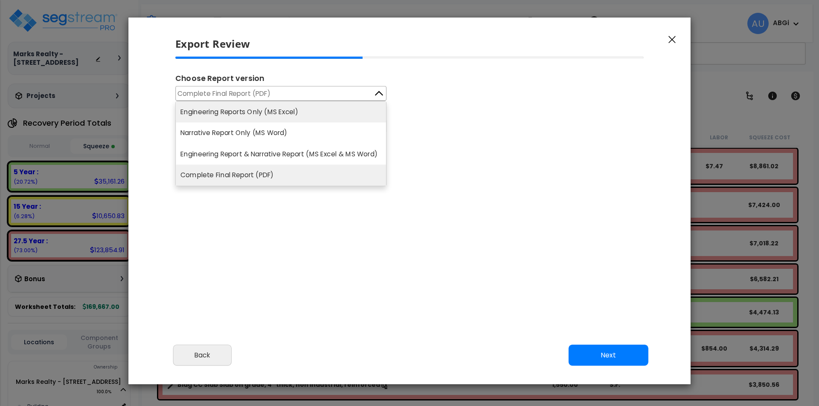
click at [323, 117] on li "Engineering Reports Only (MS Excel)" at bounding box center [281, 112] width 210 height 21
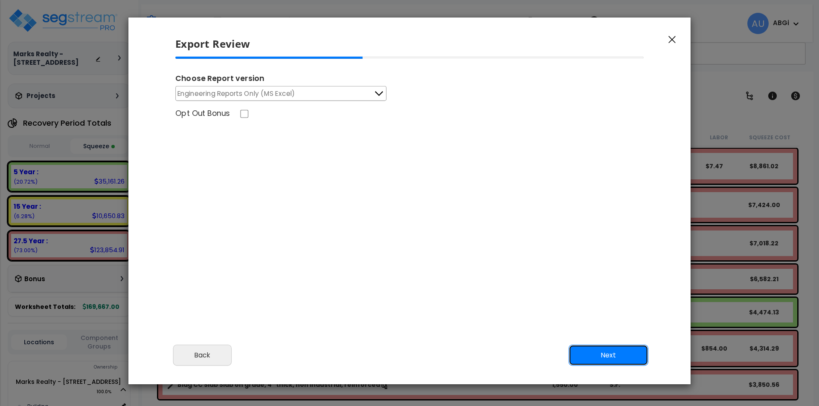
click at [594, 352] on button "Next" at bounding box center [609, 355] width 80 height 21
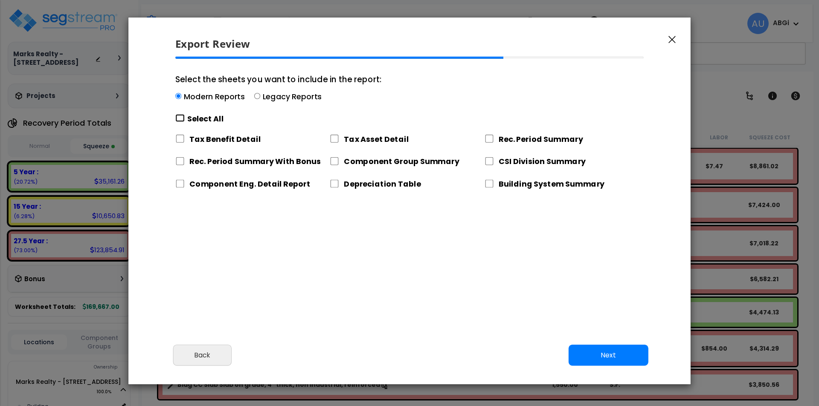
click at [179, 117] on input "Select the sheets you want to include in the report: Modern Reports Legacy Repo…" at bounding box center [179, 118] width 9 height 8
checkbox input "true"
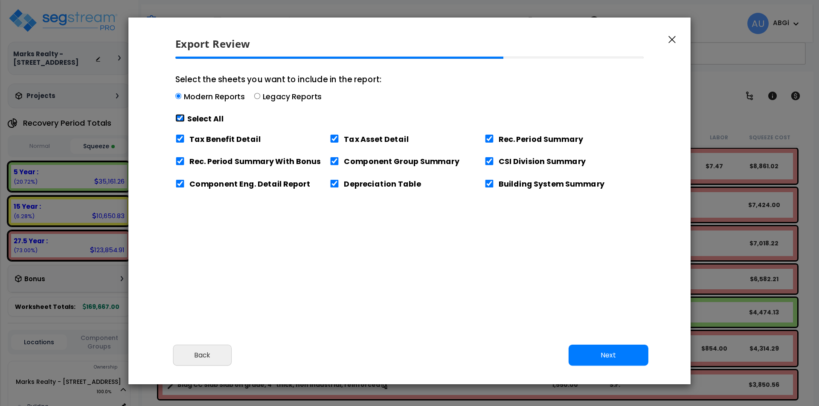
checkbox input "true"
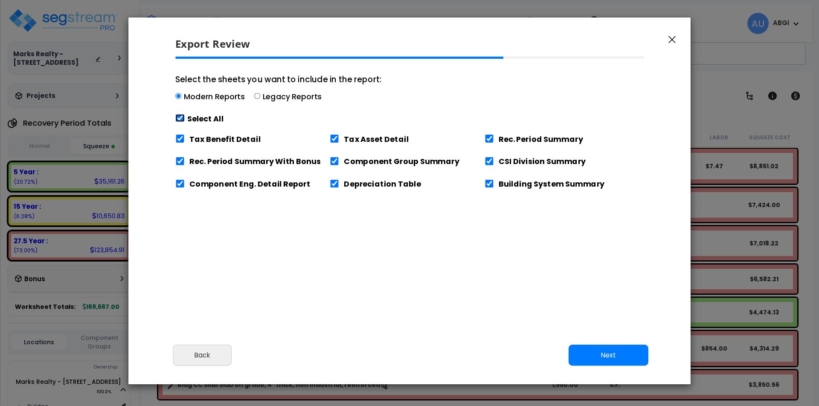
checkbox input "true"
click at [179, 139] on input "Tax Benefit Detail" at bounding box center [179, 139] width 9 height 8
checkbox input "false"
click at [595, 358] on button "Next" at bounding box center [609, 355] width 80 height 21
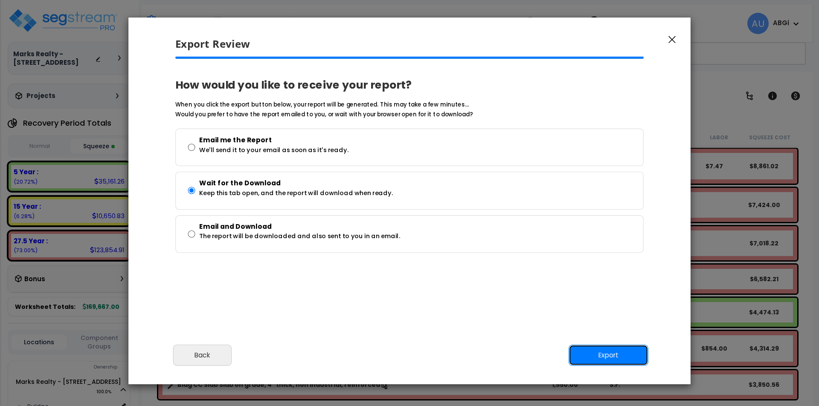
click at [600, 358] on button "Export" at bounding box center [609, 355] width 80 height 21
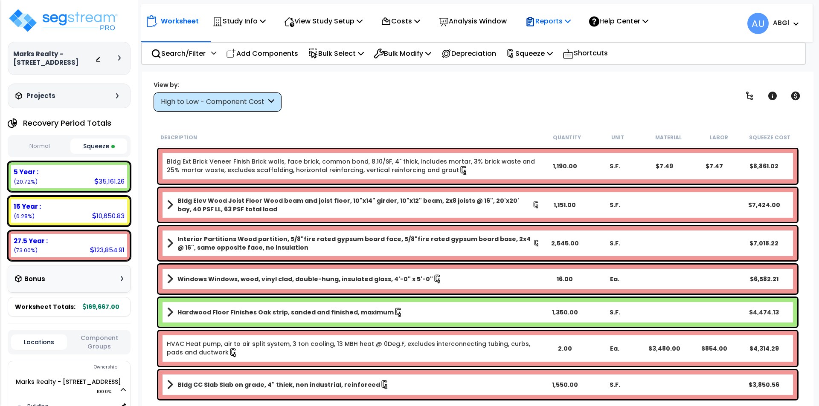
click at [571, 22] on icon at bounding box center [568, 20] width 6 height 7
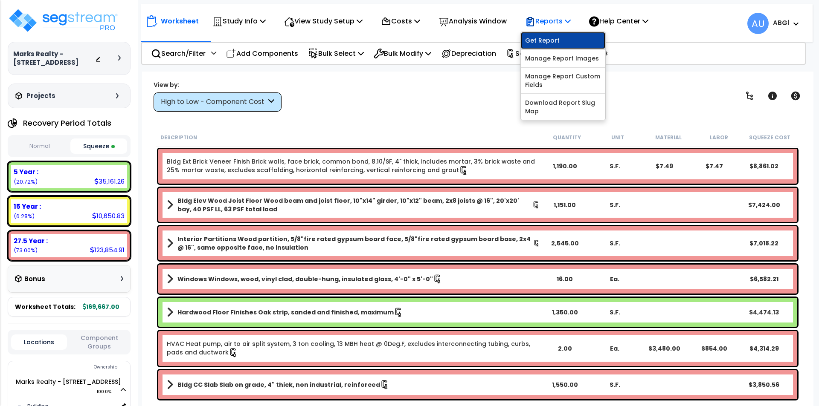
click at [576, 36] on link "Get Report" at bounding box center [563, 40] width 84 height 17
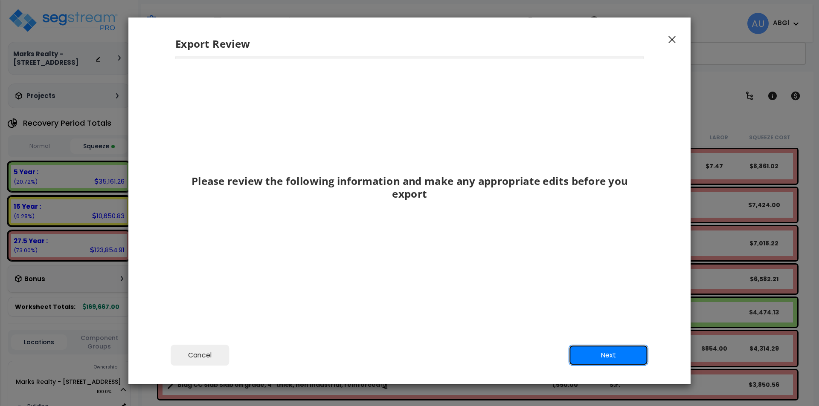
click at [607, 349] on button "Next" at bounding box center [609, 355] width 80 height 21
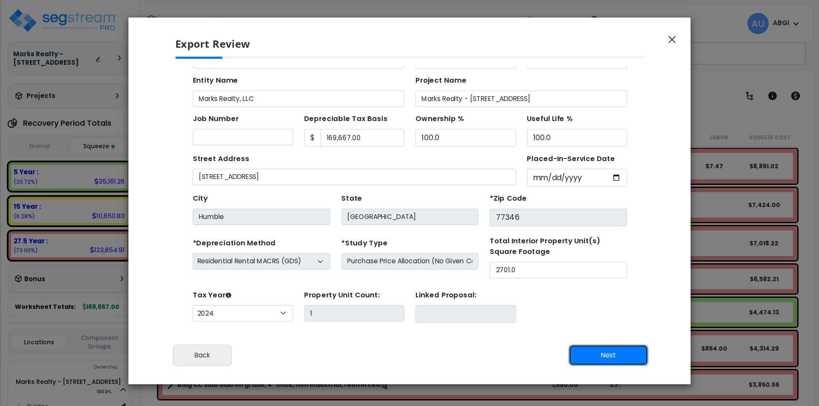
scroll to position [39, 0]
click at [609, 348] on button "Next" at bounding box center [609, 355] width 80 height 21
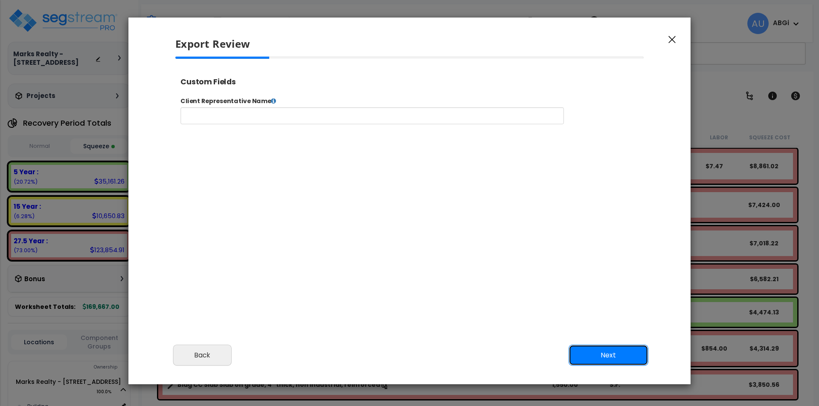
scroll to position [0, 0]
click at [631, 354] on button "Next" at bounding box center [609, 355] width 80 height 21
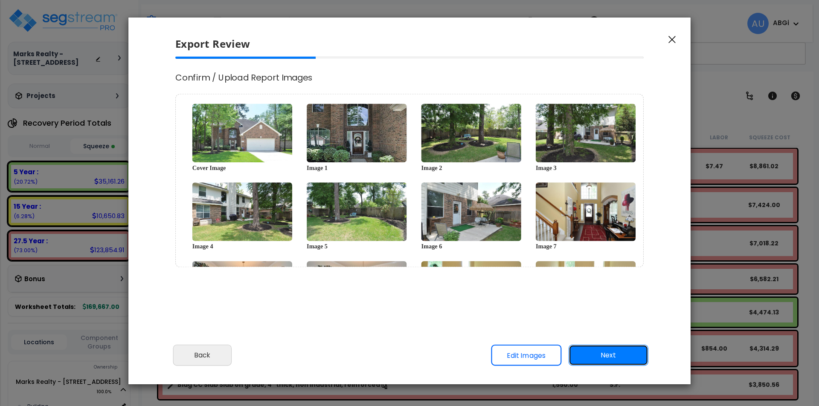
click at [609, 359] on button "Next" at bounding box center [609, 355] width 80 height 21
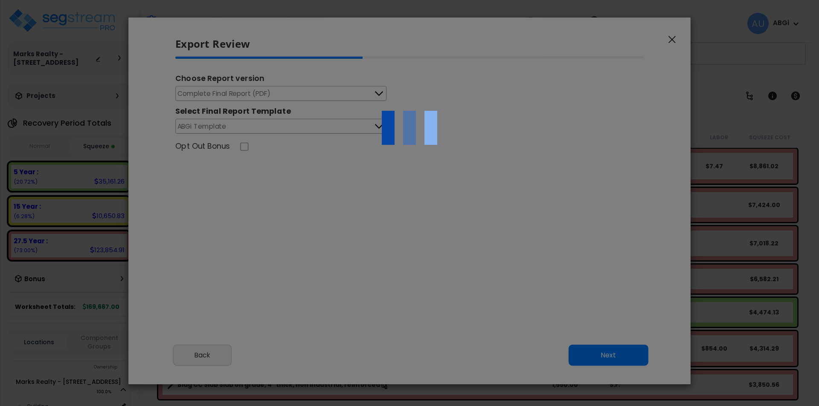
select select "2024"
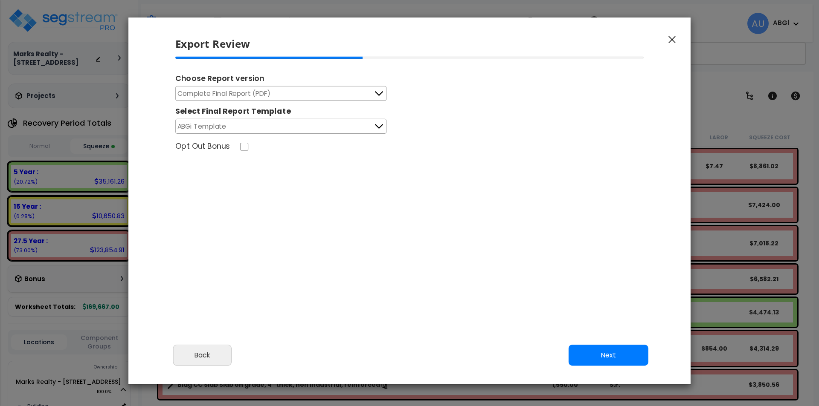
click at [606, 360] on button "Next" at bounding box center [609, 355] width 80 height 21
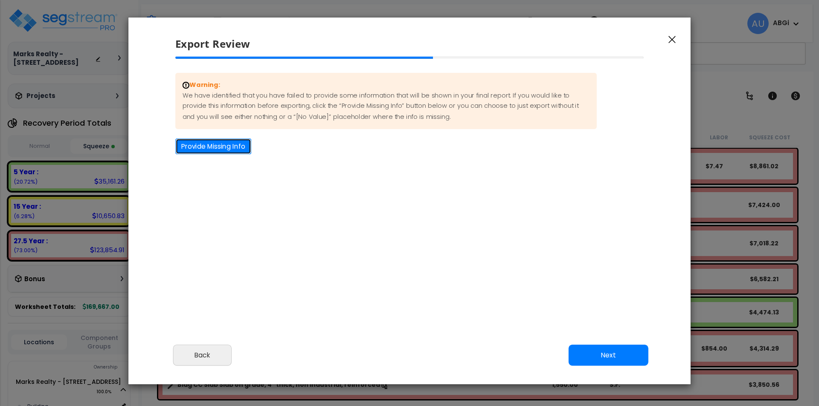
click at [210, 147] on button "Provide Missing Info" at bounding box center [213, 147] width 76 height 16
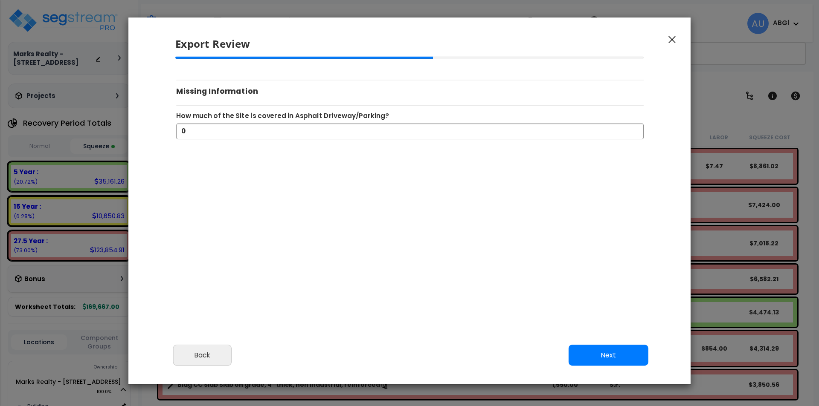
click at [670, 40] on icon "button" at bounding box center [671, 40] width 7 height 8
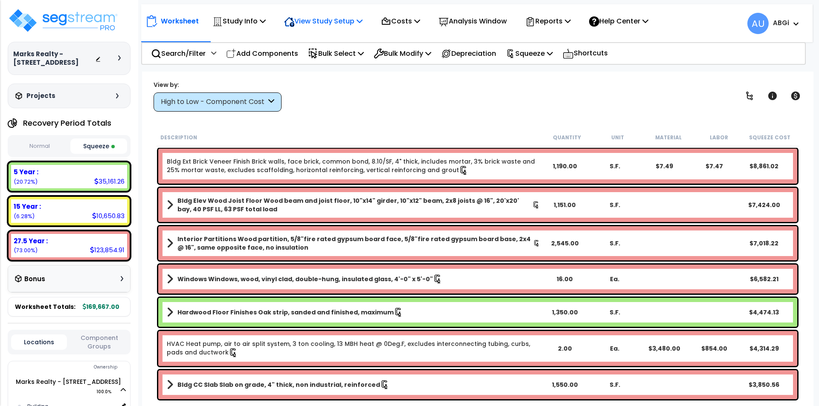
click at [359, 22] on p "View Study Setup" at bounding box center [323, 21] width 78 height 12
click at [335, 57] on link "View Questionnaire" at bounding box center [322, 58] width 84 height 17
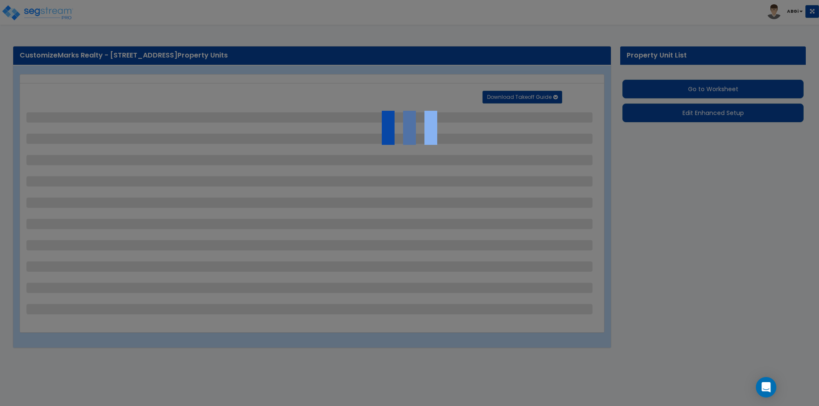
select select "2"
select select "1"
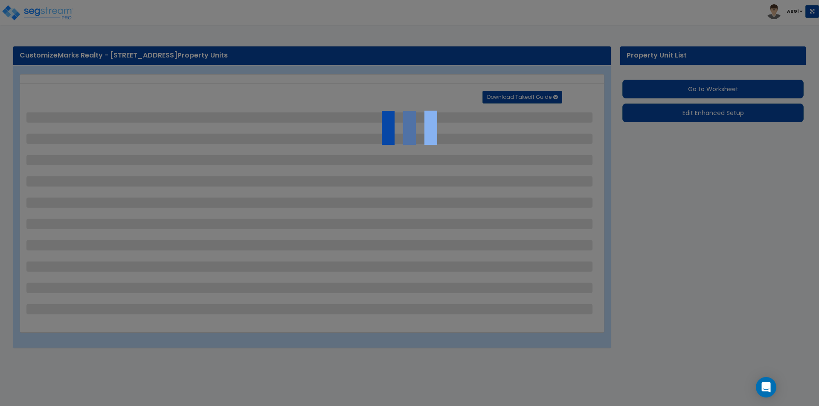
select select "1"
select select "9"
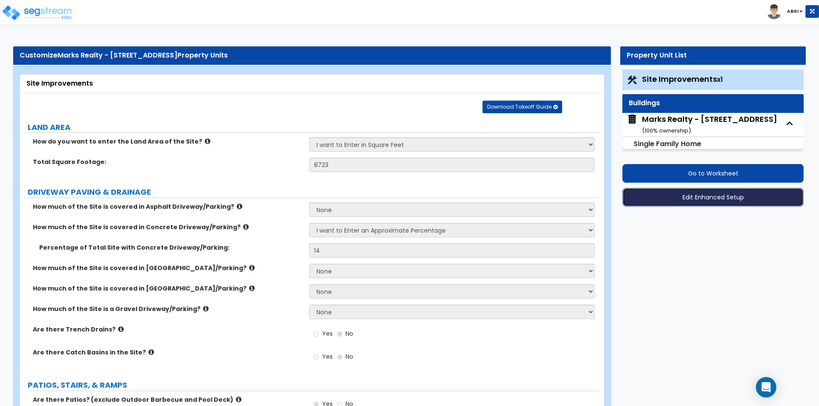
click at [683, 199] on button "Edit Enhanced Setup" at bounding box center [712, 197] width 181 height 19
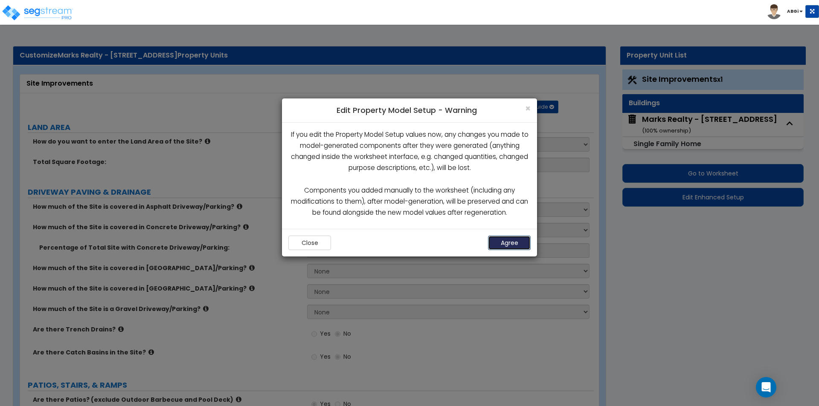
click at [496, 241] on button "Agree" at bounding box center [509, 243] width 43 height 15
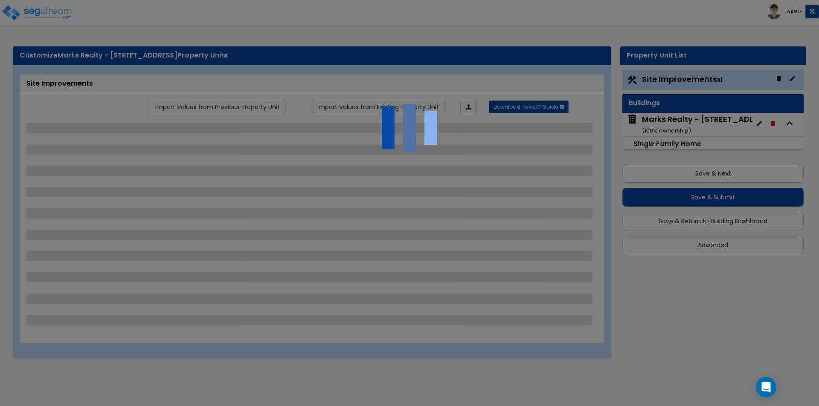
select select "2"
select select "1"
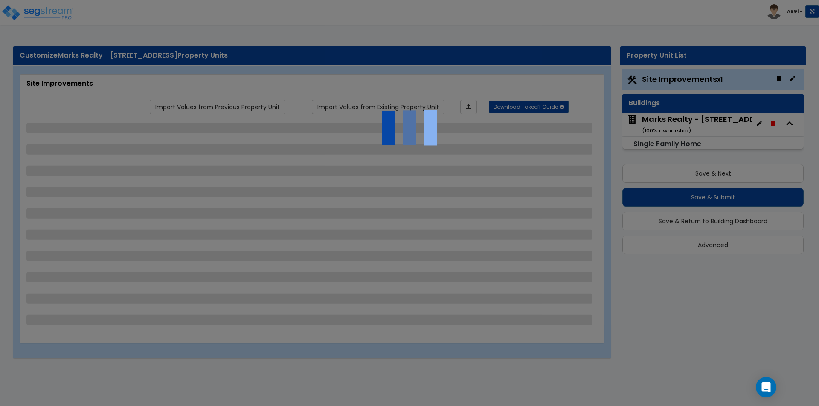
select select "1"
select select "9"
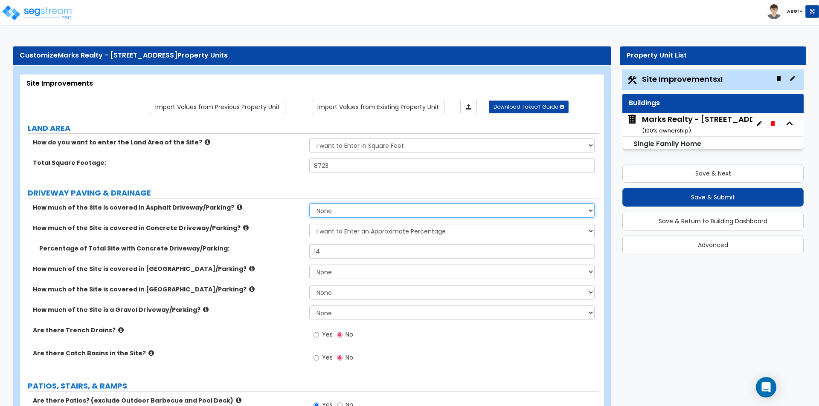
click at [326, 213] on select "None I want to Enter an Approximate Percentage I want to Enter the Square Foota…" at bounding box center [451, 210] width 285 height 15
click at [309, 203] on select "None I want to Enter an Approximate Percentage I want to Enter the Square Foota…" at bounding box center [451, 210] width 285 height 15
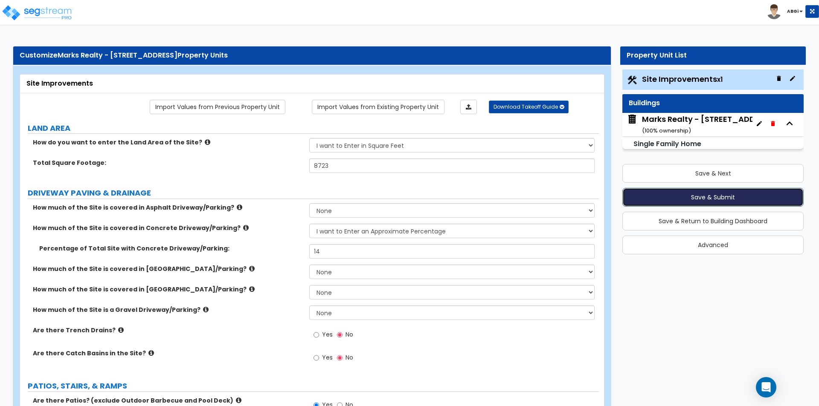
click at [692, 193] on button "Save & Submit" at bounding box center [712, 197] width 181 height 19
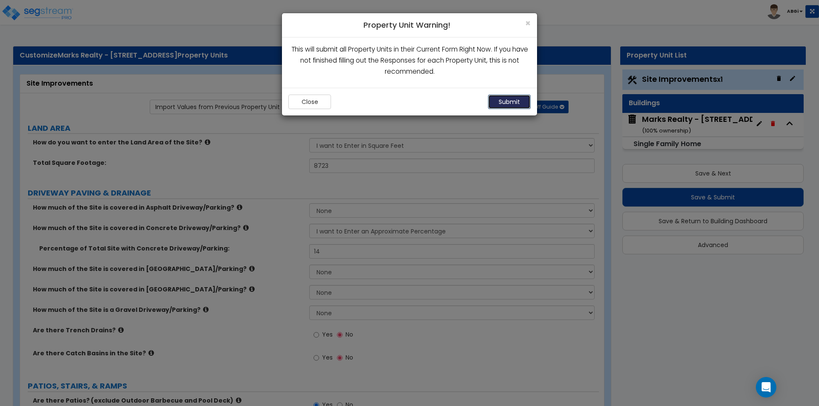
click at [515, 99] on button "Submit" at bounding box center [509, 102] width 43 height 15
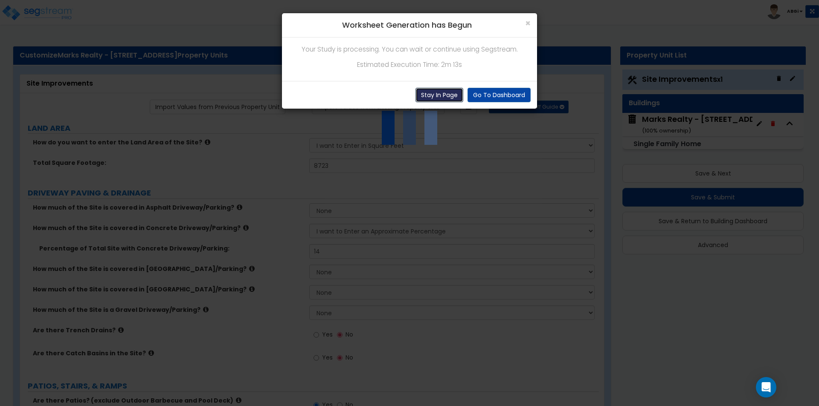
click at [426, 91] on button "Stay In Page" at bounding box center [439, 95] width 48 height 15
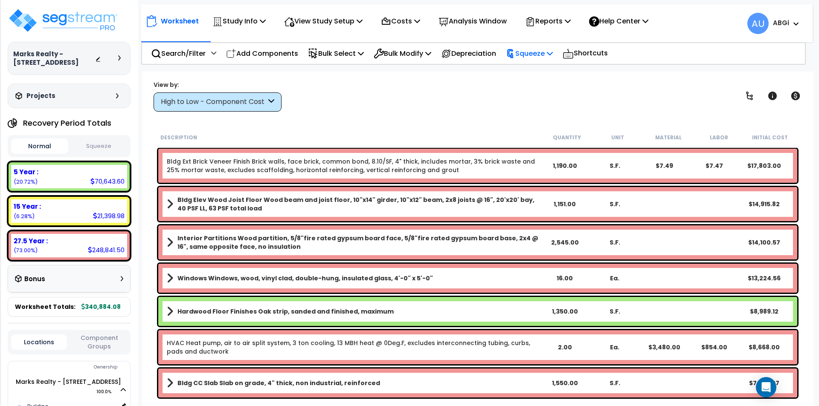
click at [553, 53] on icon at bounding box center [550, 53] width 6 height 7
click at [540, 70] on link "Squeeze" at bounding box center [544, 72] width 84 height 17
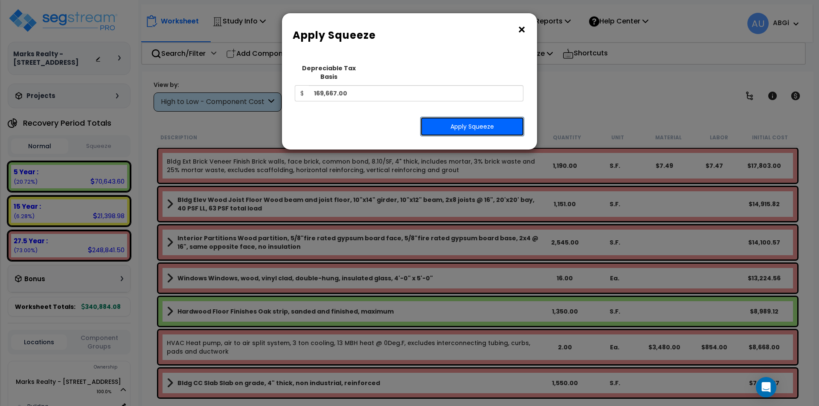
click at [466, 117] on button "Apply Squeeze" at bounding box center [472, 127] width 104 height 20
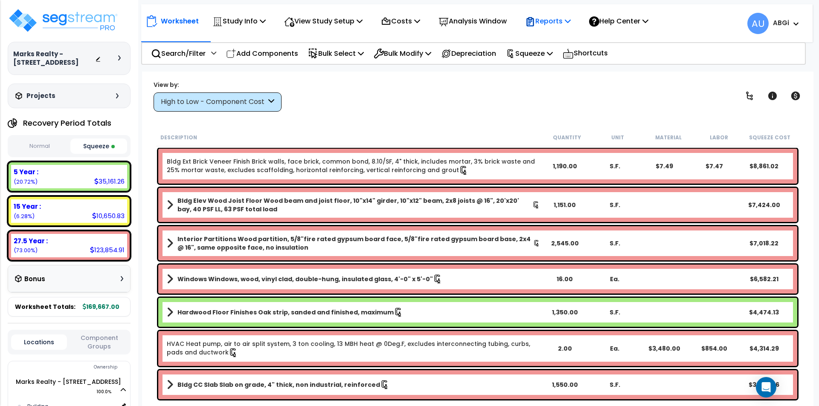
click at [571, 22] on p "Reports" at bounding box center [548, 21] width 46 height 12
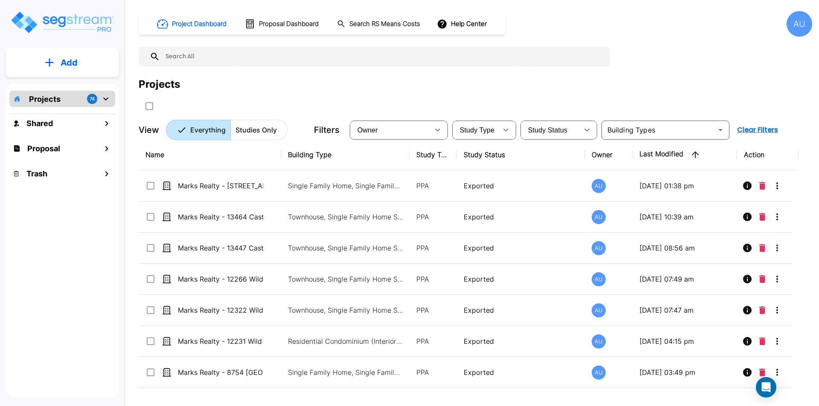
click at [795, 29] on div "AU" at bounding box center [799, 24] width 26 height 26
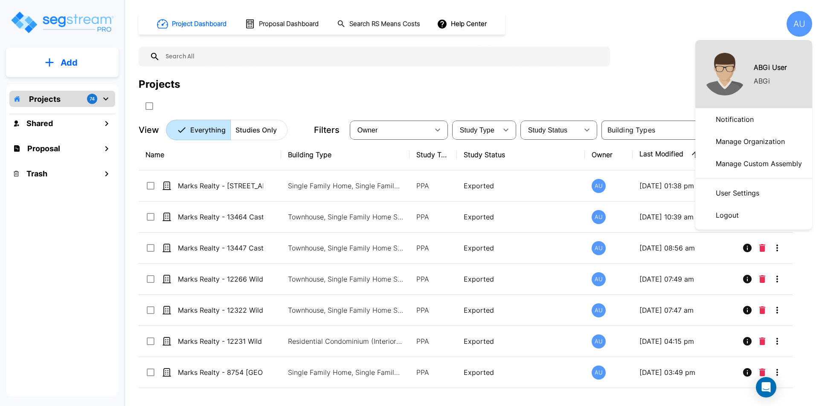
click at [749, 139] on p "Manage Organization" at bounding box center [750, 141] width 76 height 17
